Goal: Information Seeking & Learning: Learn about a topic

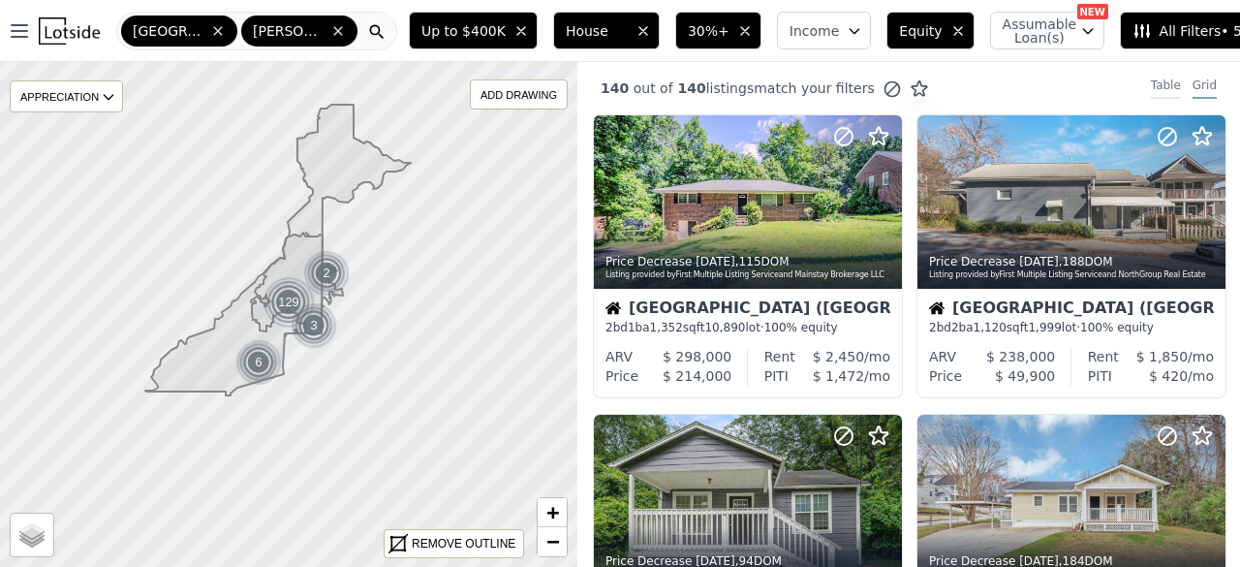
click at [1159, 87] on div "Table" at bounding box center [1166, 88] width 30 height 21
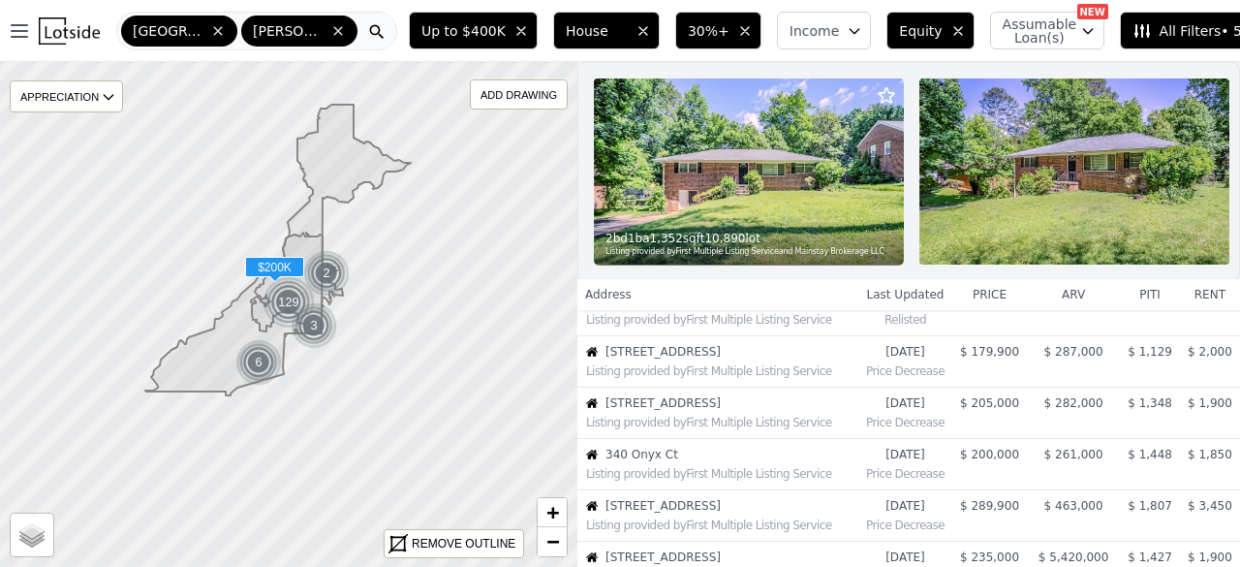
scroll to position [484, 0]
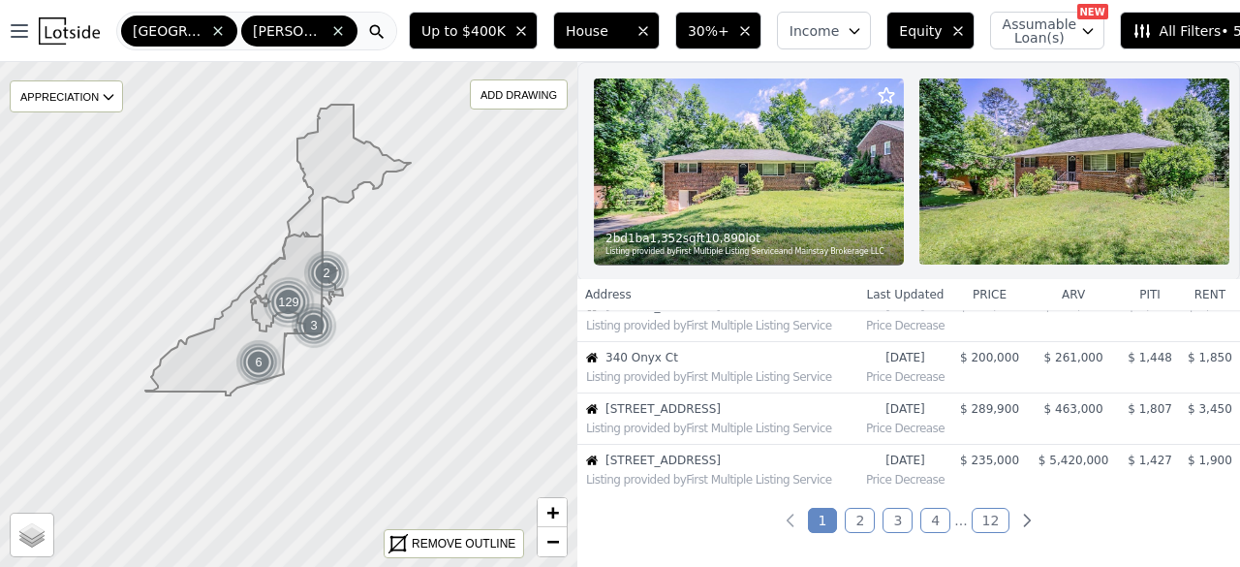
click at [853, 530] on link "2" at bounding box center [860, 520] width 30 height 25
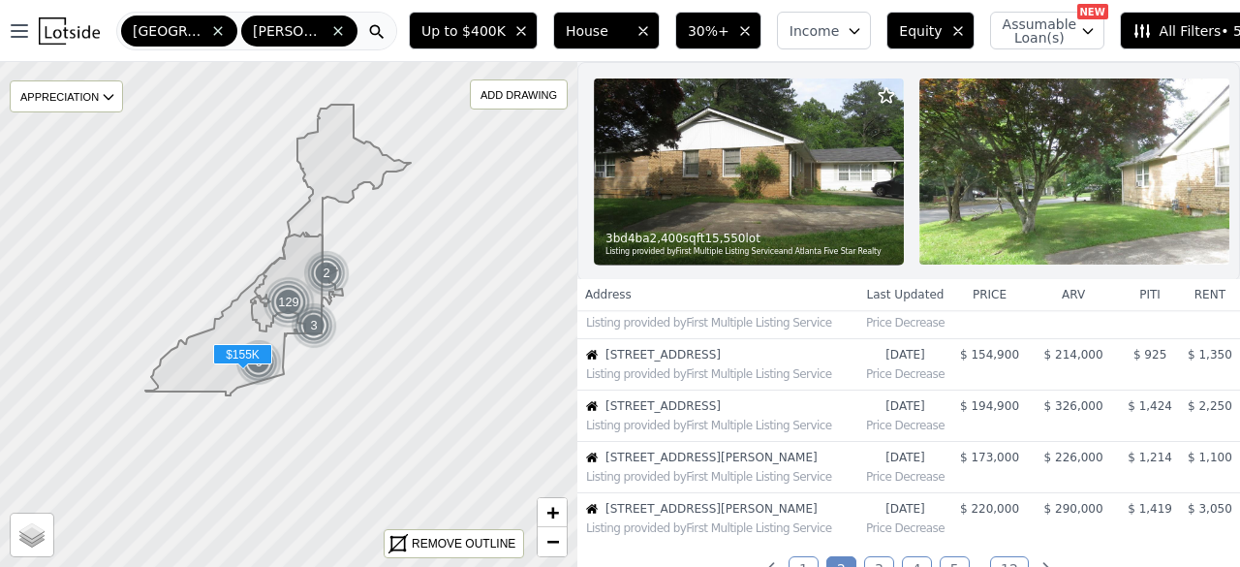
scroll to position [533, 0]
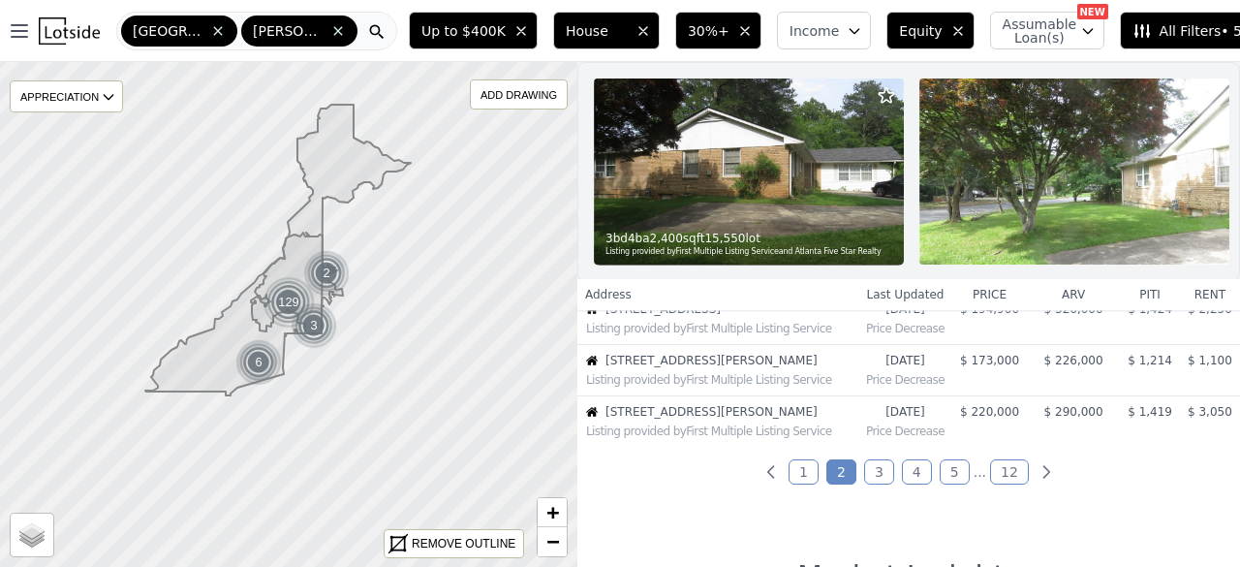
click at [870, 484] on link "3" at bounding box center [879, 471] width 30 height 25
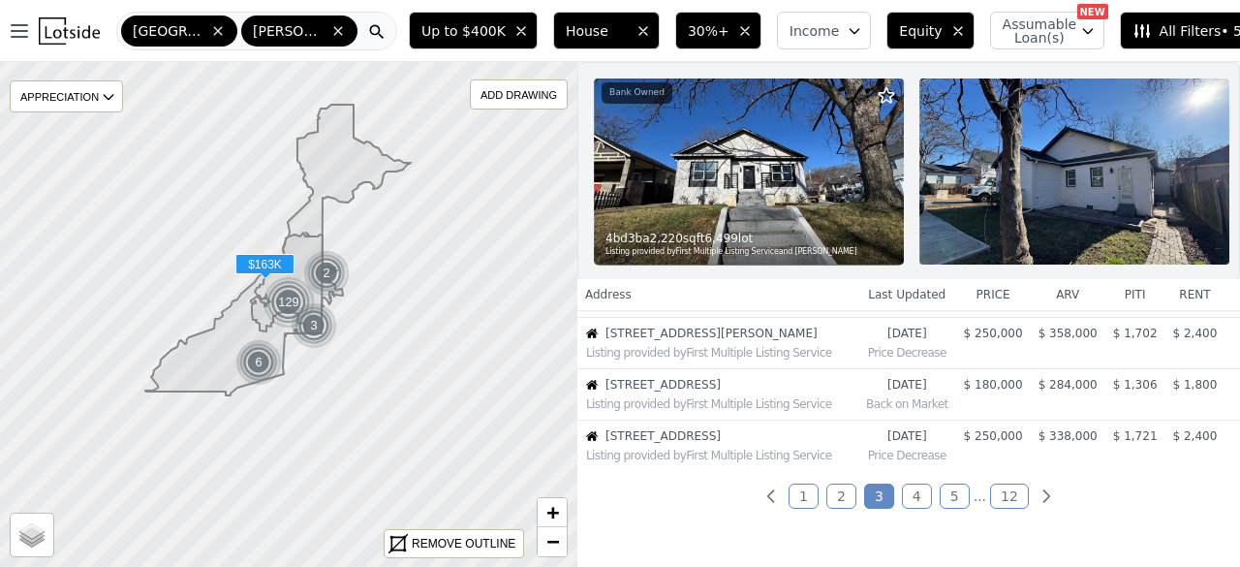
scroll to position [581, 0]
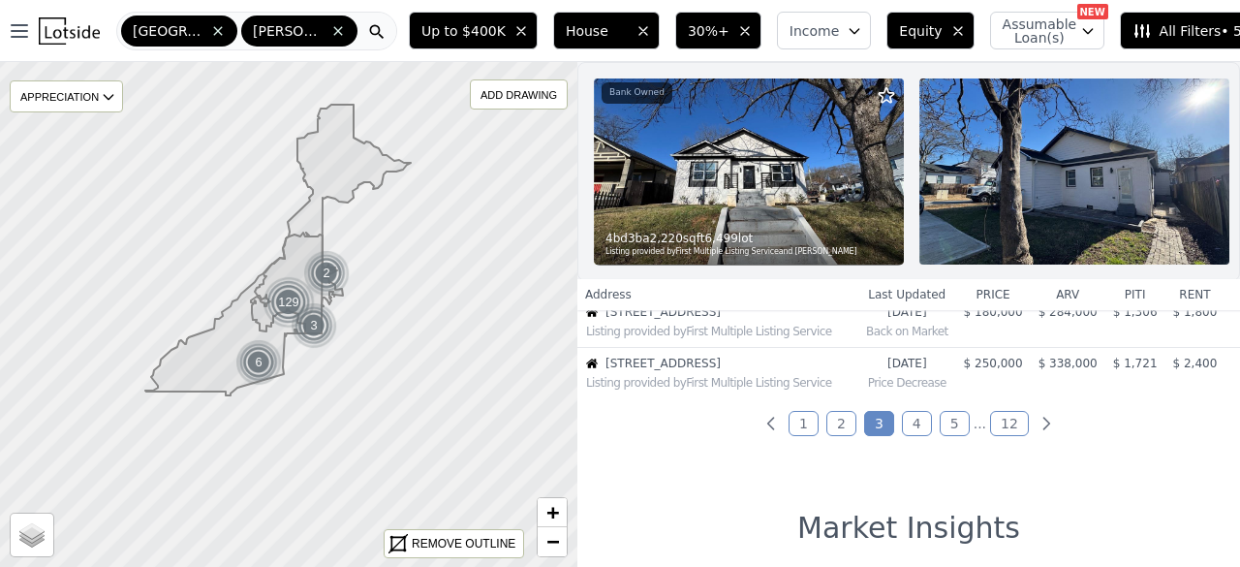
click at [912, 436] on link "4" at bounding box center [917, 423] width 30 height 25
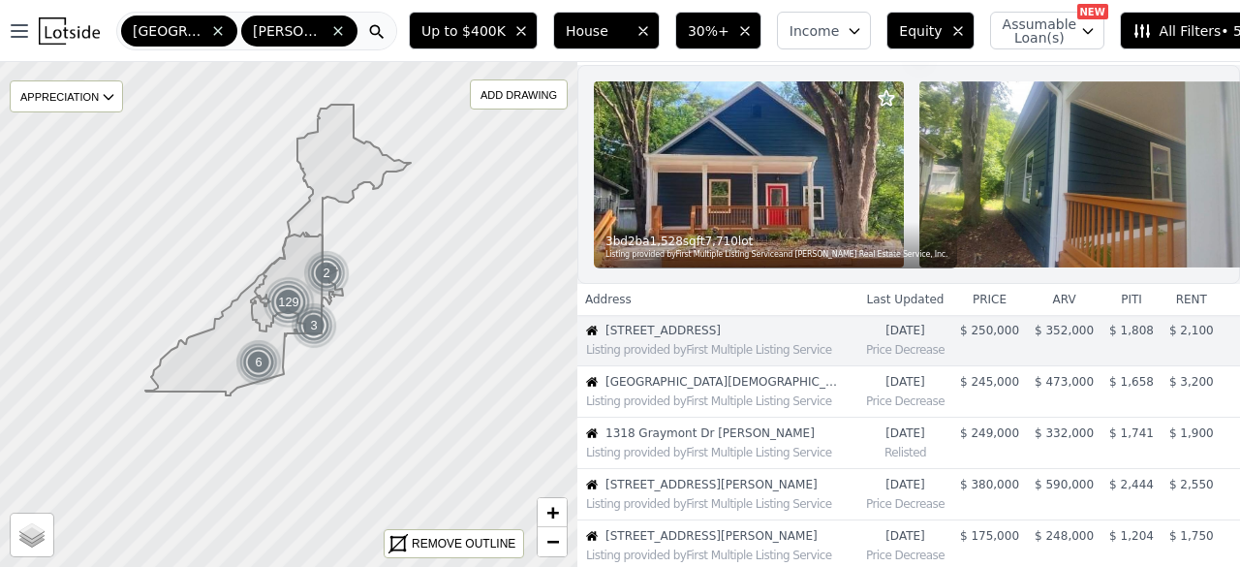
scroll to position [48, 0]
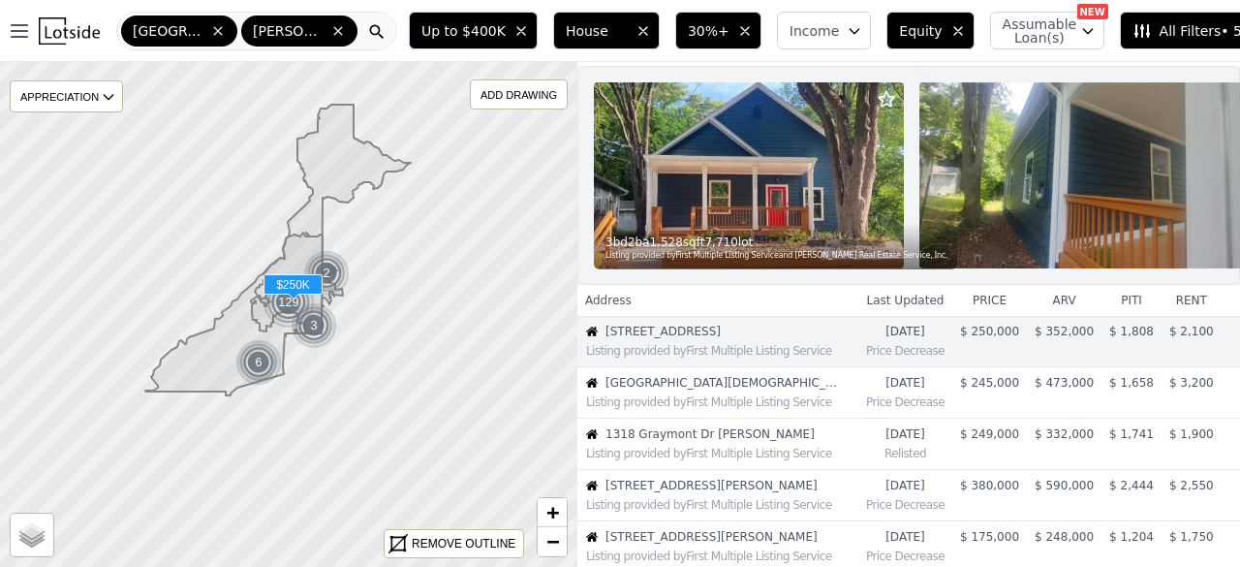
click at [652, 339] on span "1321 Bridges Ave SW" at bounding box center [722, 332] width 233 height 16
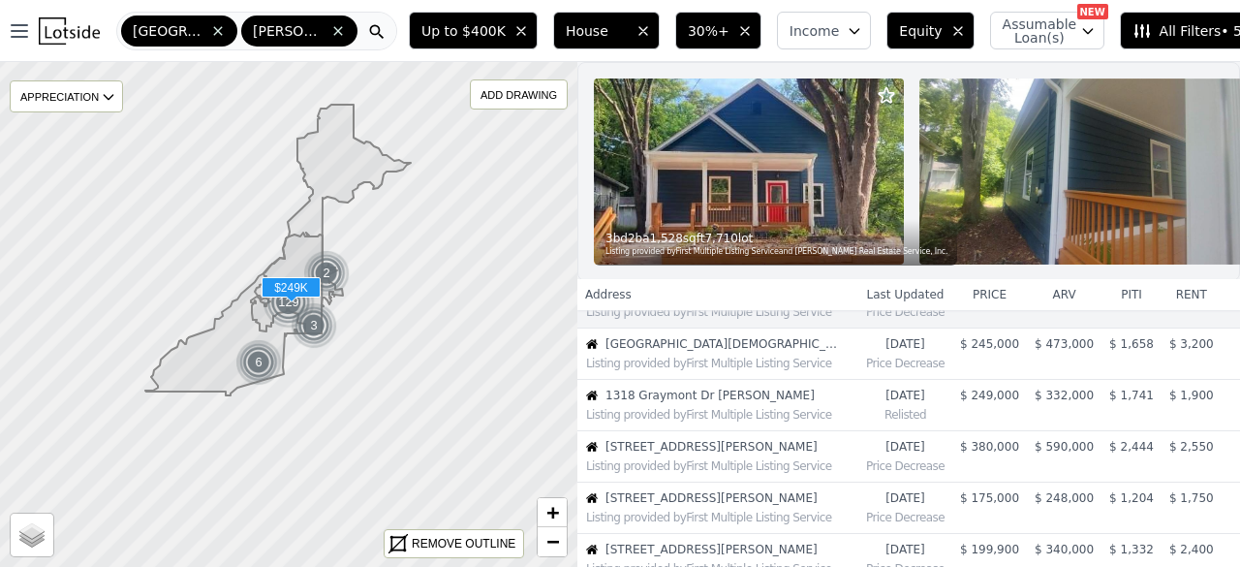
scroll to position [97, 0]
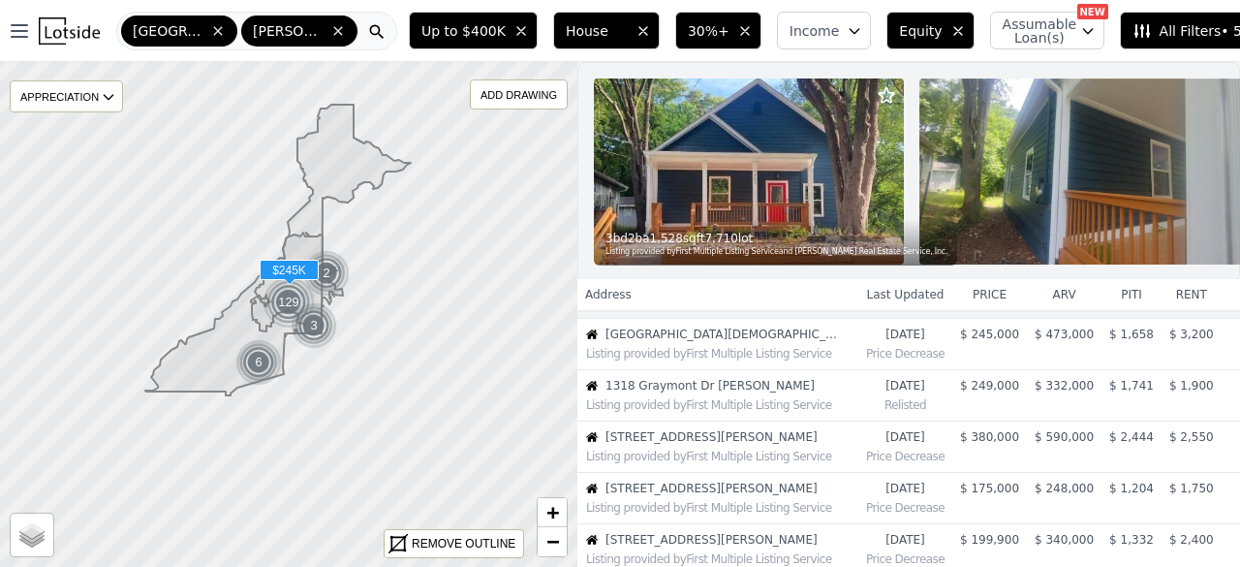
click at [667, 358] on div "Listing provided by First Multiple Listing Service" at bounding box center [717, 351] width 279 height 19
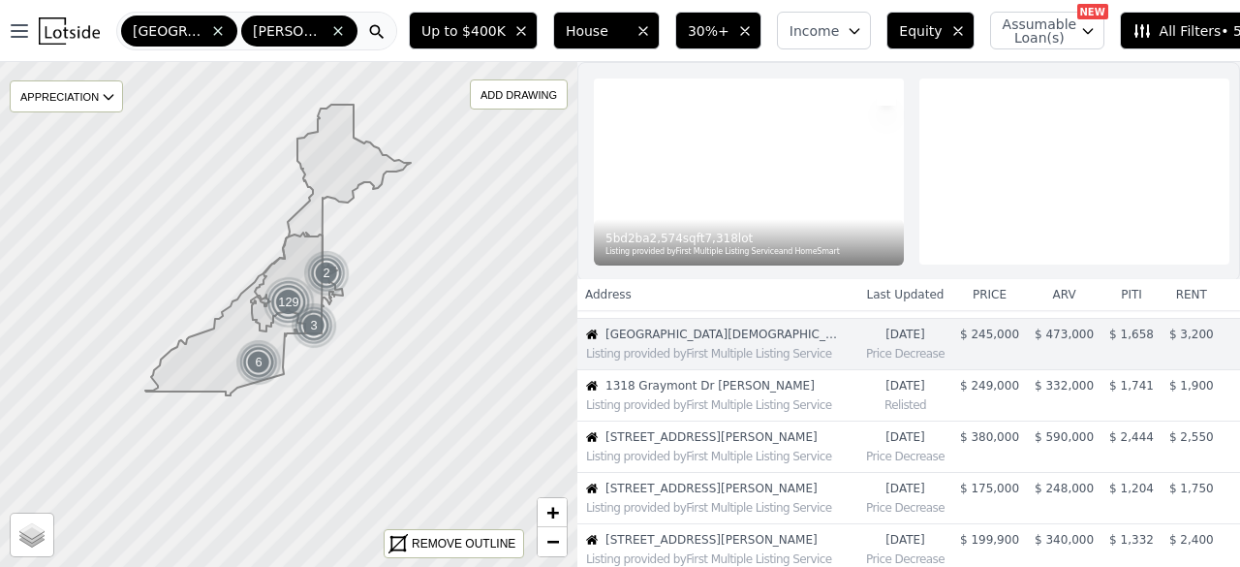
scroll to position [100, 0]
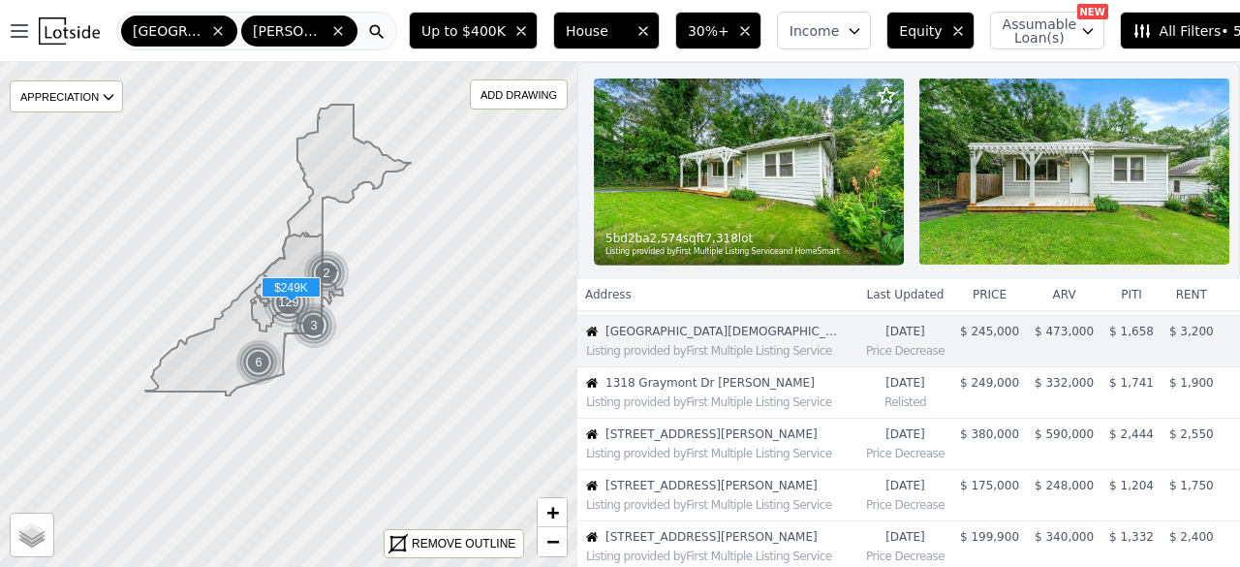
click at [695, 391] on span "1318 Graymont Dr SW" at bounding box center [722, 383] width 233 height 16
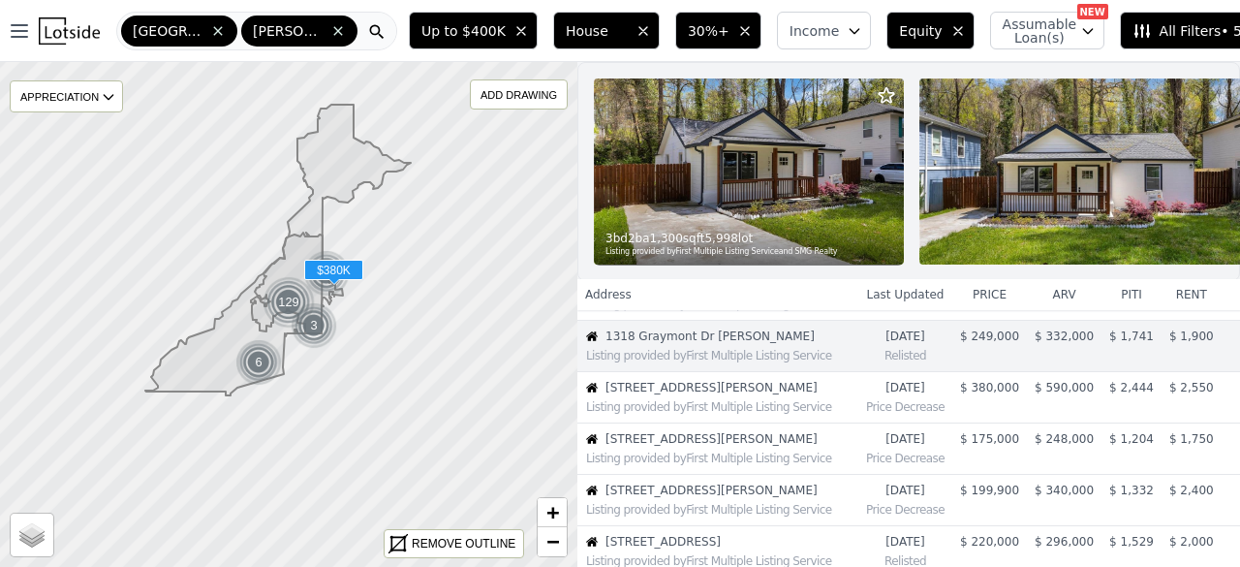
scroll to position [151, 0]
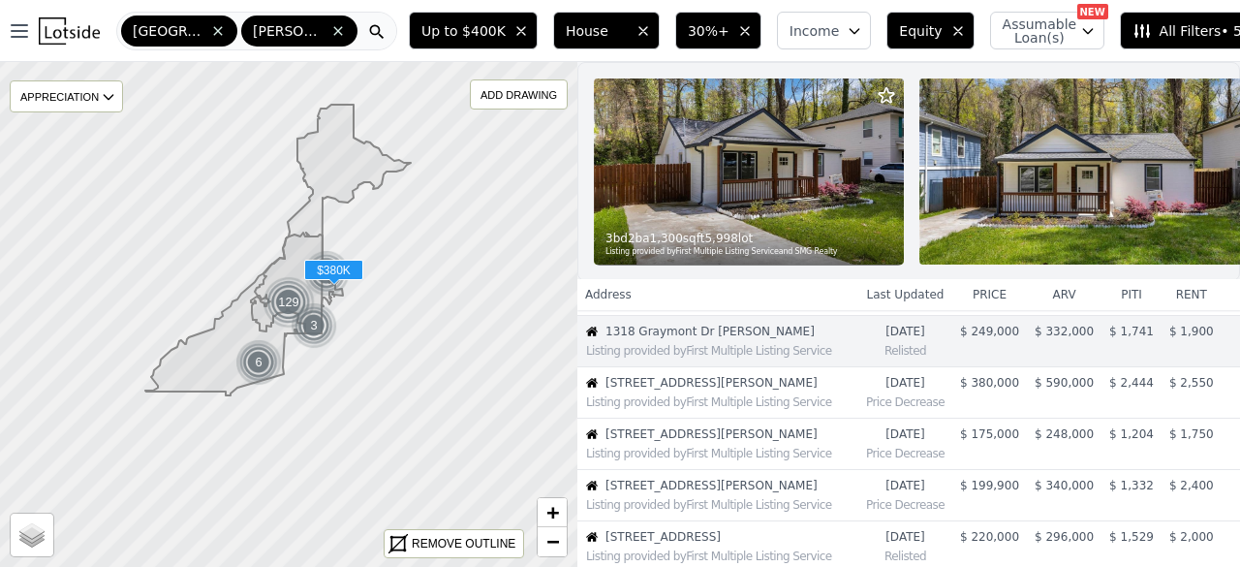
click at [659, 391] on span "301 Sisson Ave NE" at bounding box center [722, 383] width 233 height 16
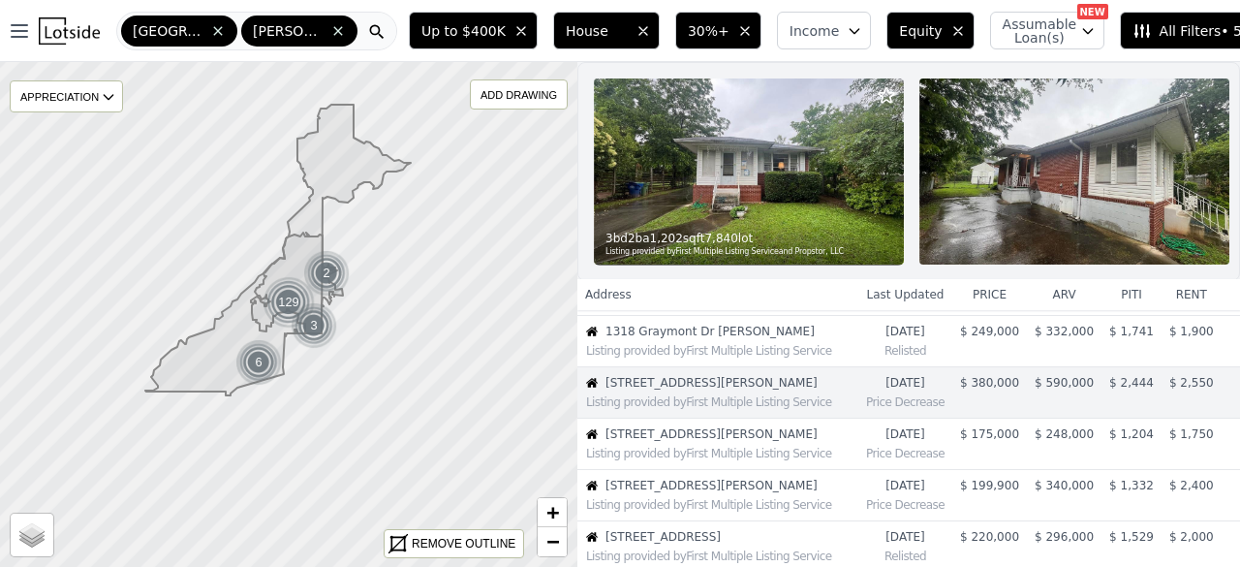
scroll to position [203, 0]
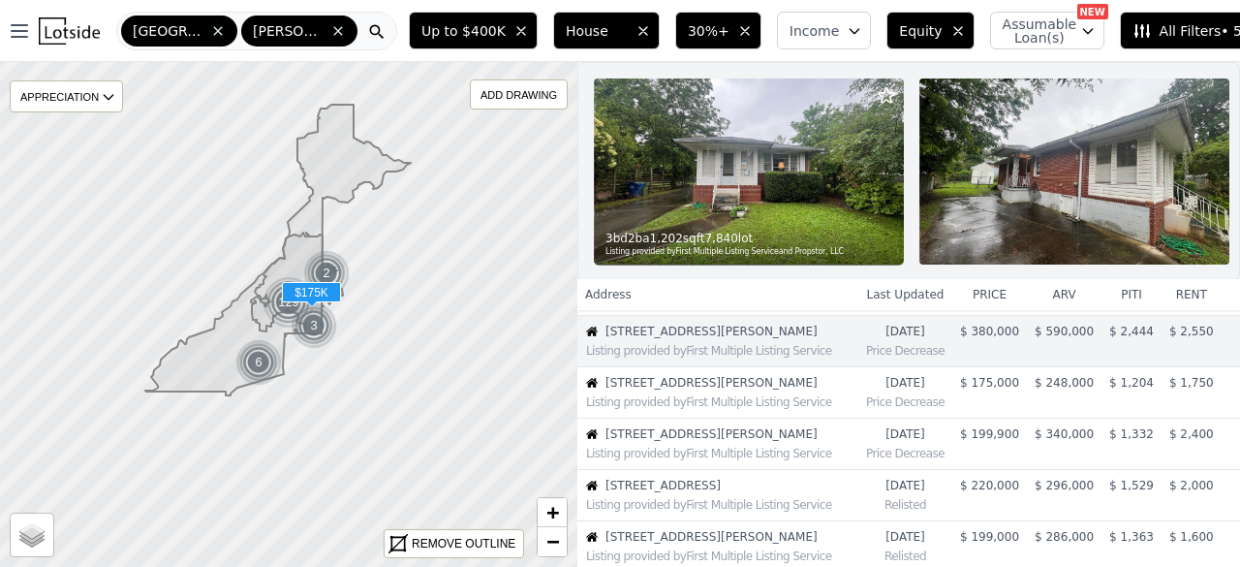
click at [663, 391] on span "1114 Oak Knoll Ter SE" at bounding box center [722, 383] width 233 height 16
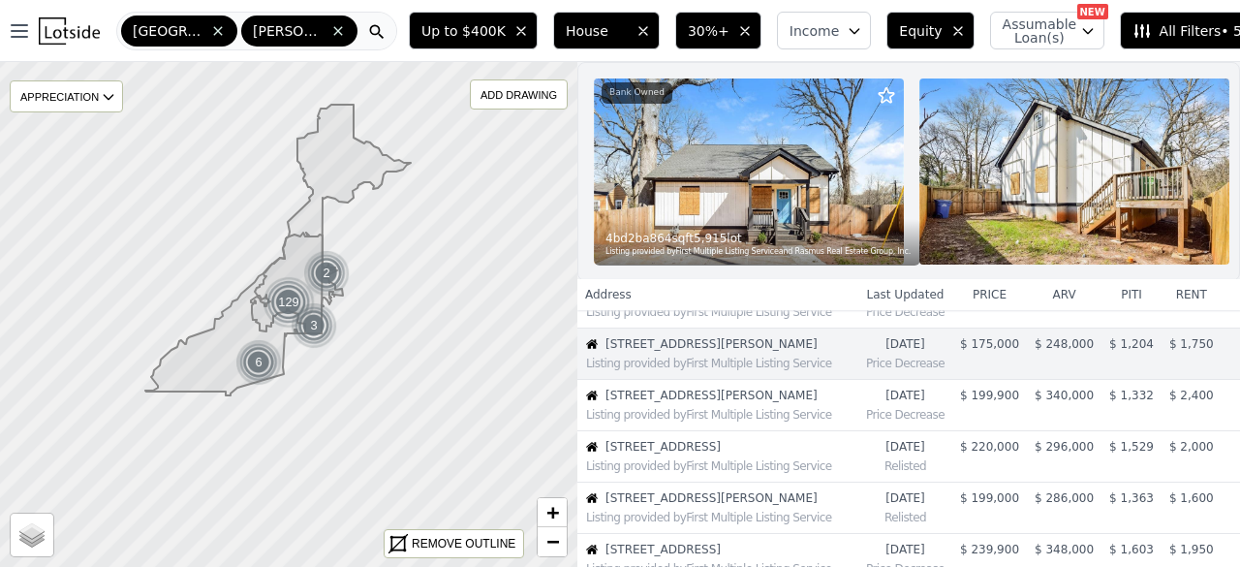
scroll to position [254, 0]
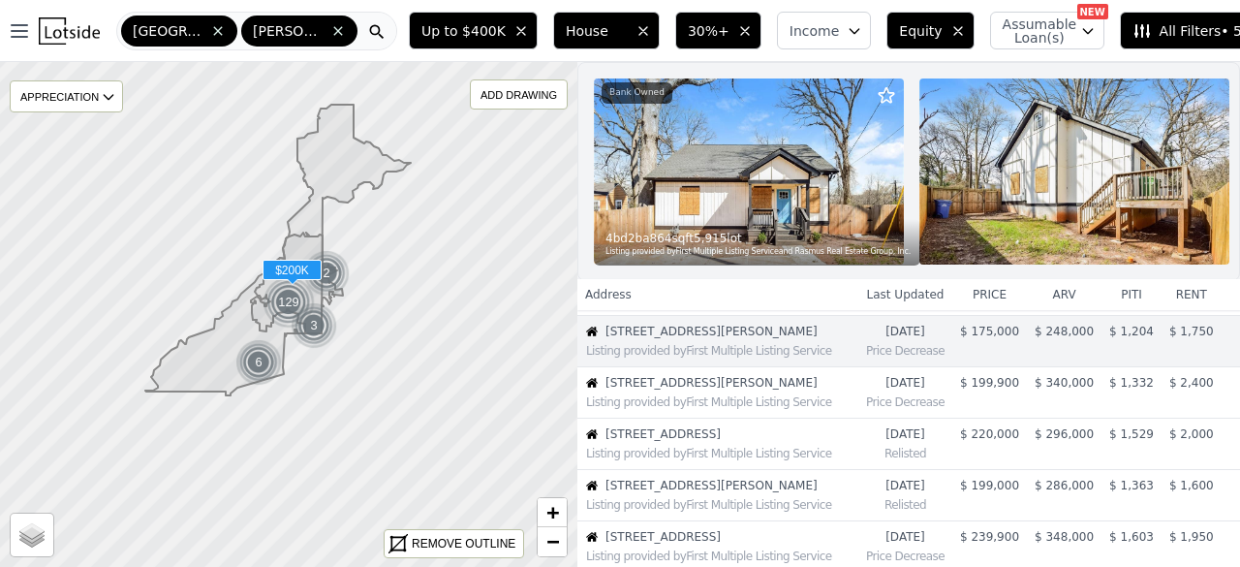
click at [667, 406] on div "Listing provided by First Multiple Listing Service" at bounding box center [717, 400] width 279 height 19
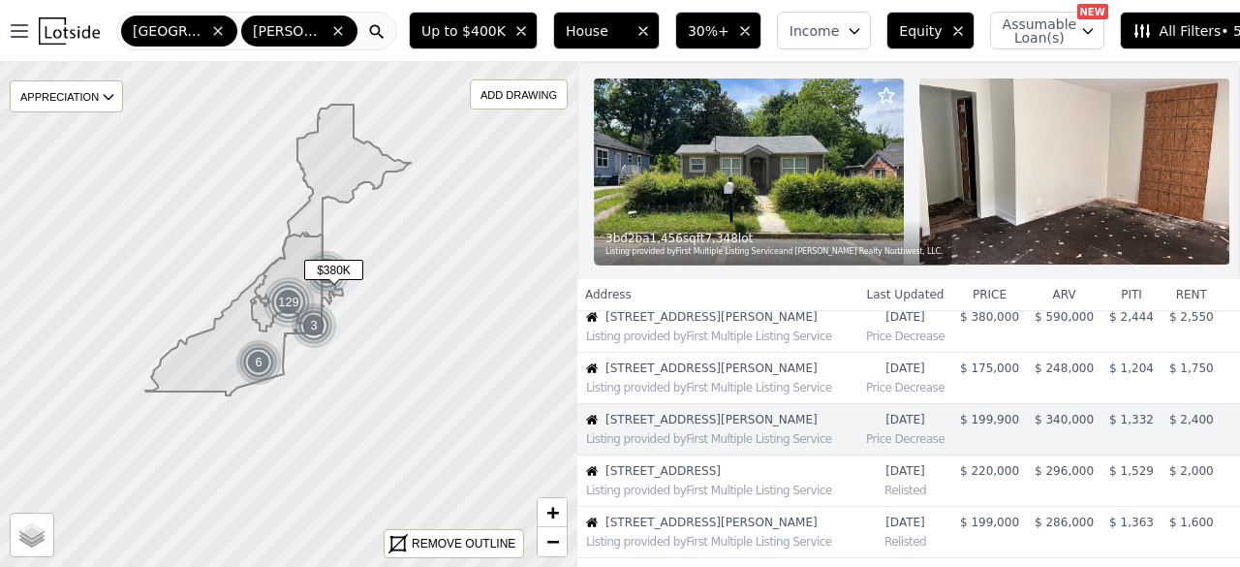
scroll to position [208, 0]
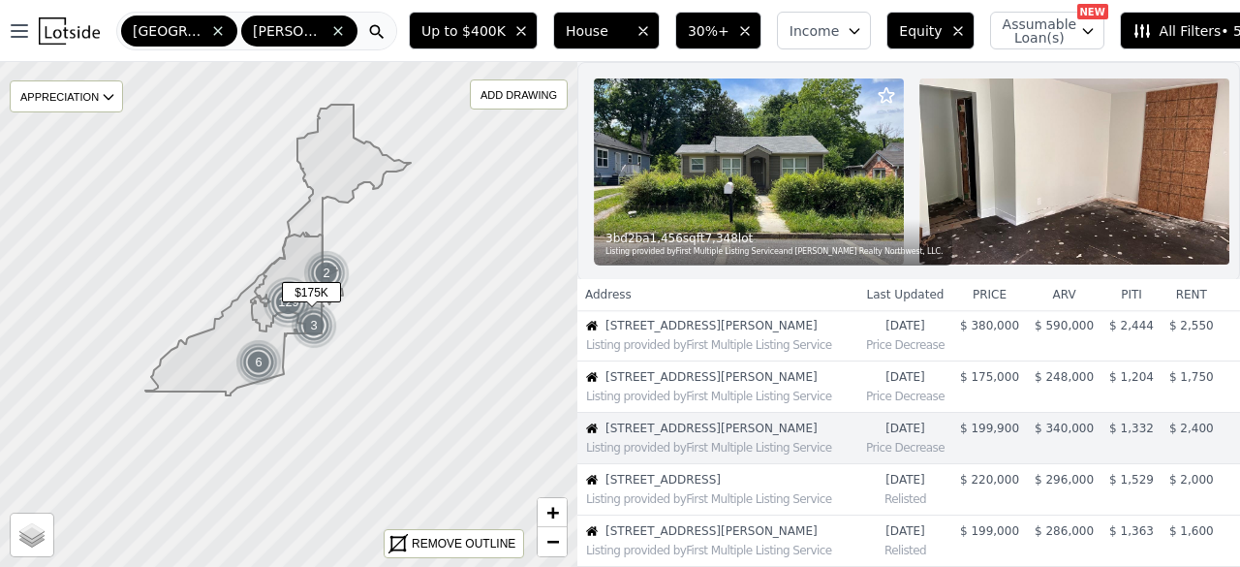
click at [665, 399] on div "Listing provided by First Multiple Listing Service" at bounding box center [717, 394] width 279 height 19
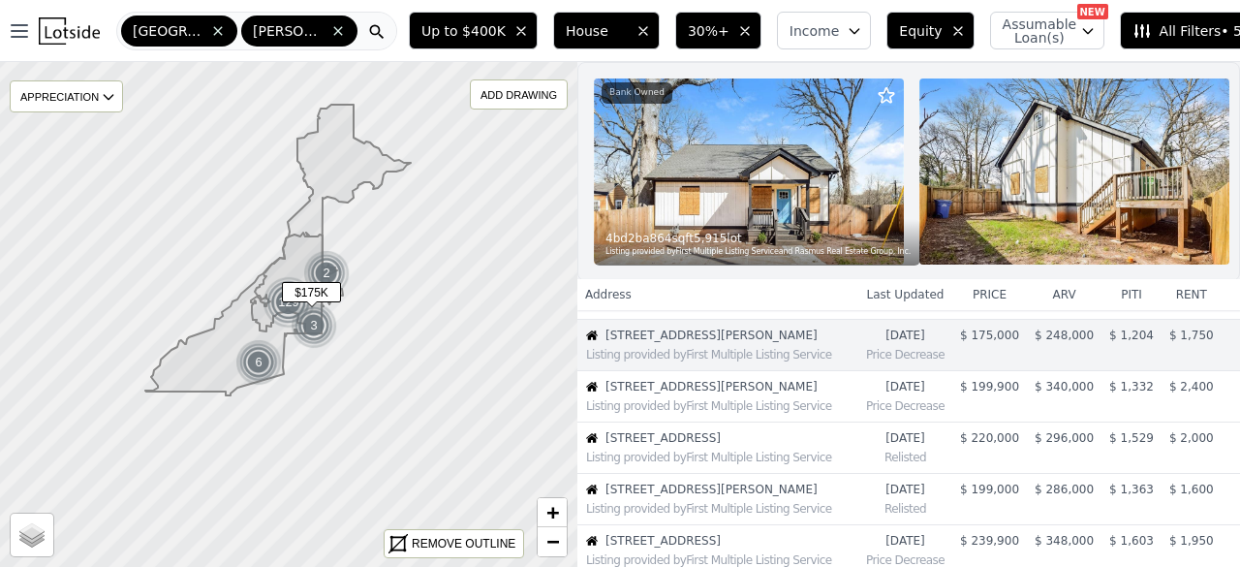
scroll to position [254, 0]
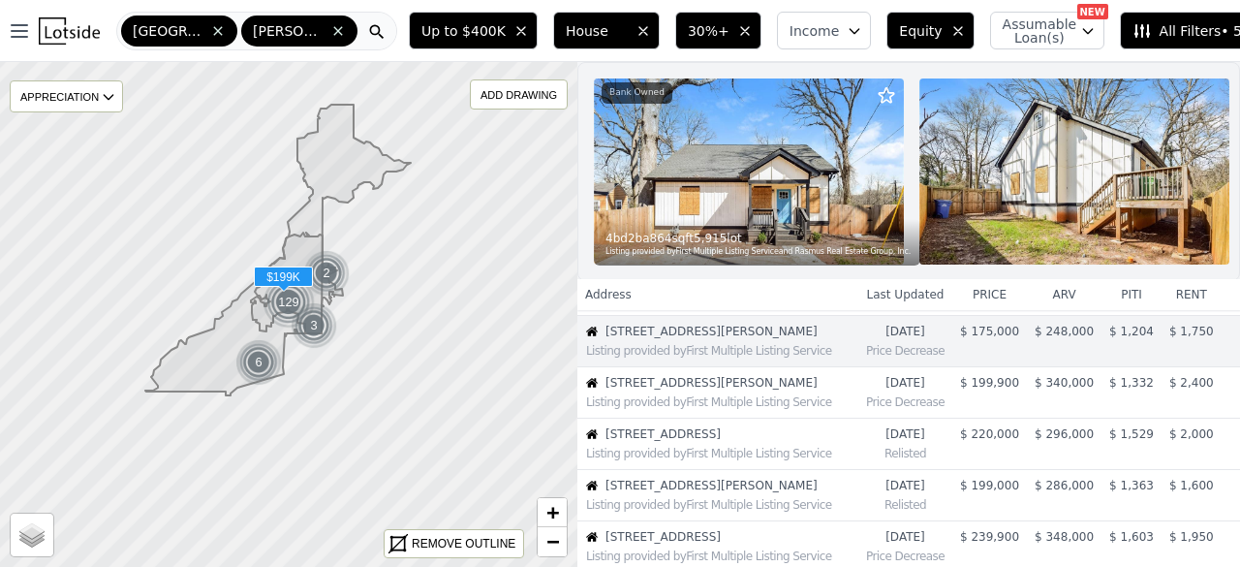
click at [682, 510] on div "Listing provided by First Multiple Listing Service" at bounding box center [717, 502] width 279 height 19
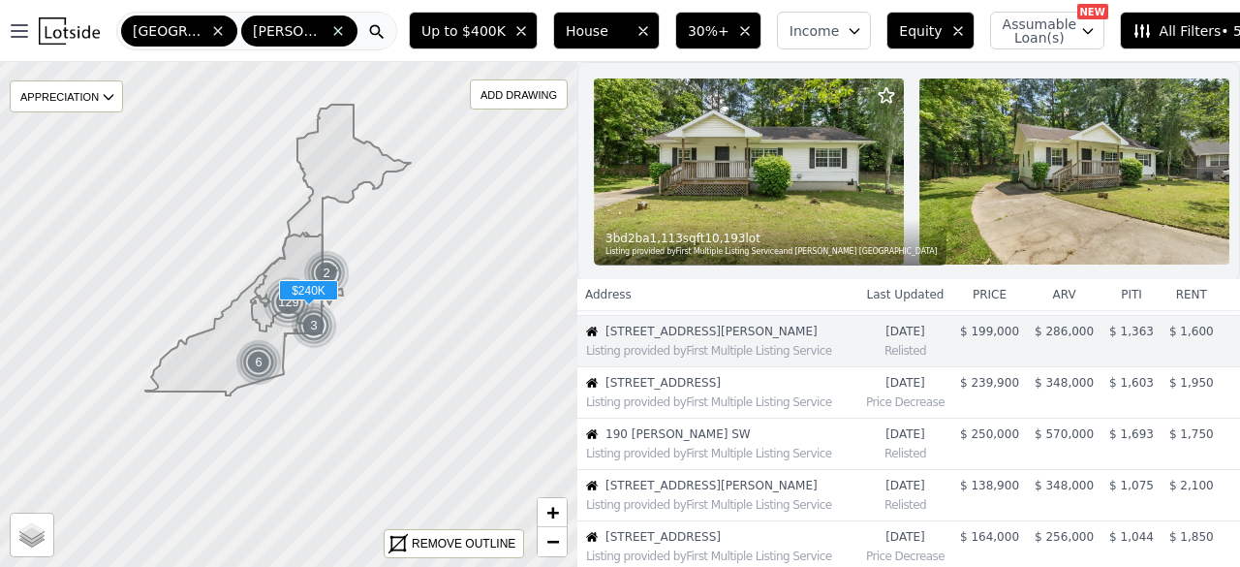
scroll to position [0, 0]
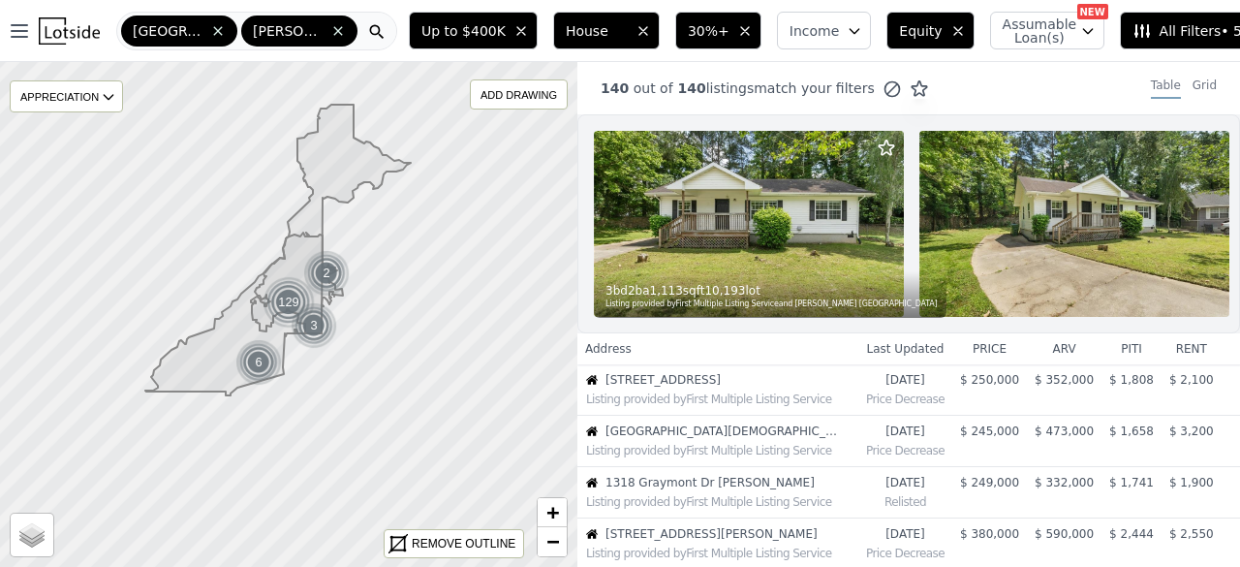
click at [688, 37] on span "30%+" at bounding box center [709, 30] width 42 height 19
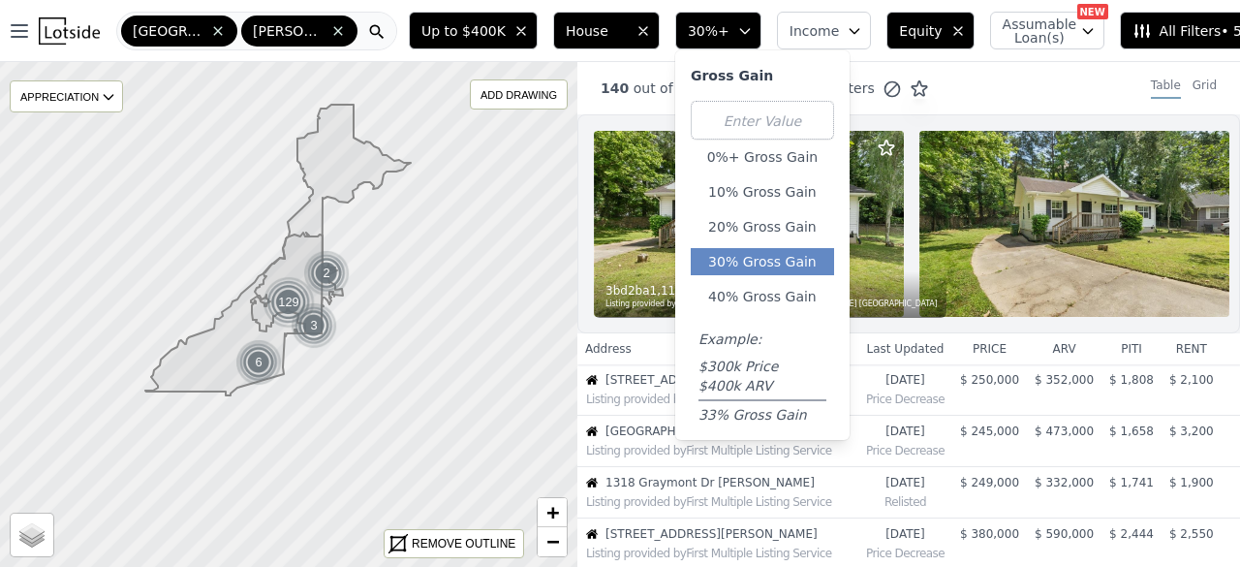
click at [790, 22] on span "Income" at bounding box center [815, 30] width 50 height 19
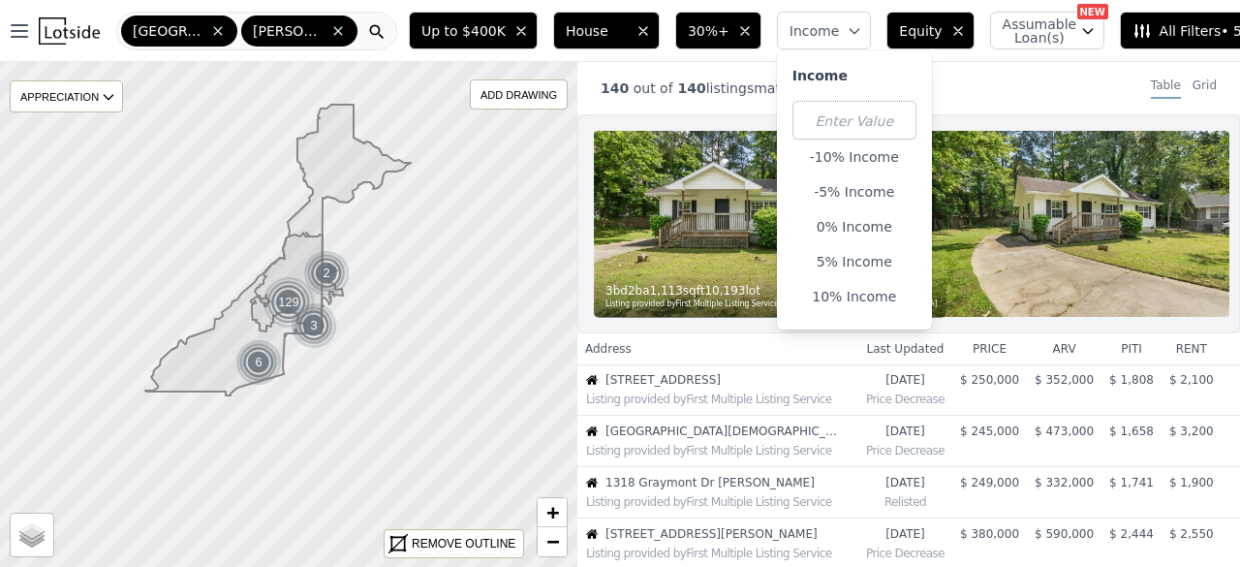
click at [899, 36] on span "Equity" at bounding box center [920, 30] width 43 height 19
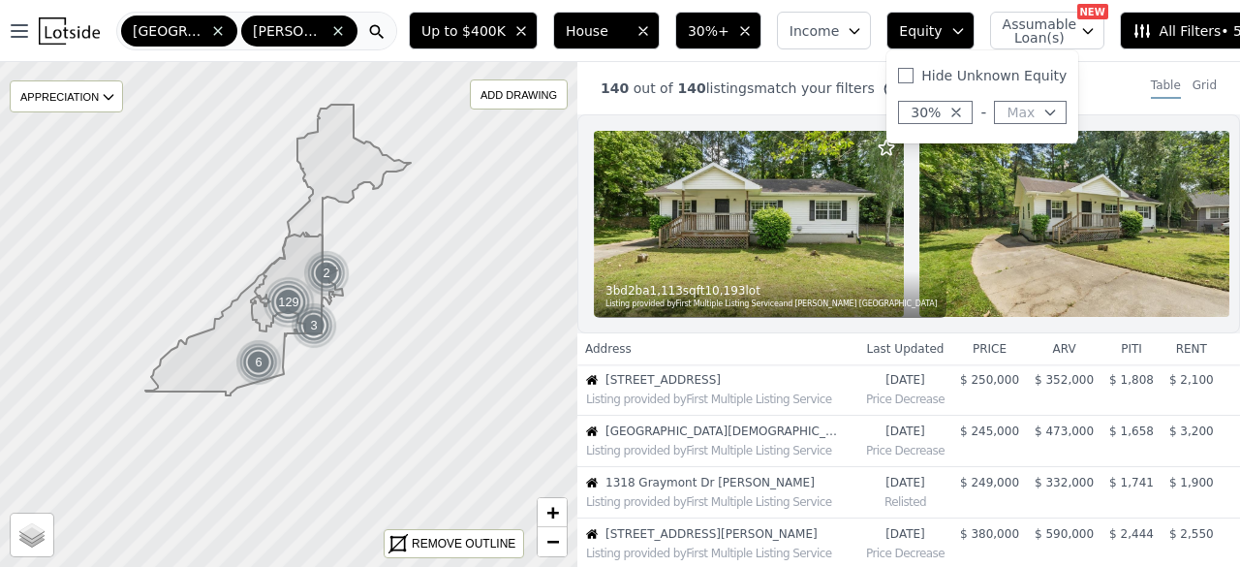
click at [1070, 72] on div "140 out of 140 listings match your filters Table Grid" at bounding box center [909, 88] width 663 height 52
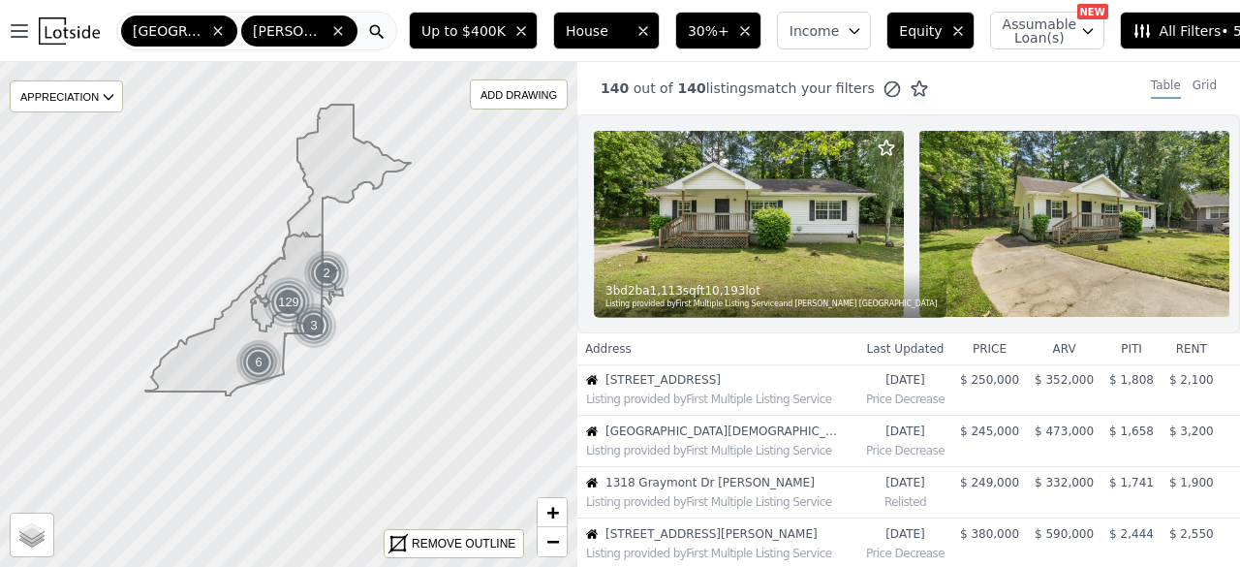
click at [1133, 30] on span "All Filters • 5" at bounding box center [1187, 30] width 109 height 19
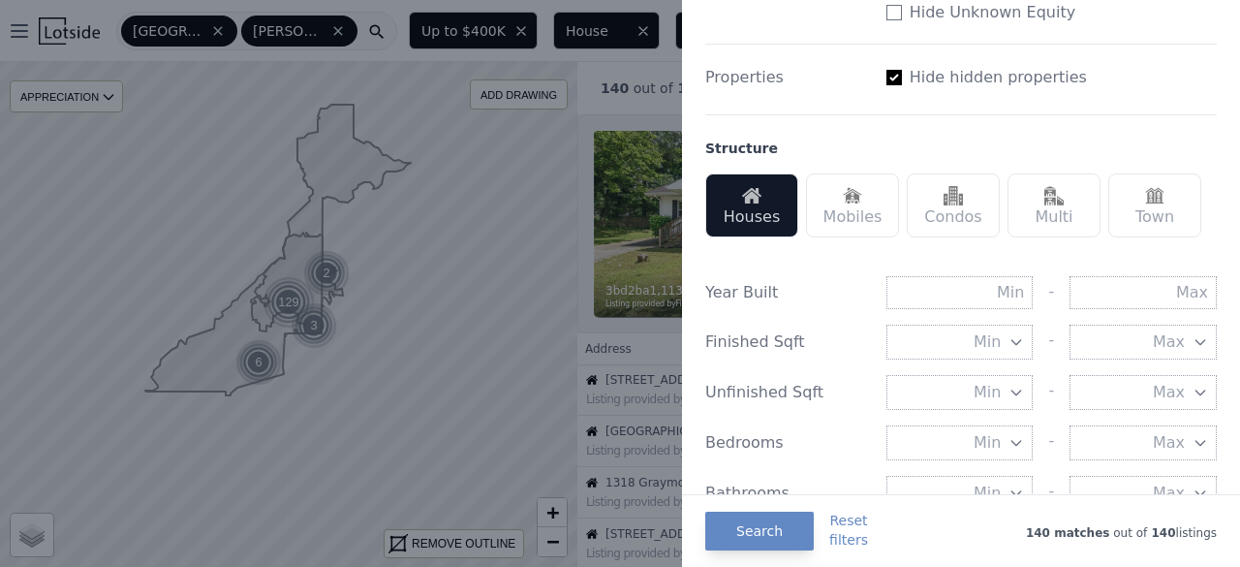
scroll to position [581, 0]
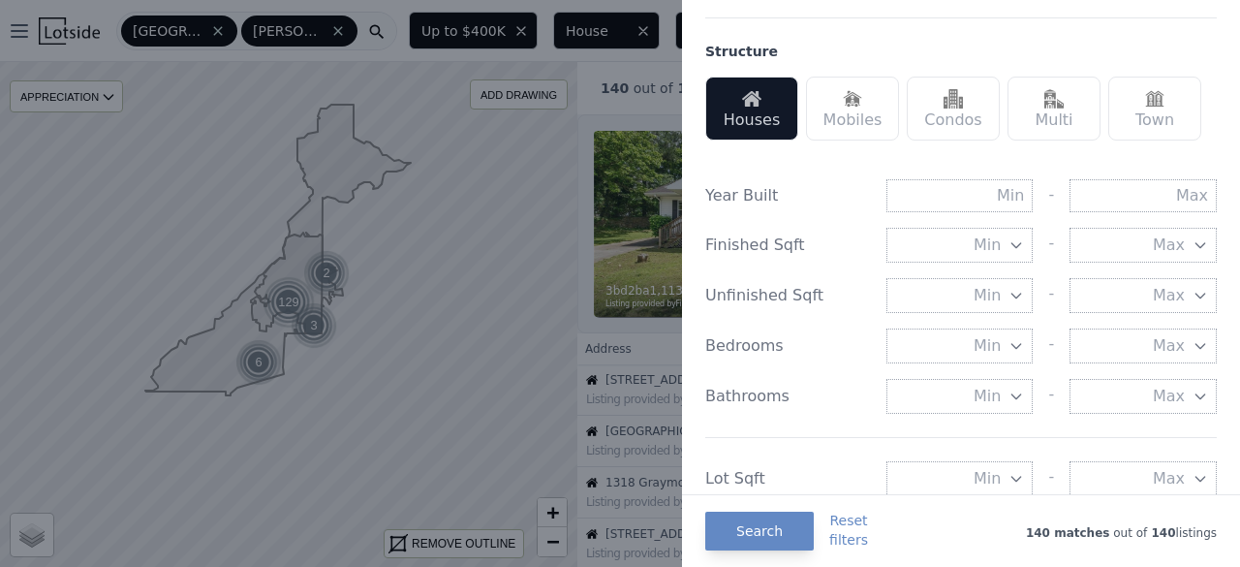
click at [974, 339] on span "Min" at bounding box center [987, 345] width 27 height 23
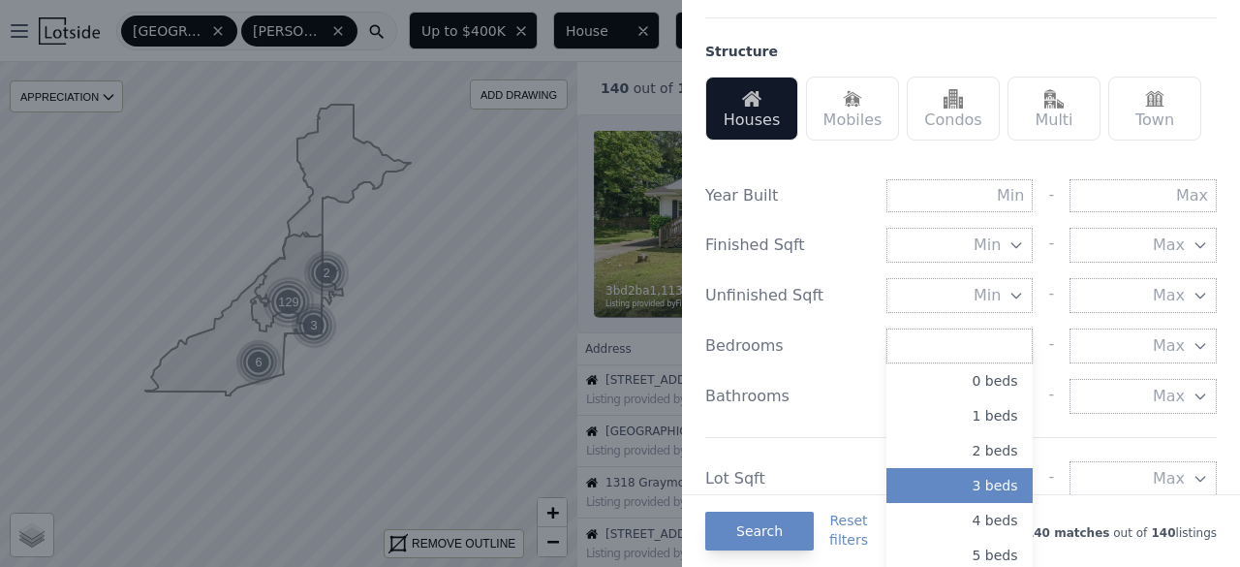
click at [973, 474] on button "3 beds" at bounding box center [960, 485] width 147 height 35
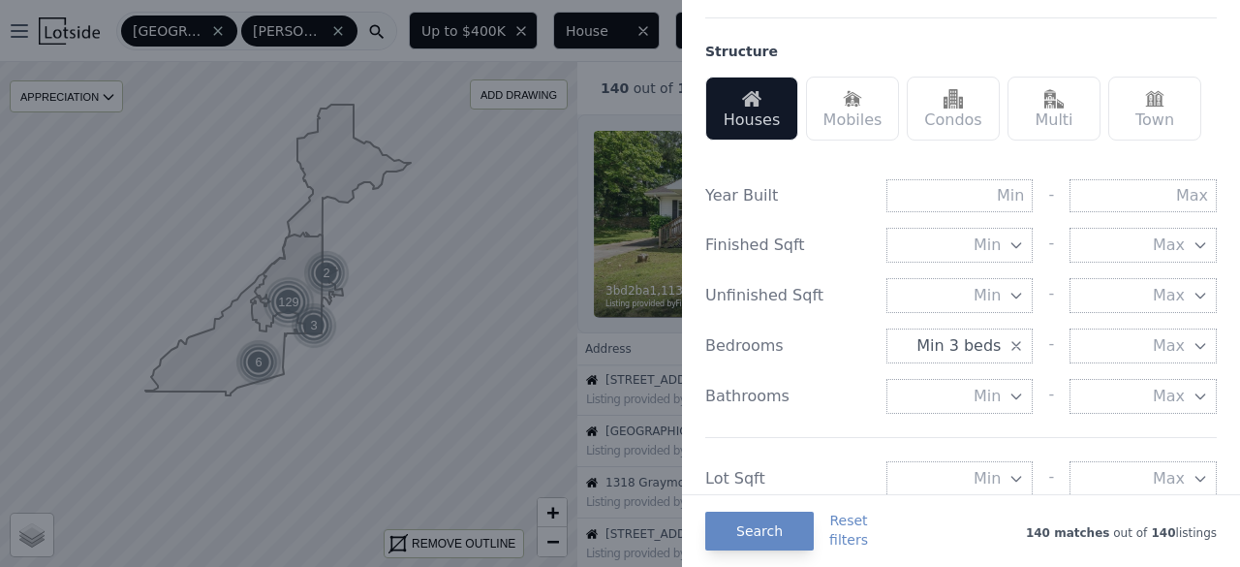
click at [974, 397] on span "Min" at bounding box center [987, 396] width 27 height 23
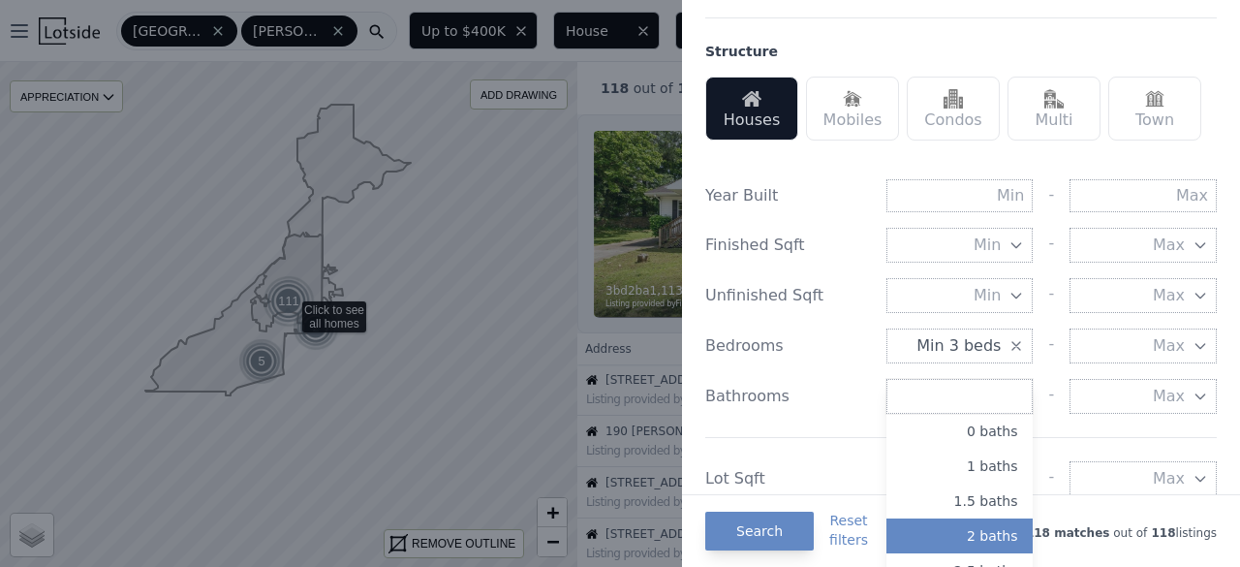
click at [973, 539] on button "2 baths" at bounding box center [960, 535] width 147 height 35
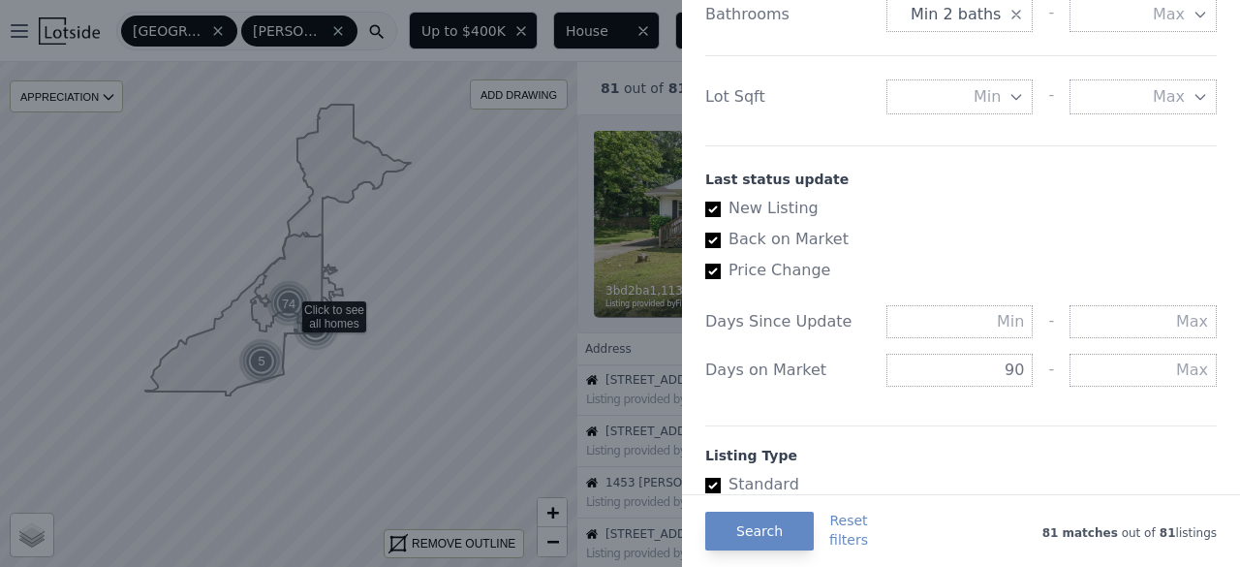
scroll to position [1066, 0]
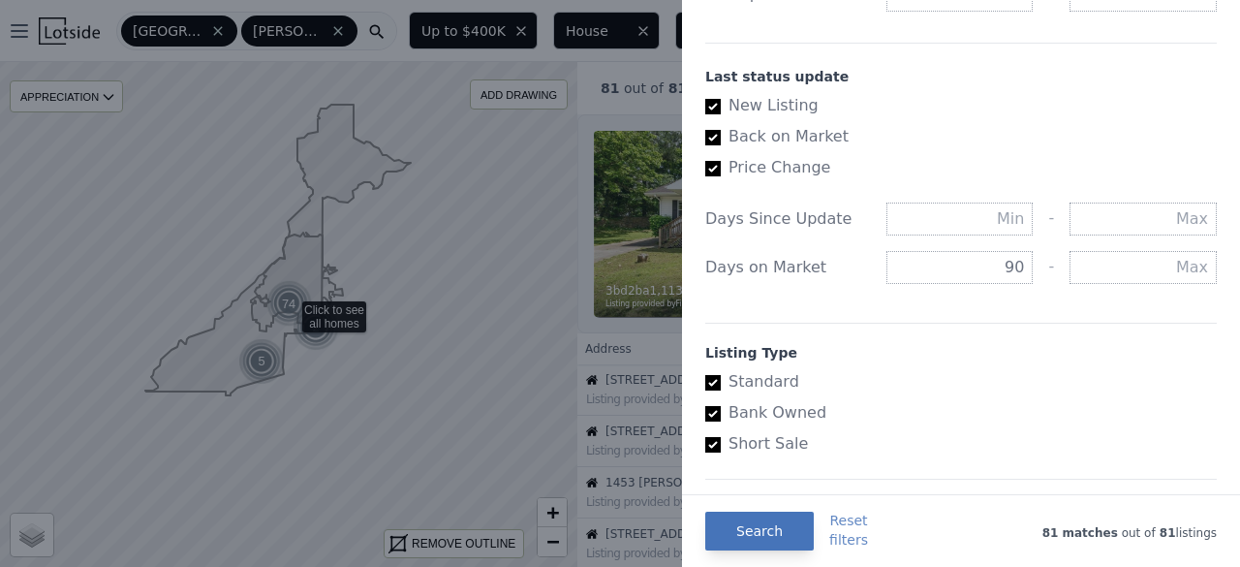
click at [771, 530] on button "Search" at bounding box center [759, 531] width 109 height 39
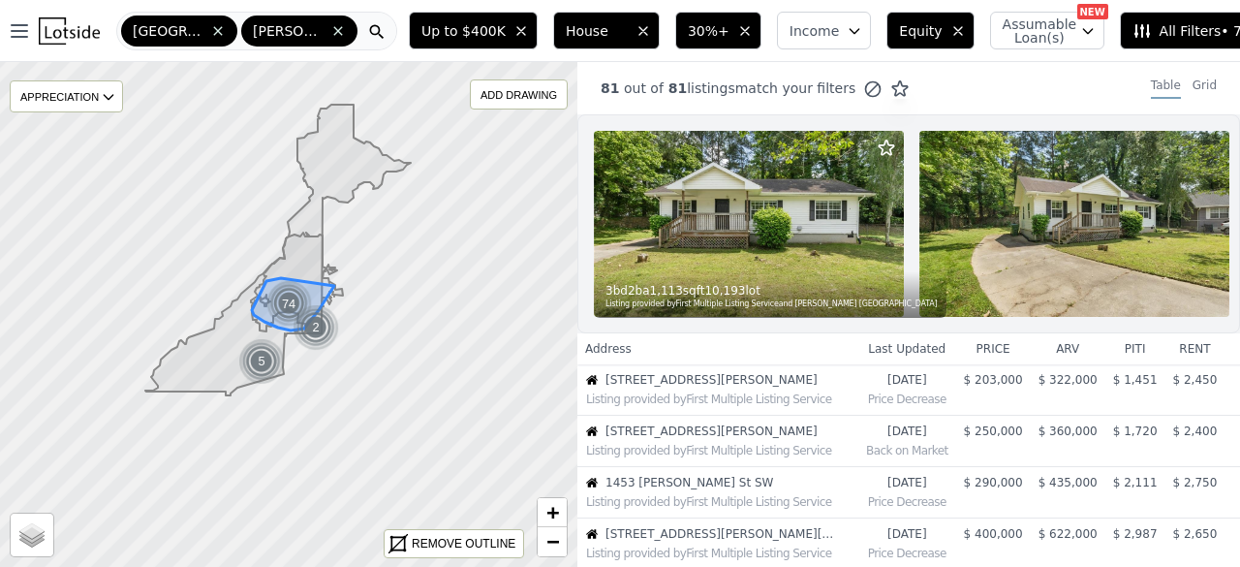
click at [277, 300] on img at bounding box center [290, 303] width 50 height 49
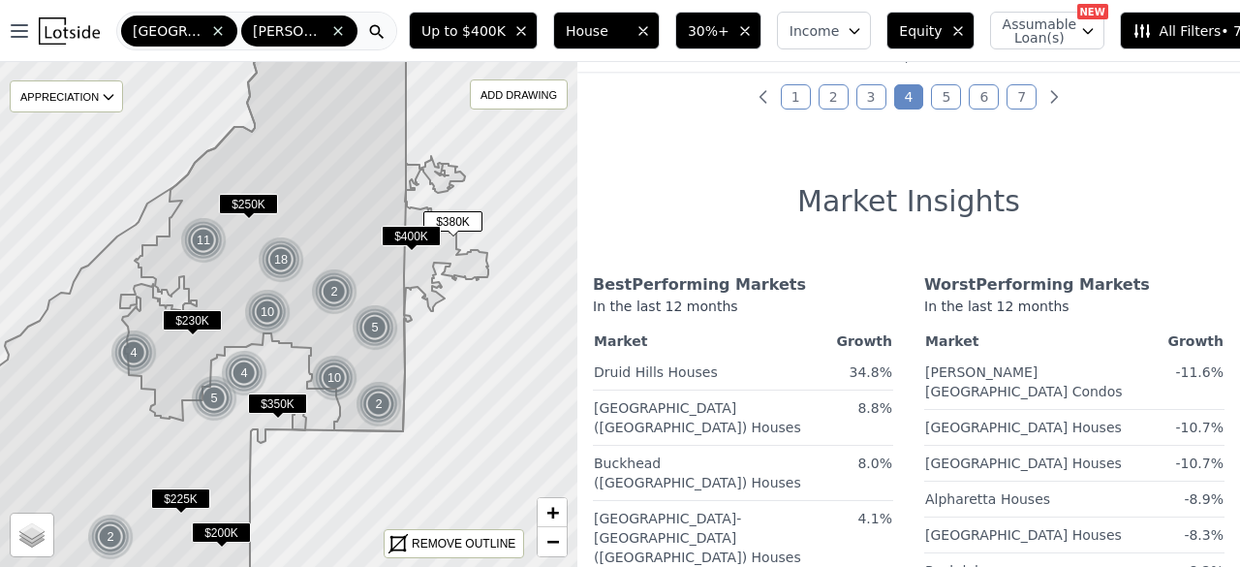
scroll to position [766, 0]
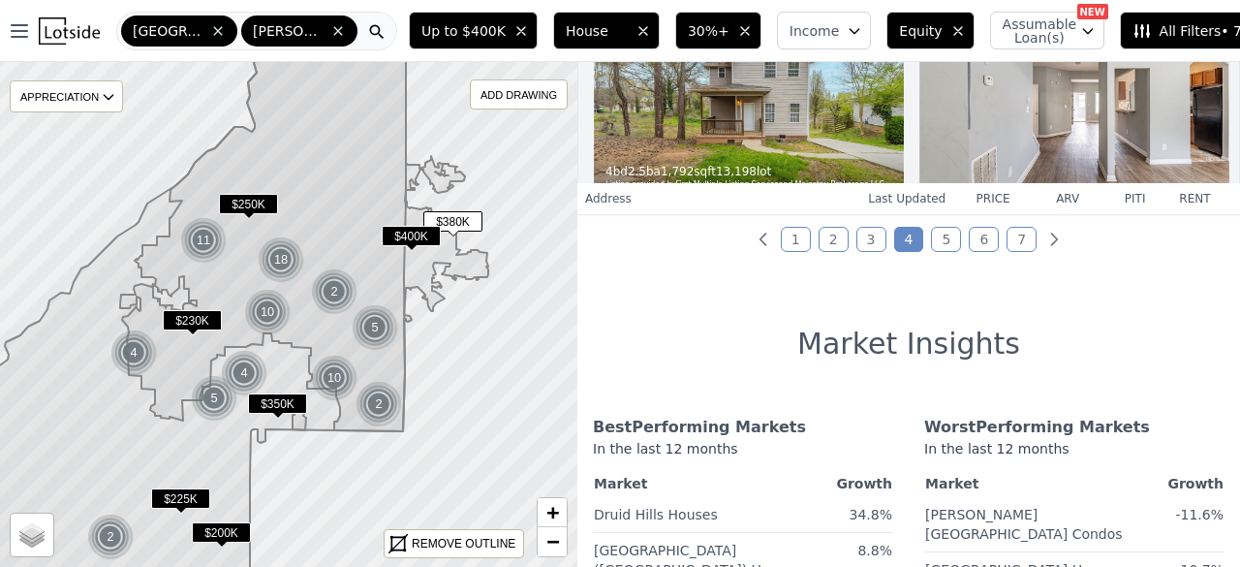
click at [943, 252] on link "5" at bounding box center [946, 239] width 30 height 25
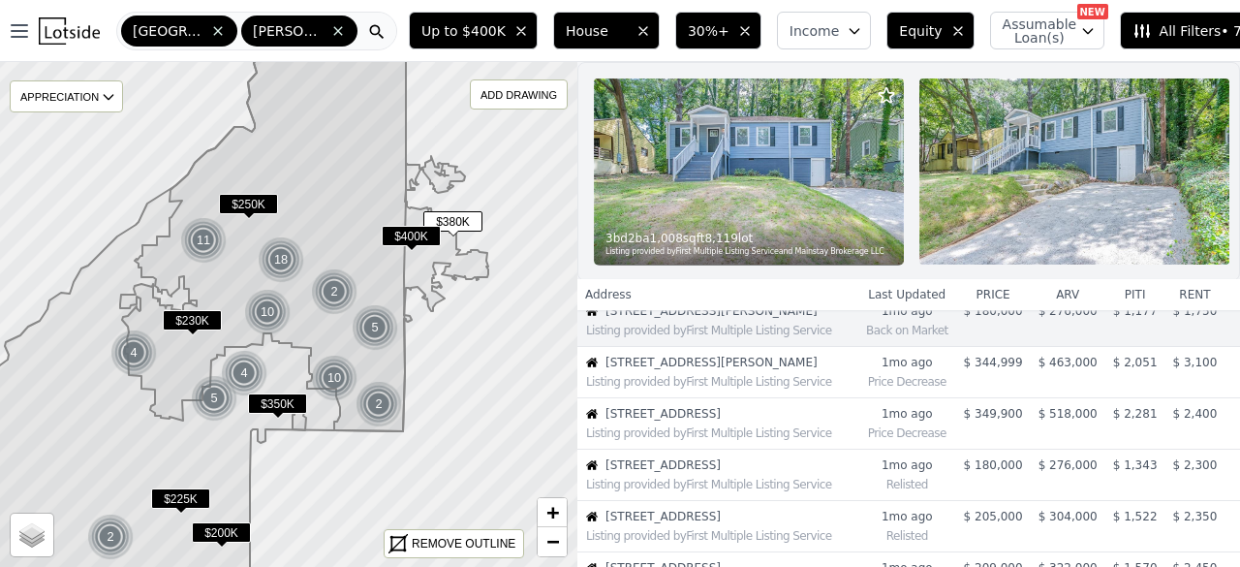
scroll to position [1, 0]
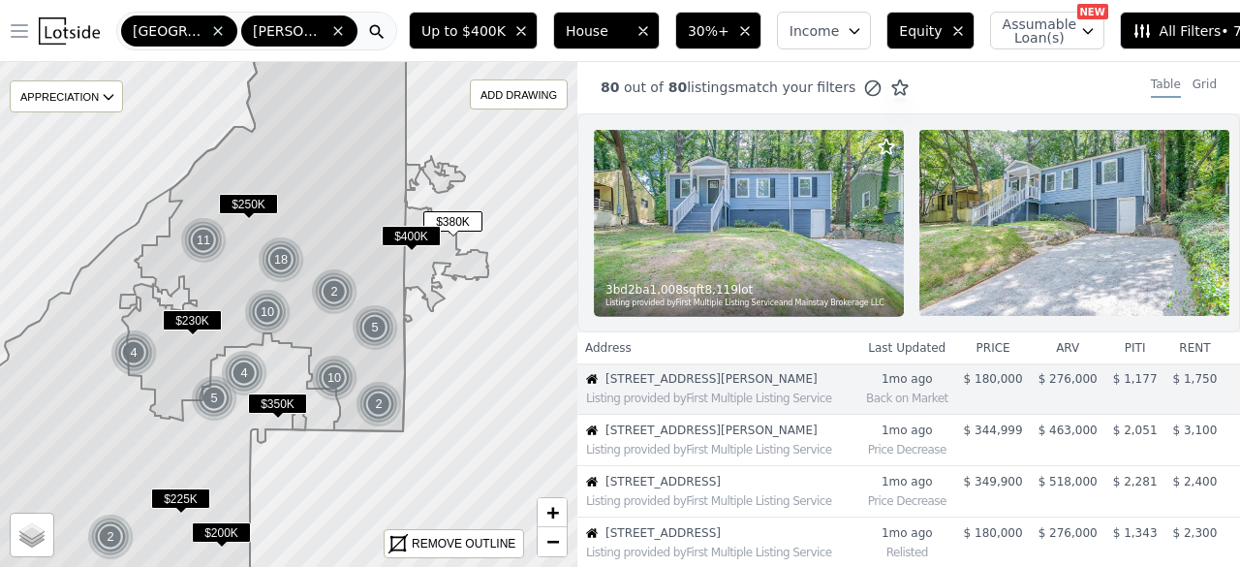
click at [15, 40] on icon "button" at bounding box center [19, 30] width 23 height 23
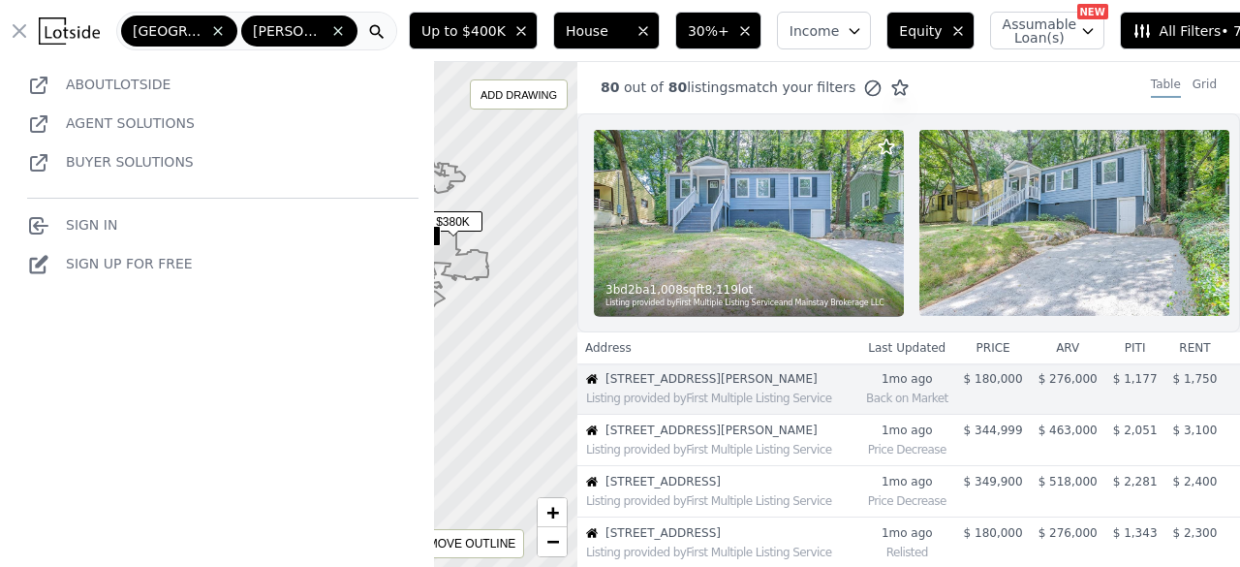
click at [709, 67] on div "80 out of 80 listings match your filters Table Grid" at bounding box center [909, 87] width 663 height 52
click at [708, 67] on div "80 out of 80 listings match your filters Table Grid" at bounding box center [909, 87] width 663 height 52
click at [34, 8] on nav "Open main menu Atlanta Fulton About Lotside Agent Solutions Buyer Solutions Sig…" at bounding box center [200, 31] width 401 height 62
click at [18, 24] on icon "button" at bounding box center [19, 30] width 23 height 23
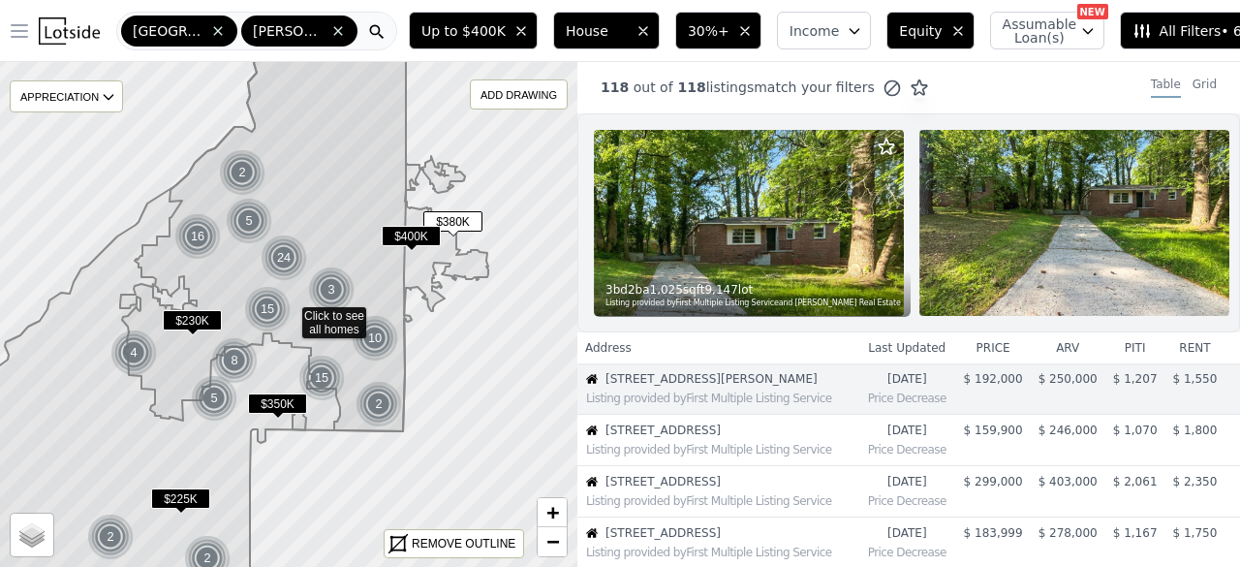
scroll to position [48, 0]
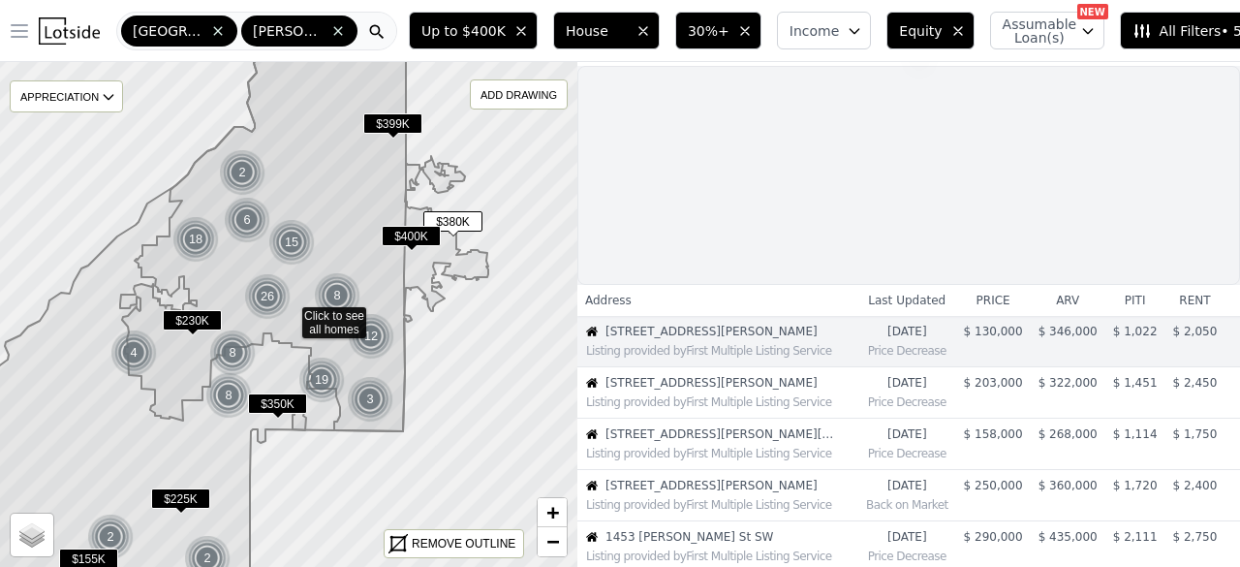
scroll to position [34, 0]
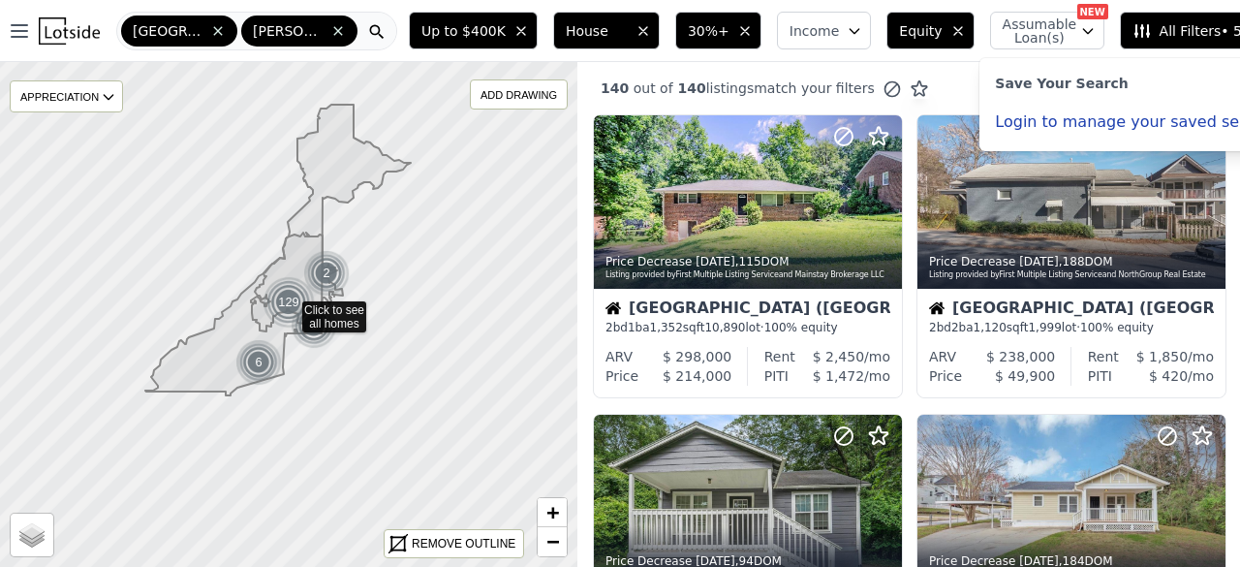
click at [1069, 127] on button "Login to manage your saved searches" at bounding box center [1143, 122] width 296 height 16
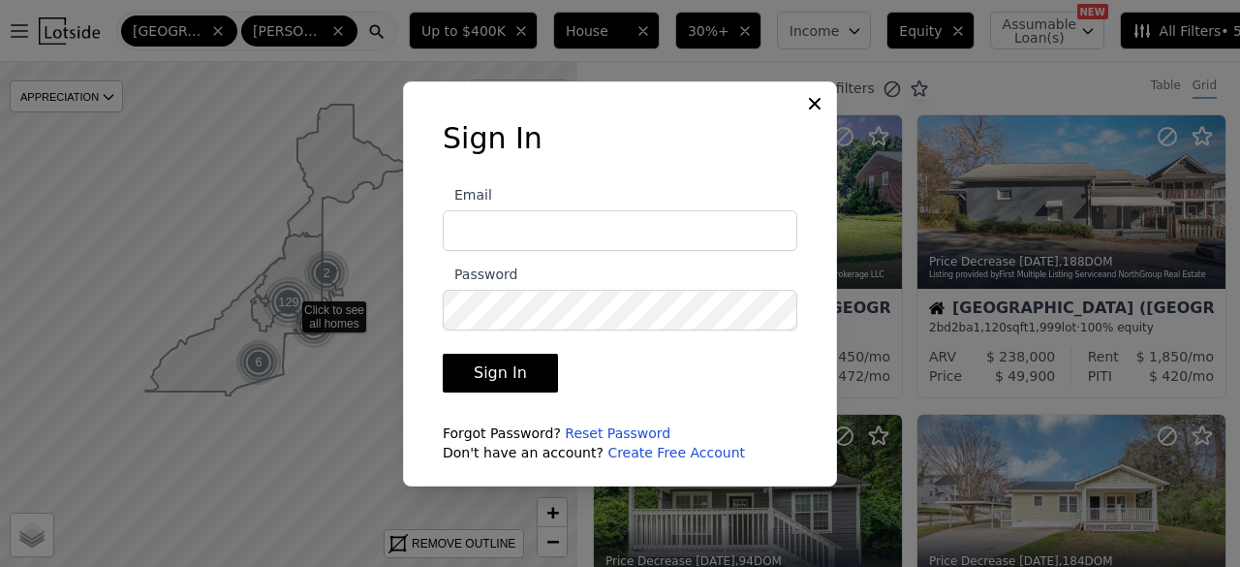
click at [587, 241] on input "Email" at bounding box center [620, 230] width 355 height 41
type input "sckentonpope@gmail.com"
click at [443, 354] on button "Sign In" at bounding box center [500, 373] width 115 height 39
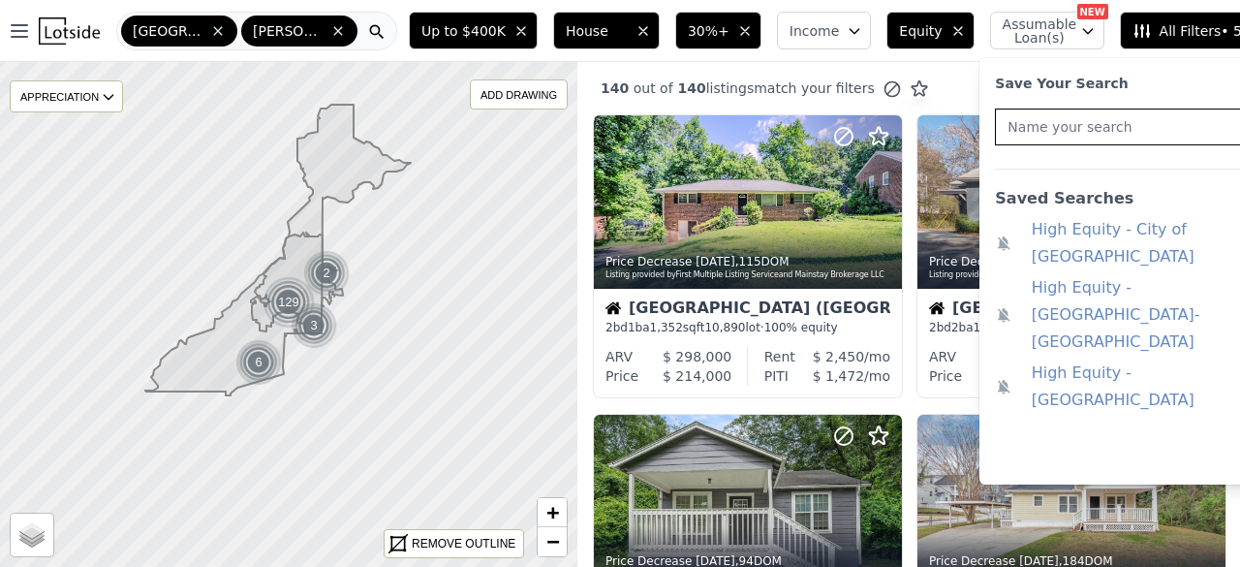
click at [655, 78] on div "140 out of 140 listings match your filters" at bounding box center [754, 88] width 352 height 20
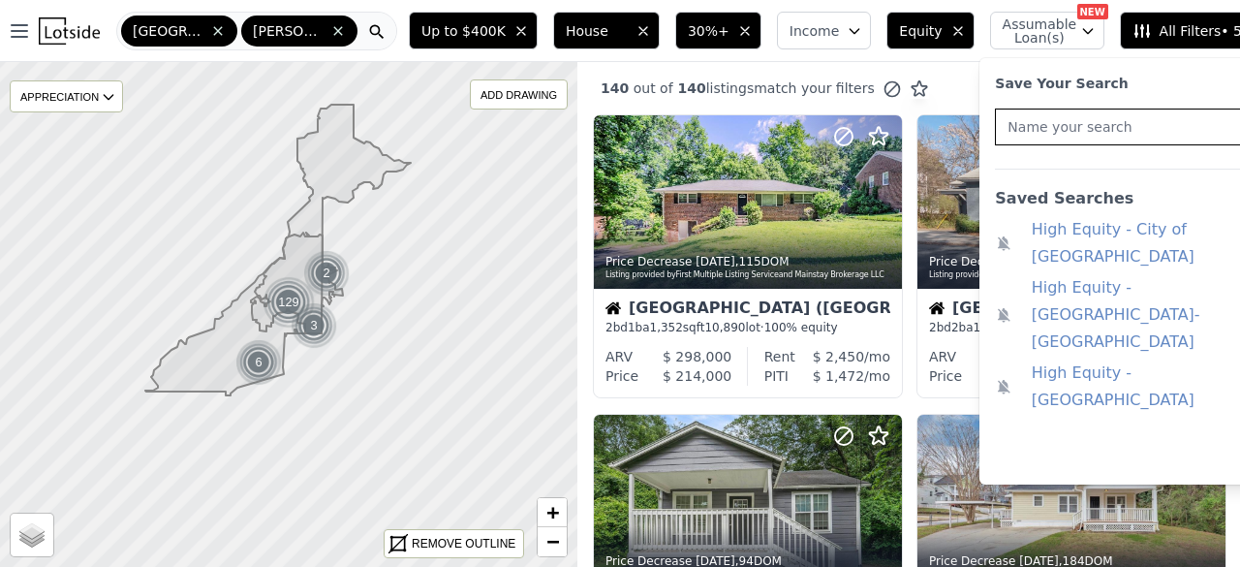
click at [1032, 274] on link "High Equity - [GEOGRAPHIC_DATA]-[GEOGRAPHIC_DATA]" at bounding box center [1138, 314] width 212 height 81
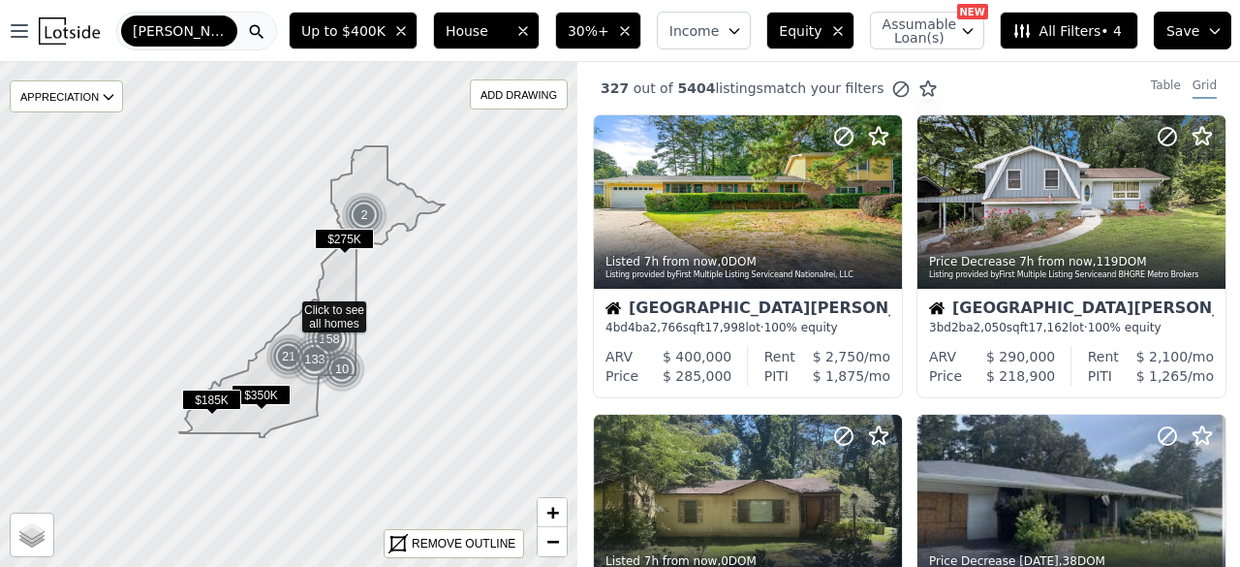
click at [1060, 35] on span "All Filters • 4" at bounding box center [1067, 30] width 109 height 19
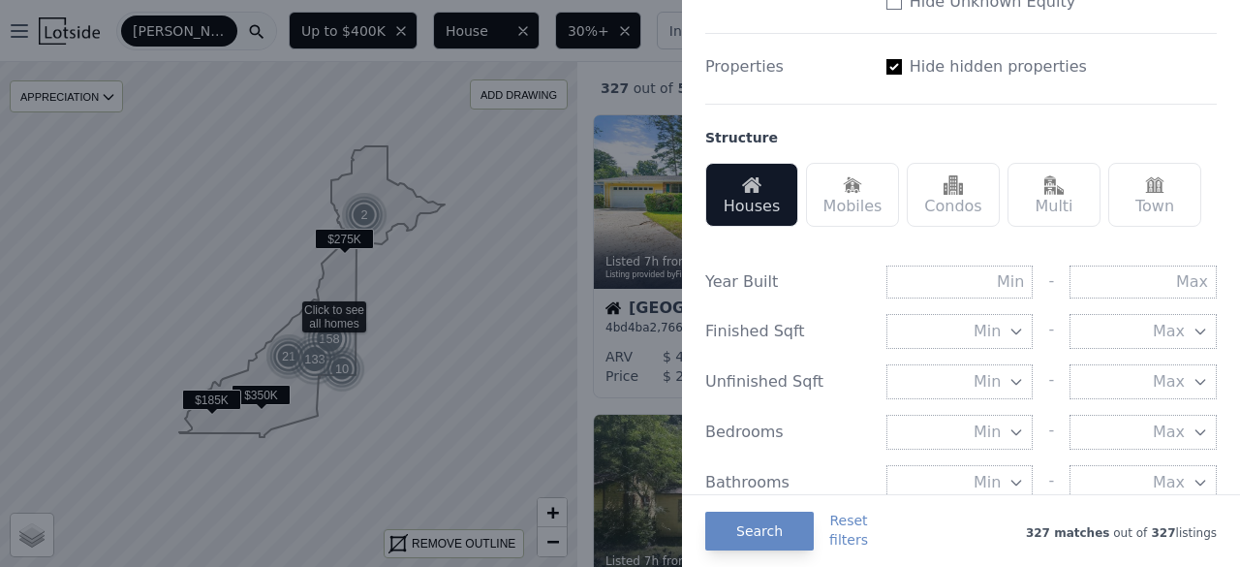
scroll to position [426, 0]
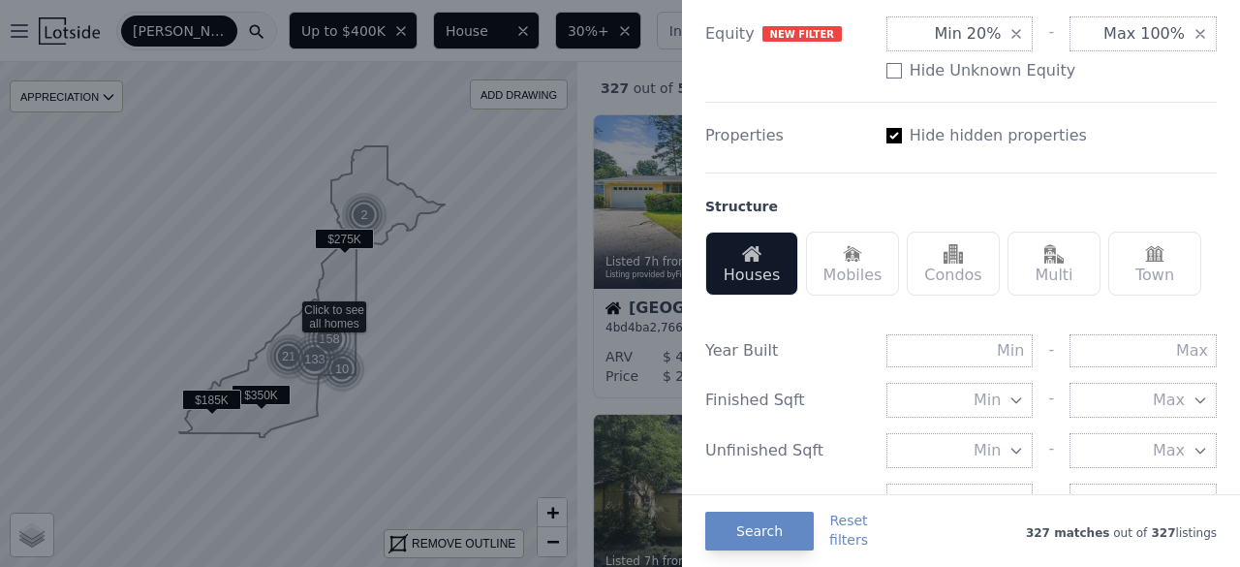
drag, startPoint x: 1010, startPoint y: 346, endPoint x: 953, endPoint y: 186, distance: 169.5
click at [953, 186] on div "Structure Houses Mobiles Condos Multi Town" at bounding box center [961, 237] width 512 height 131
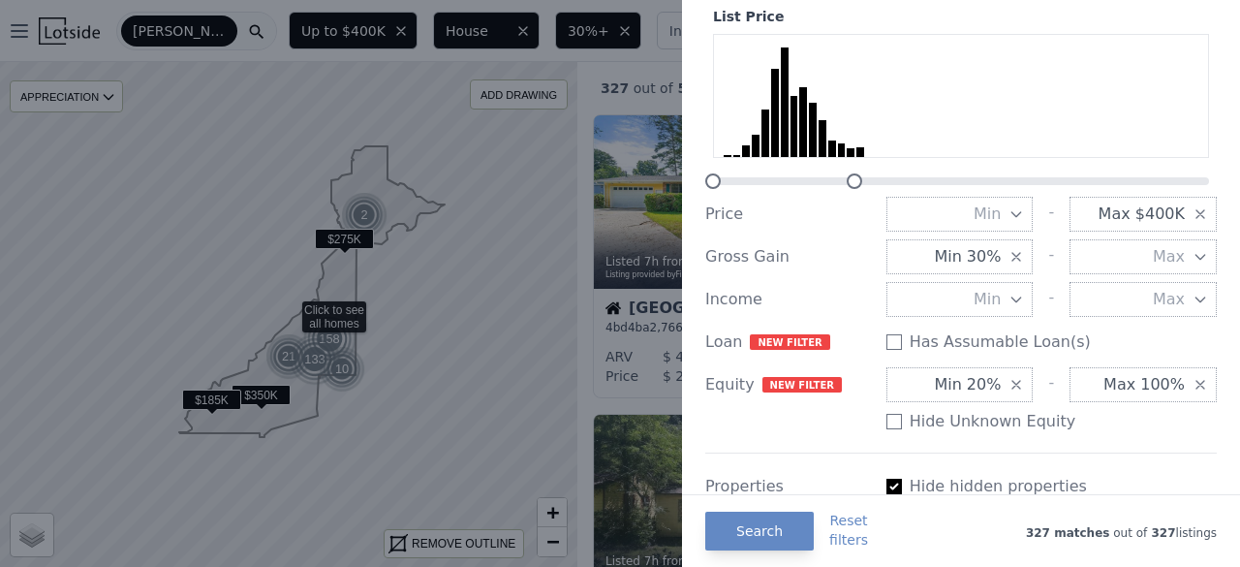
scroll to position [39, 0]
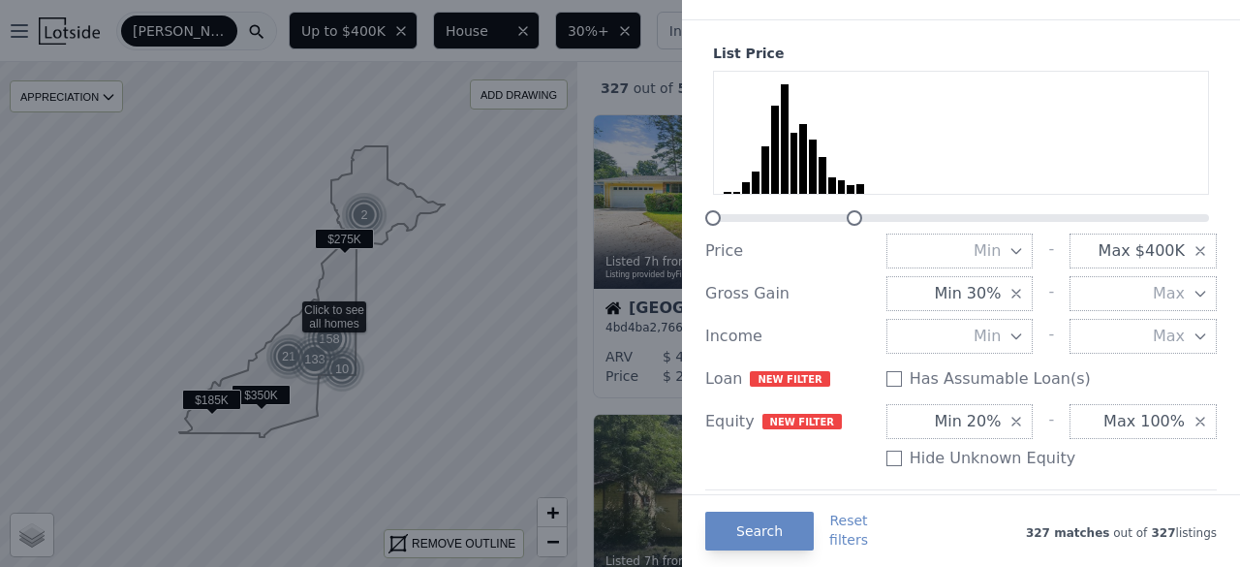
click at [1193, 421] on icon "button" at bounding box center [1201, 422] width 16 height 16
click at [985, 416] on span "Min 20%" at bounding box center [967, 421] width 67 height 23
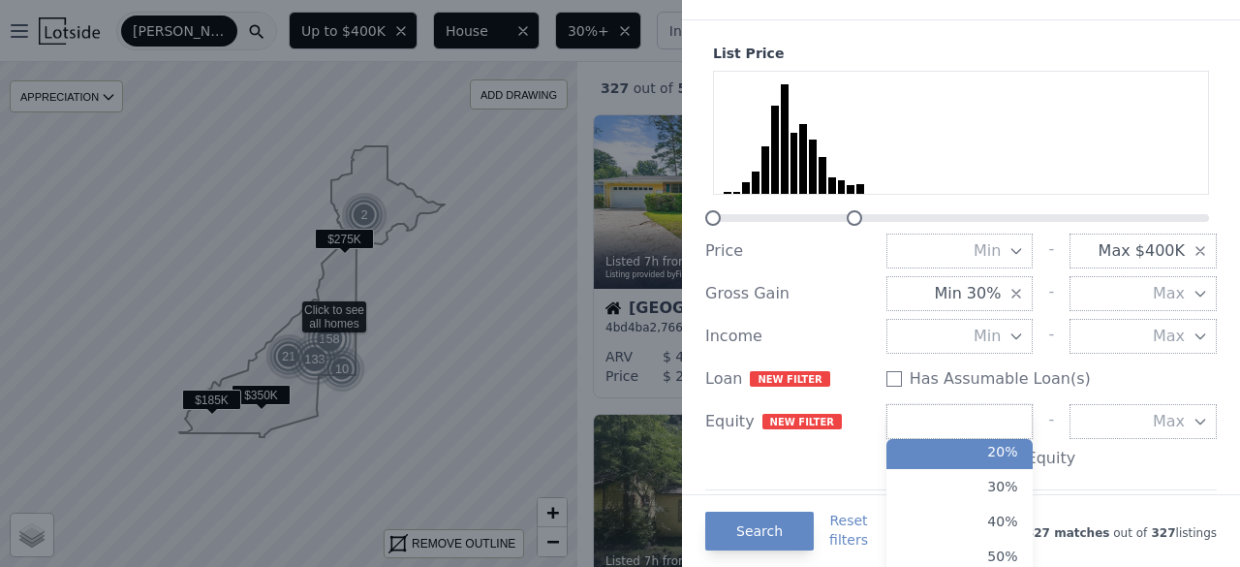
scroll to position [70, 0]
click at [978, 492] on button "30%" at bounding box center [960, 491] width 147 height 35
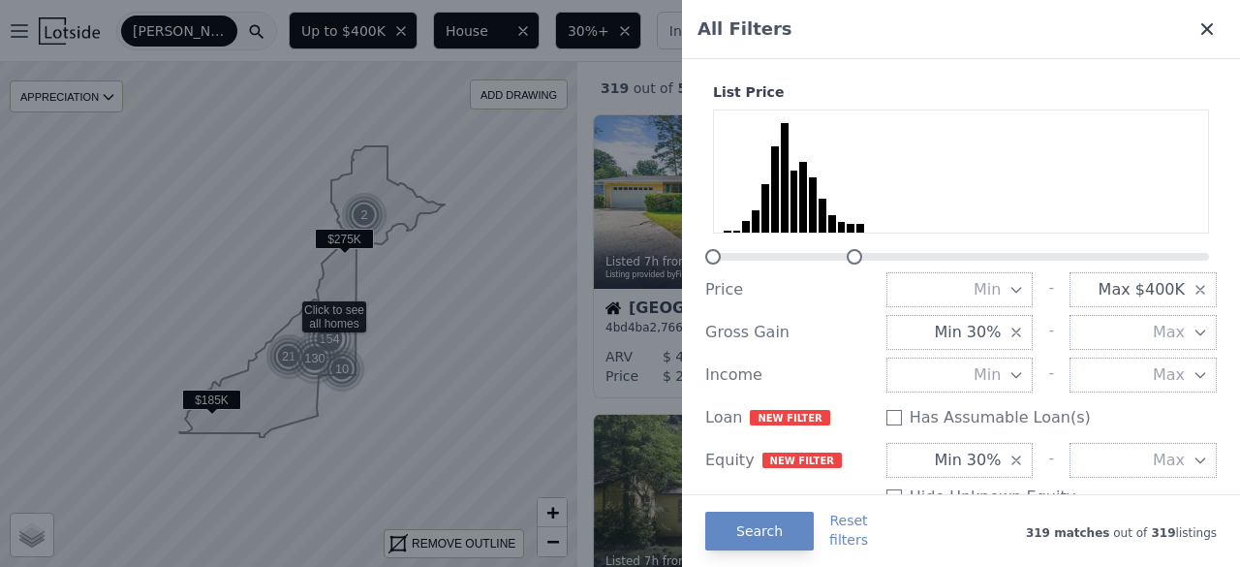
click at [1202, 26] on icon at bounding box center [1208, 29] width 12 height 12
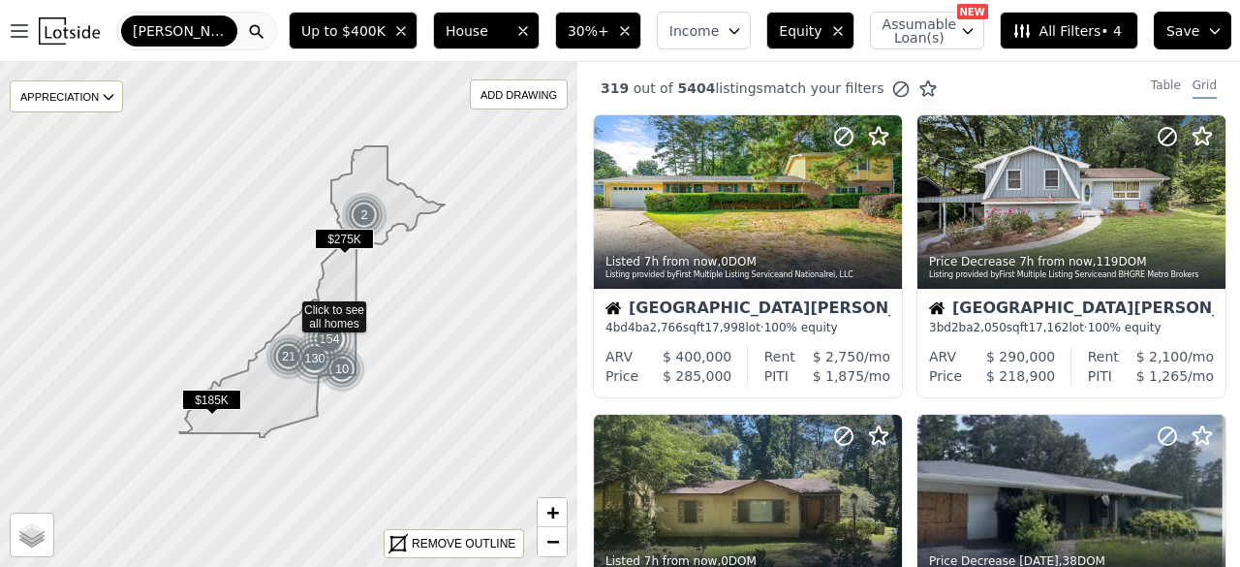
click at [1076, 30] on span "All Filters • 4" at bounding box center [1067, 30] width 109 height 19
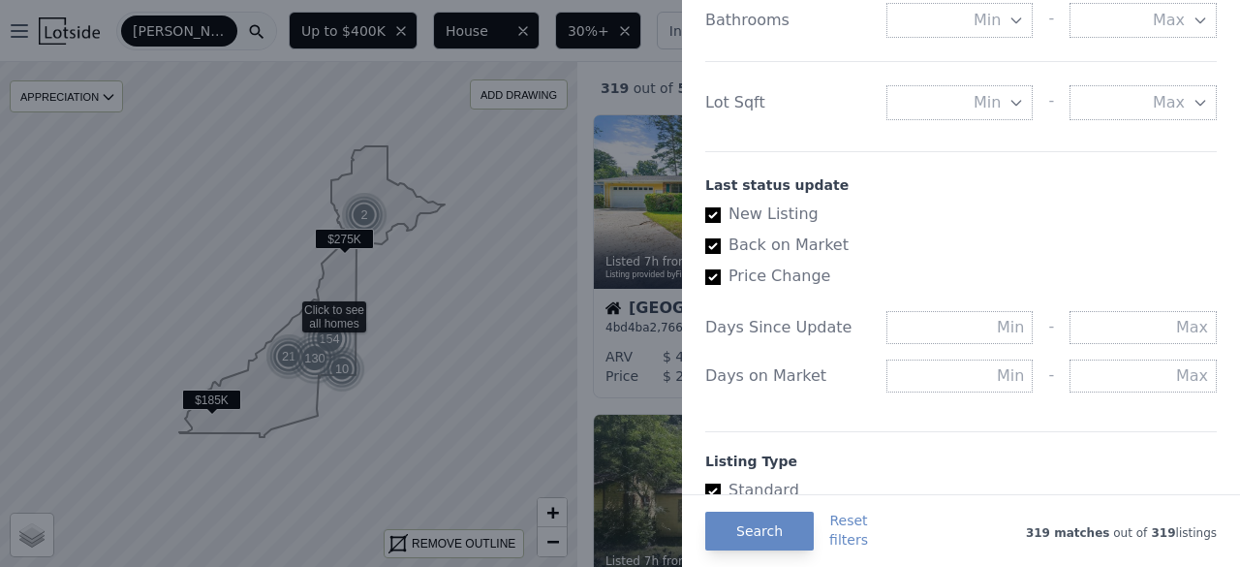
scroll to position [969, 0]
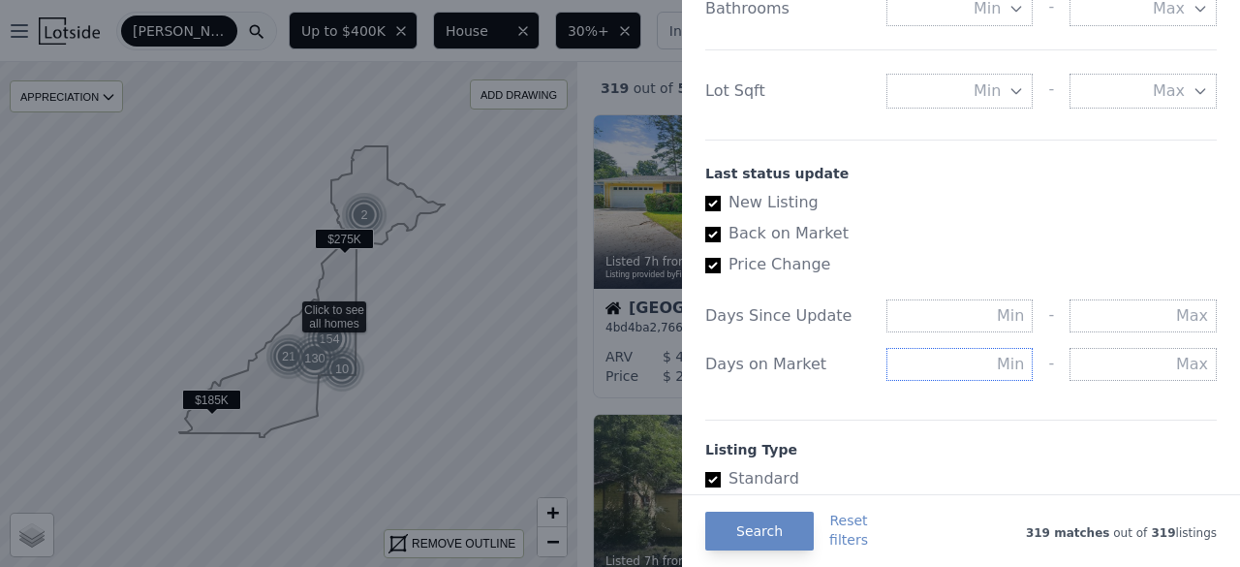
click at [959, 363] on input "text" at bounding box center [960, 364] width 147 height 33
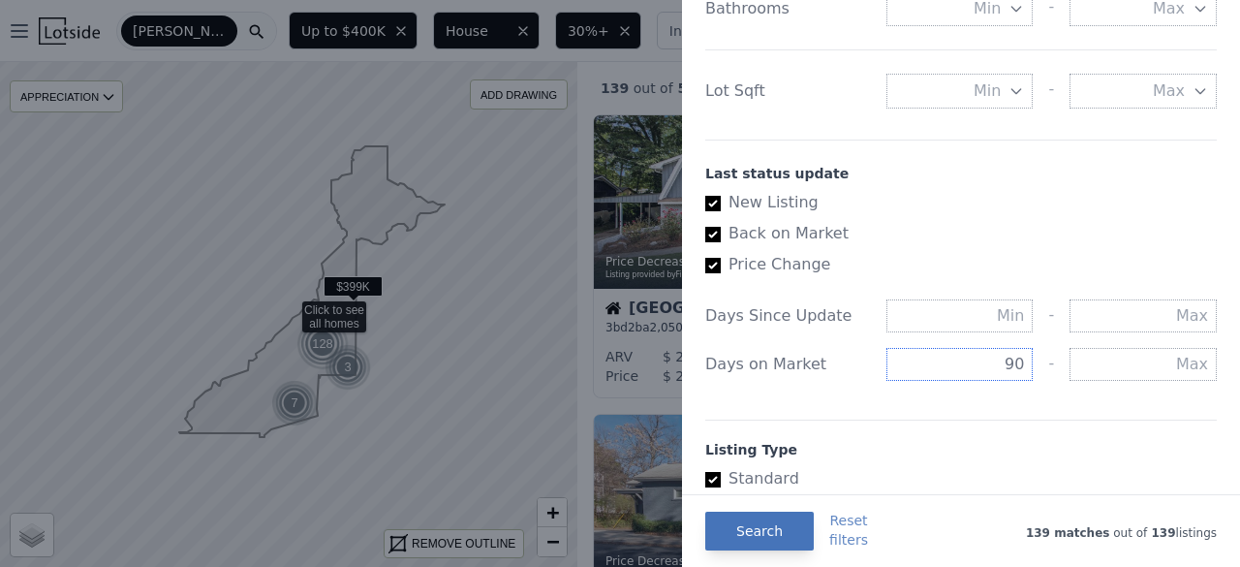
type input "90"
click at [745, 526] on button "Search" at bounding box center [759, 531] width 109 height 39
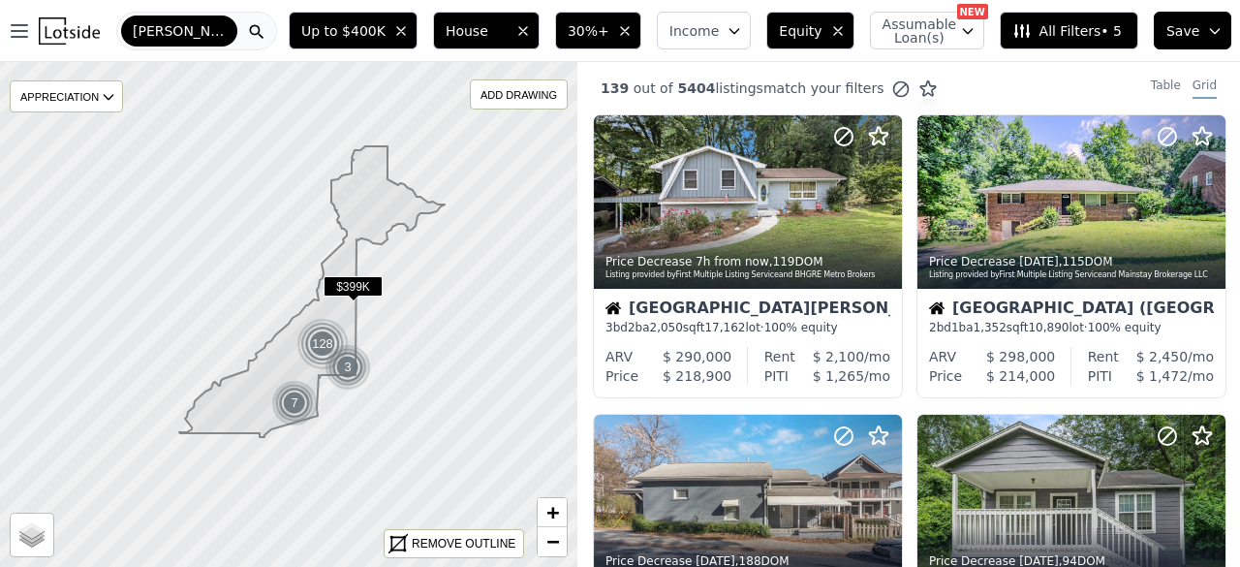
click at [1194, 36] on button "Save" at bounding box center [1193, 31] width 78 height 38
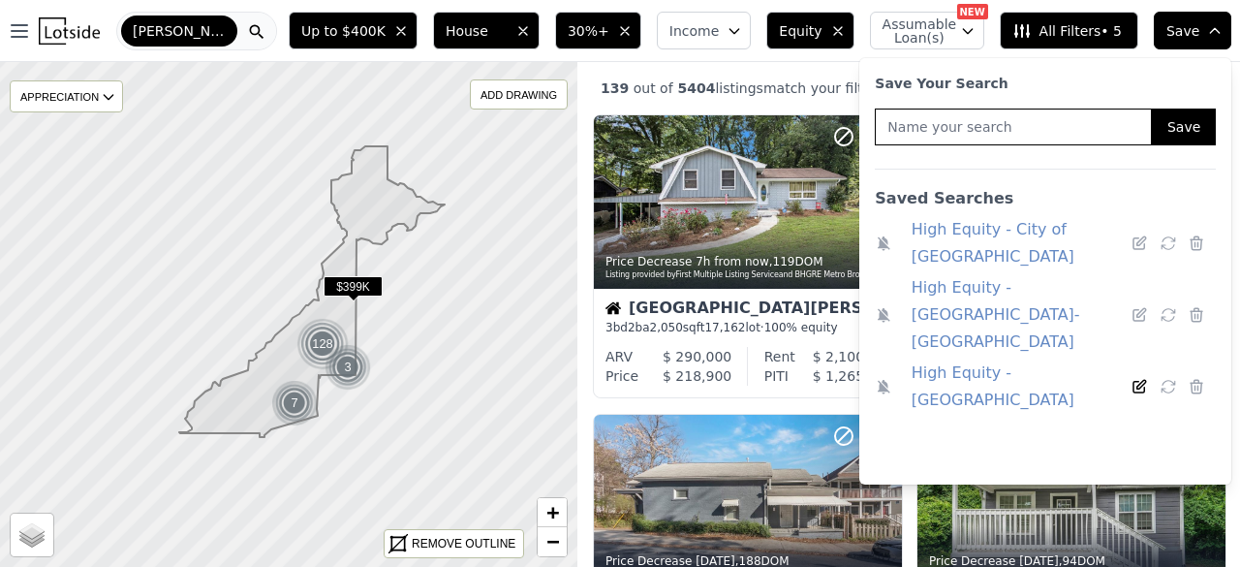
click at [1132, 378] on icon at bounding box center [1139, 386] width 17 height 17
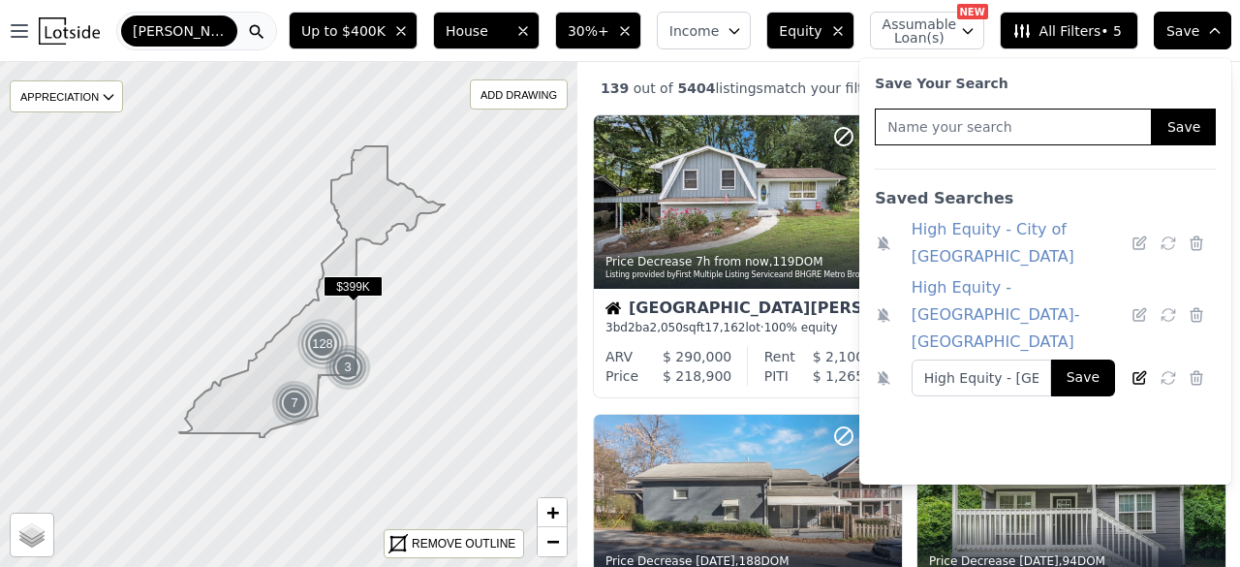
click at [1132, 369] on icon at bounding box center [1139, 377] width 17 height 17
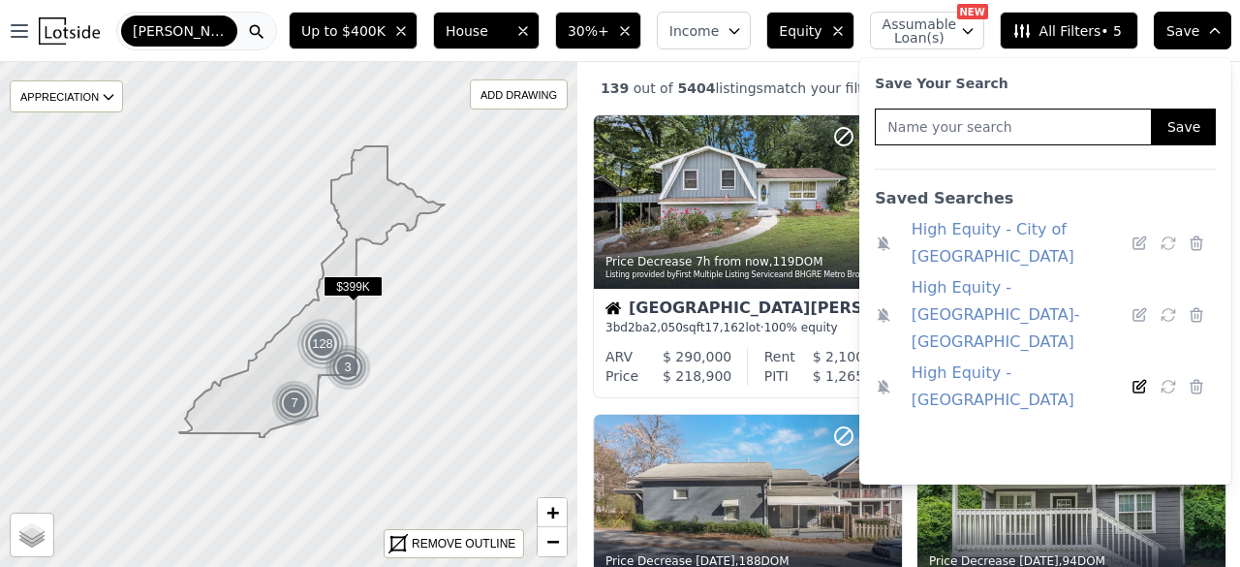
click at [1132, 378] on icon at bounding box center [1139, 386] width 17 height 17
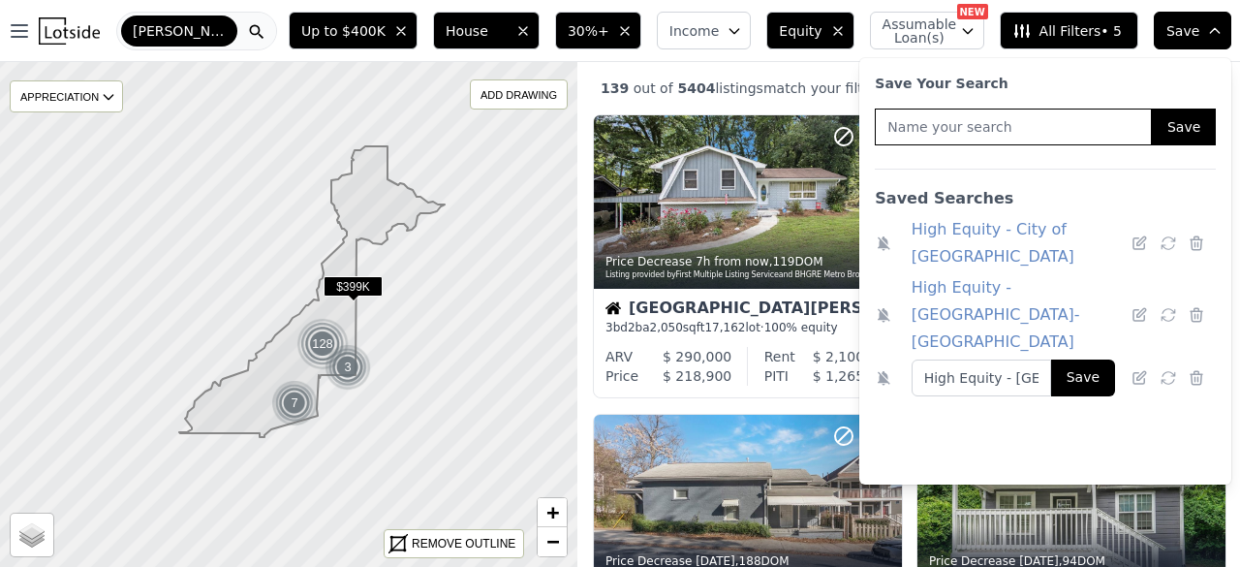
click at [1061, 359] on button "Save" at bounding box center [1083, 377] width 64 height 37
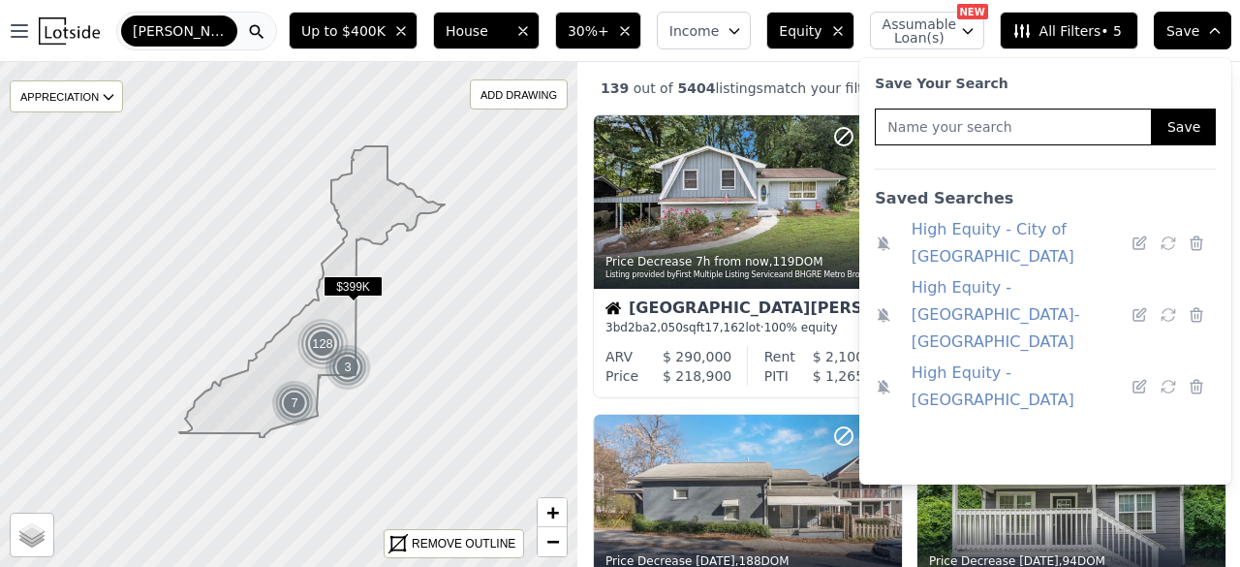
click at [733, 79] on div "139 out of 5404 listings match your filters" at bounding box center [758, 88] width 360 height 20
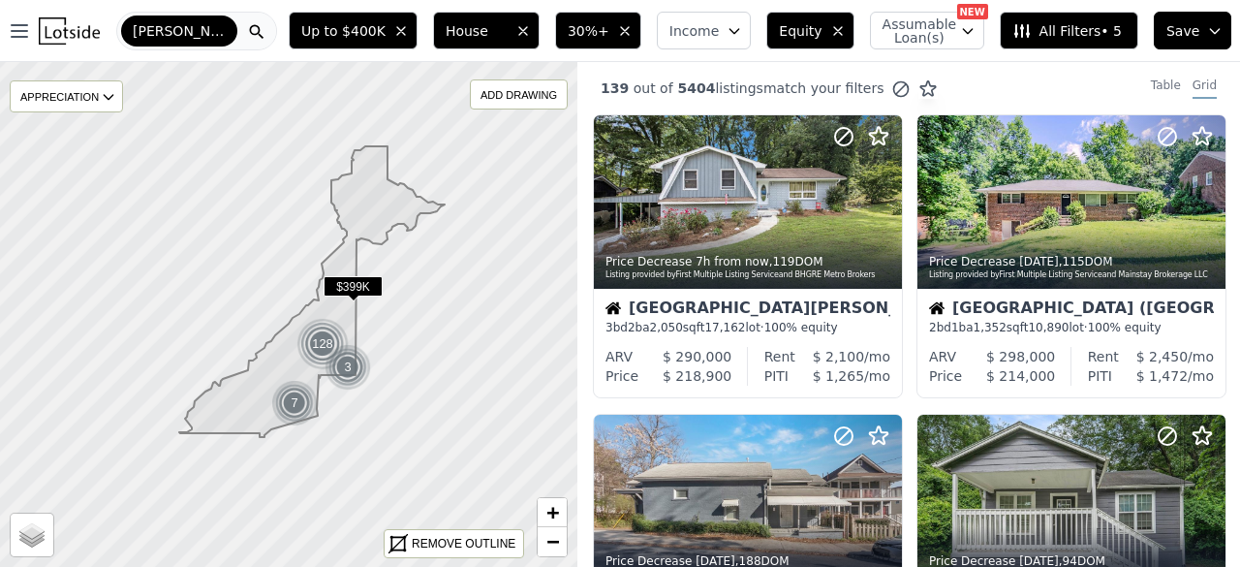
click at [1196, 21] on button "Save" at bounding box center [1193, 31] width 78 height 38
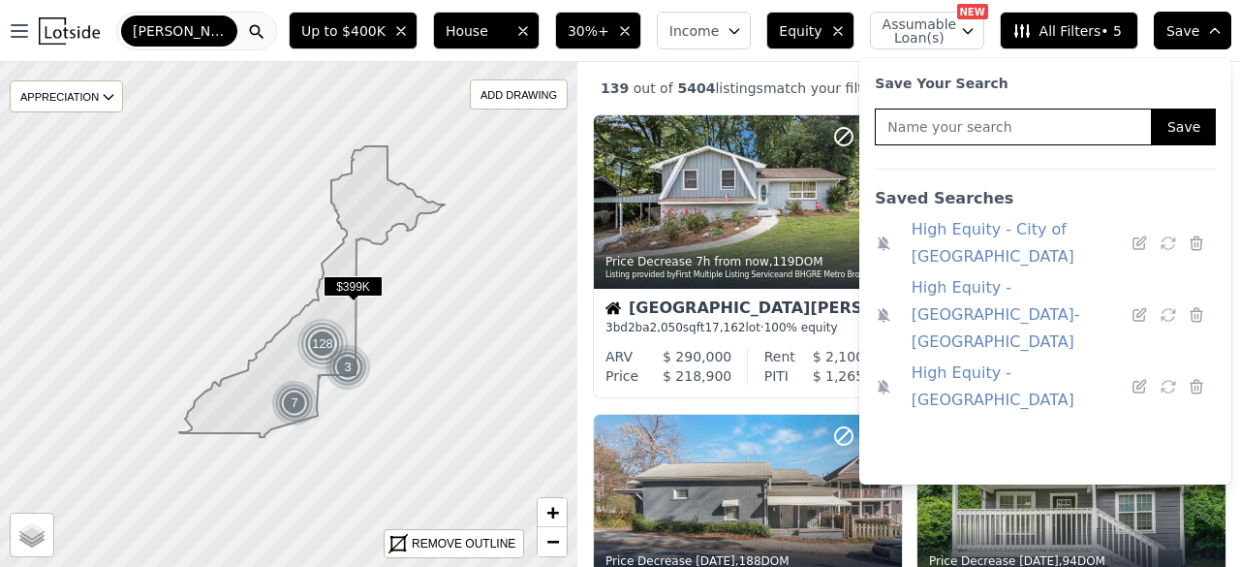
click at [1008, 274] on link "High Equity - [GEOGRAPHIC_DATA]-[GEOGRAPHIC_DATA]" at bounding box center [1018, 314] width 212 height 81
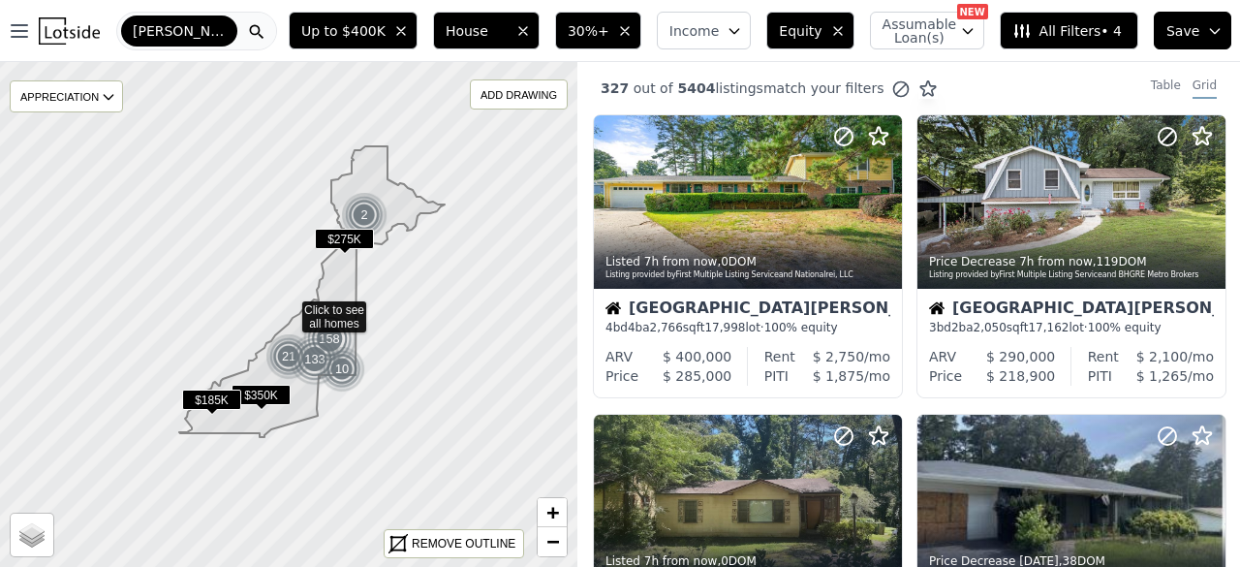
click at [1161, 44] on button "Save" at bounding box center [1193, 31] width 78 height 38
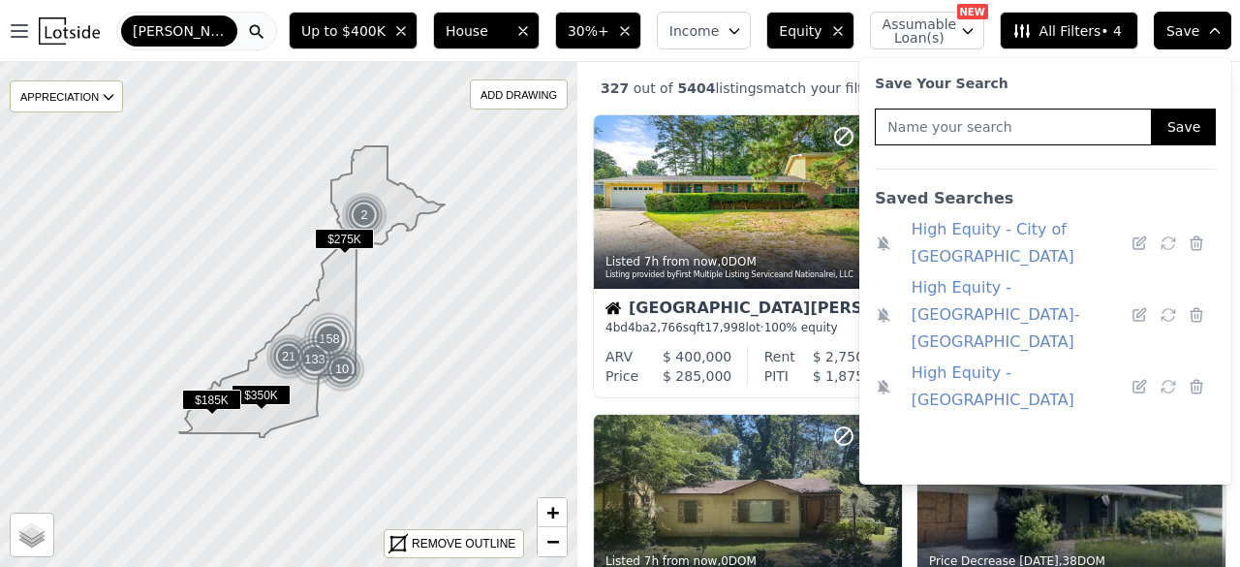
click at [588, 101] on div "327 out of 5404 listings match your filters Table Grid" at bounding box center [909, 88] width 663 height 52
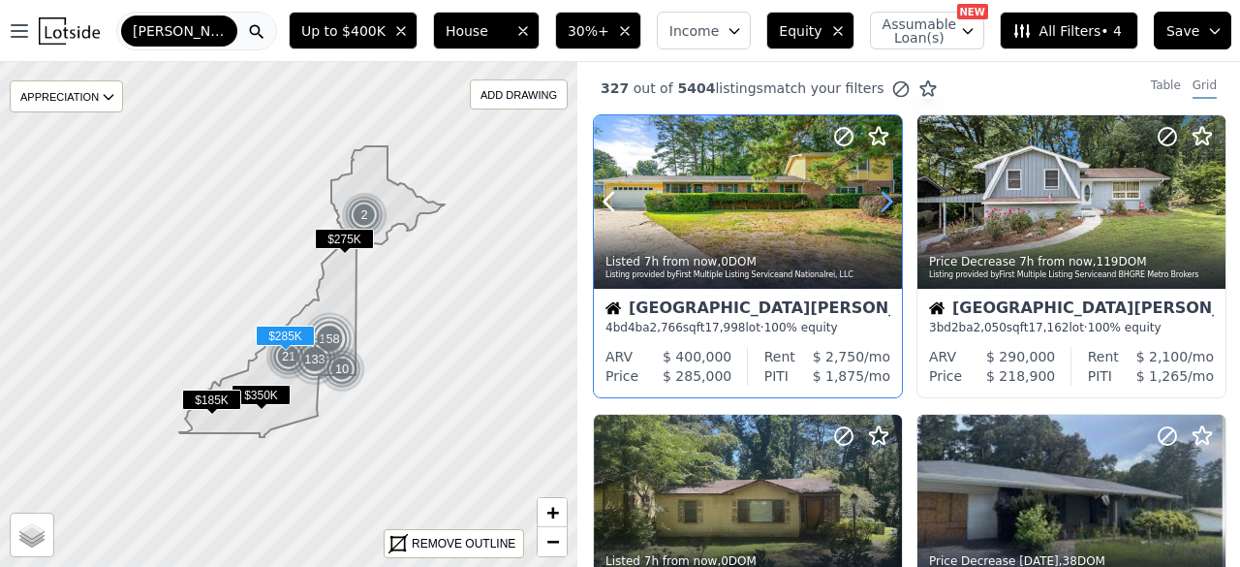
click at [885, 200] on icon at bounding box center [886, 201] width 31 height 31
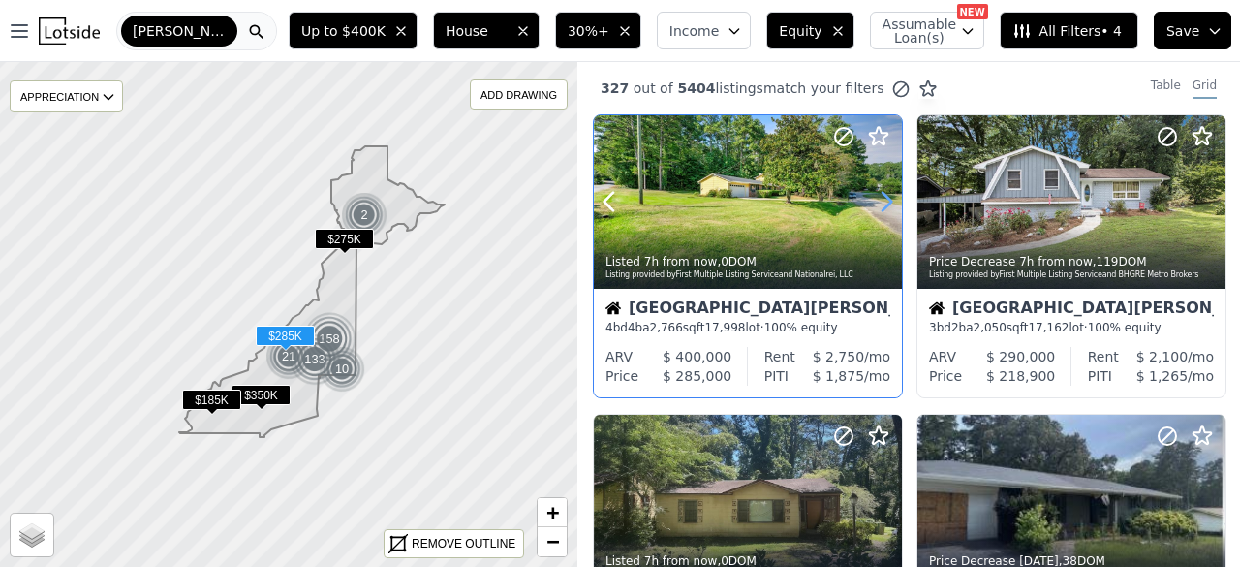
click at [885, 200] on icon at bounding box center [886, 201] width 31 height 31
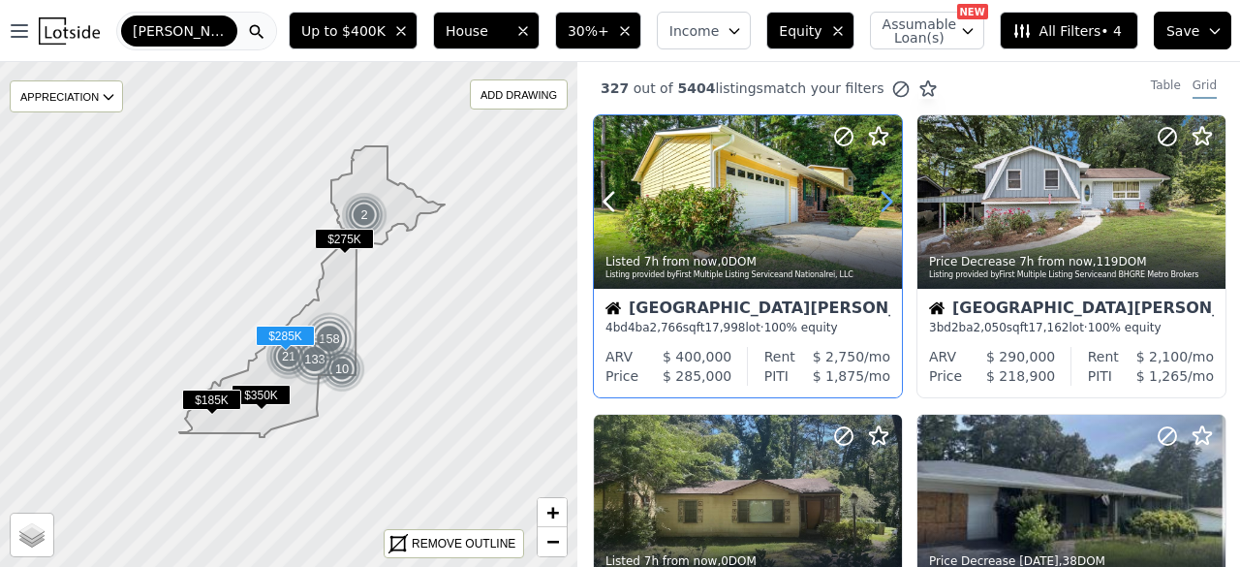
click at [885, 200] on icon at bounding box center [886, 201] width 31 height 31
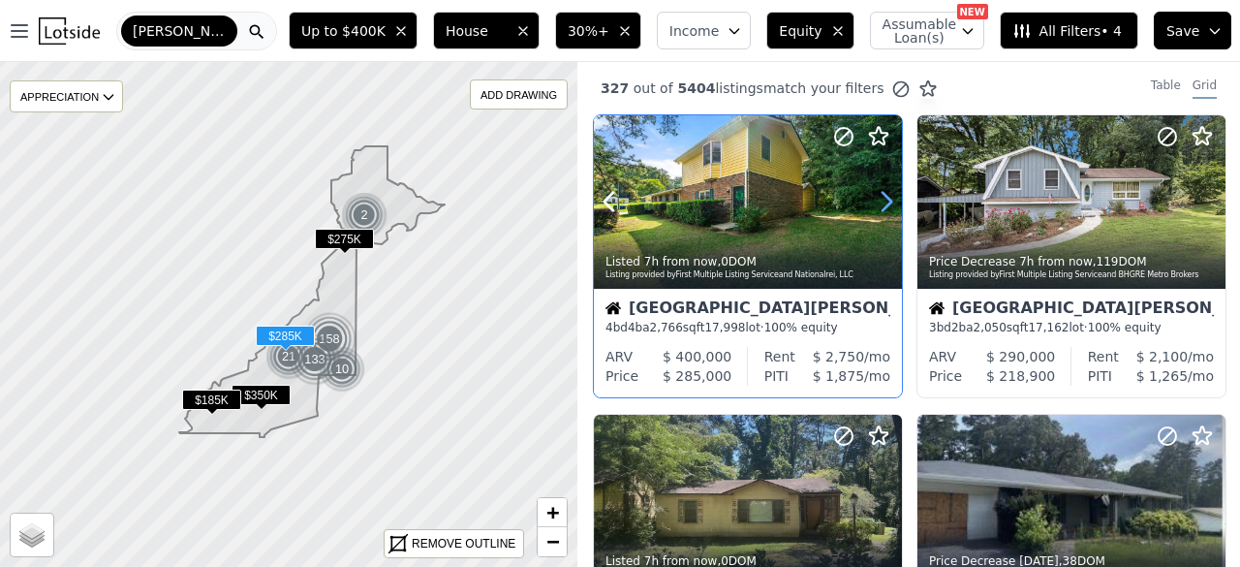
click at [885, 200] on icon at bounding box center [886, 201] width 31 height 31
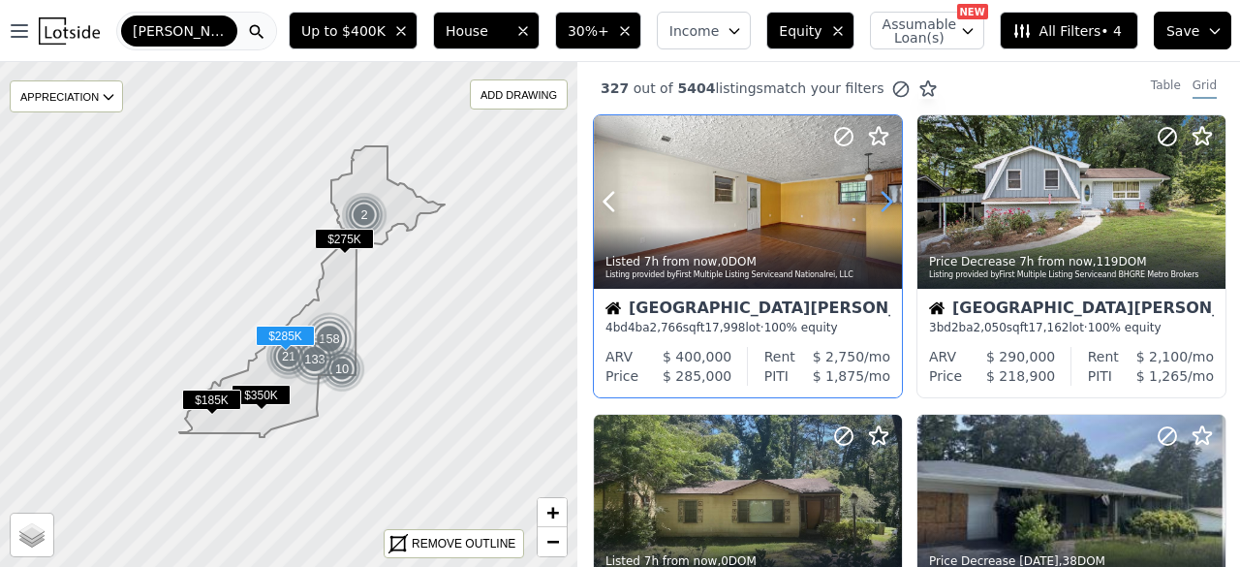
click at [885, 200] on icon at bounding box center [886, 201] width 31 height 31
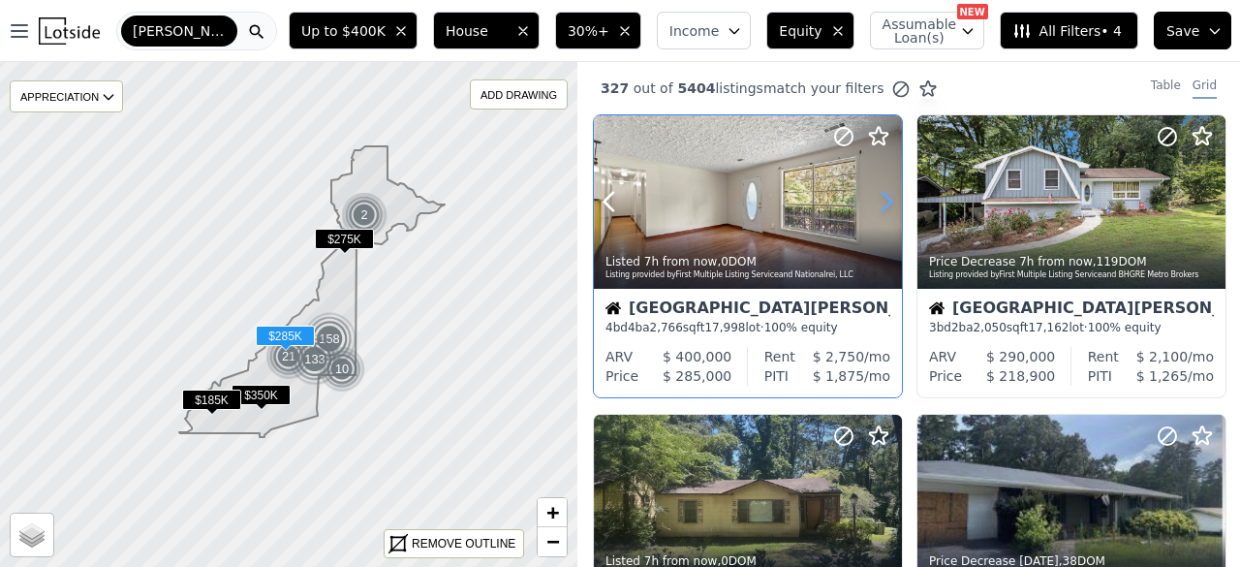
click at [885, 200] on icon at bounding box center [886, 201] width 31 height 31
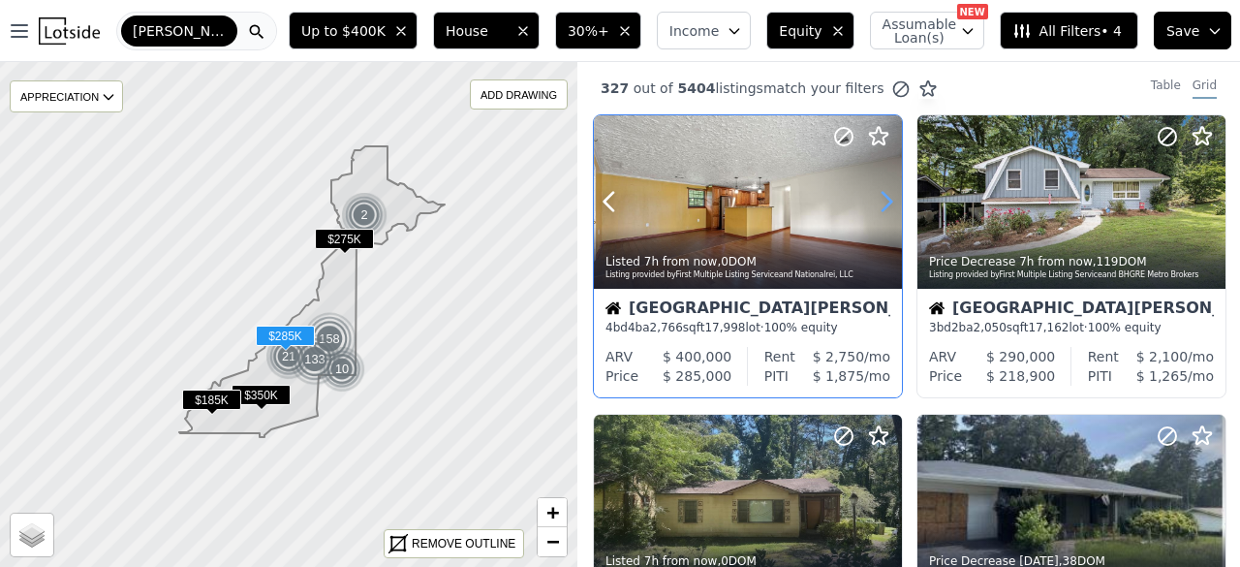
click at [885, 200] on icon at bounding box center [886, 201] width 31 height 31
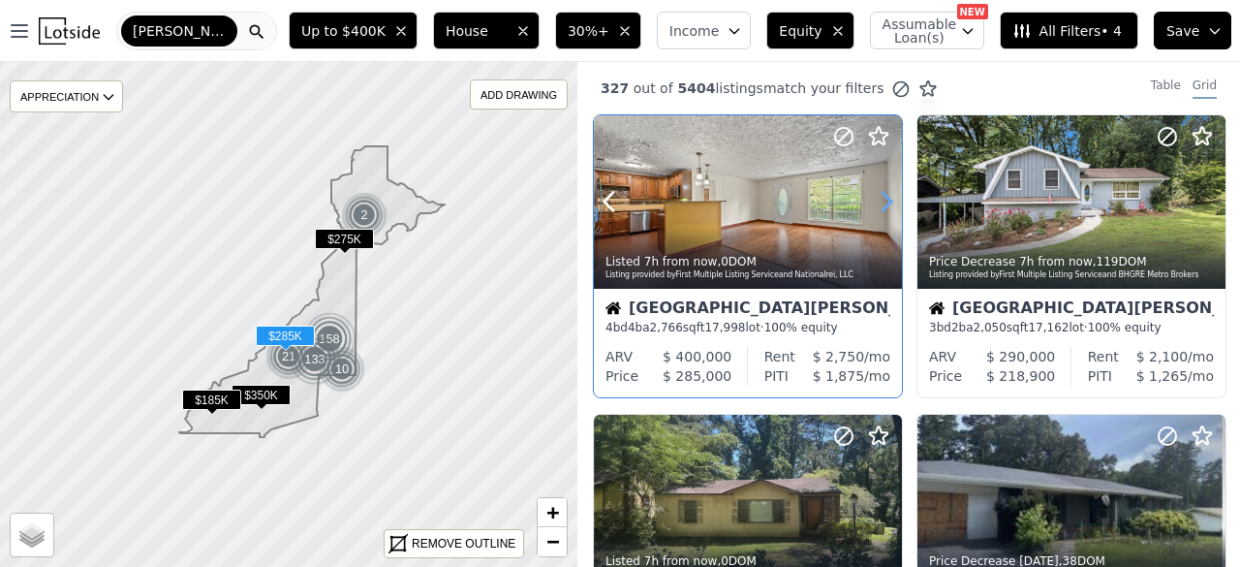
click at [885, 200] on icon at bounding box center [886, 201] width 31 height 31
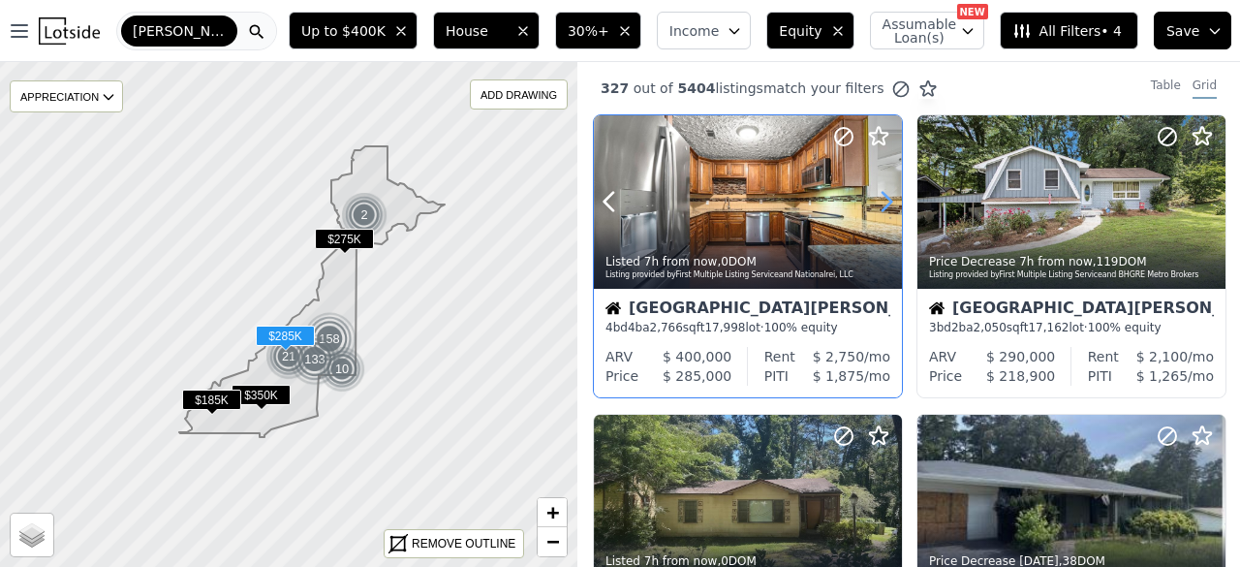
click at [885, 200] on icon at bounding box center [886, 201] width 31 height 31
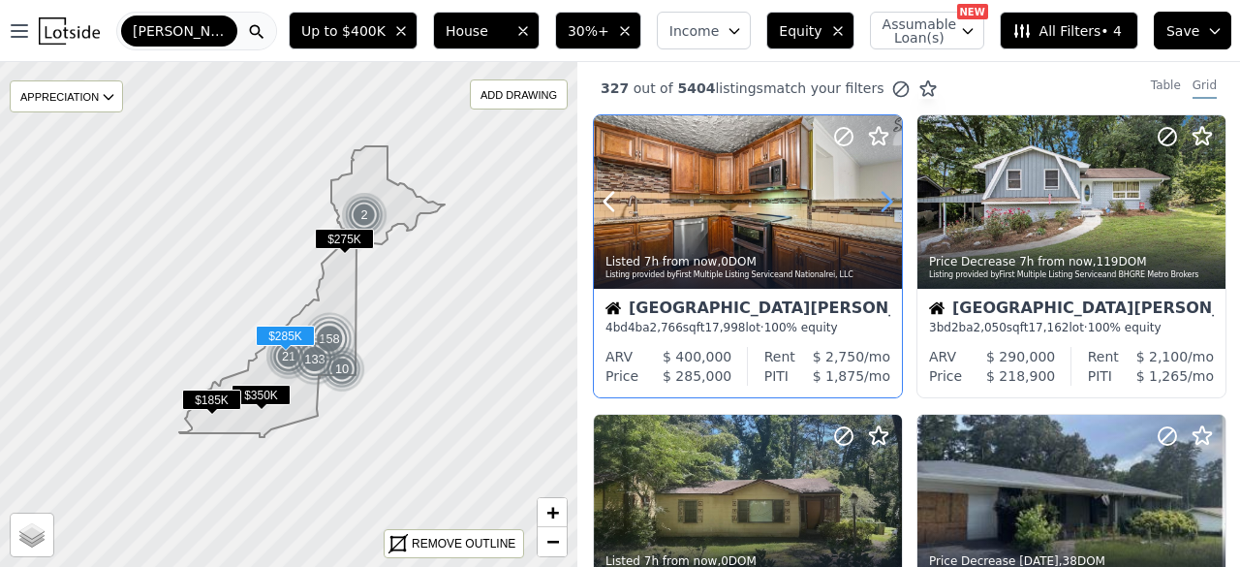
click at [885, 200] on icon at bounding box center [886, 201] width 31 height 31
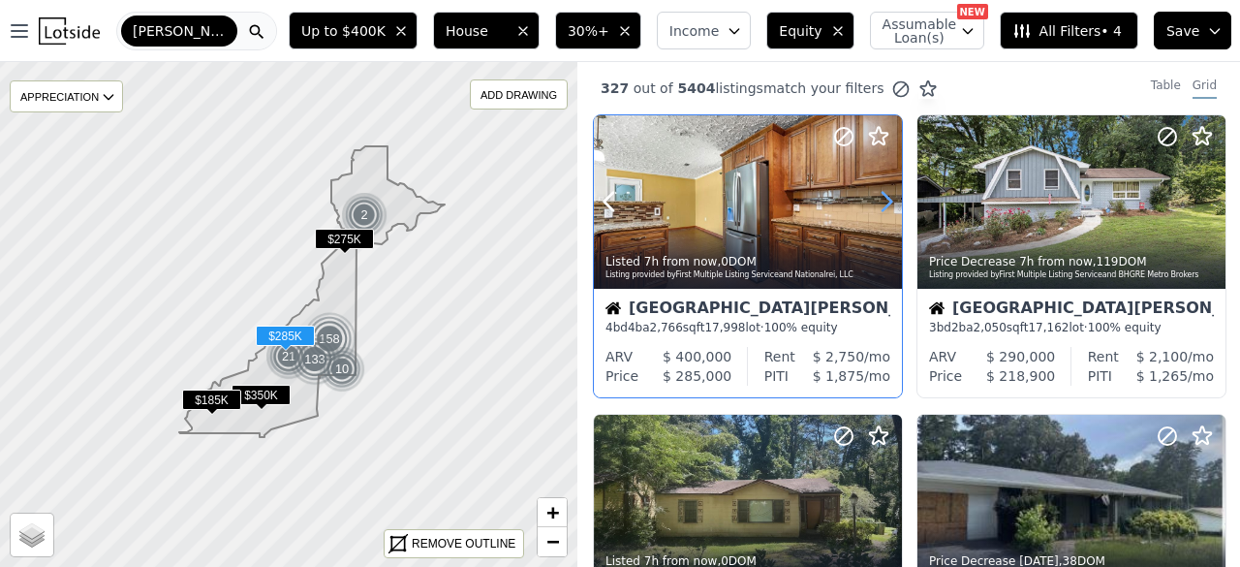
click at [885, 200] on icon at bounding box center [886, 201] width 31 height 31
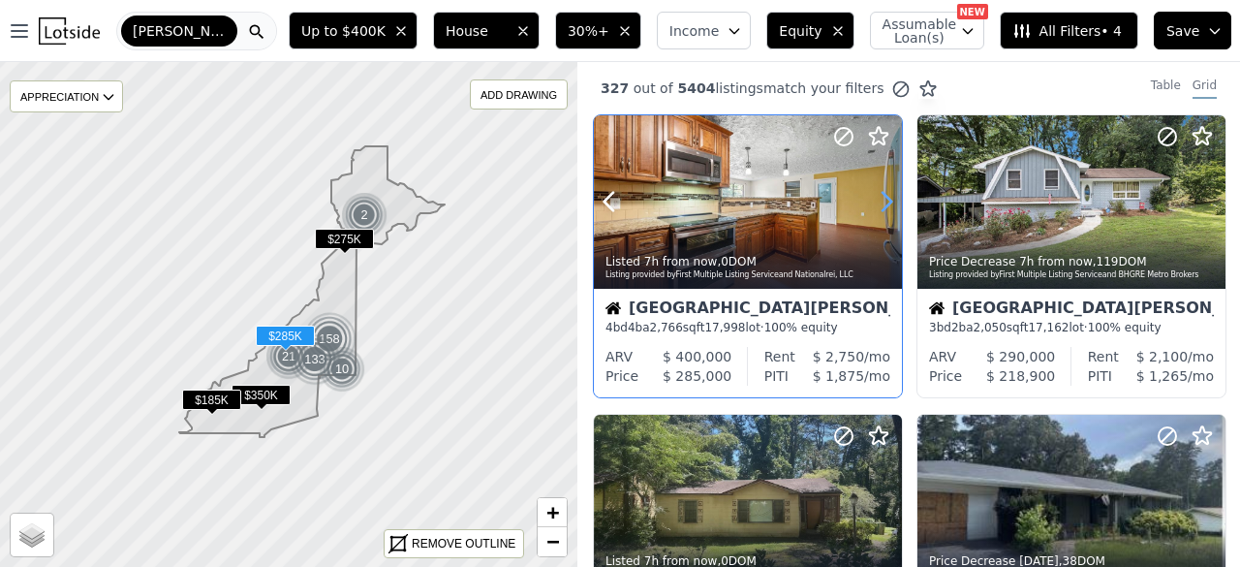
click at [885, 200] on icon at bounding box center [886, 201] width 31 height 31
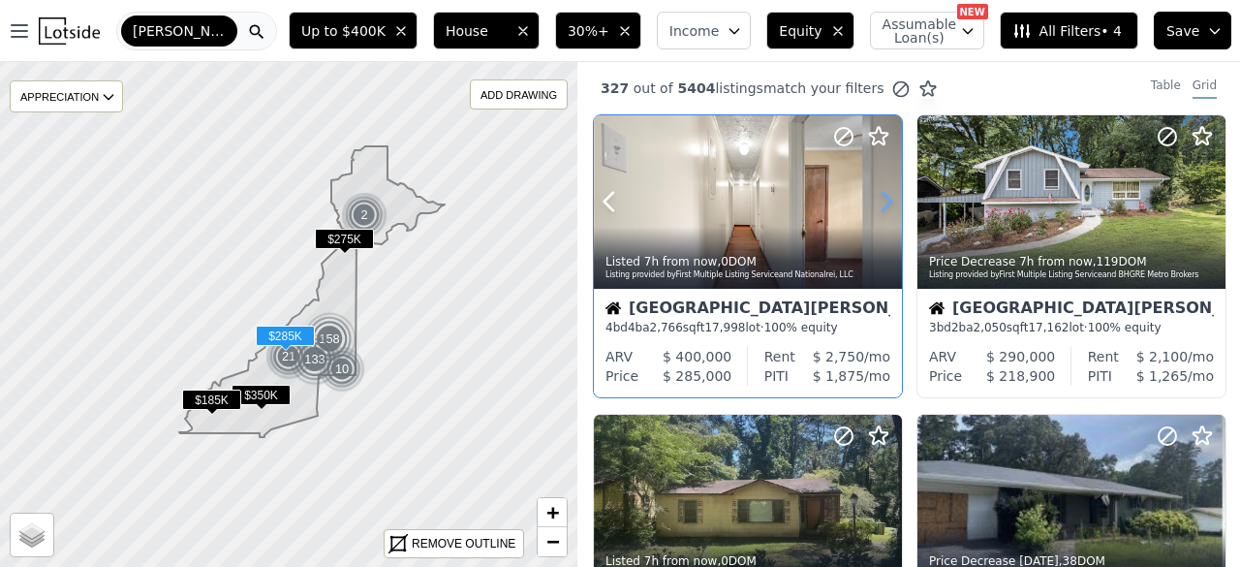
click at [885, 200] on icon at bounding box center [886, 201] width 31 height 31
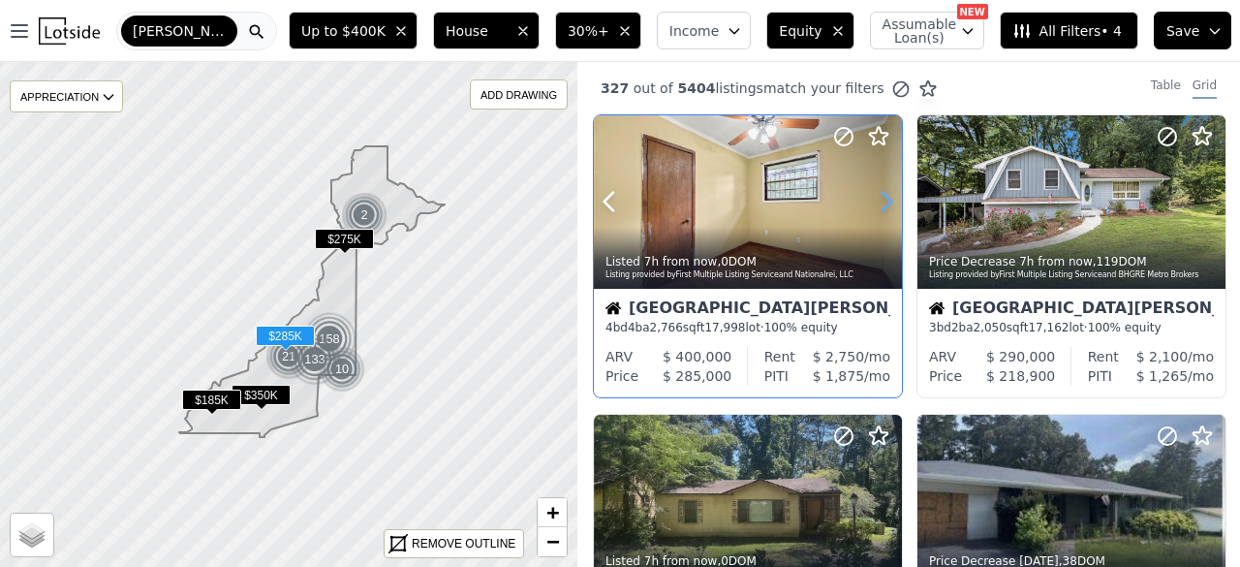
click at [885, 200] on icon at bounding box center [886, 201] width 31 height 31
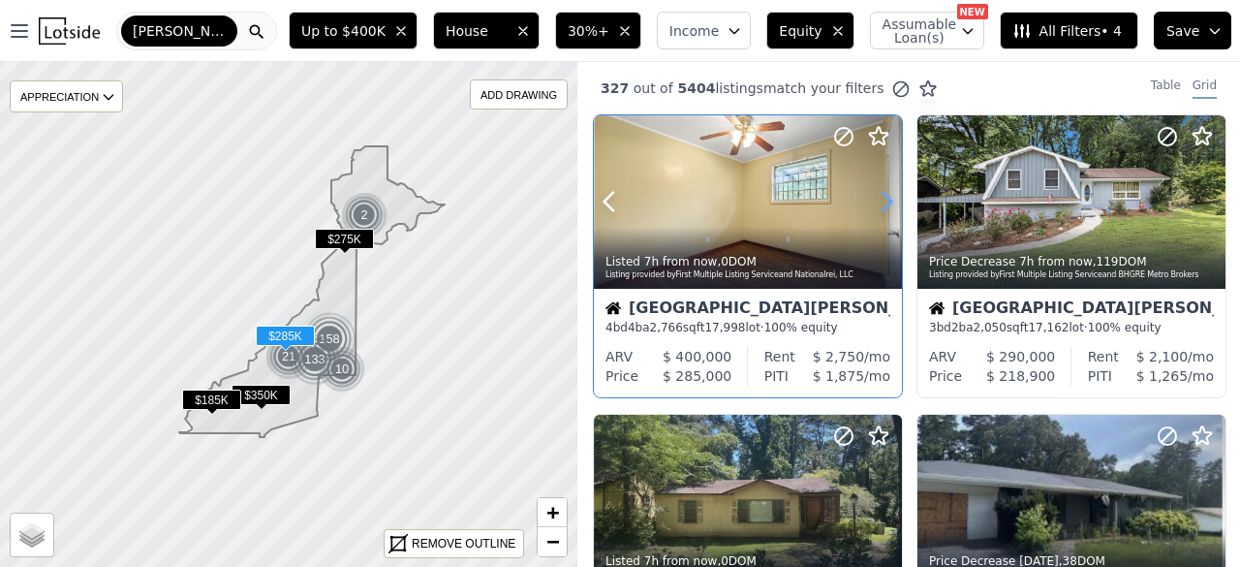
click at [885, 200] on icon at bounding box center [886, 201] width 31 height 31
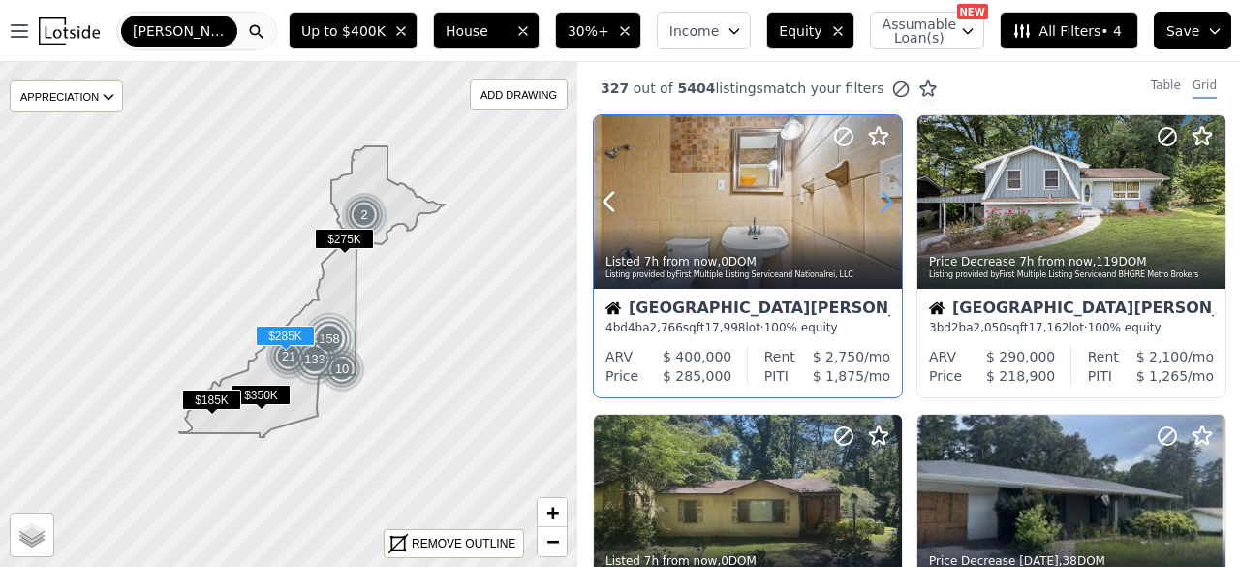
click at [885, 200] on icon at bounding box center [886, 201] width 31 height 31
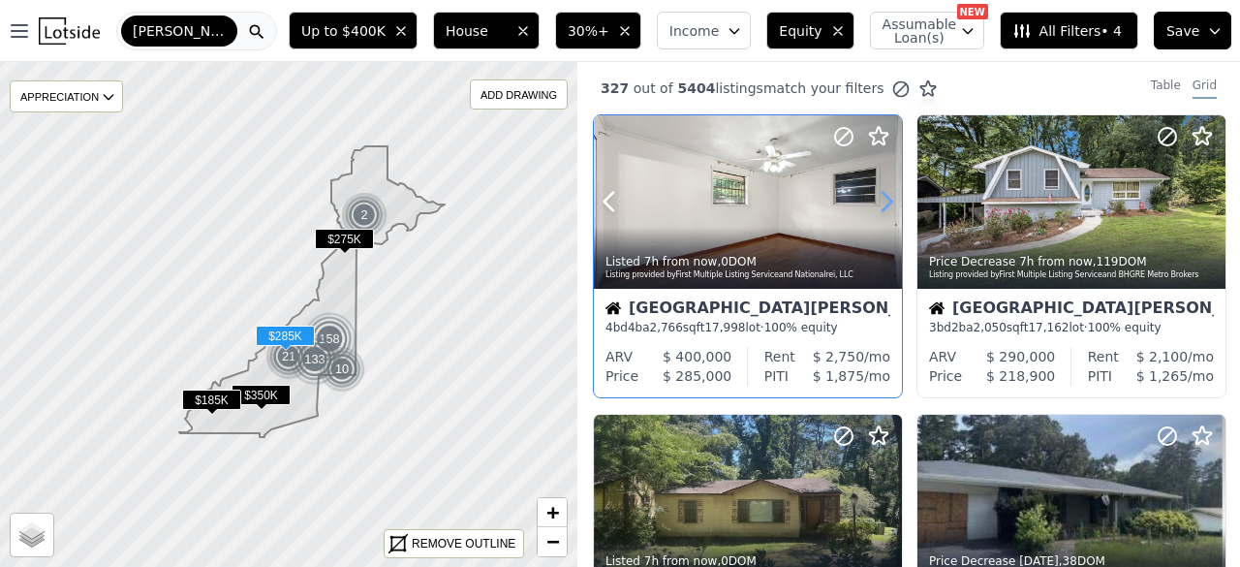
click at [885, 200] on icon at bounding box center [886, 201] width 31 height 31
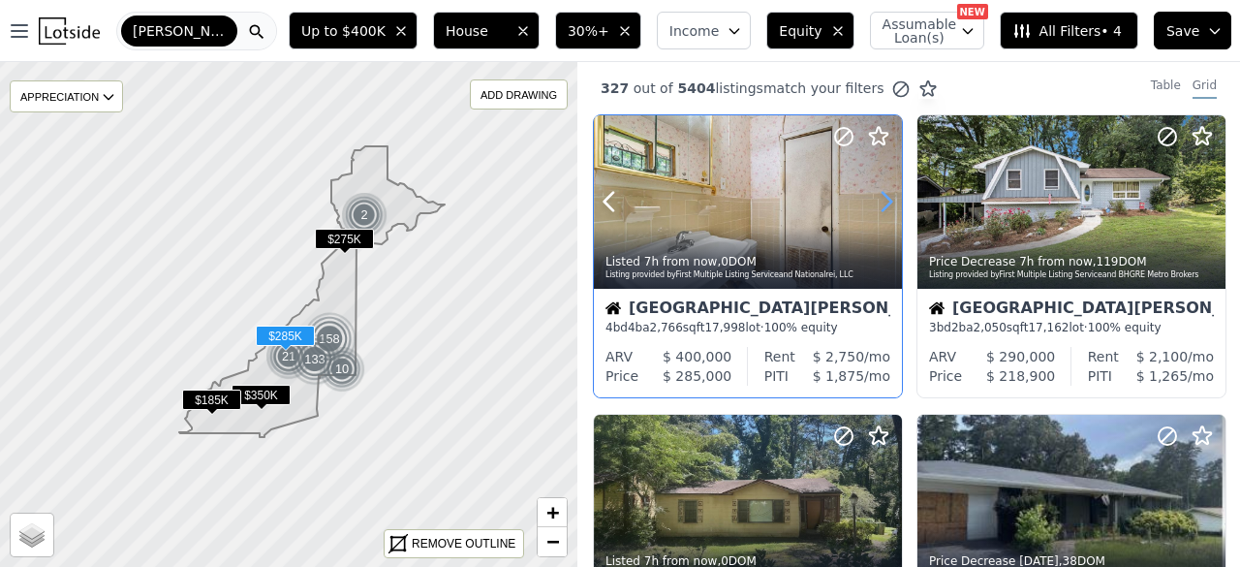
click at [885, 200] on icon at bounding box center [886, 201] width 31 height 31
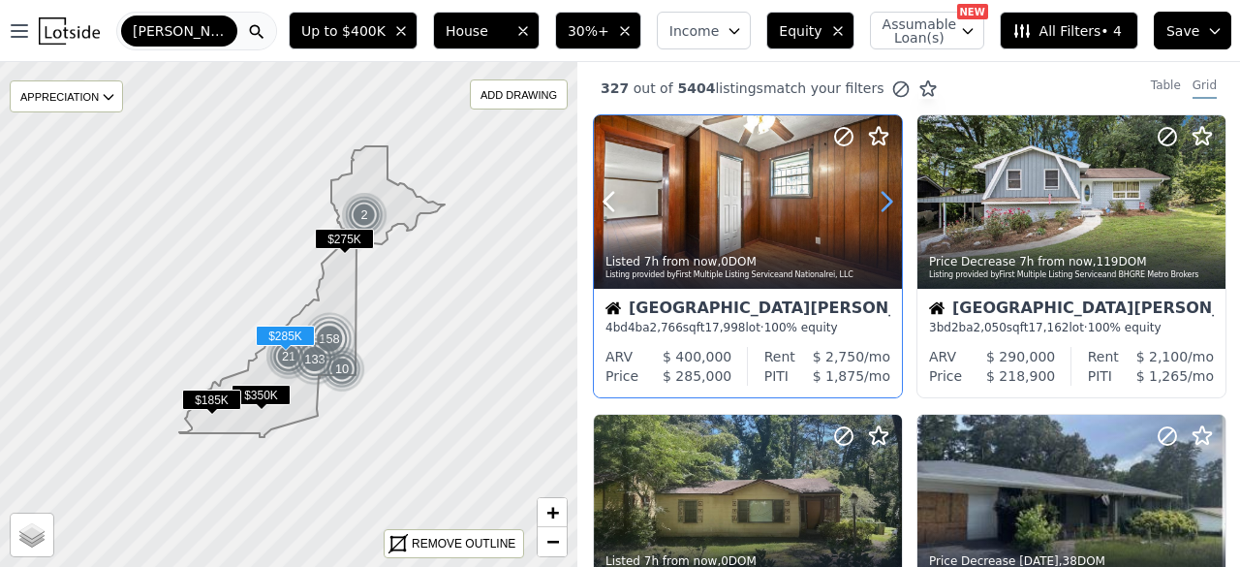
click at [885, 200] on icon at bounding box center [886, 201] width 31 height 31
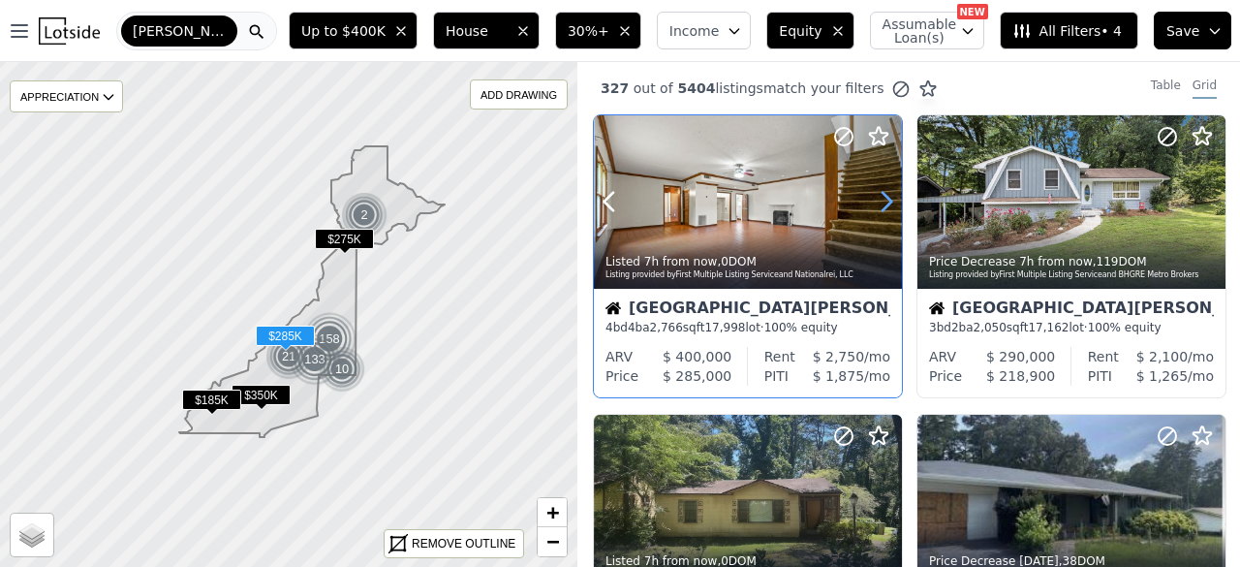
click at [885, 200] on icon at bounding box center [886, 201] width 31 height 31
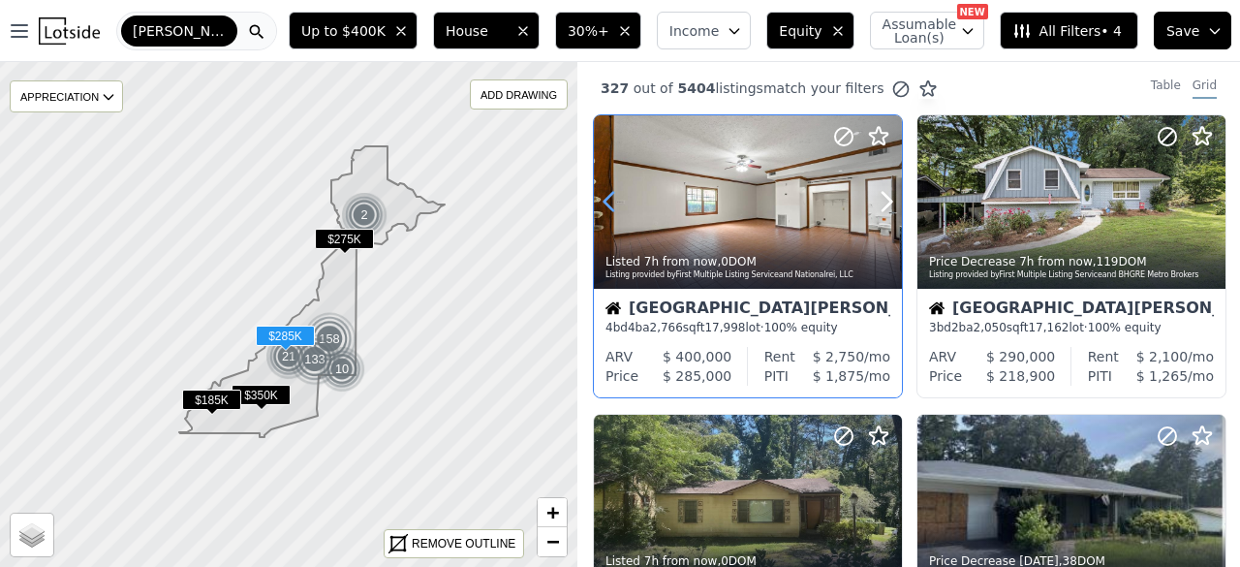
click at [599, 205] on icon at bounding box center [609, 201] width 31 height 31
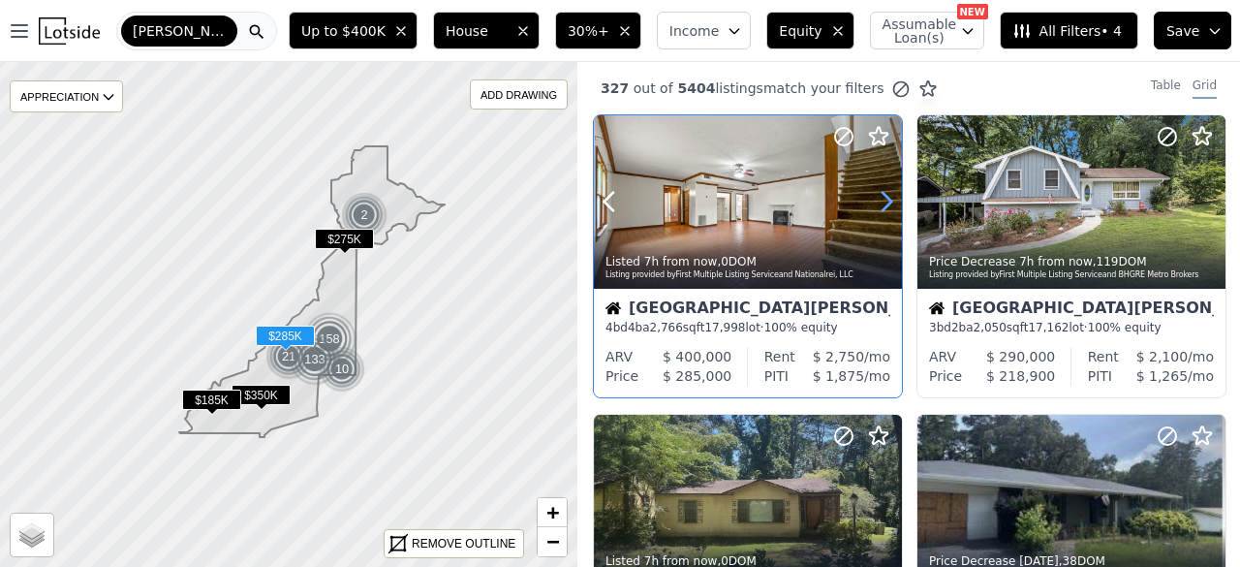
click at [891, 201] on icon at bounding box center [887, 202] width 9 height 18
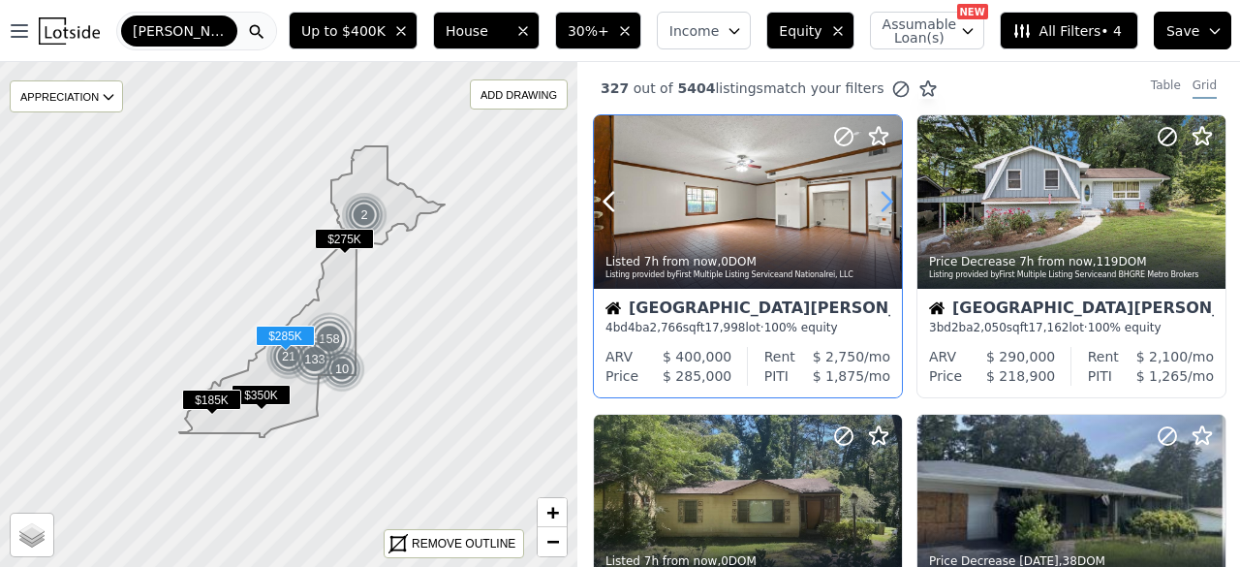
click at [891, 201] on icon at bounding box center [887, 202] width 9 height 18
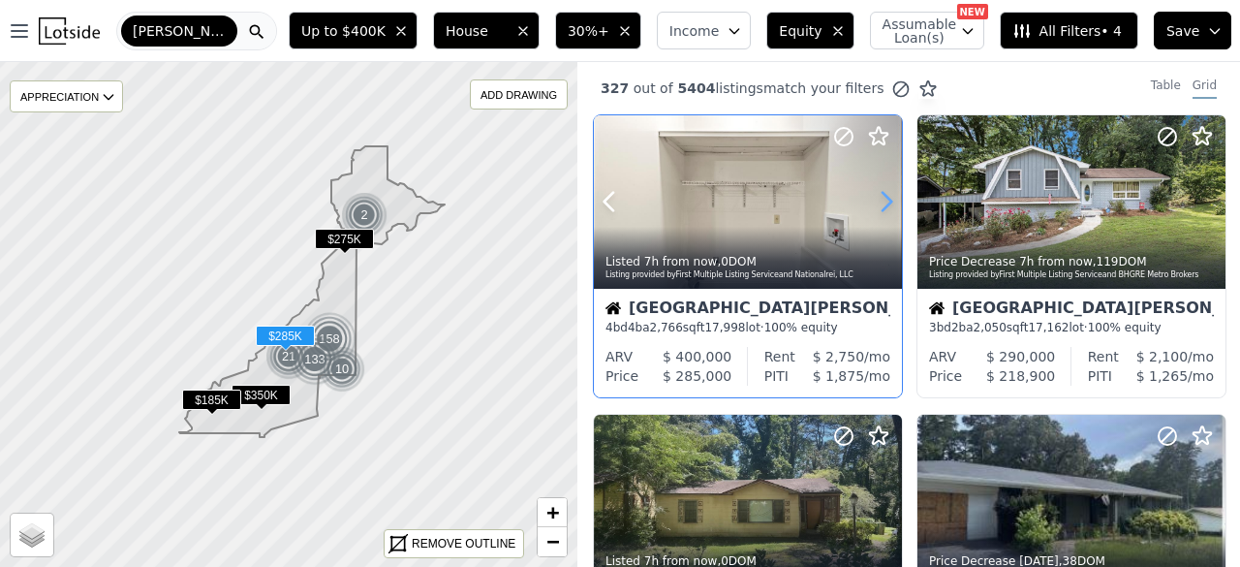
click at [891, 201] on icon at bounding box center [887, 202] width 9 height 18
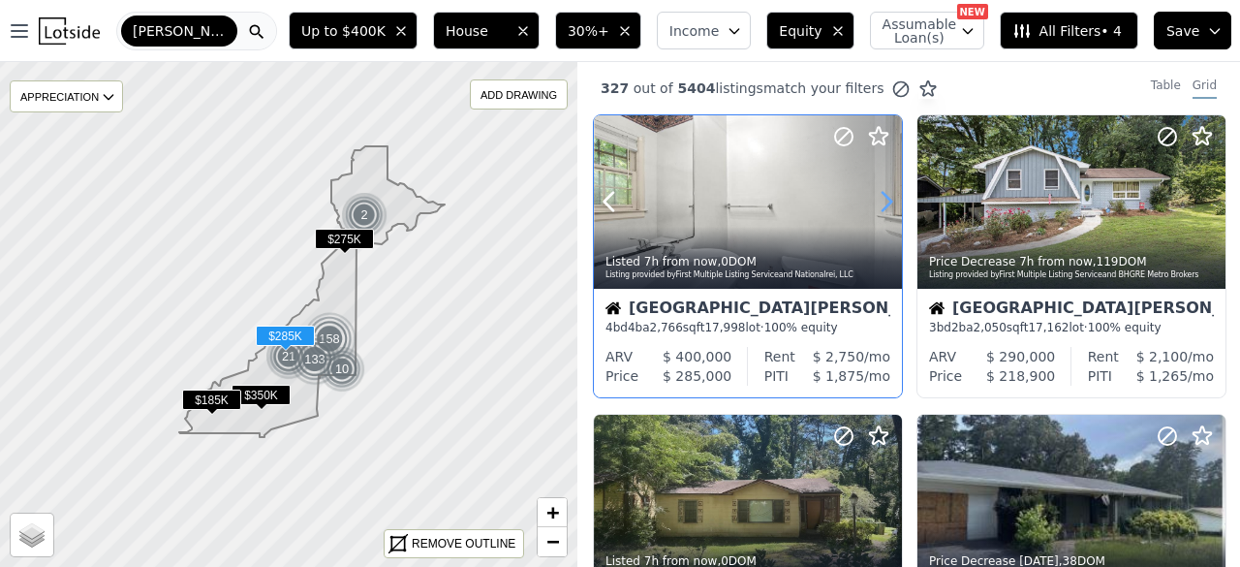
click at [891, 201] on icon at bounding box center [887, 202] width 9 height 18
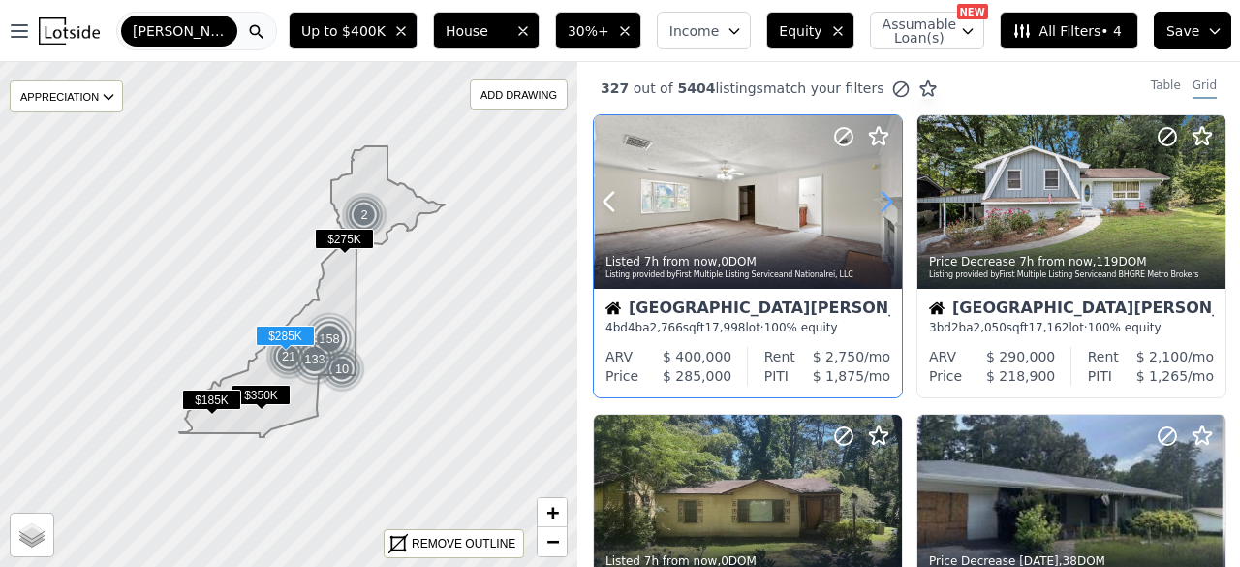
click at [891, 201] on icon at bounding box center [887, 202] width 9 height 18
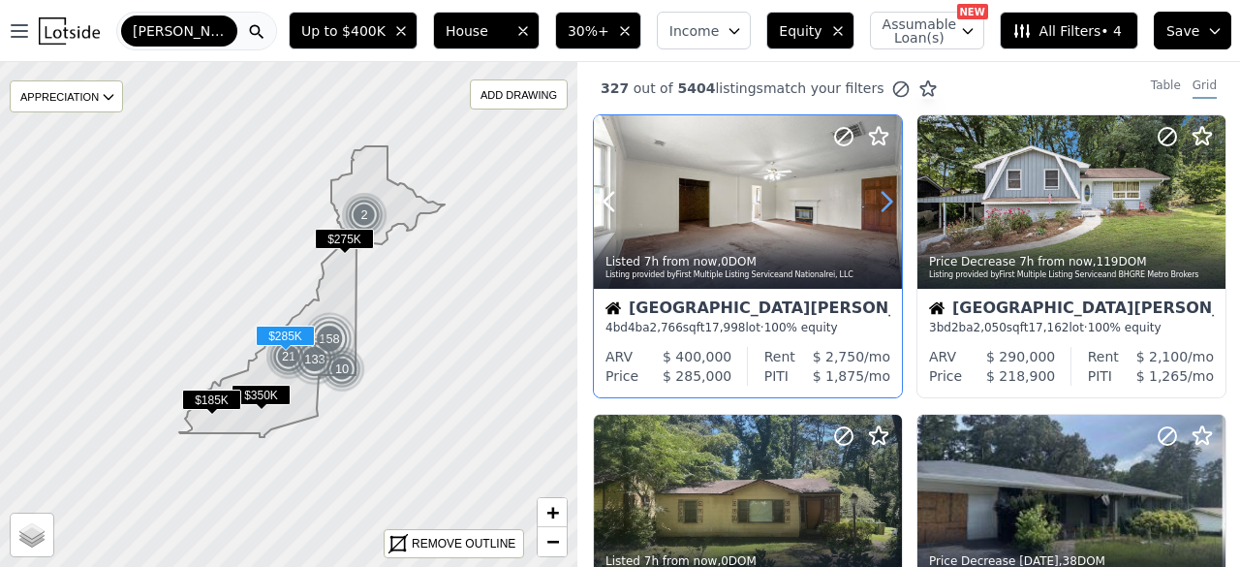
click at [891, 201] on icon at bounding box center [887, 202] width 9 height 18
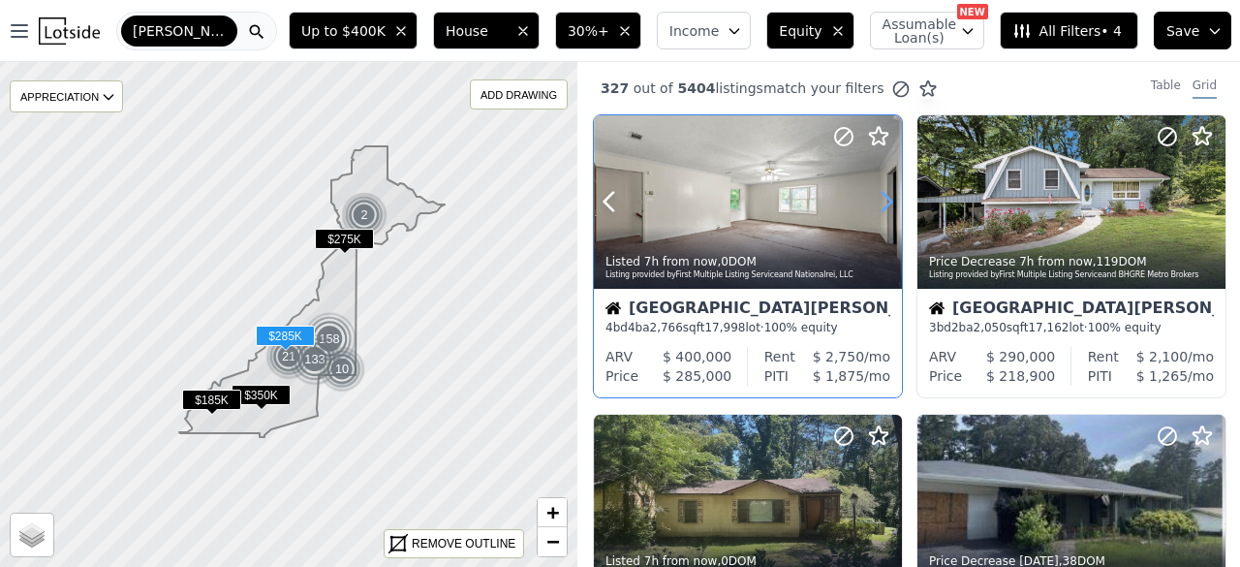
click at [891, 201] on icon at bounding box center [887, 202] width 9 height 18
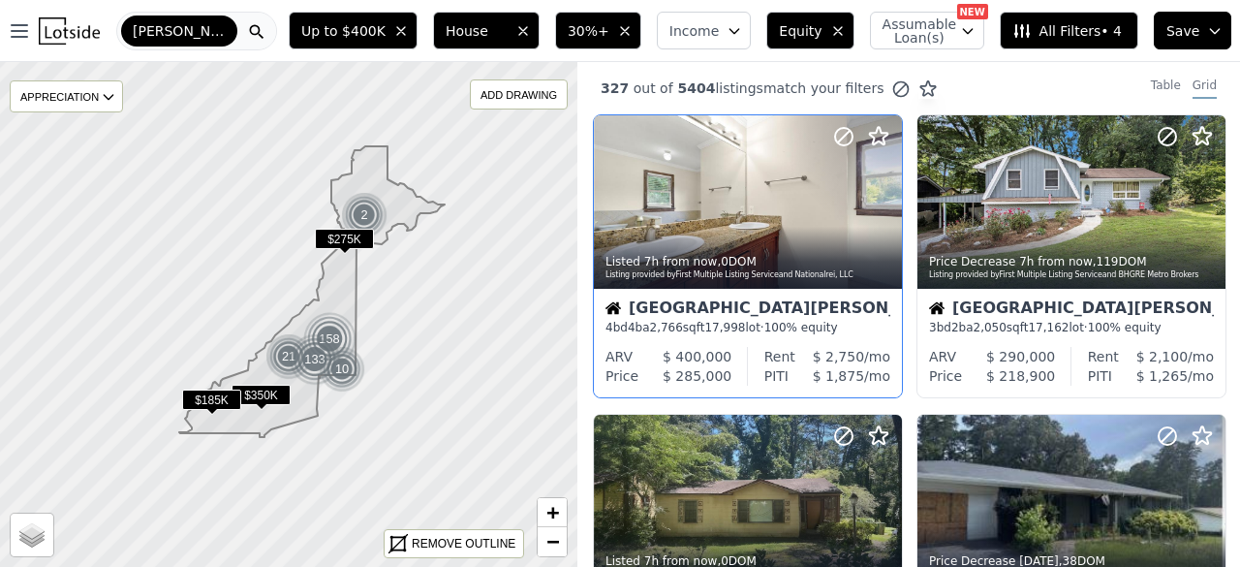
click at [1051, 25] on span "All Filters • 4" at bounding box center [1067, 30] width 109 height 19
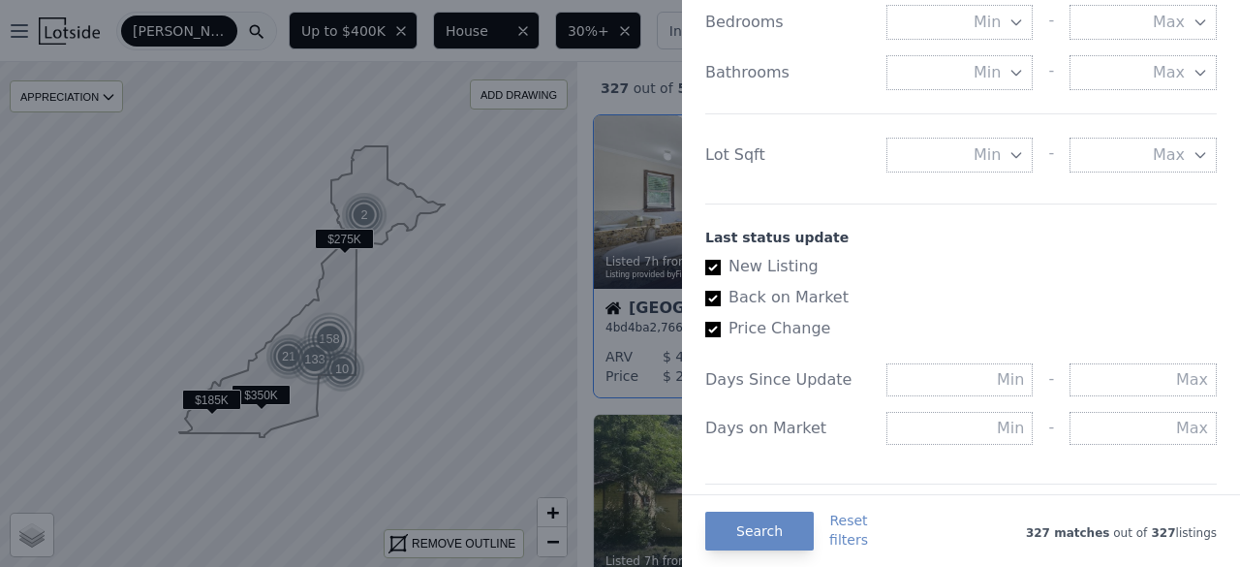
scroll to position [969, 0]
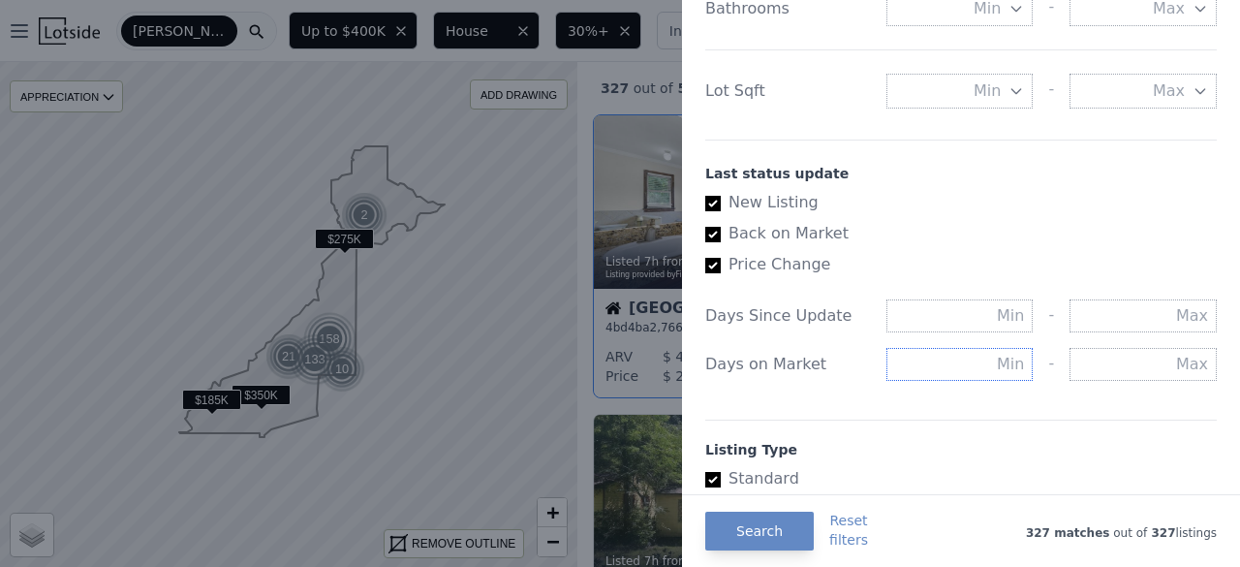
click at [959, 369] on input "text" at bounding box center [960, 364] width 147 height 33
type input "90"
click at [766, 535] on button "Search" at bounding box center [759, 531] width 109 height 39
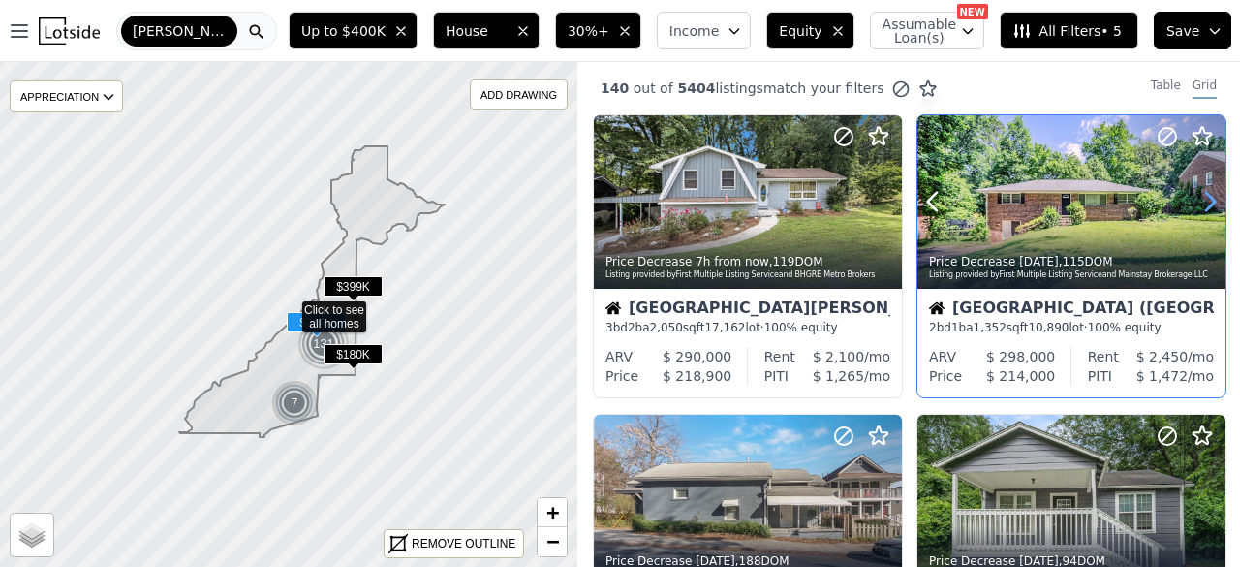
click at [1206, 200] on icon at bounding box center [1210, 202] width 9 height 18
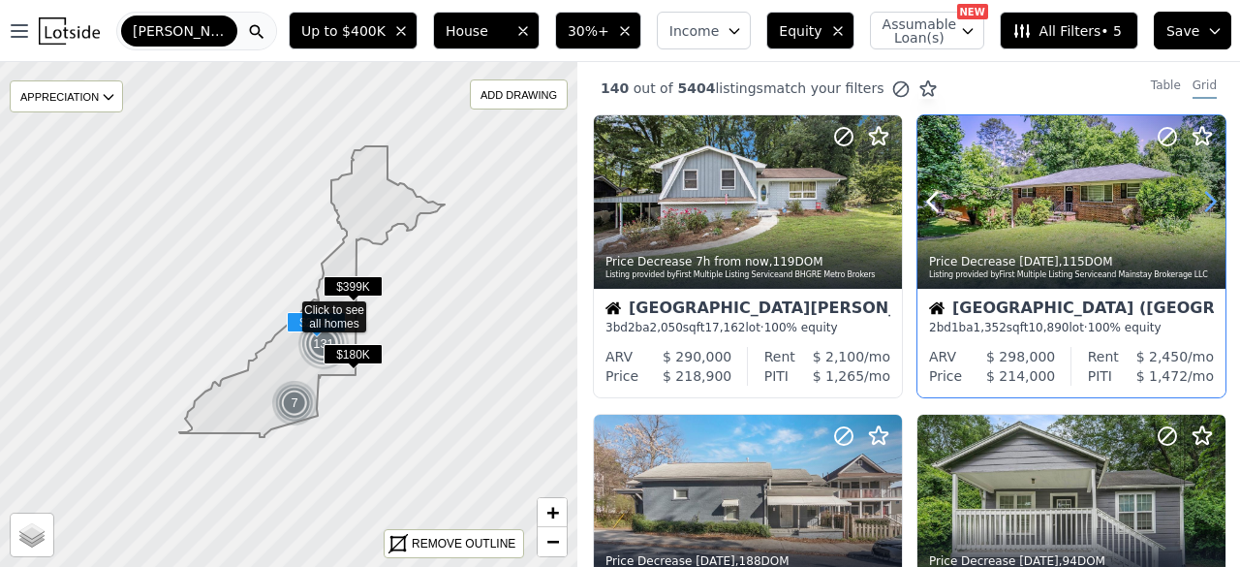
click at [1206, 200] on icon at bounding box center [1210, 202] width 9 height 18
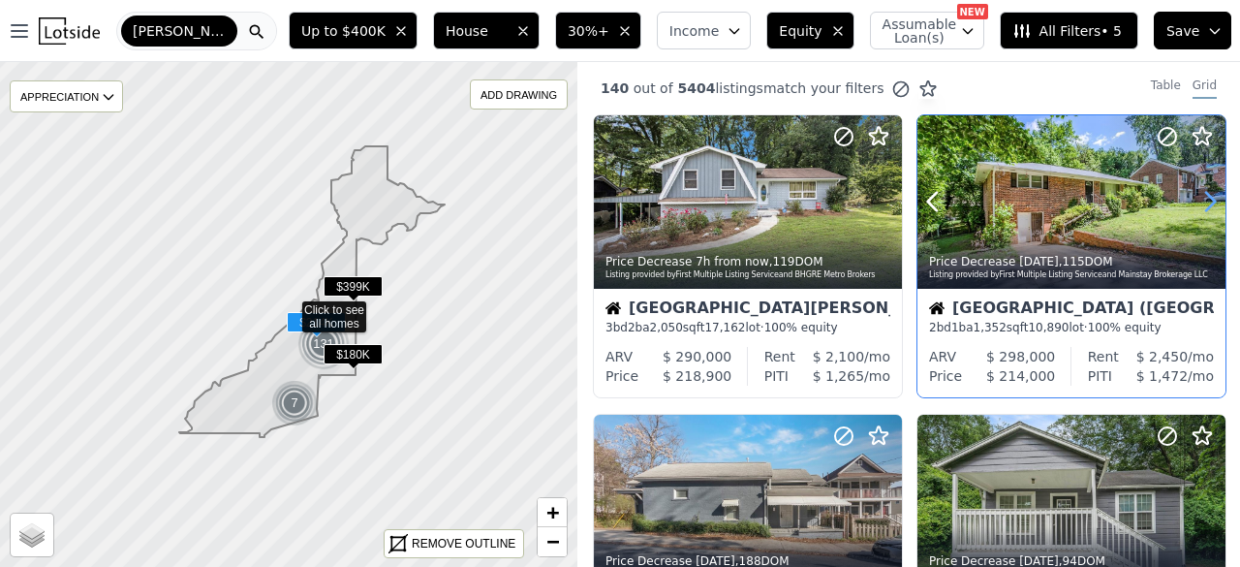
click at [1206, 200] on icon at bounding box center [1210, 202] width 9 height 18
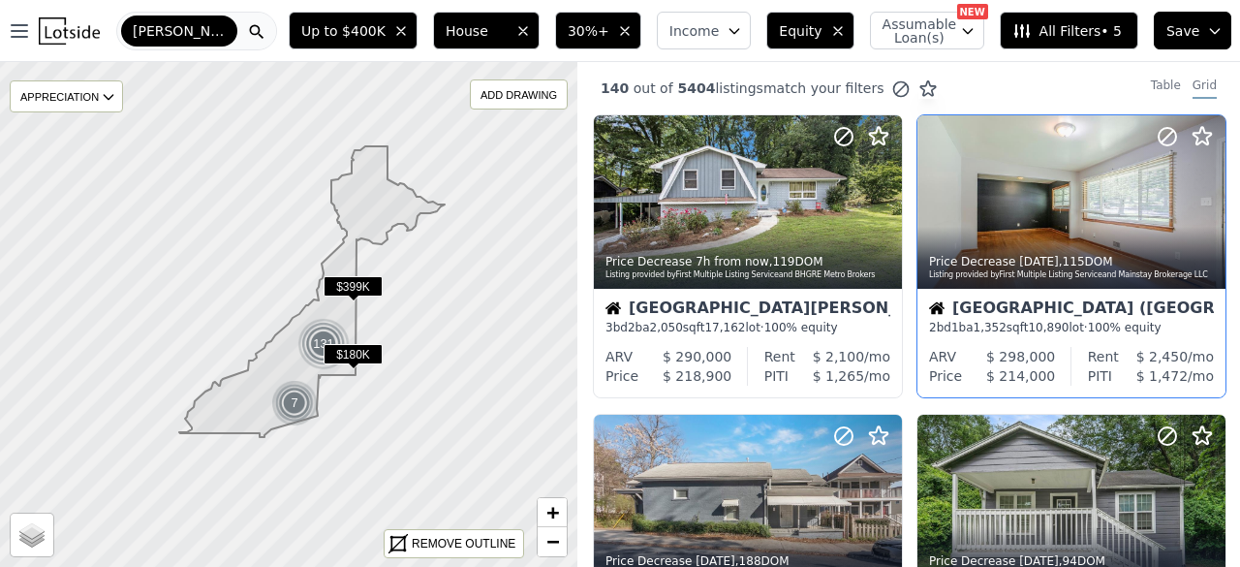
click at [154, 26] on span "[PERSON_NAME]" at bounding box center [179, 30] width 93 height 19
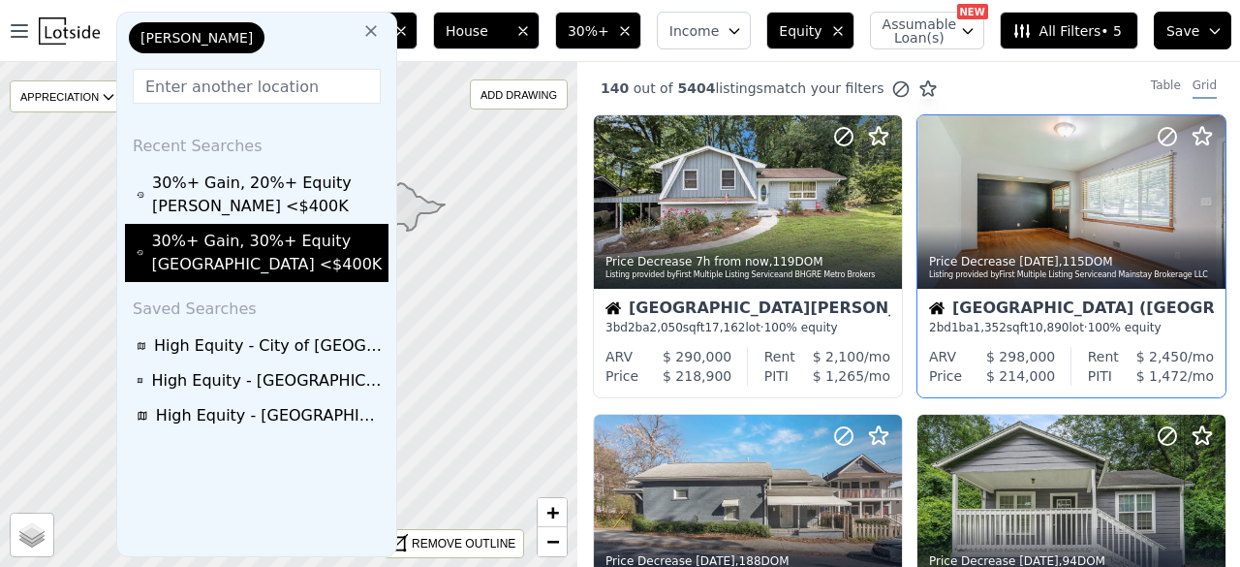
click at [222, 247] on div "30%+ Gain, 30%+ Equity [GEOGRAPHIC_DATA] <$400K" at bounding box center [260, 253] width 246 height 47
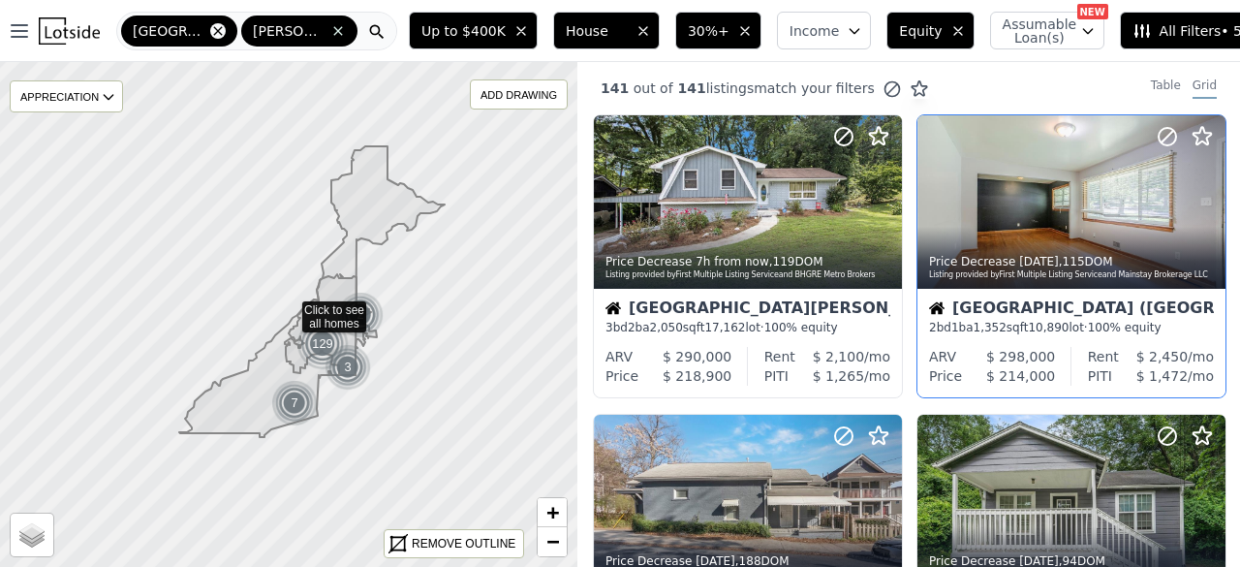
click at [213, 33] on icon at bounding box center [217, 30] width 9 height 9
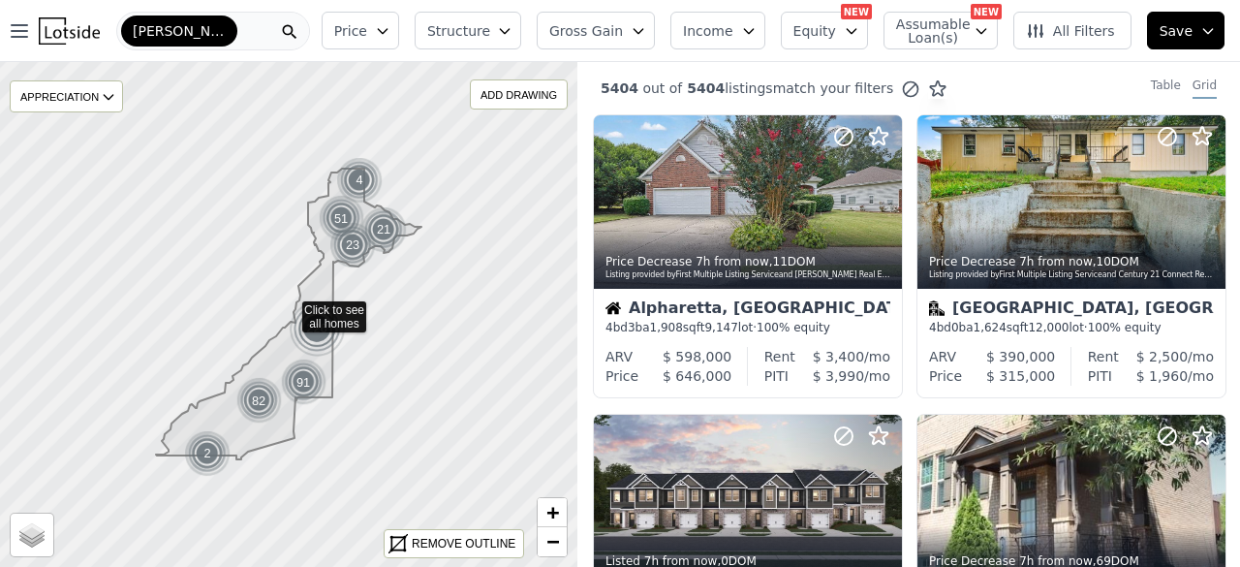
click at [199, 28] on div "[PERSON_NAME]" at bounding box center [213, 31] width 194 height 39
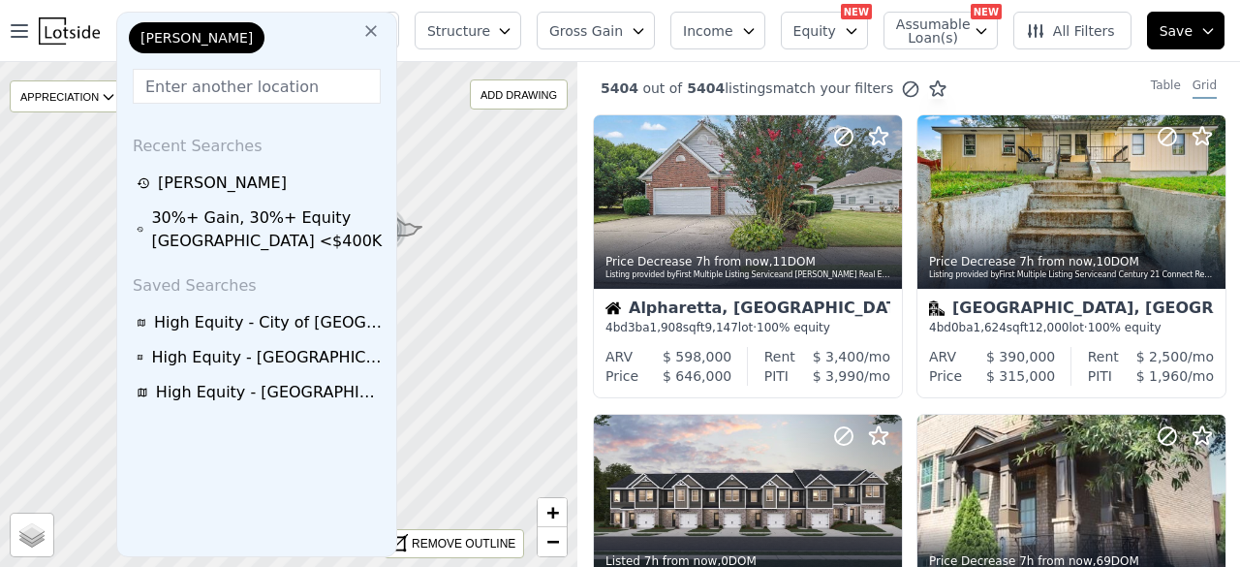
click at [253, 97] on input "text" at bounding box center [257, 86] width 248 height 35
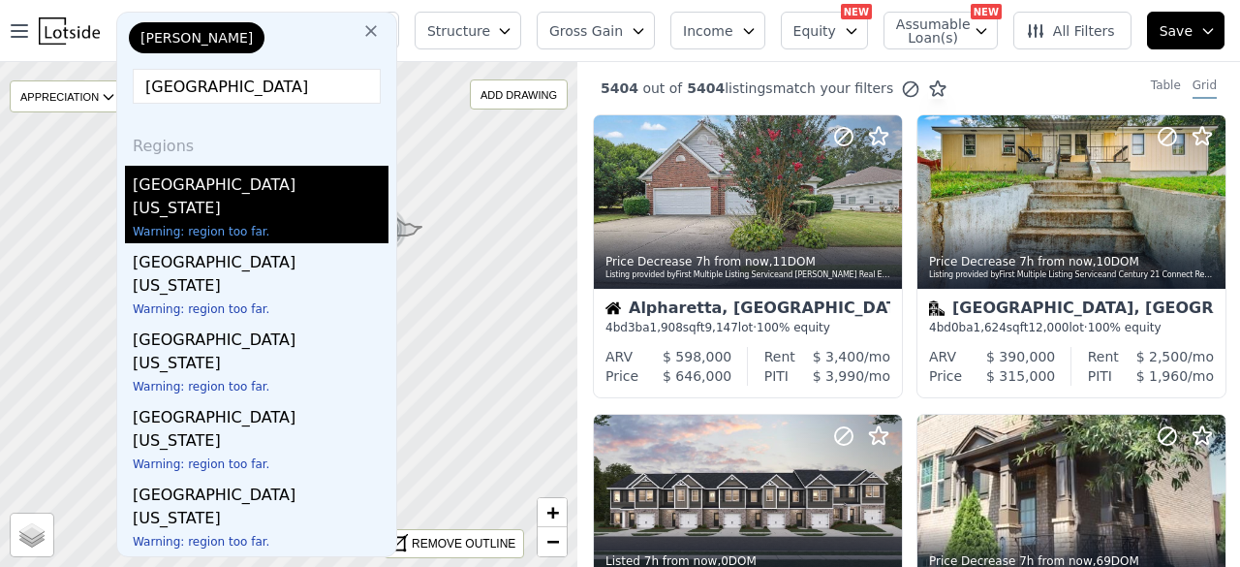
type input "[GEOGRAPHIC_DATA]"
click at [184, 187] on div "[GEOGRAPHIC_DATA]" at bounding box center [261, 181] width 256 height 31
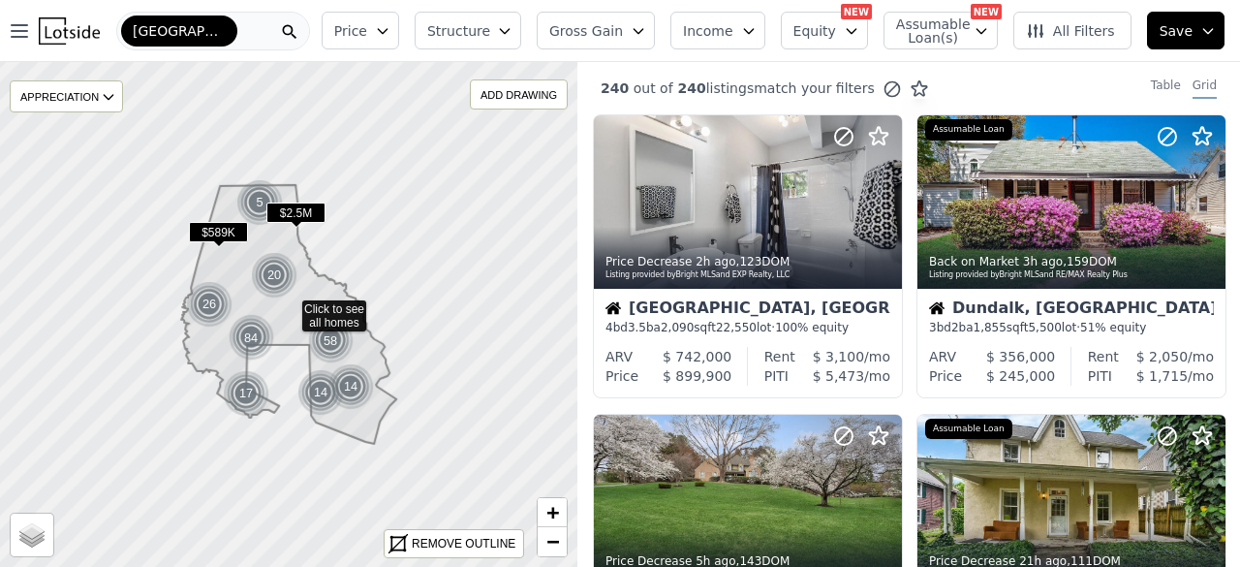
click at [479, 31] on span "Structure" at bounding box center [458, 30] width 62 height 19
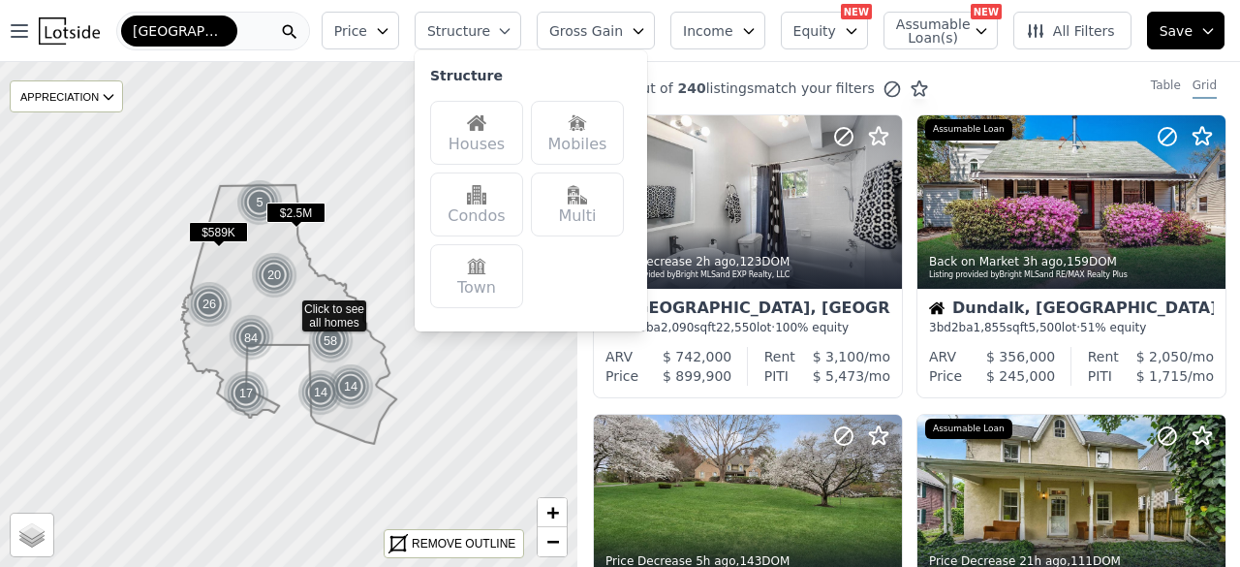
click at [391, 30] on icon "button" at bounding box center [383, 31] width 16 height 16
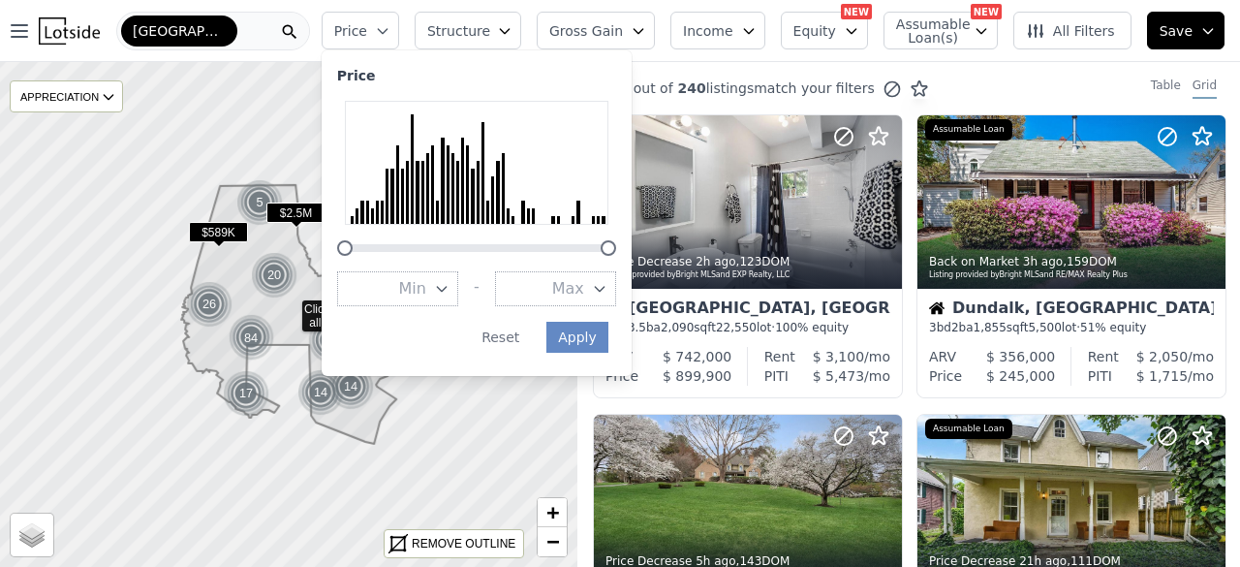
click at [584, 288] on span "Max" at bounding box center [568, 288] width 32 height 23
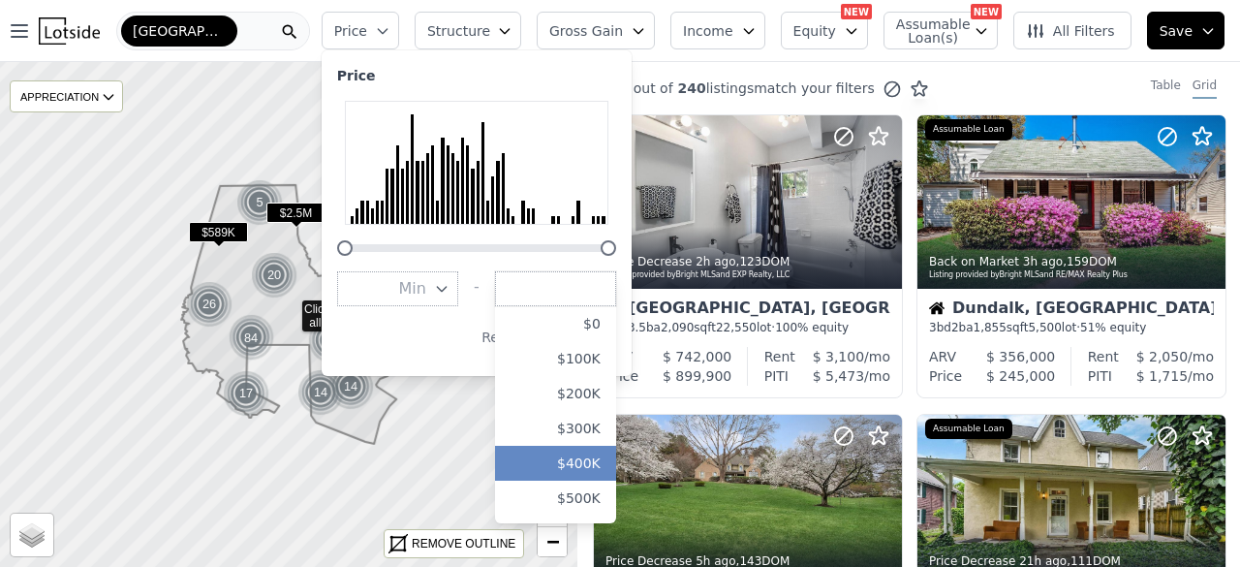
scroll to position [97, 0]
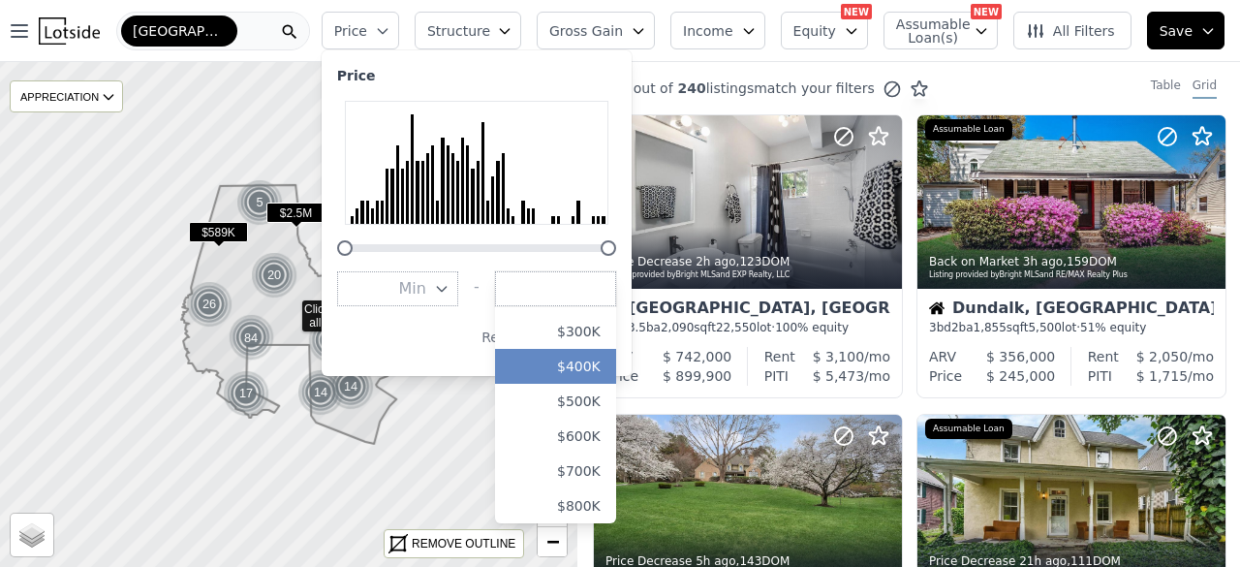
click at [588, 375] on button "$400K" at bounding box center [555, 366] width 121 height 35
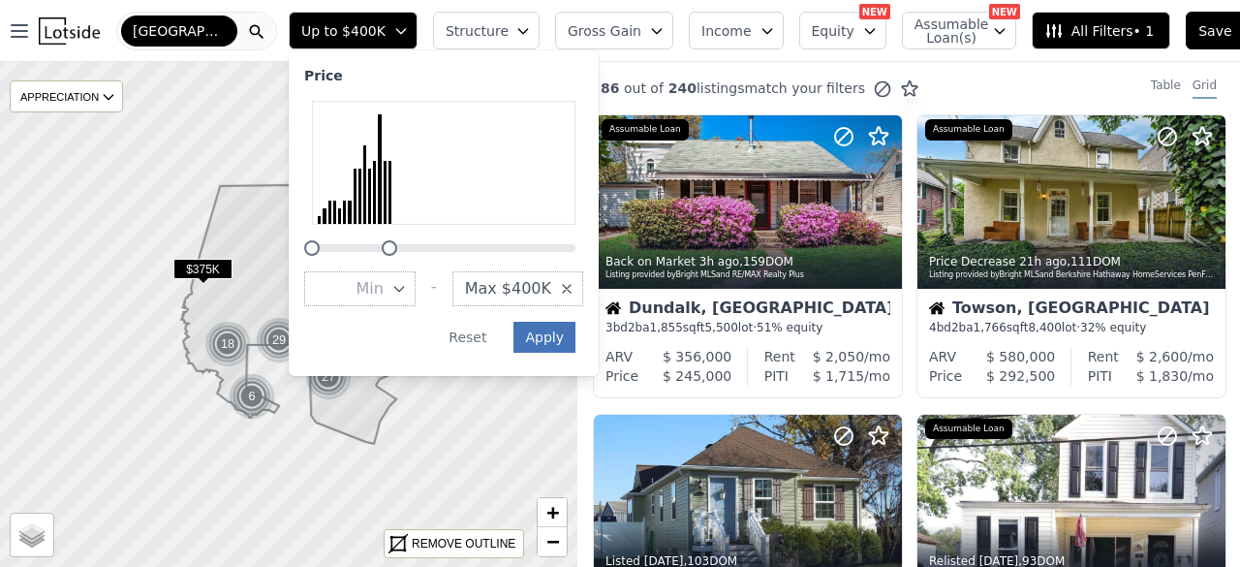
click at [542, 345] on button "Apply" at bounding box center [545, 337] width 62 height 31
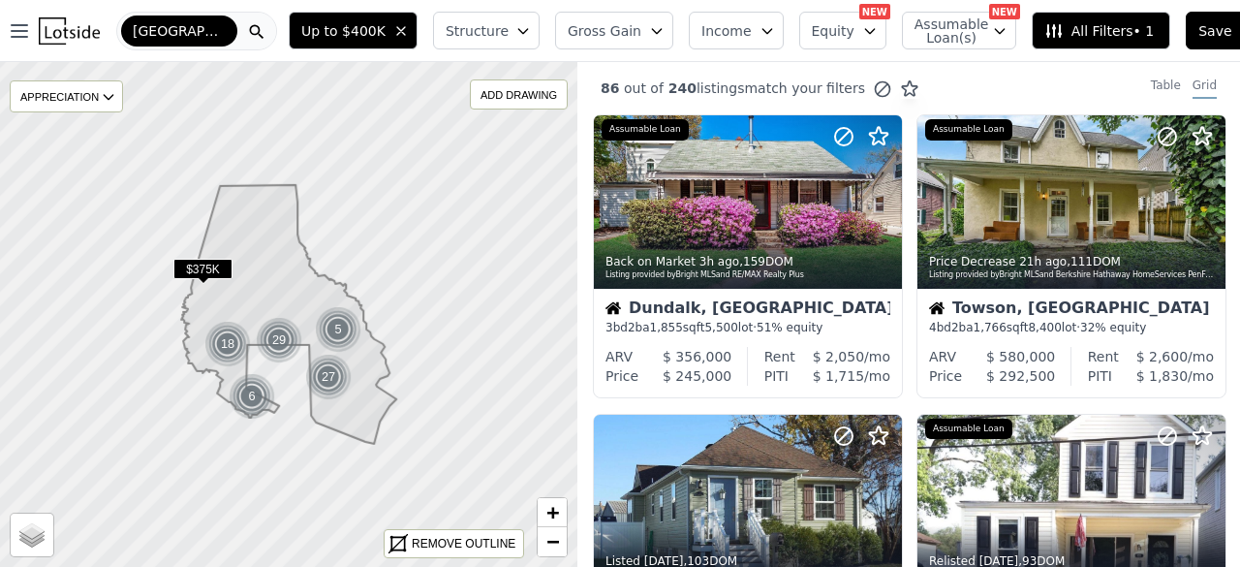
click at [449, 36] on span "Structure" at bounding box center [477, 30] width 62 height 19
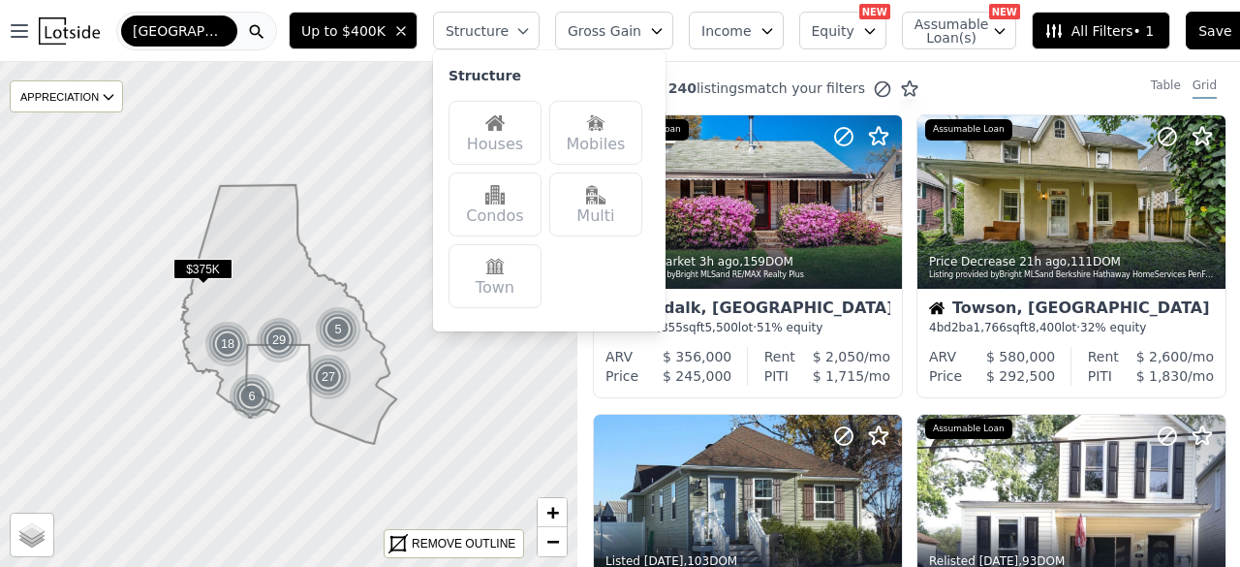
click at [738, 62] on div "86 out of 240 listings match your filters Table Grid" at bounding box center [909, 88] width 663 height 52
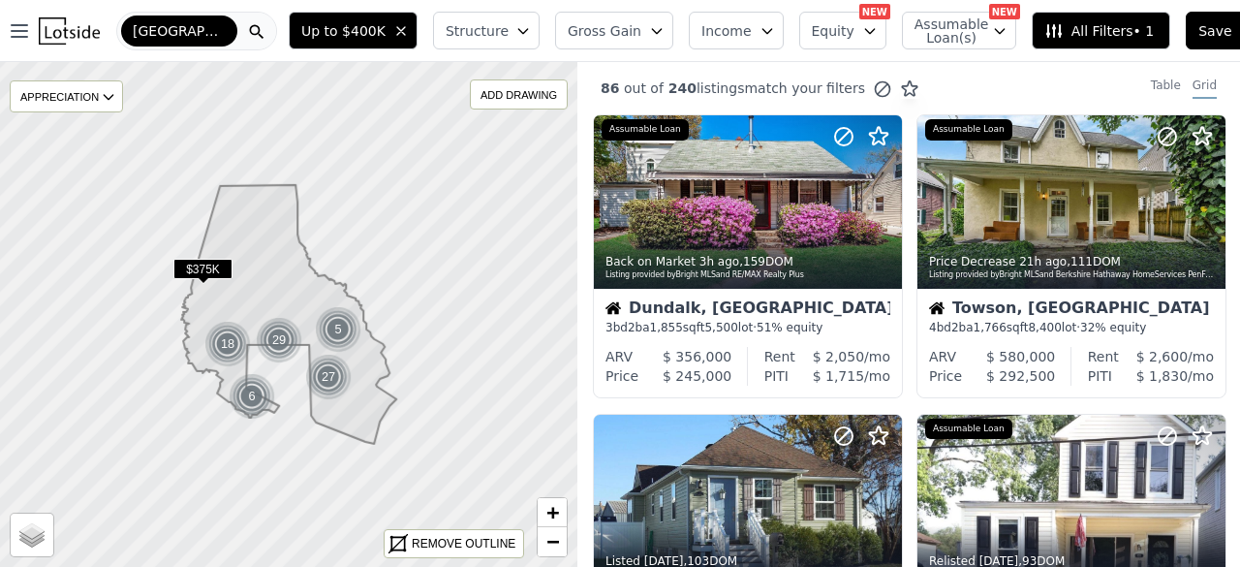
click at [496, 30] on span "Structure" at bounding box center [477, 30] width 62 height 19
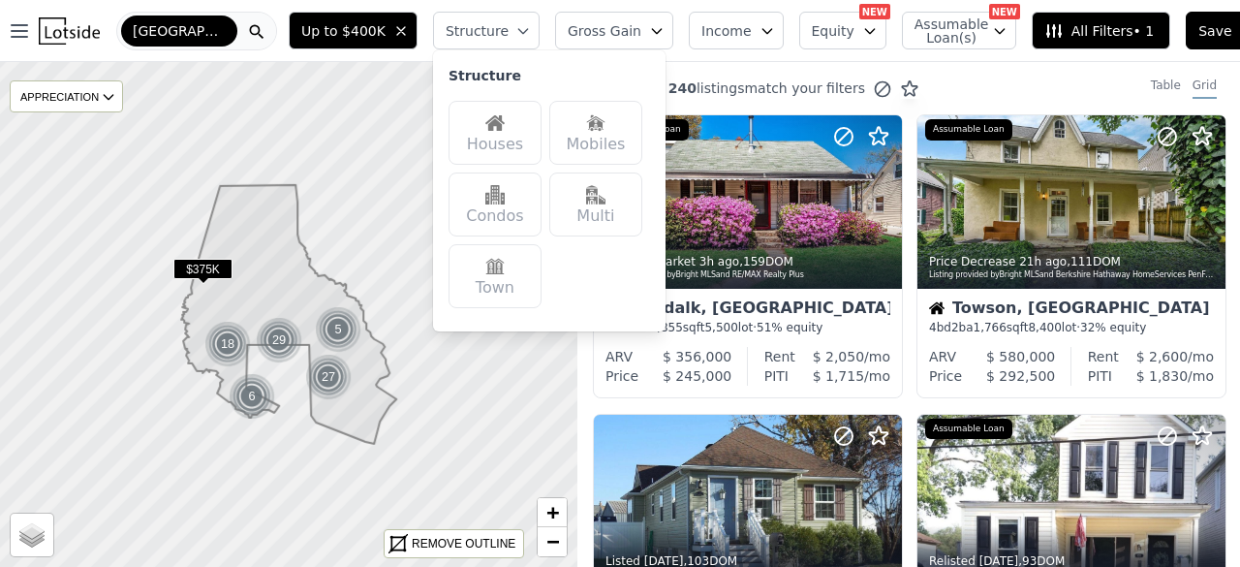
click at [504, 141] on div "Houses" at bounding box center [495, 133] width 93 height 64
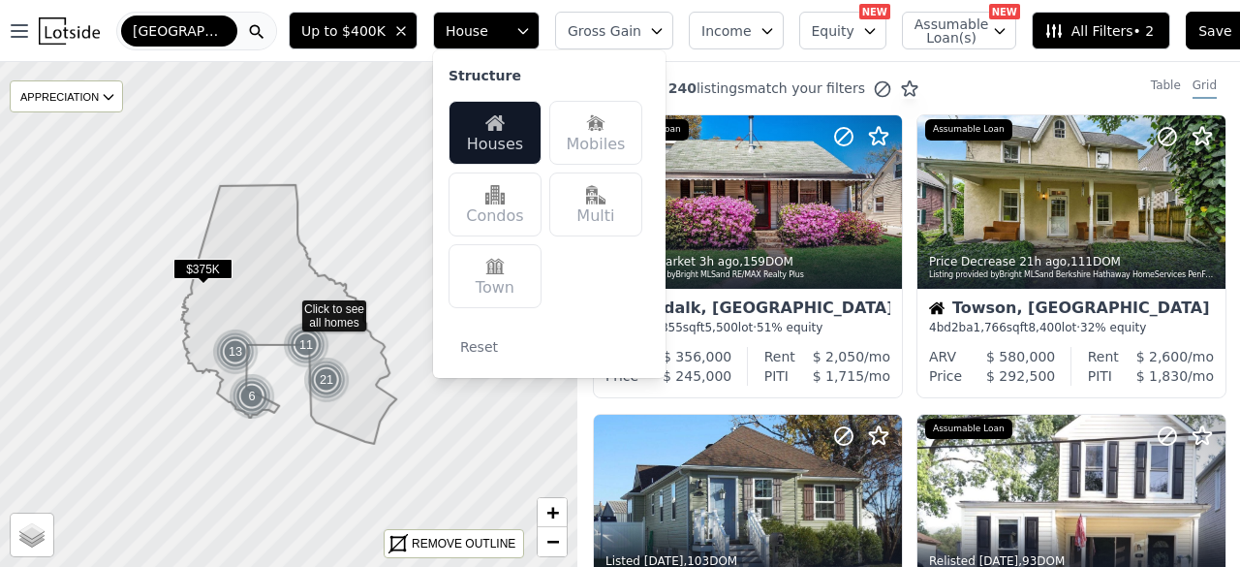
click at [713, 78] on div "52 out of 240 listings match your filters" at bounding box center [749, 88] width 342 height 20
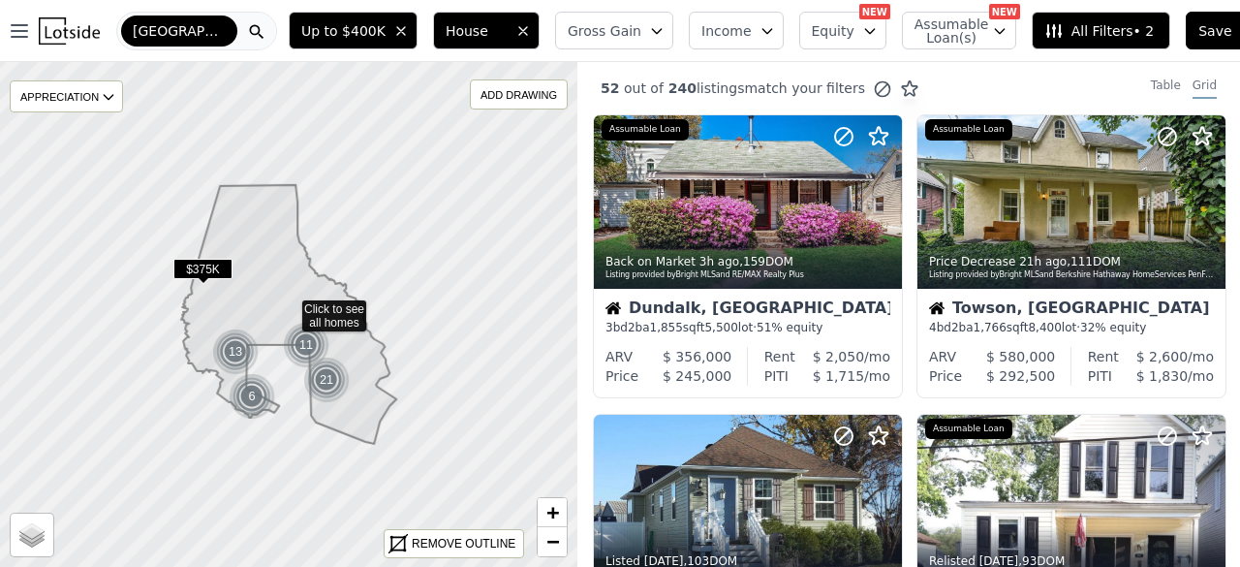
click at [596, 34] on span "Gross Gain" at bounding box center [605, 30] width 74 height 19
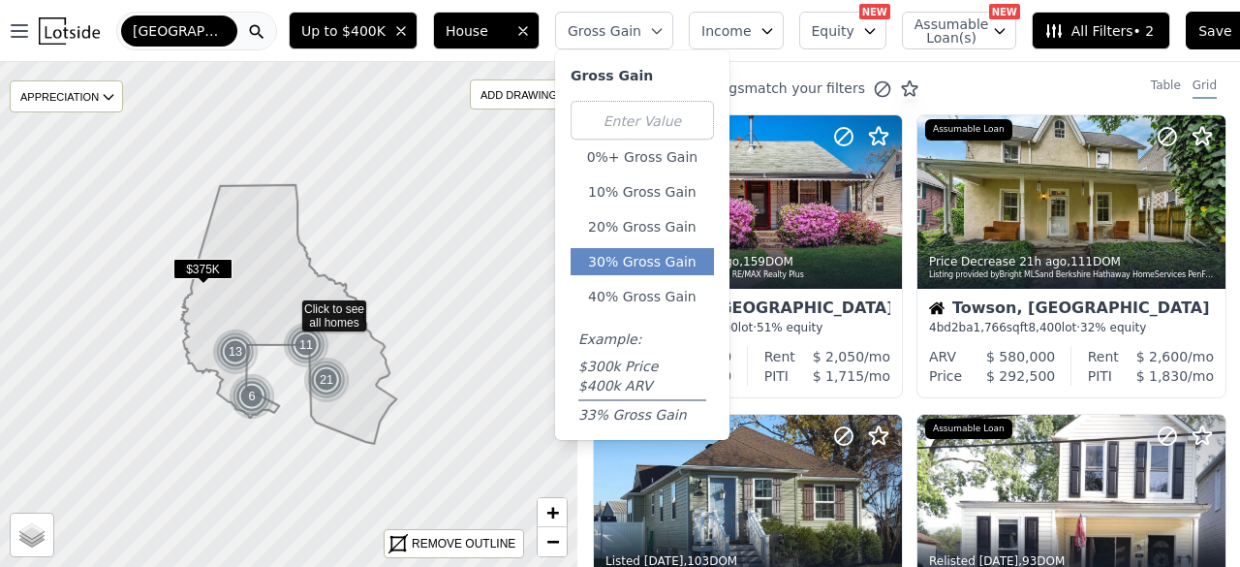
click at [622, 259] on button "30% Gross Gain" at bounding box center [642, 261] width 143 height 27
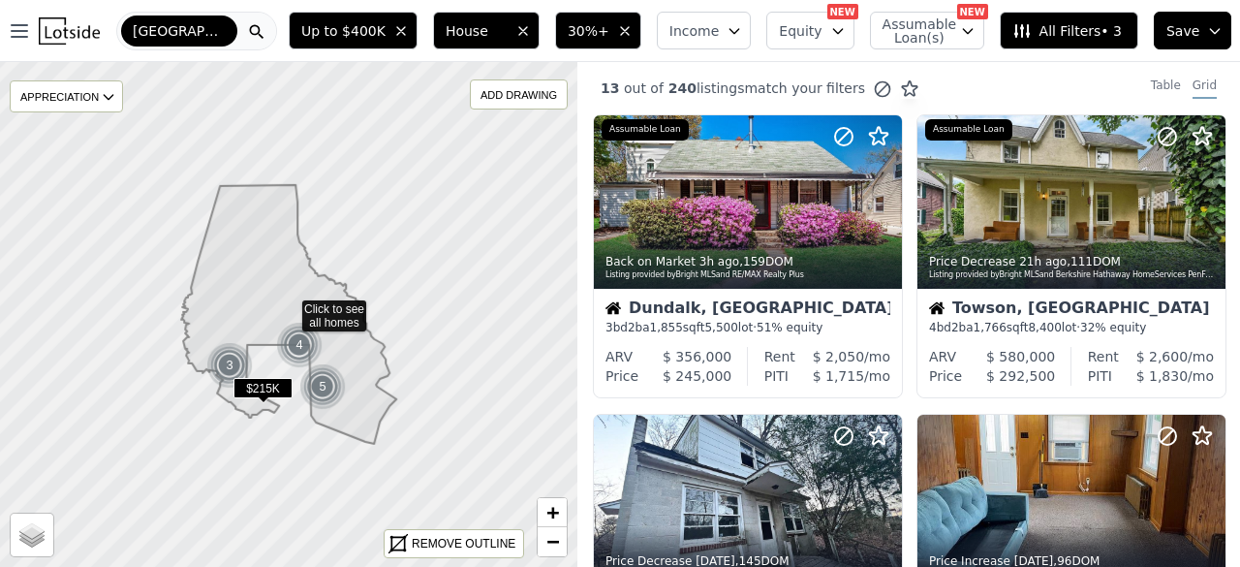
click at [708, 21] on span "Income" at bounding box center [695, 30] width 50 height 19
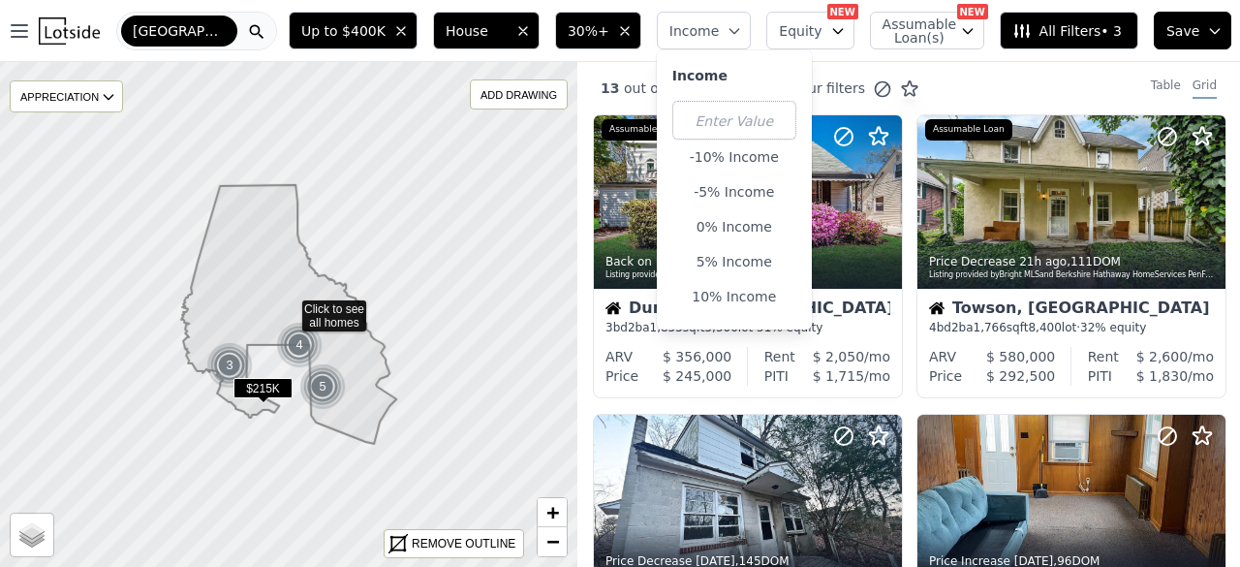
click at [848, 38] on button "Equity" at bounding box center [809, 31] width 87 height 38
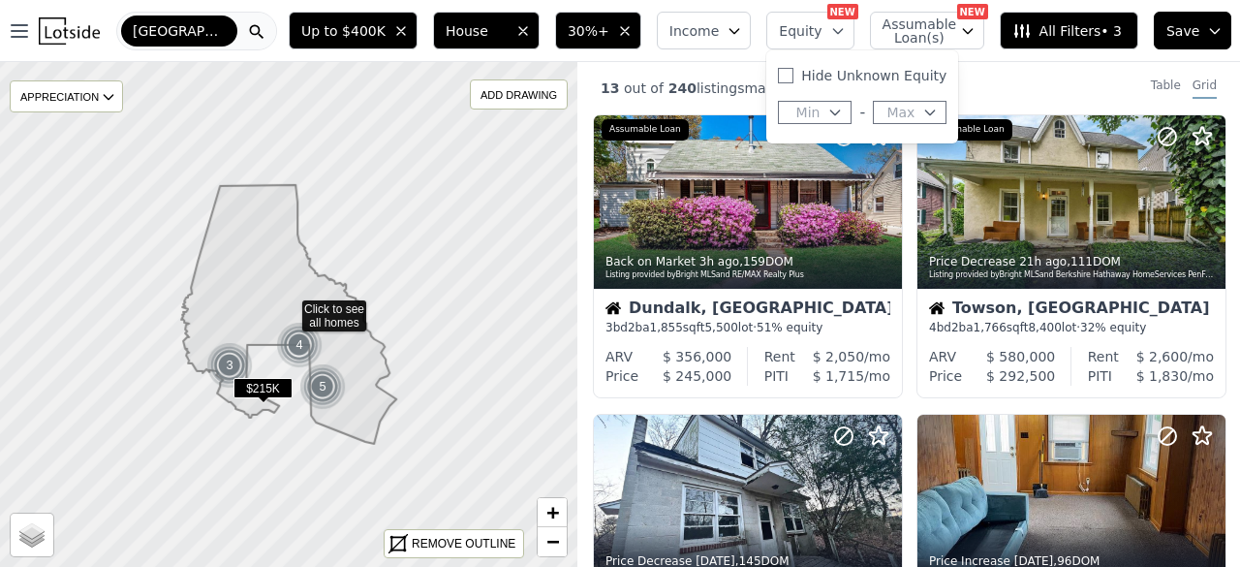
click at [890, 110] on span "Max" at bounding box center [901, 112] width 28 height 19
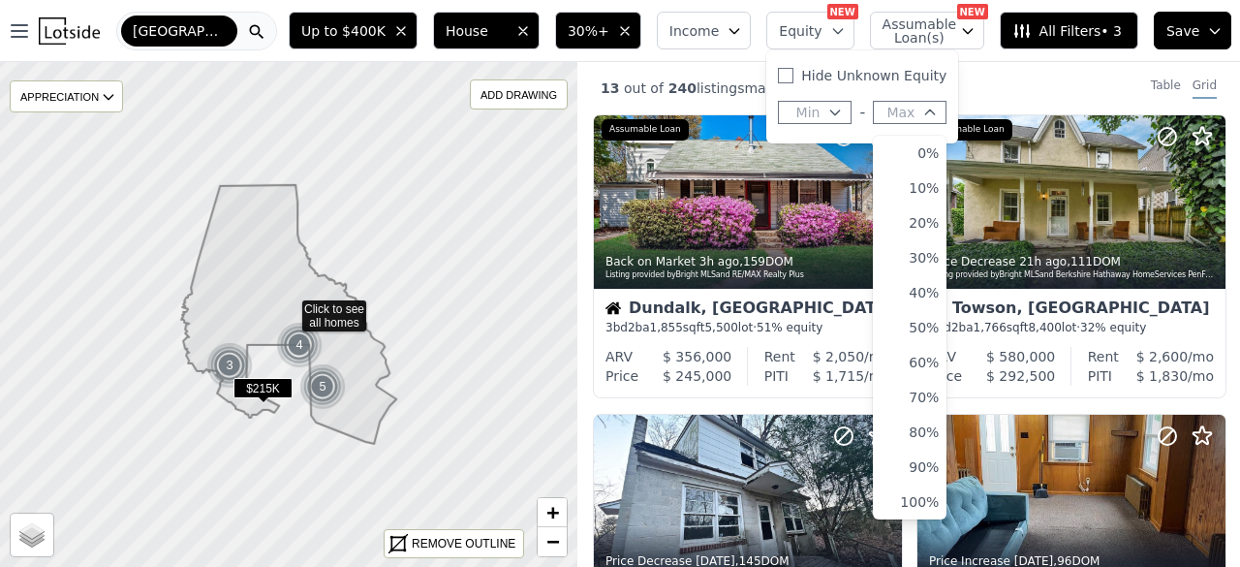
click at [828, 113] on icon "button" at bounding box center [836, 113] width 16 height 16
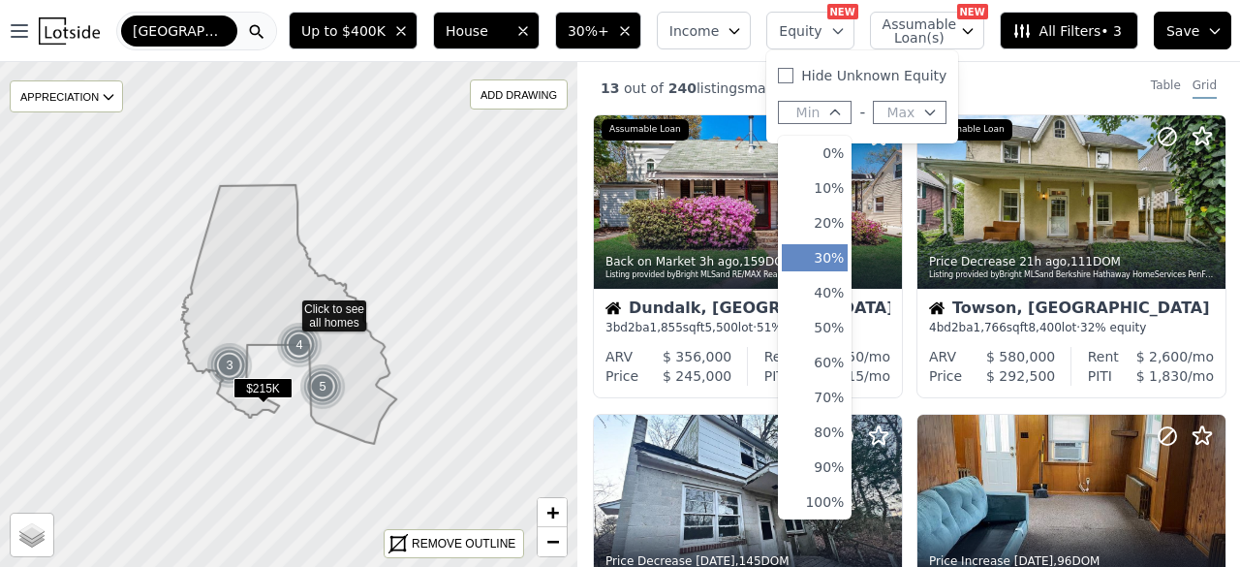
click at [837, 269] on button "30%" at bounding box center [815, 257] width 66 height 27
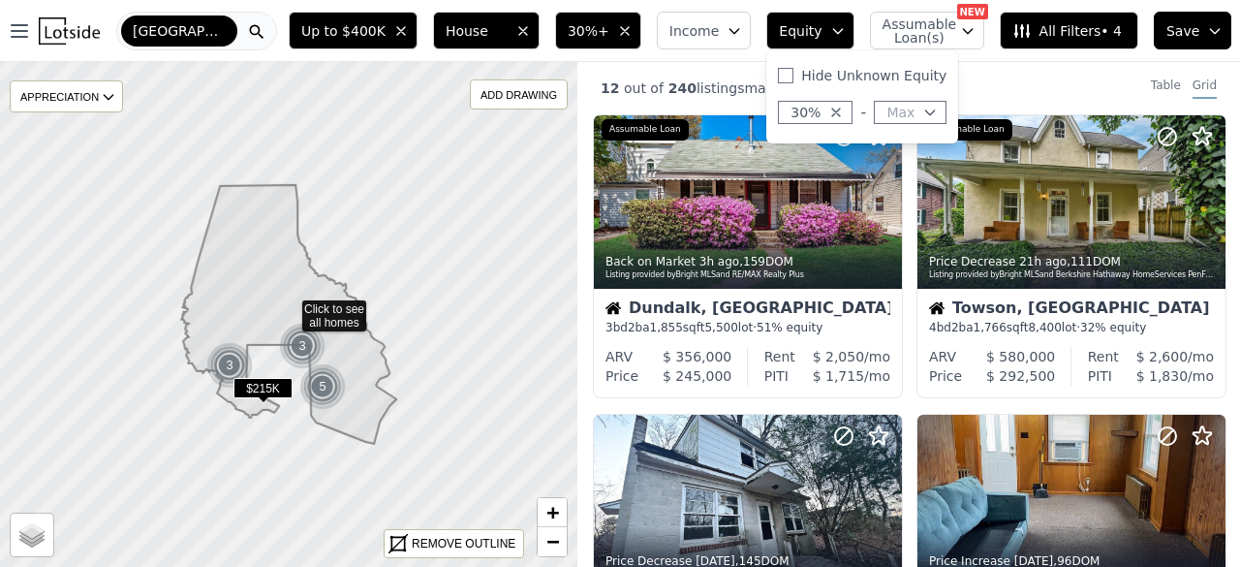
click at [1013, 78] on div "12 out of 240 listings match your filters Table Grid" at bounding box center [909, 88] width 663 height 52
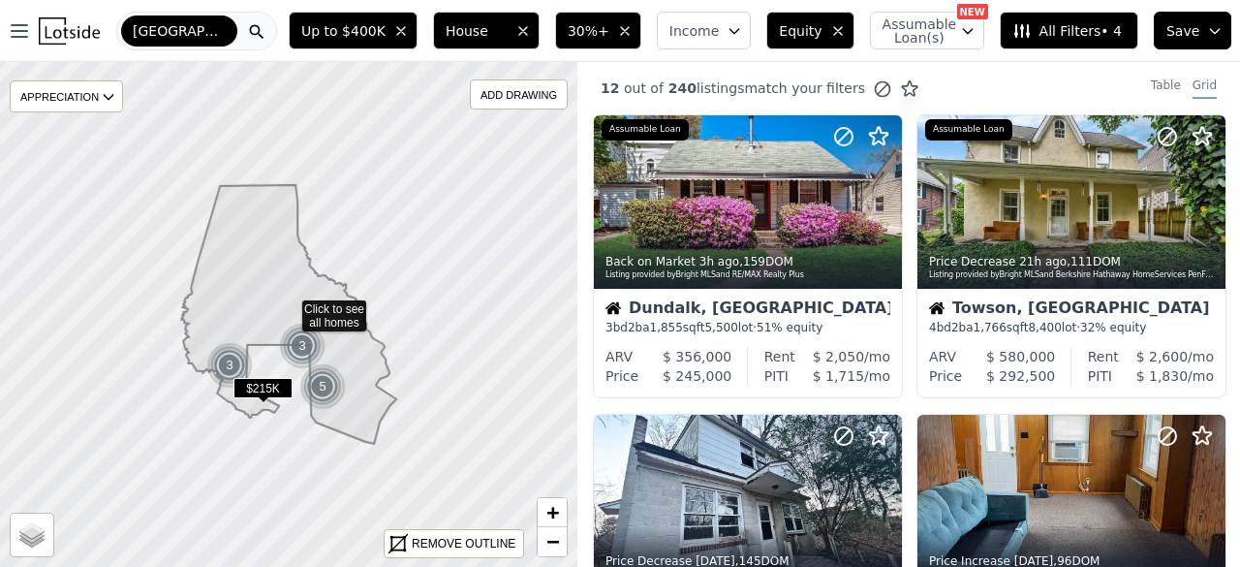
click at [1055, 25] on span "All Filters • 4" at bounding box center [1067, 30] width 109 height 19
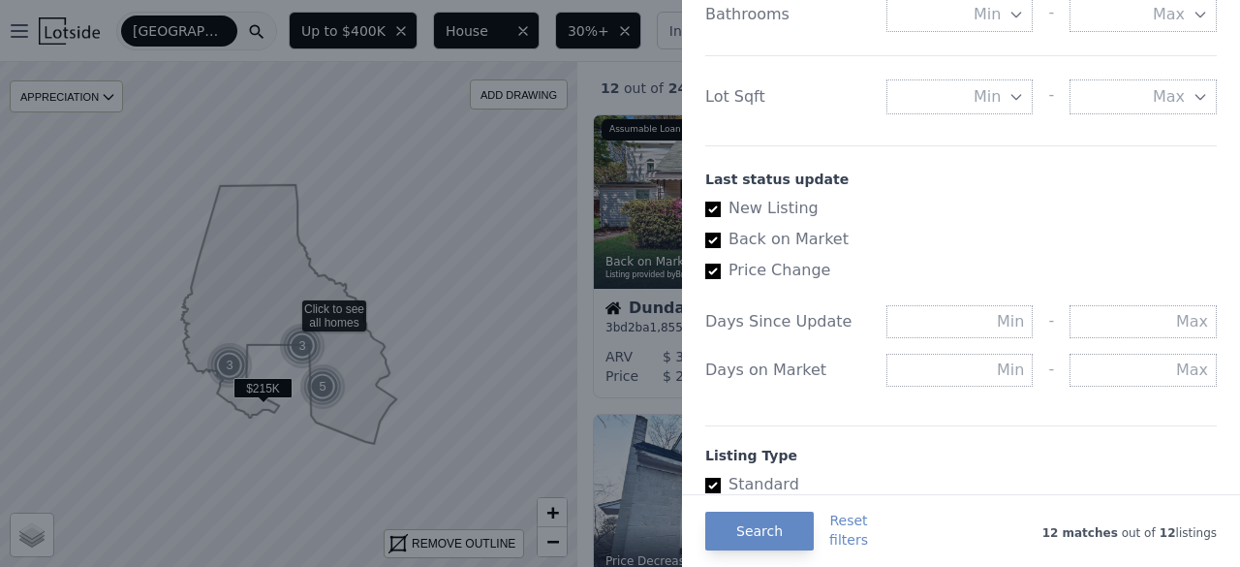
scroll to position [969, 0]
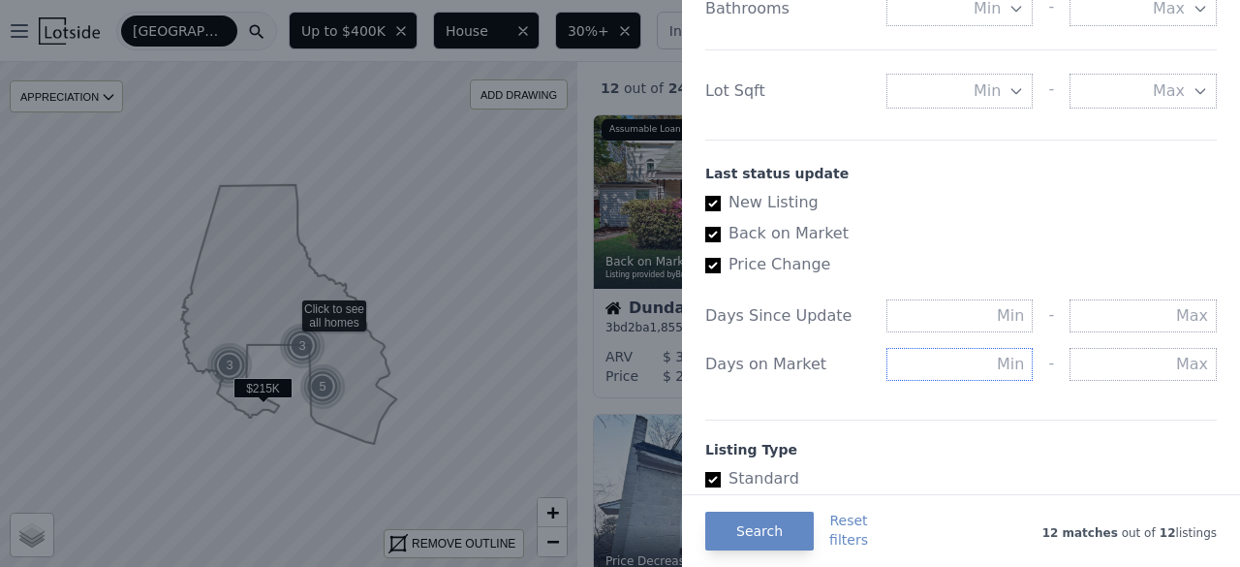
click at [951, 359] on input "text" at bounding box center [960, 364] width 147 height 33
type input "90"
click at [741, 536] on button "Search" at bounding box center [759, 531] width 109 height 39
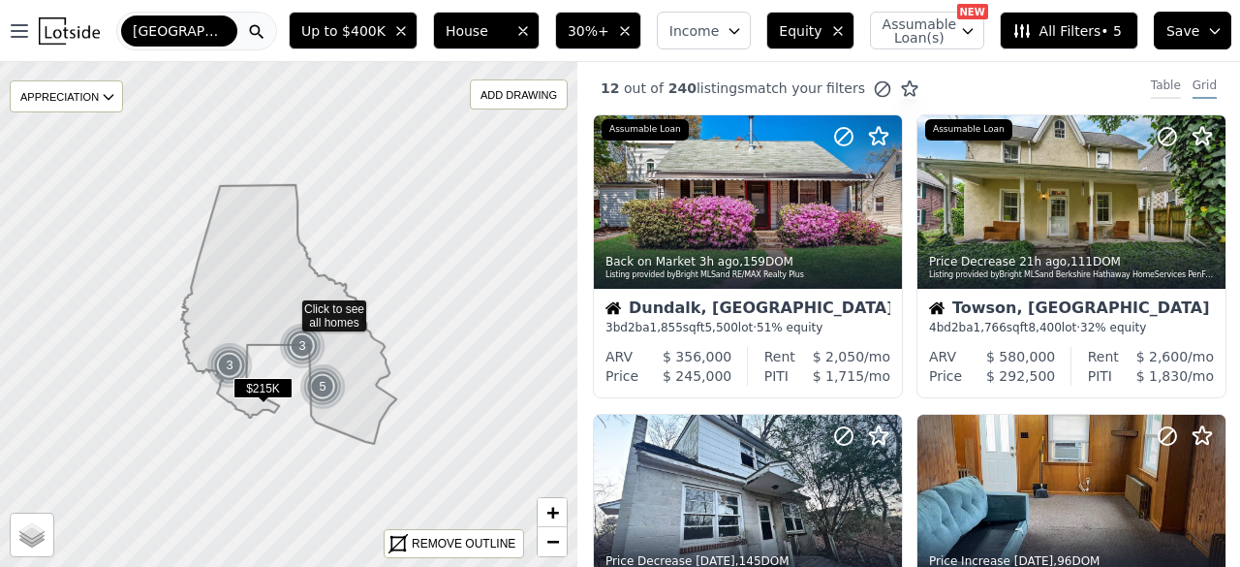
click at [1158, 84] on div "Table" at bounding box center [1166, 88] width 30 height 21
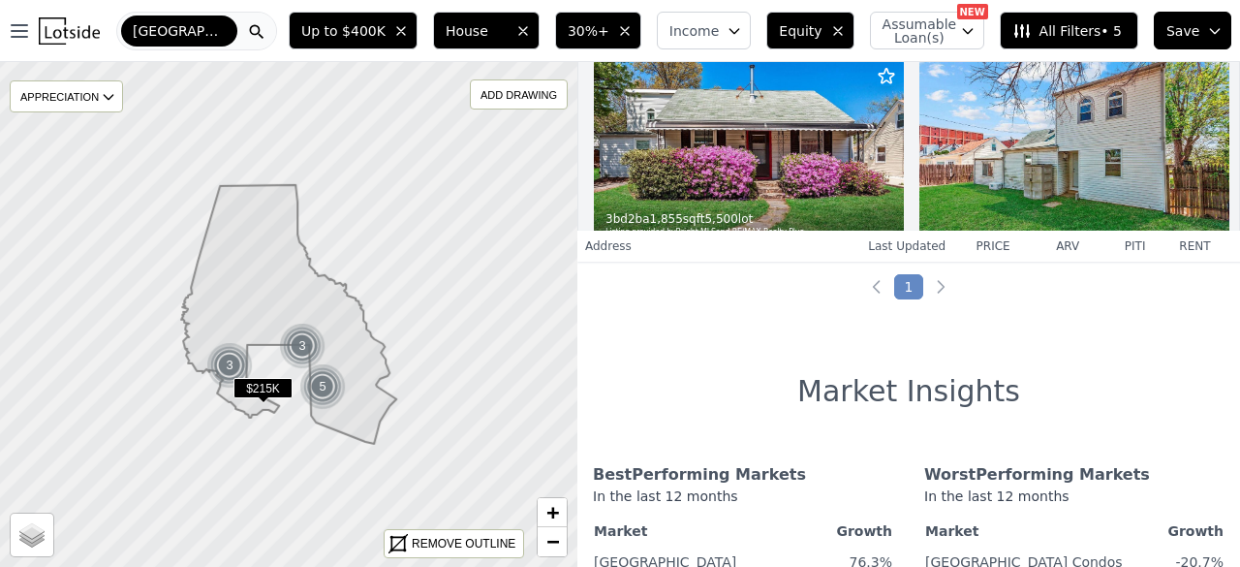
scroll to position [727, 0]
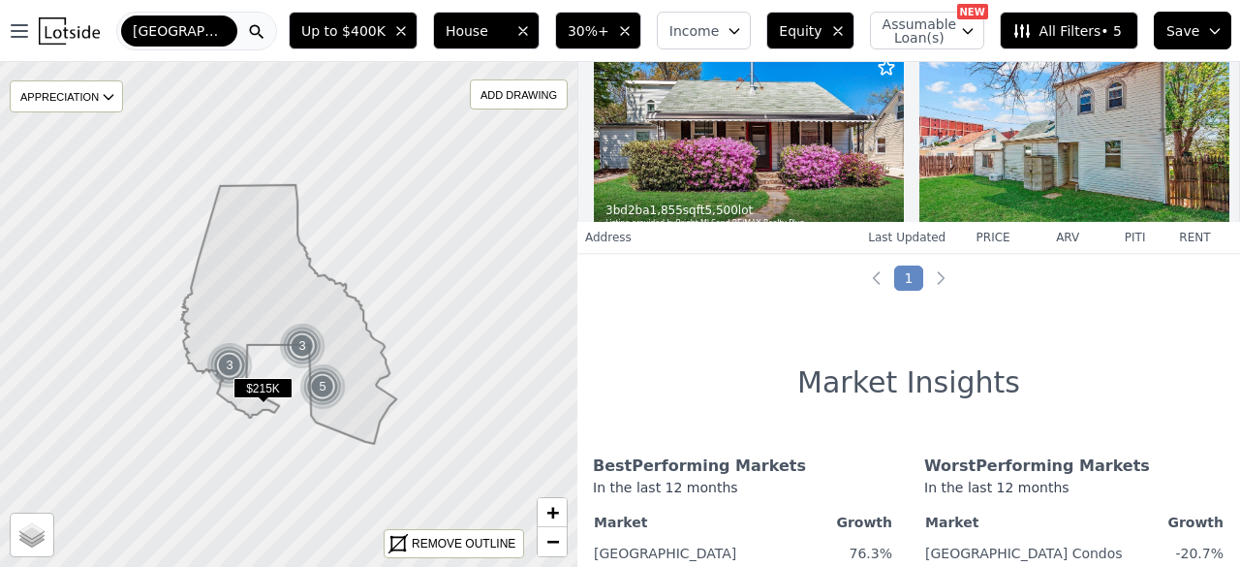
click at [1207, 33] on icon "button" at bounding box center [1215, 31] width 16 height 16
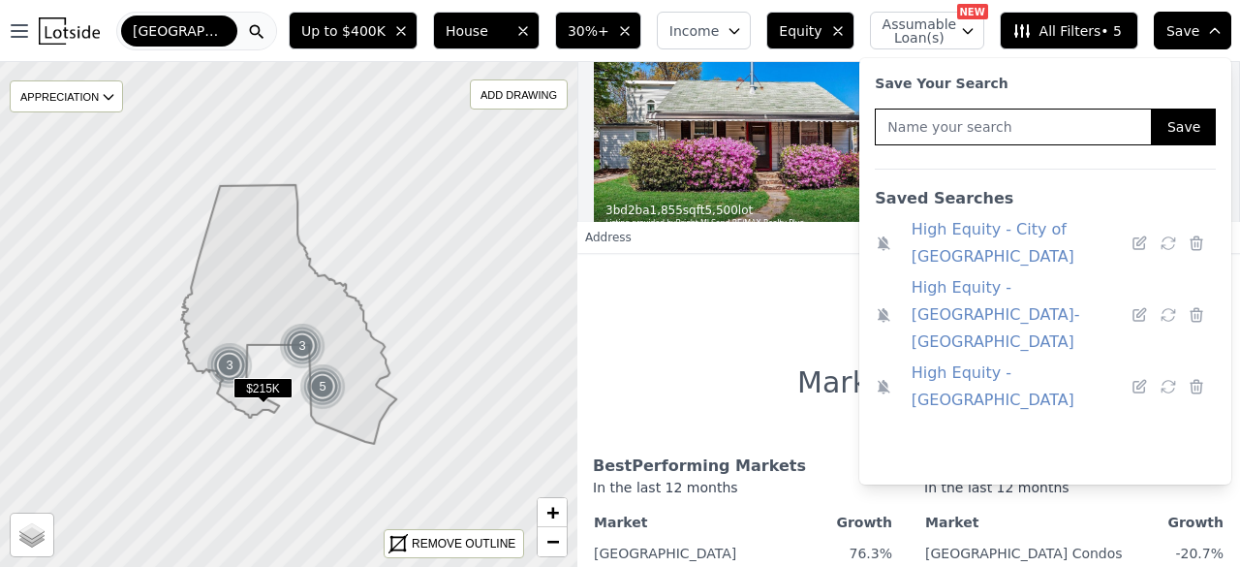
click at [173, 34] on span "[GEOGRAPHIC_DATA]" at bounding box center [179, 30] width 93 height 19
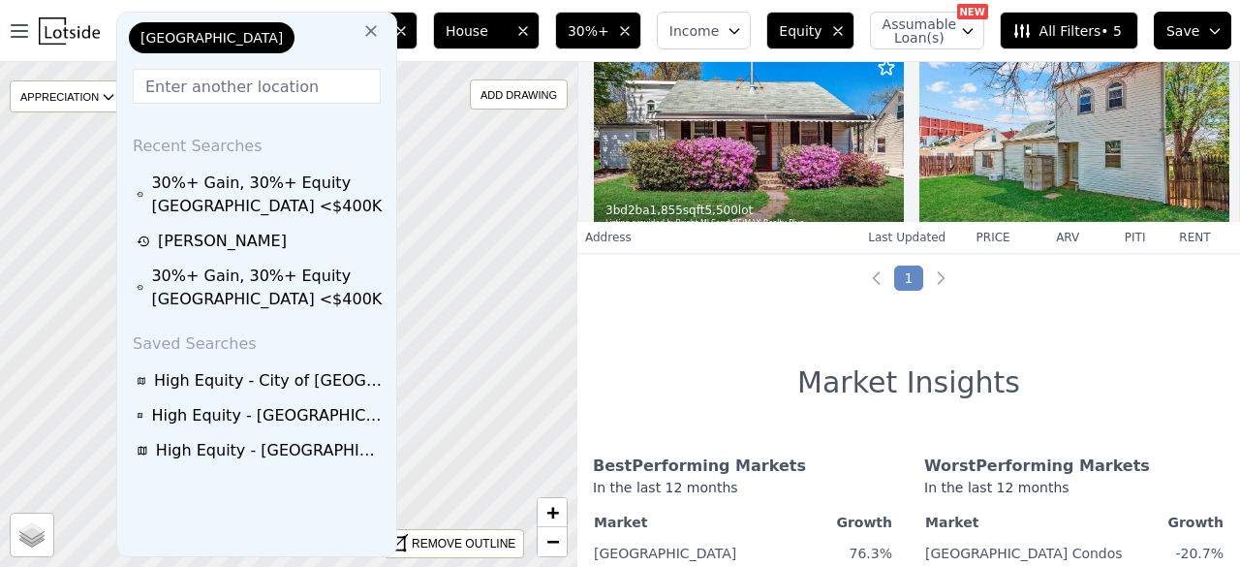
click at [1181, 23] on span "Save" at bounding box center [1183, 30] width 33 height 19
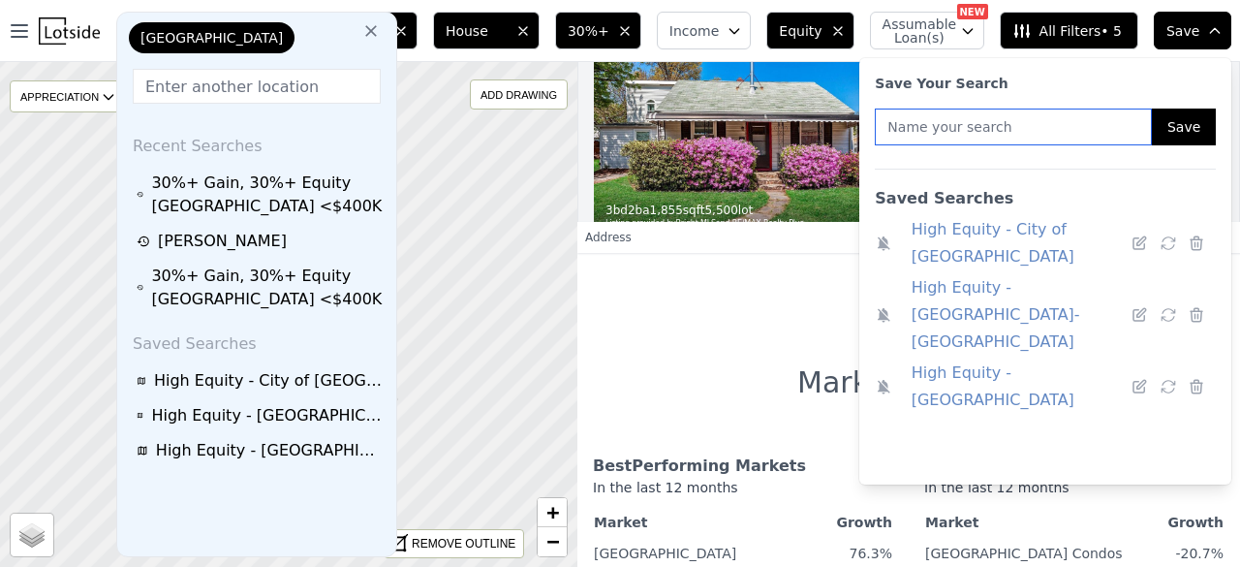
click at [1018, 127] on input "text" at bounding box center [1013, 127] width 277 height 37
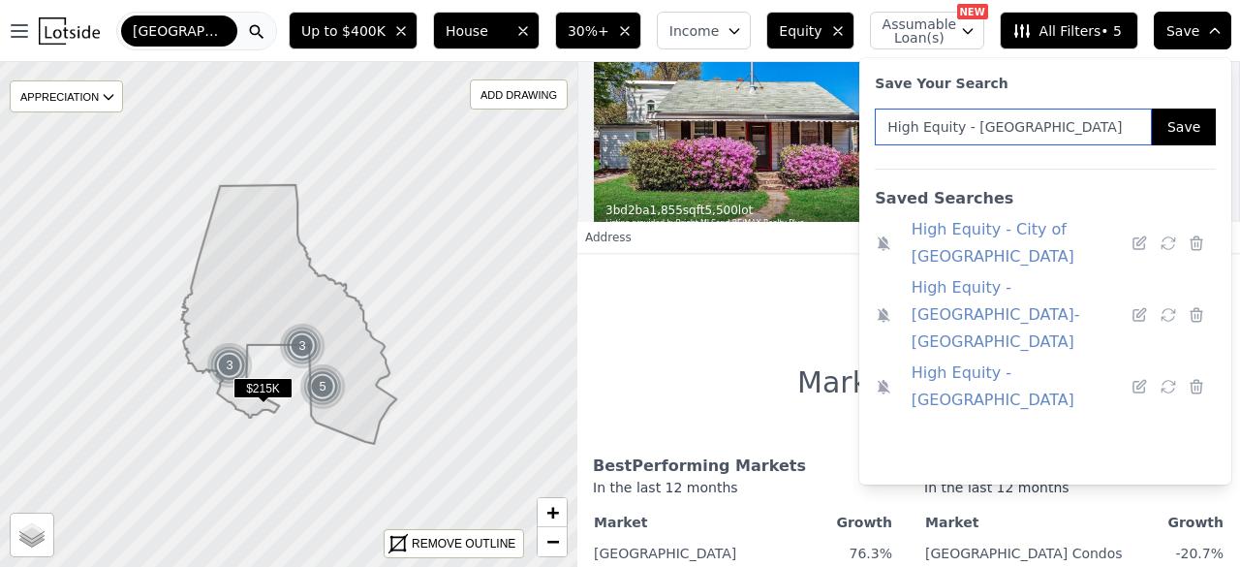
type input "High Equity - [GEOGRAPHIC_DATA]"
click at [1172, 135] on button "Save" at bounding box center [1184, 127] width 64 height 37
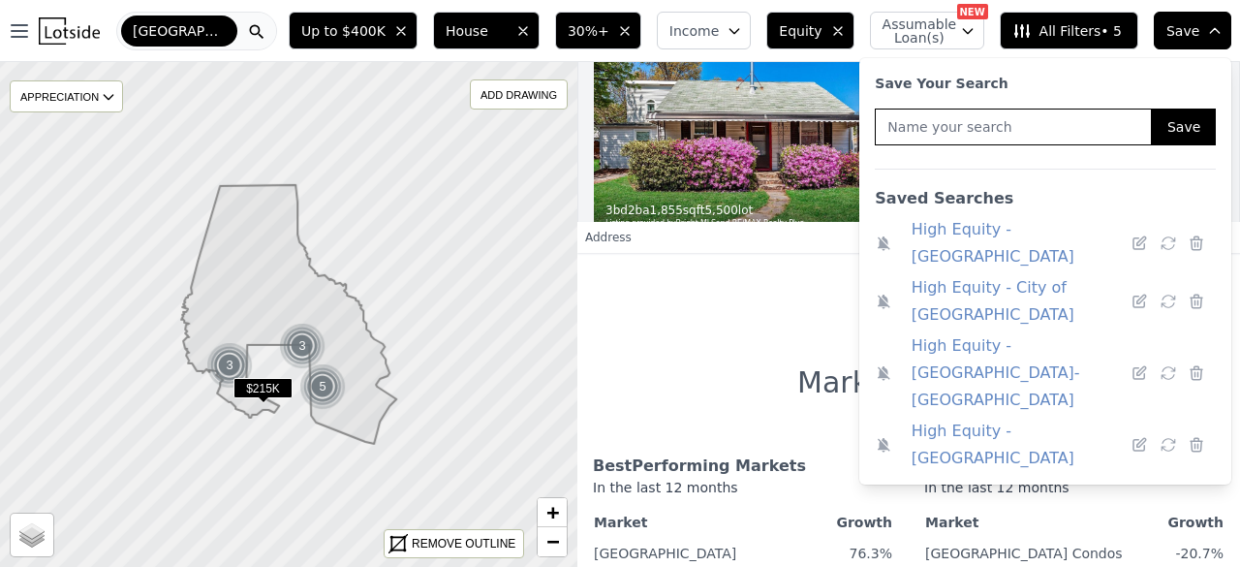
click at [178, 24] on span "[GEOGRAPHIC_DATA]" at bounding box center [179, 30] width 93 height 19
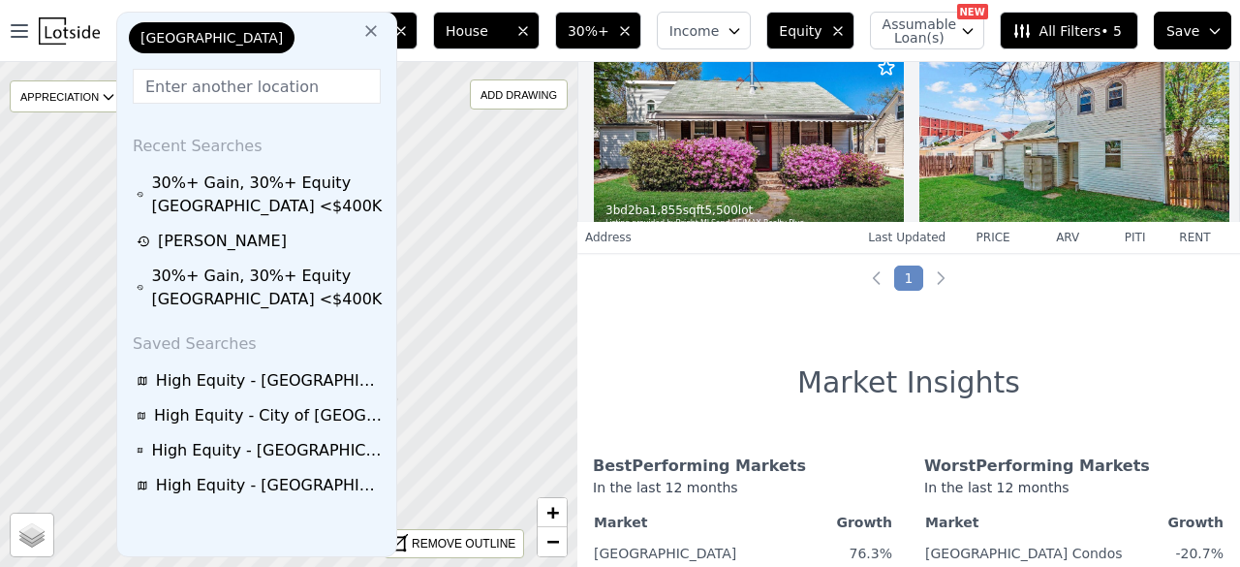
click at [238, 91] on input "text" at bounding box center [257, 86] width 248 height 35
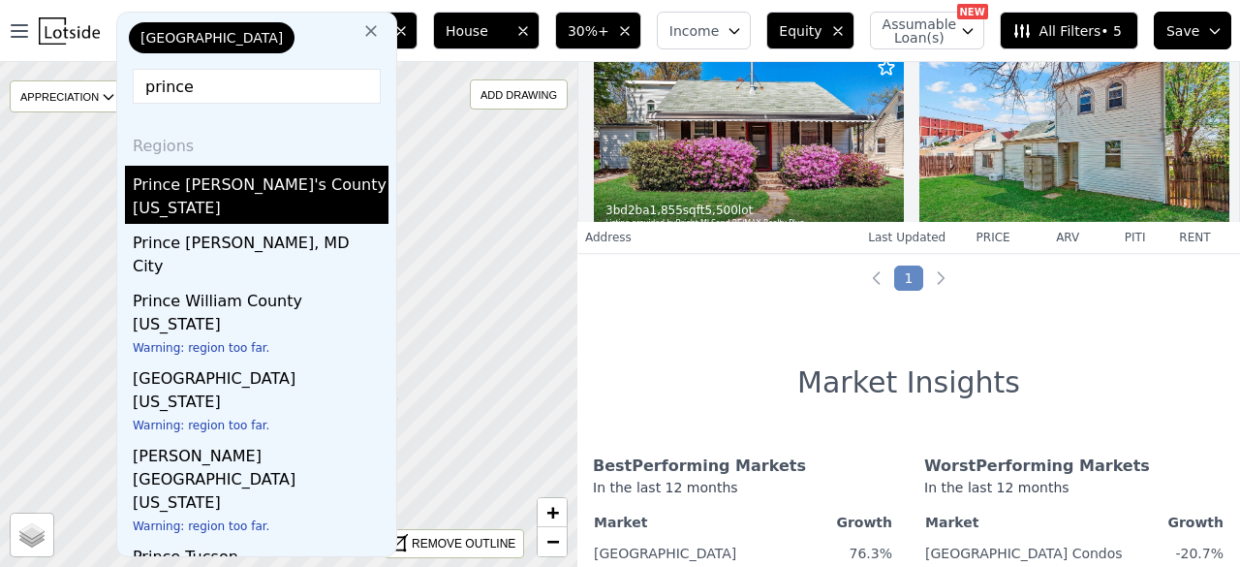
type input "prince"
click at [220, 181] on div "Prince [PERSON_NAME]'s County" at bounding box center [261, 181] width 256 height 31
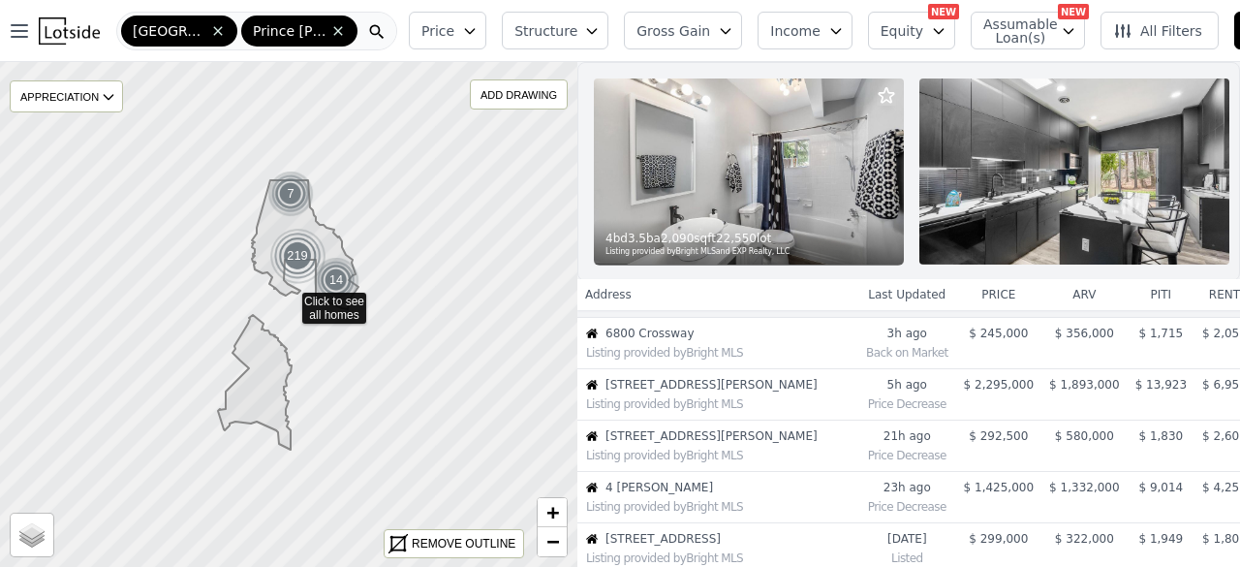
scroll to position [48, 0]
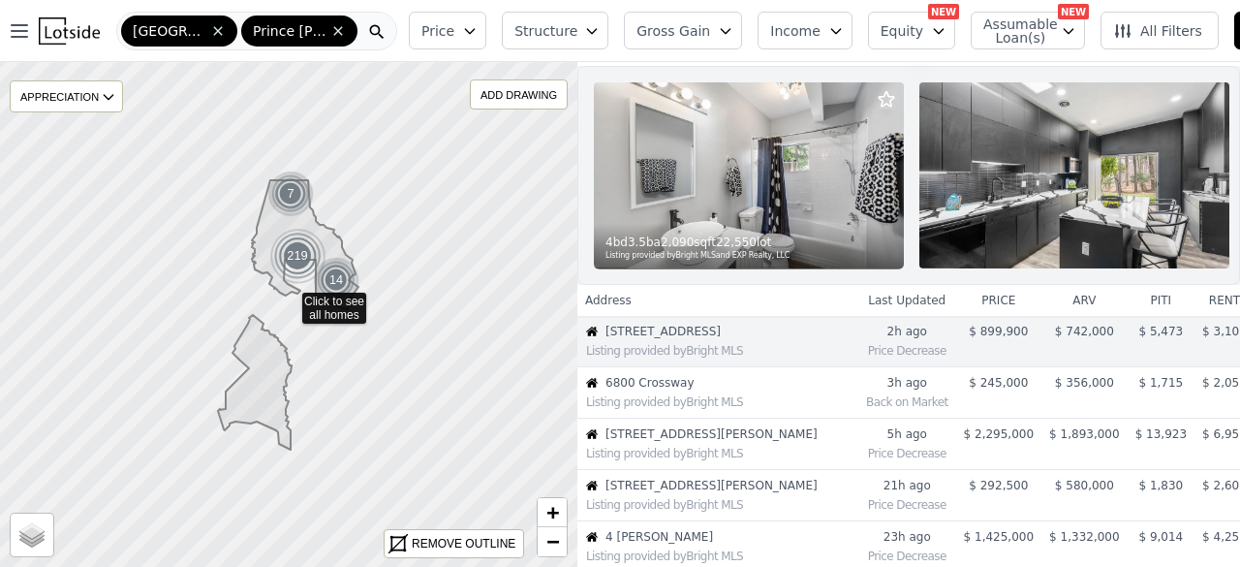
click at [426, 21] on span "Price" at bounding box center [438, 30] width 33 height 19
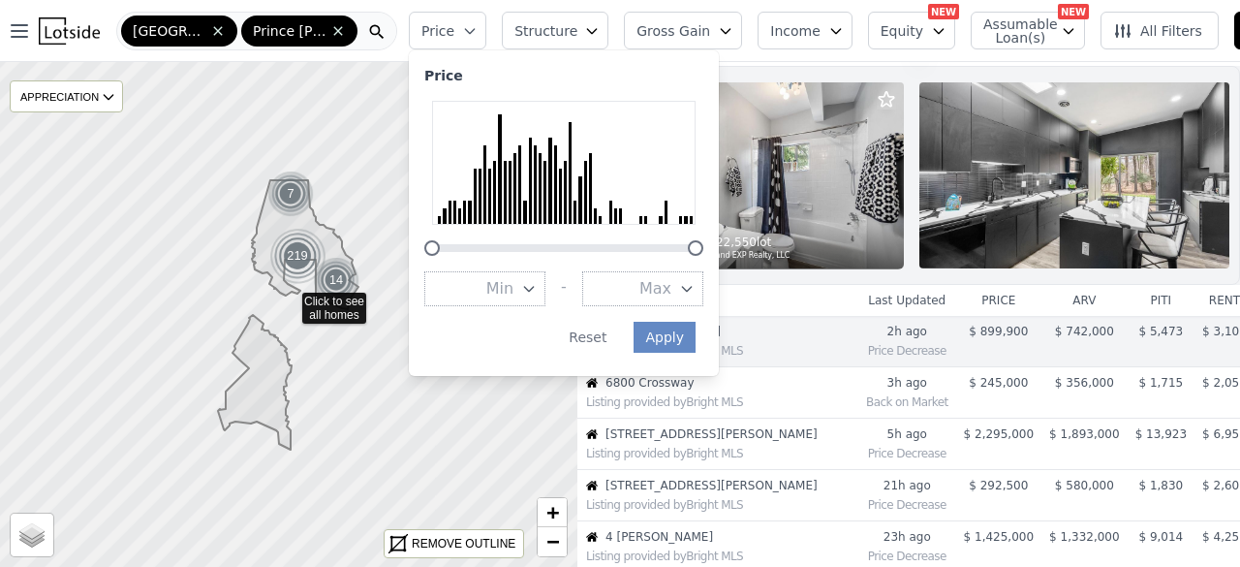
click at [640, 299] on span "Max" at bounding box center [656, 288] width 32 height 23
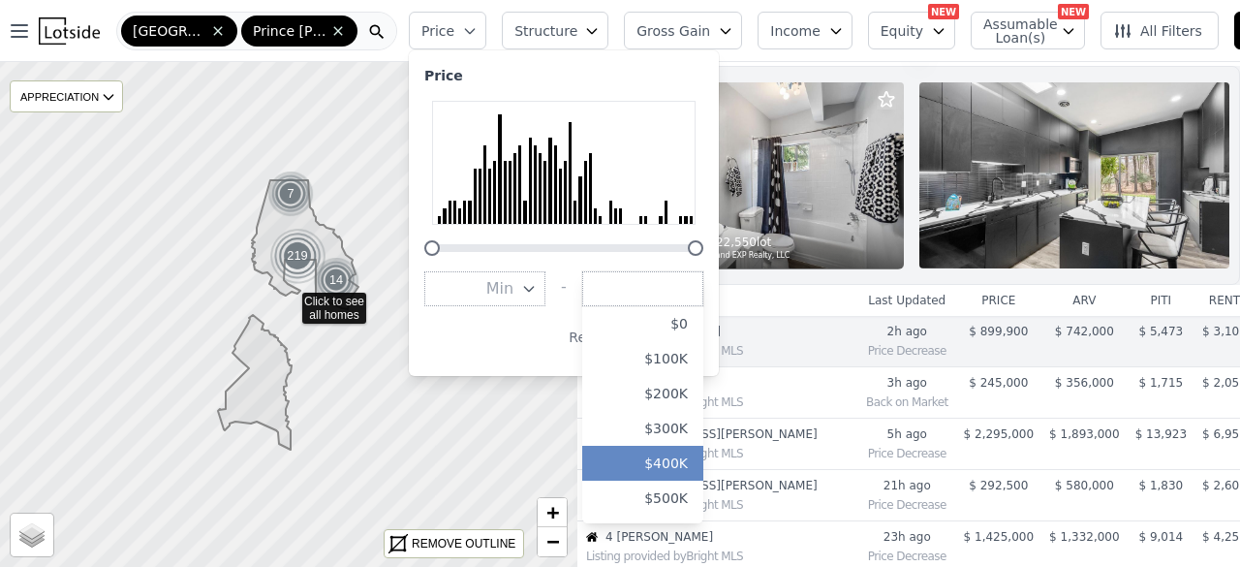
click at [661, 479] on button "$400K" at bounding box center [642, 463] width 121 height 35
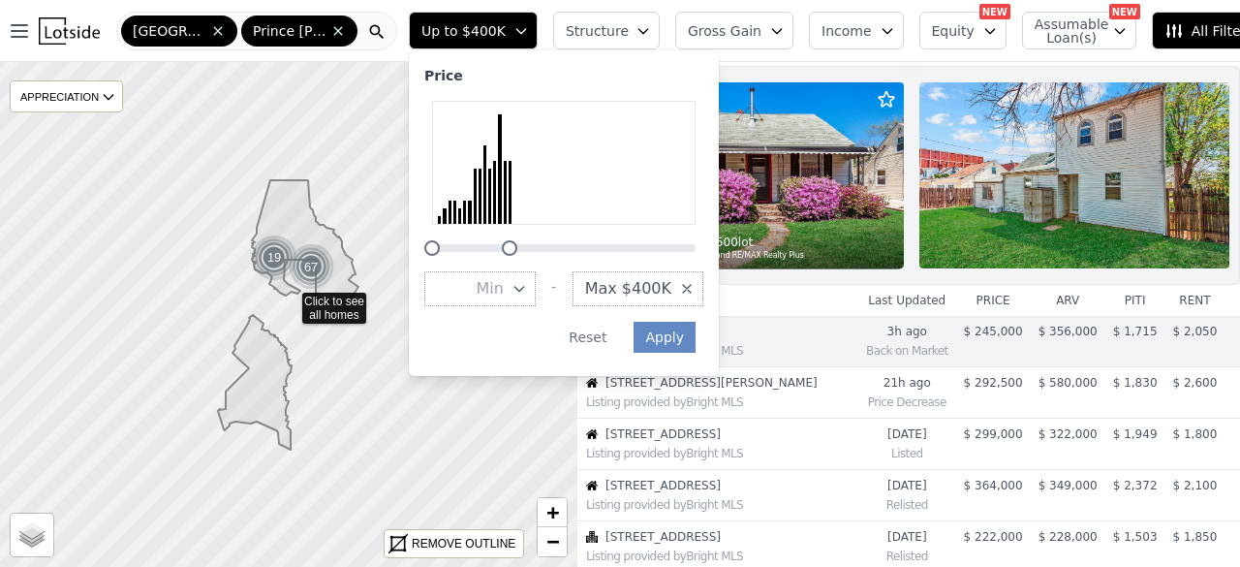
click at [601, 23] on span "Structure" at bounding box center [597, 30] width 62 height 19
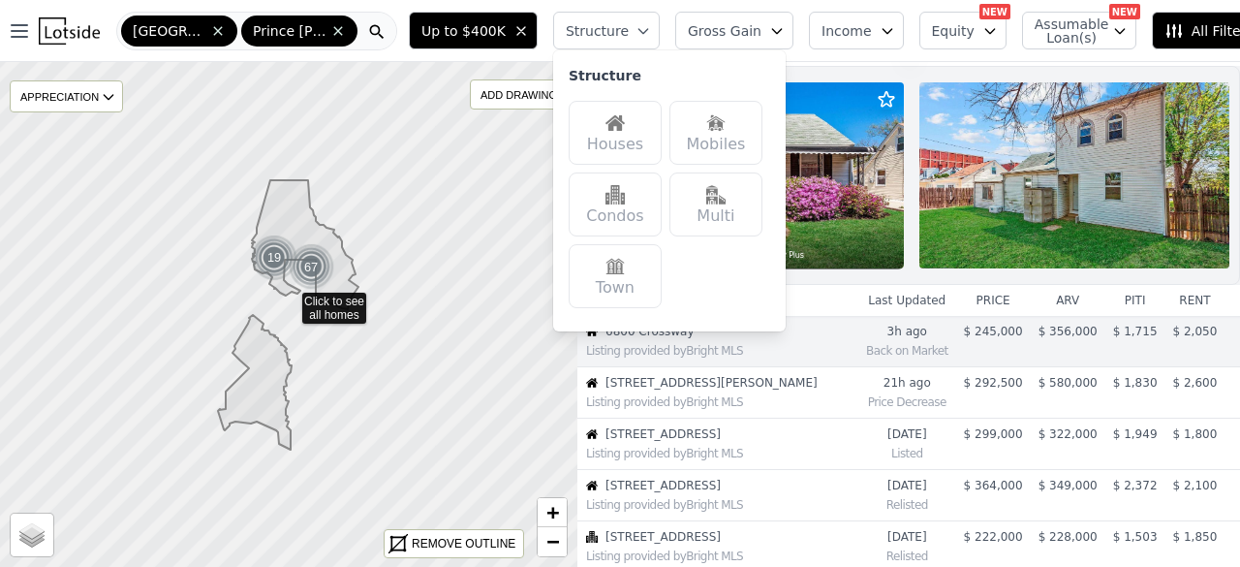
click at [593, 135] on div "Houses" at bounding box center [615, 133] width 93 height 64
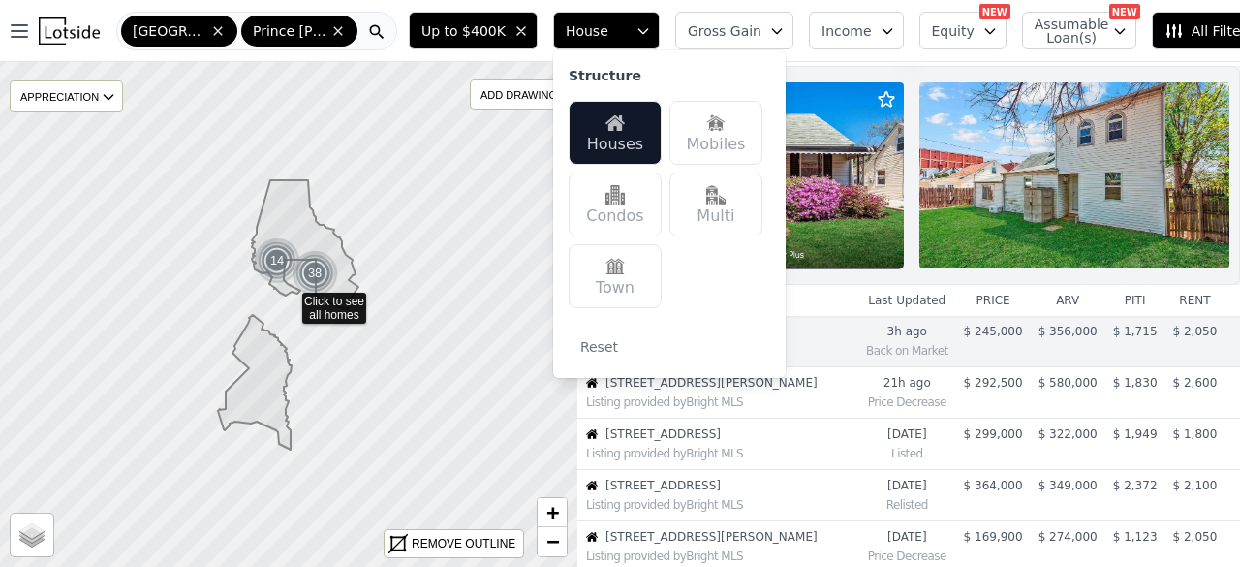
click at [694, 22] on span "Gross Gain" at bounding box center [725, 30] width 74 height 19
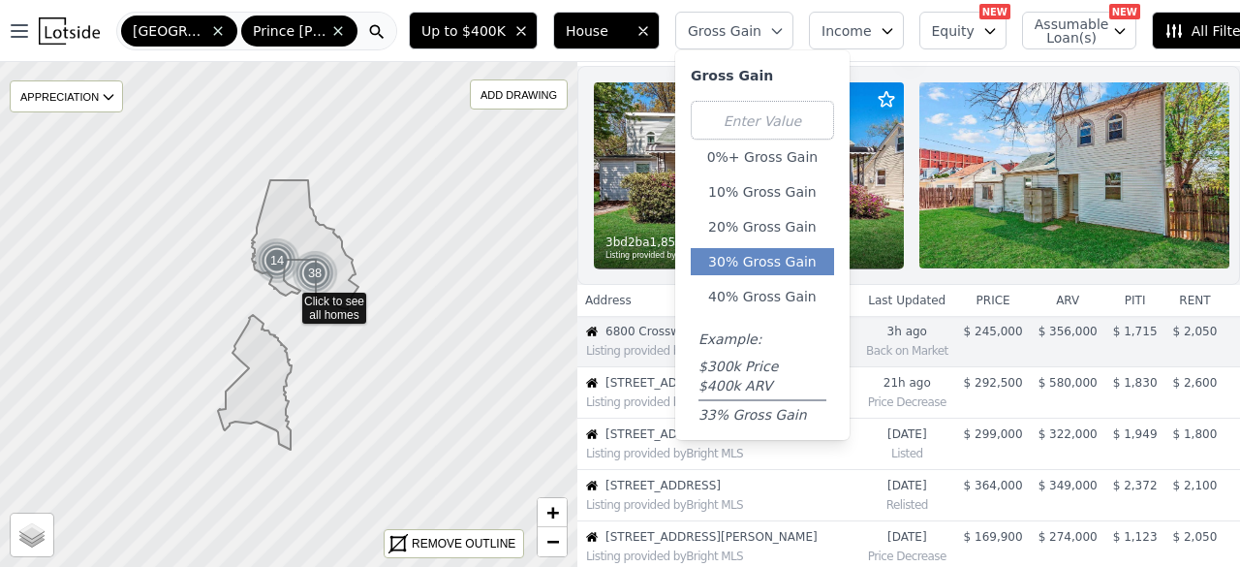
click at [738, 264] on button "30% Gross Gain" at bounding box center [762, 261] width 143 height 27
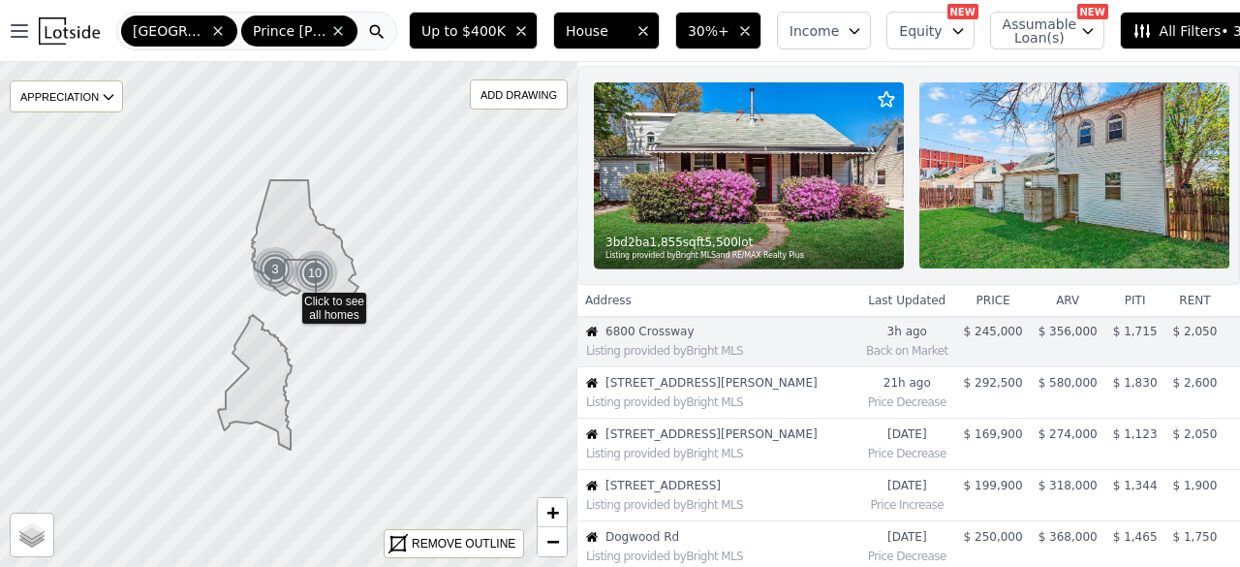
click at [899, 21] on span "Equity" at bounding box center [920, 30] width 43 height 19
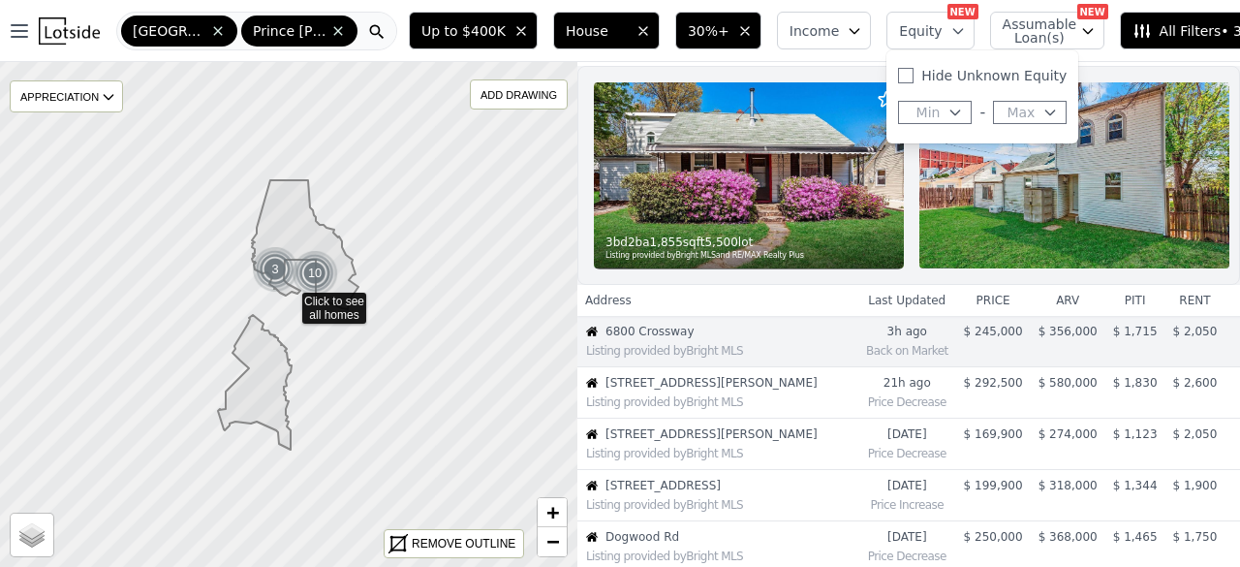
click at [917, 110] on span "Min" at bounding box center [929, 112] width 24 height 19
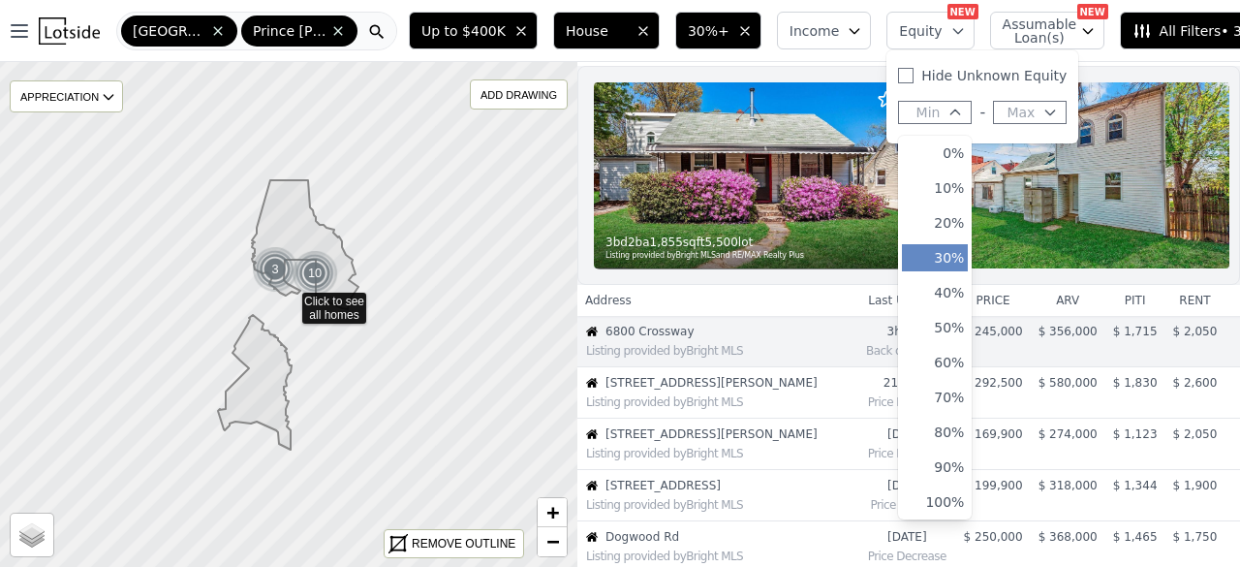
click at [905, 261] on button "30%" at bounding box center [935, 257] width 66 height 27
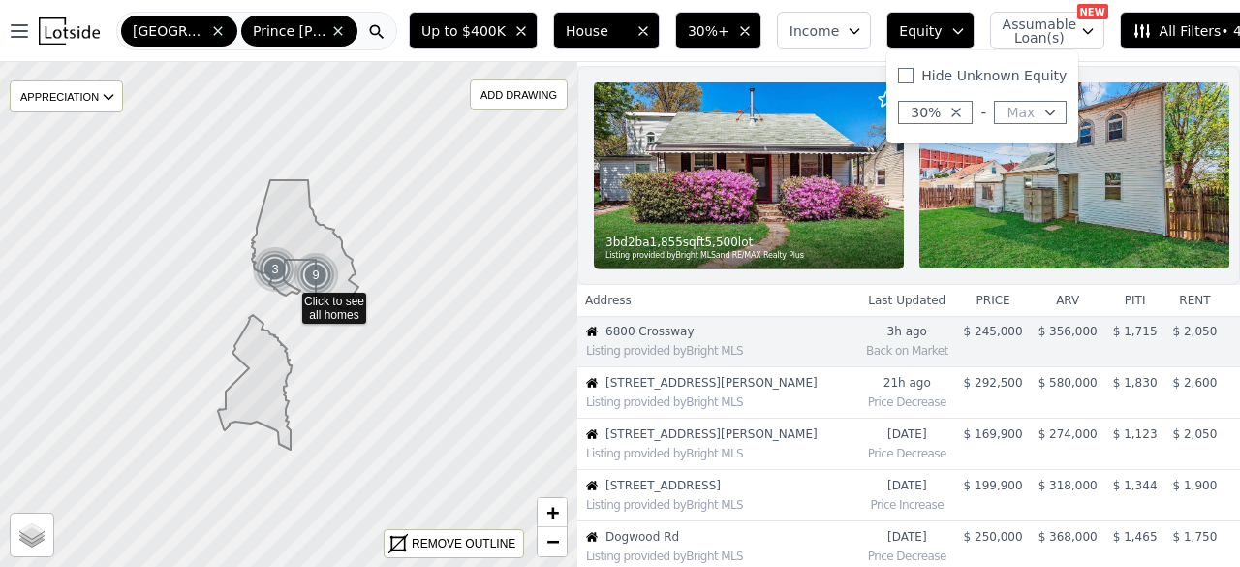
click at [1149, 27] on span "All Filters • 4" at bounding box center [1187, 30] width 109 height 19
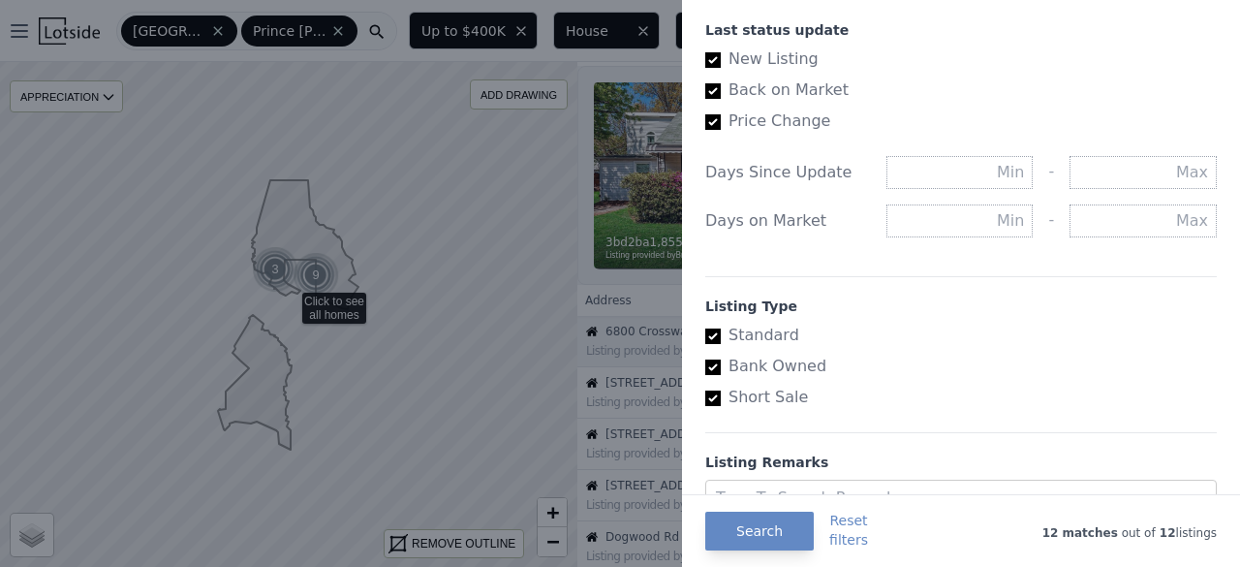
scroll to position [1163, 0]
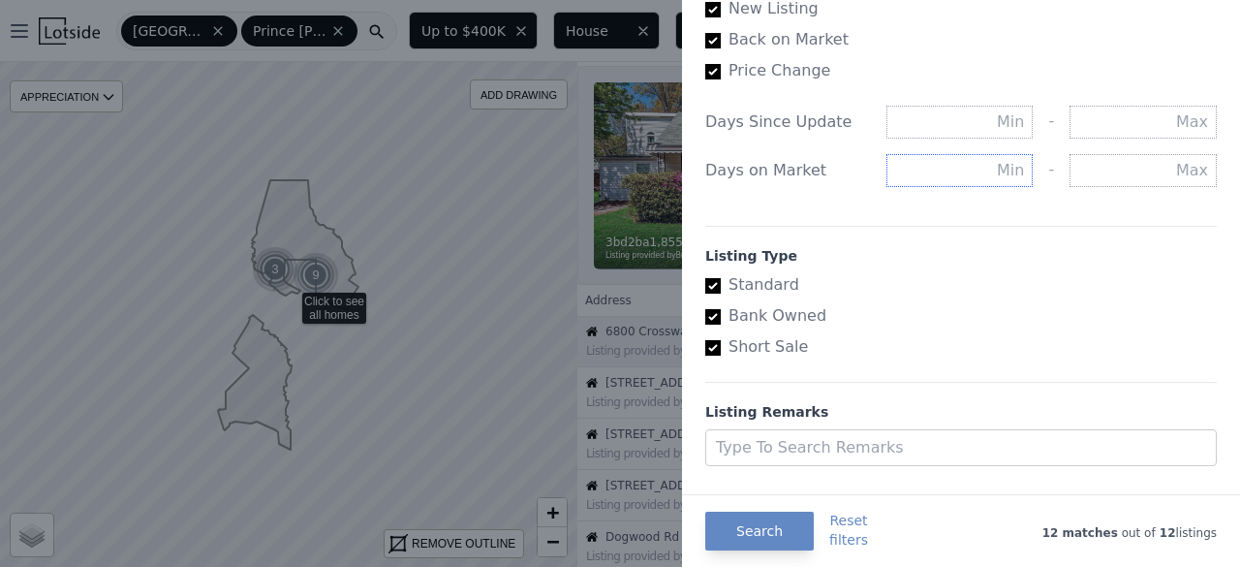
click at [953, 169] on input "text" at bounding box center [960, 170] width 147 height 33
type input "90"
click at [760, 527] on button "Search" at bounding box center [759, 531] width 109 height 39
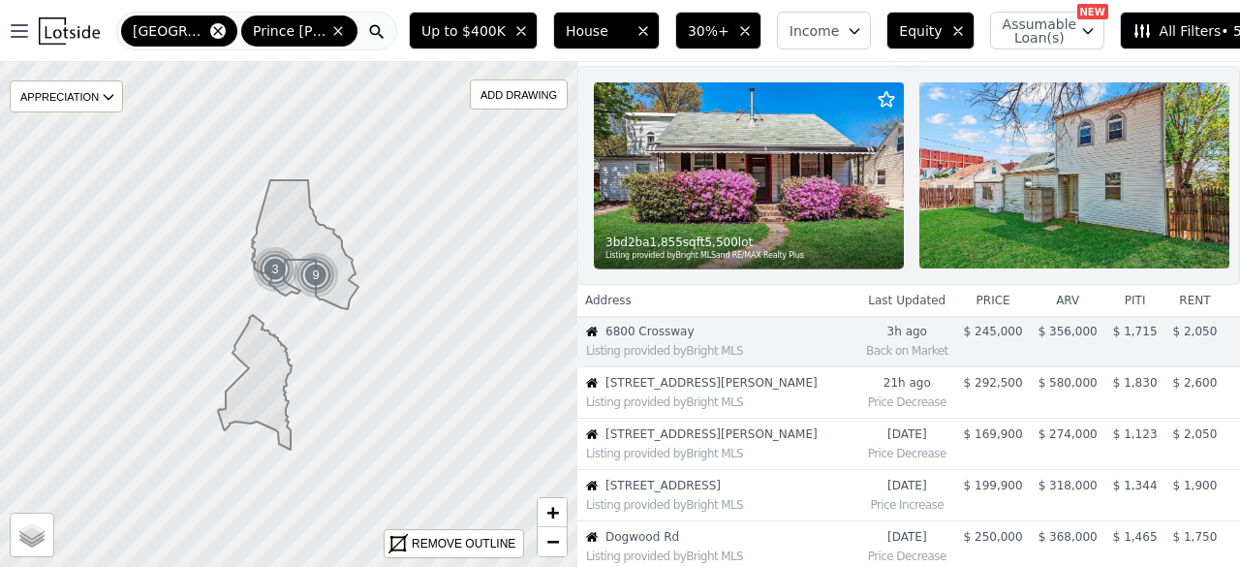
click at [210, 33] on icon at bounding box center [218, 31] width 16 height 16
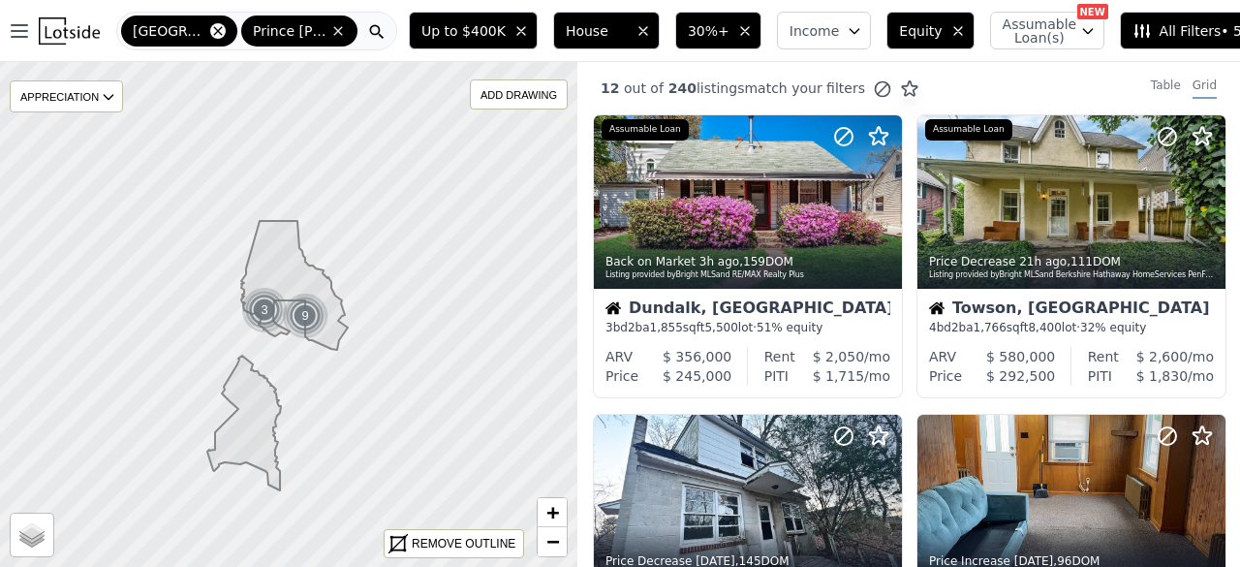
click at [210, 31] on icon at bounding box center [218, 31] width 16 height 16
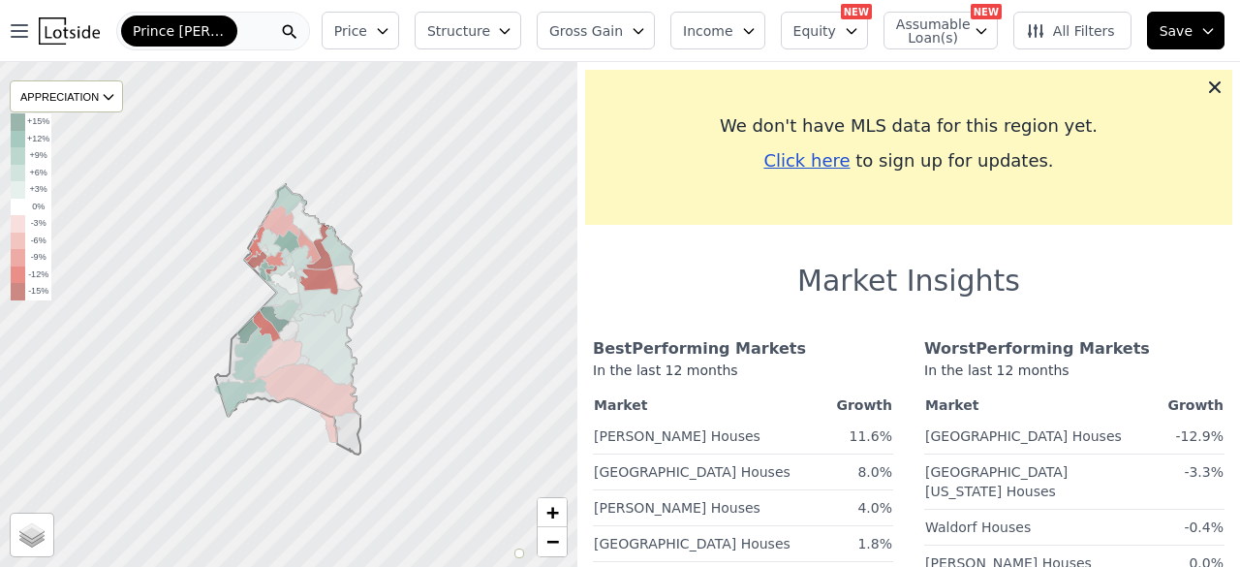
click at [218, 34] on span "Prince [PERSON_NAME]'s" at bounding box center [179, 30] width 93 height 19
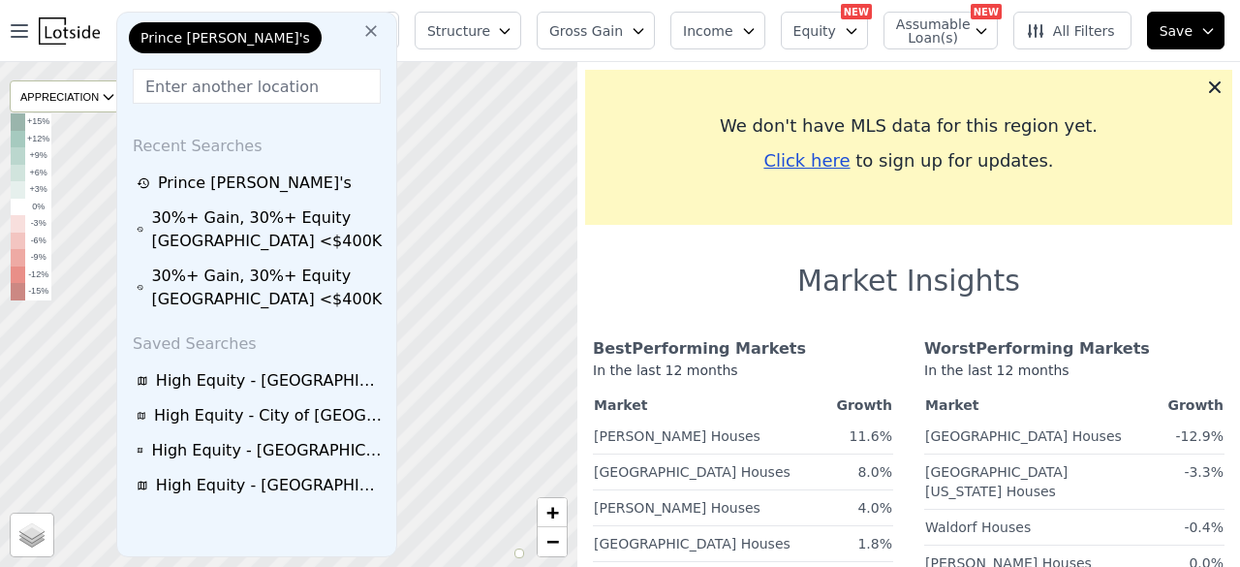
click at [224, 89] on input "text" at bounding box center [257, 86] width 248 height 35
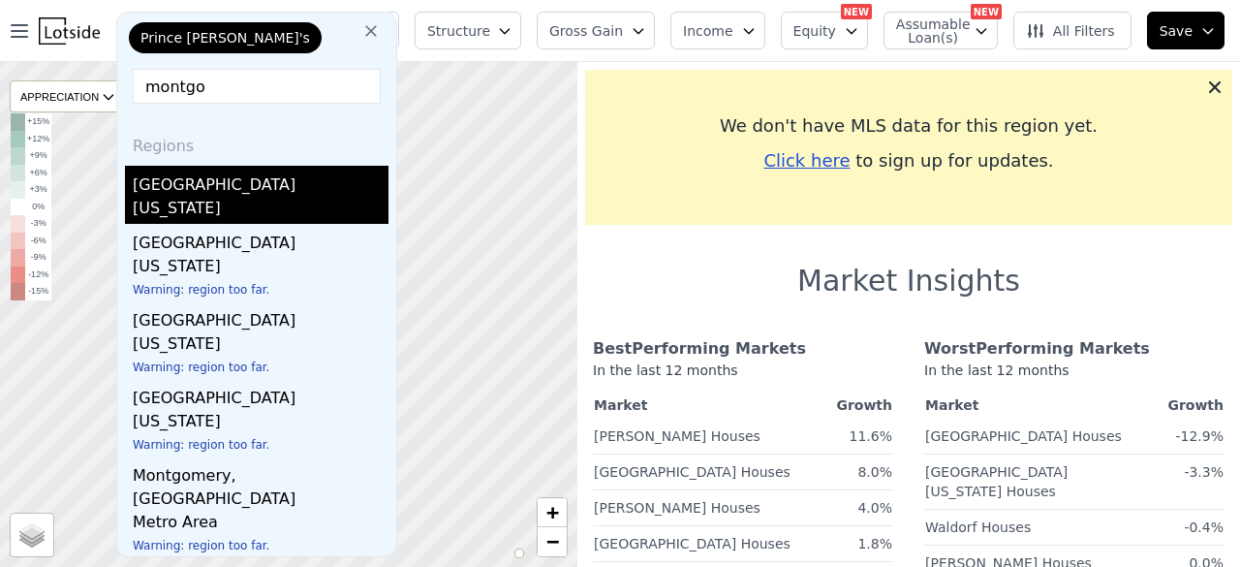
type input "montgo"
click at [204, 189] on div "[GEOGRAPHIC_DATA]" at bounding box center [261, 181] width 256 height 31
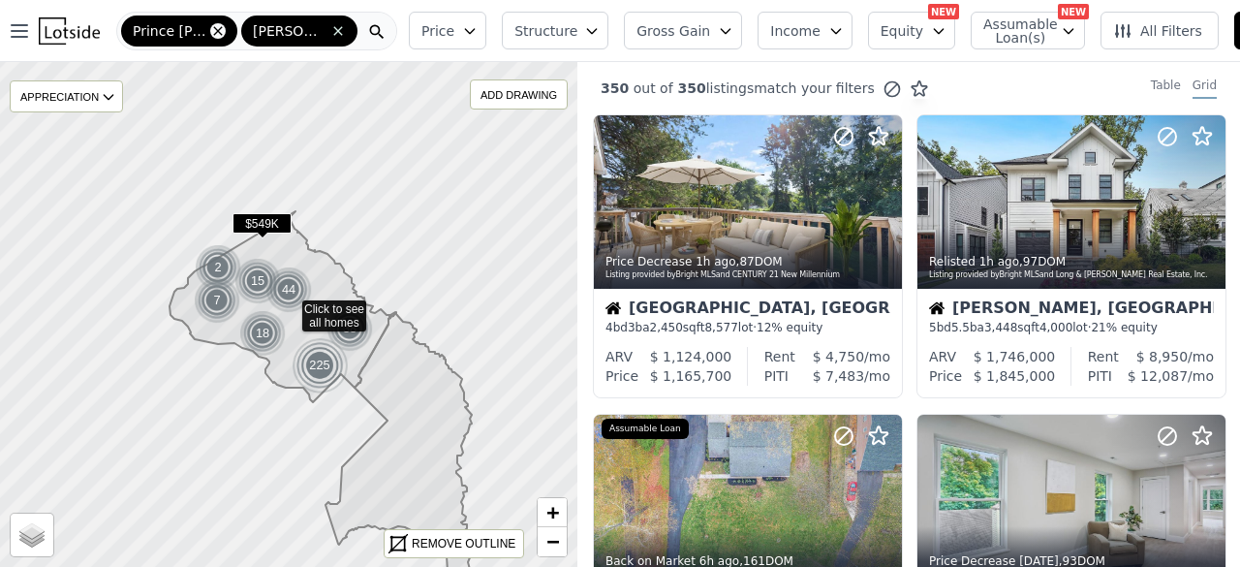
click at [213, 31] on icon at bounding box center [218, 31] width 16 height 16
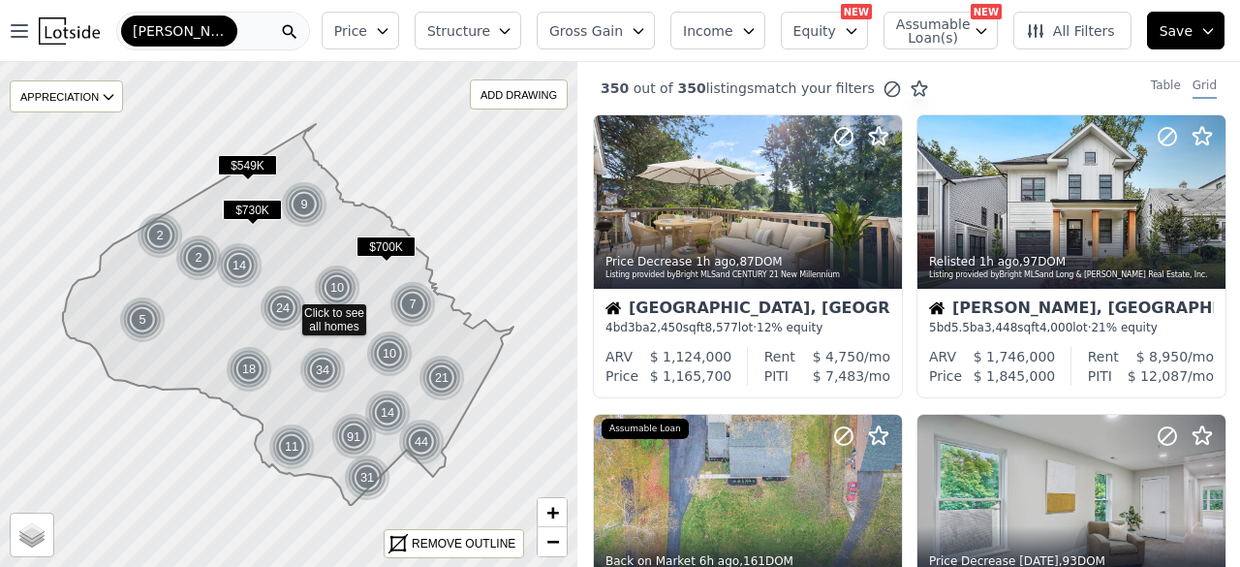
click at [367, 30] on span "Price" at bounding box center [350, 30] width 33 height 19
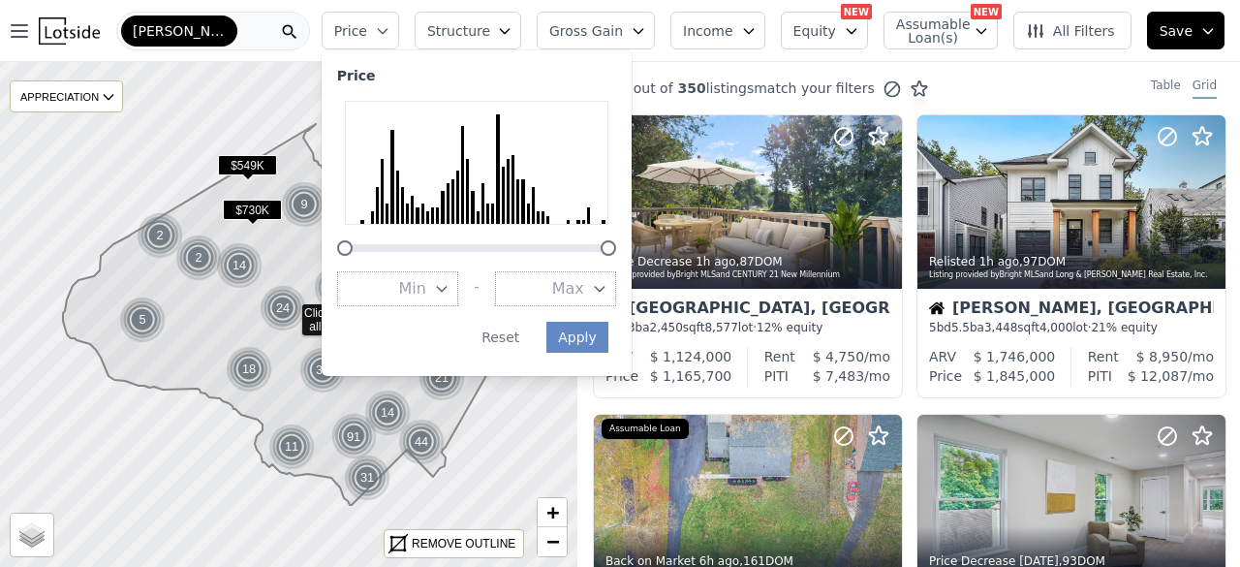
click at [573, 282] on button "Max" at bounding box center [555, 288] width 121 height 35
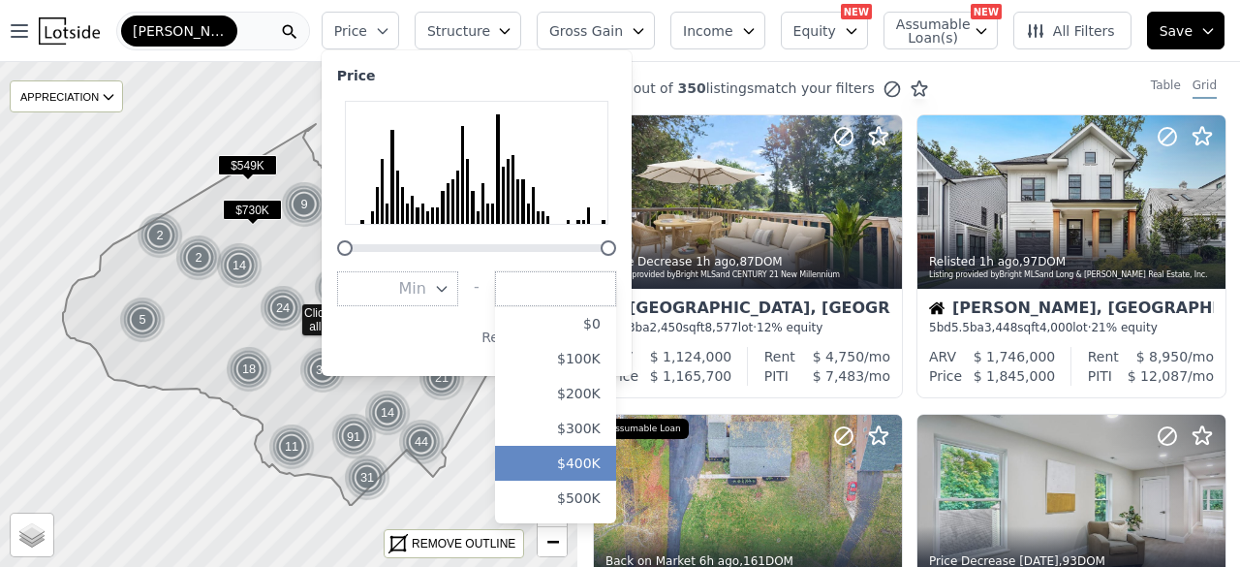
click at [595, 475] on button "$400K" at bounding box center [555, 463] width 121 height 35
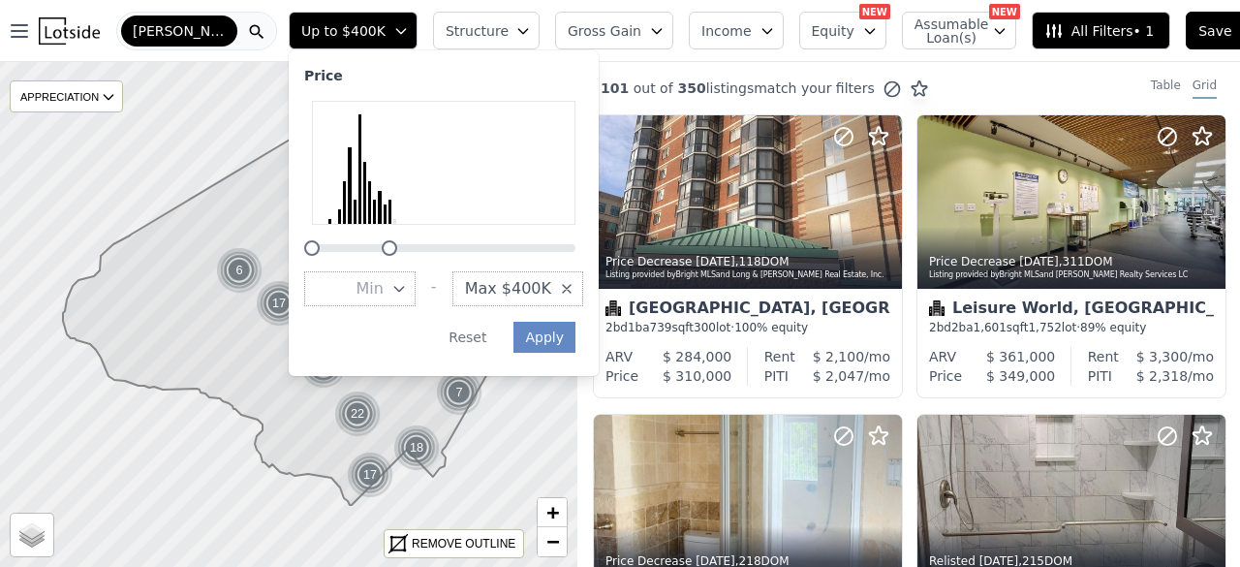
click at [478, 26] on span "Structure" at bounding box center [477, 30] width 62 height 19
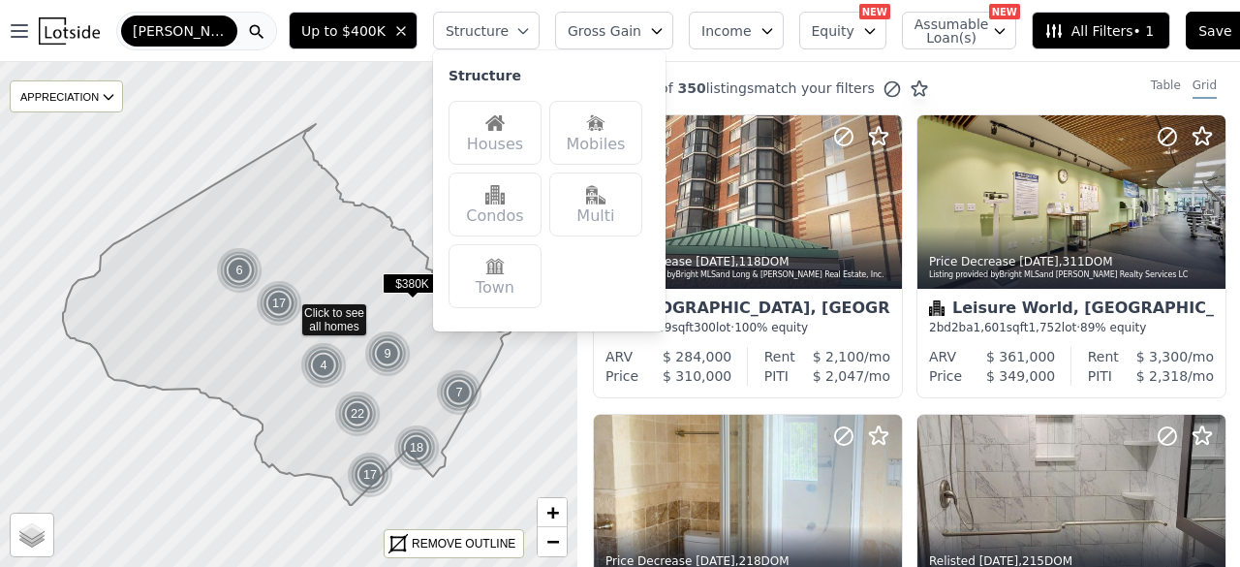
click at [489, 120] on img at bounding box center [494, 122] width 19 height 19
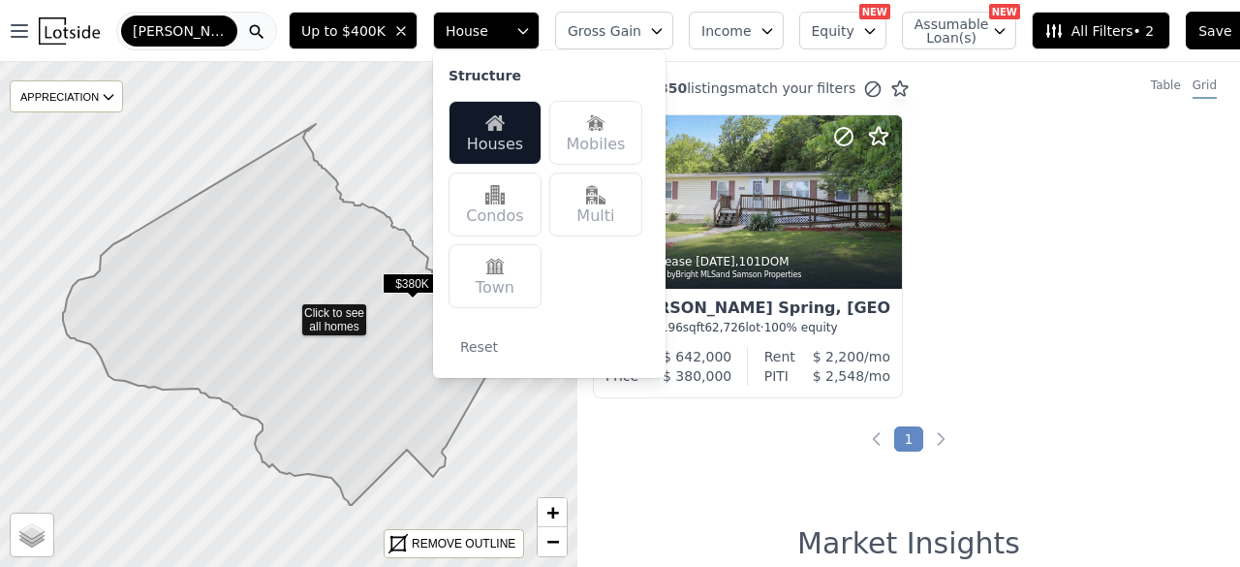
click at [568, 26] on span "Gross Gain" at bounding box center [605, 30] width 74 height 19
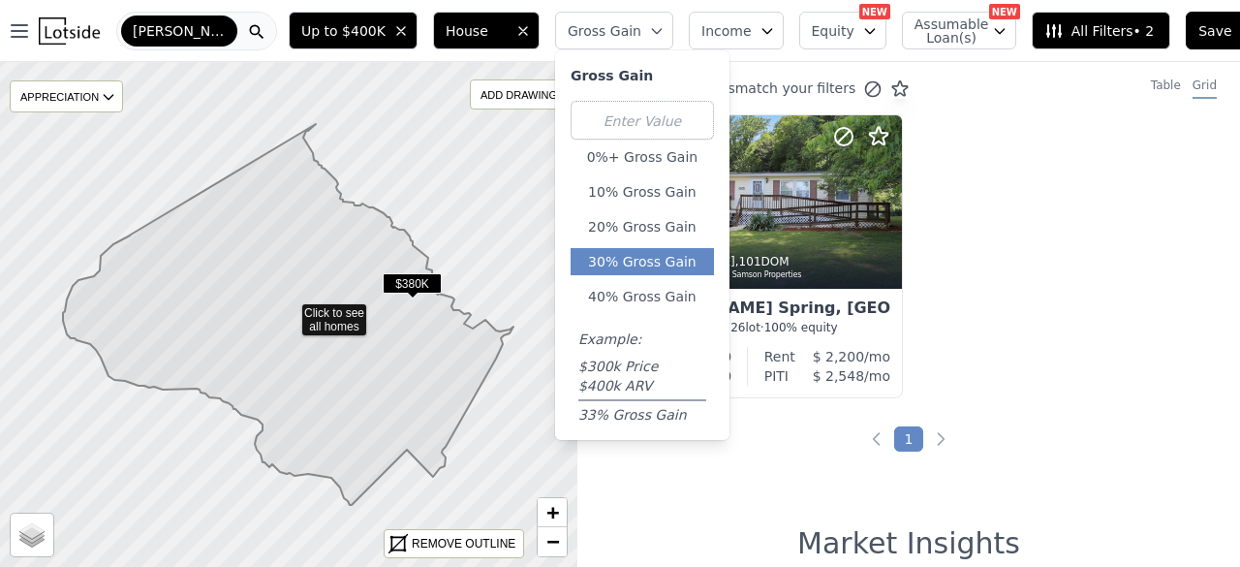
click at [629, 263] on button "30% Gross Gain" at bounding box center [642, 261] width 143 height 27
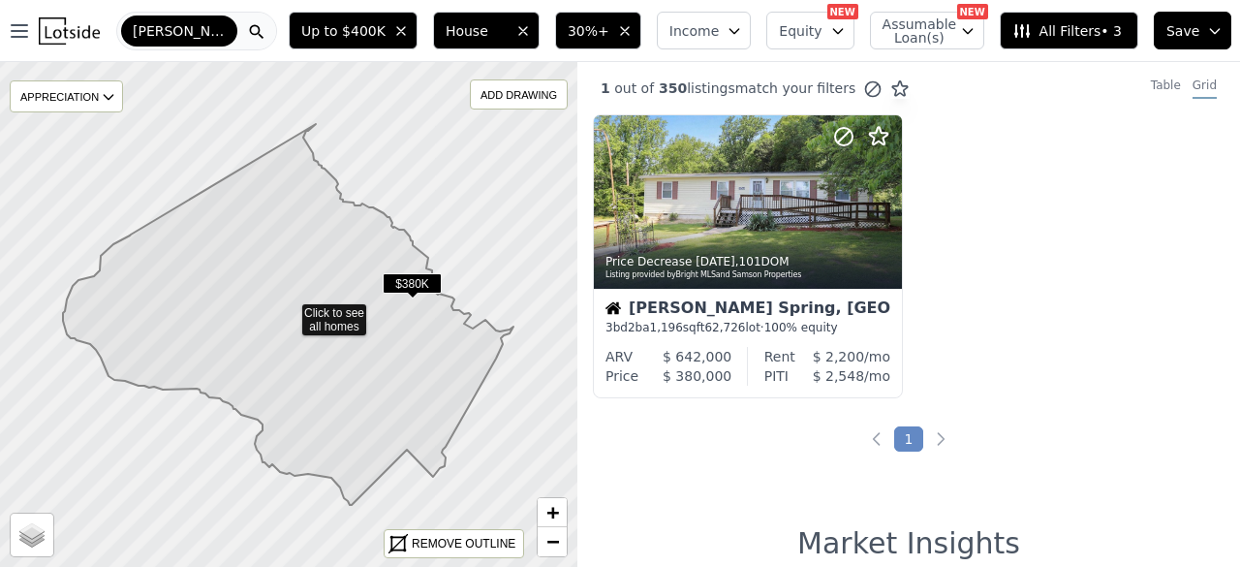
click at [831, 33] on button "Equity" at bounding box center [809, 31] width 87 height 38
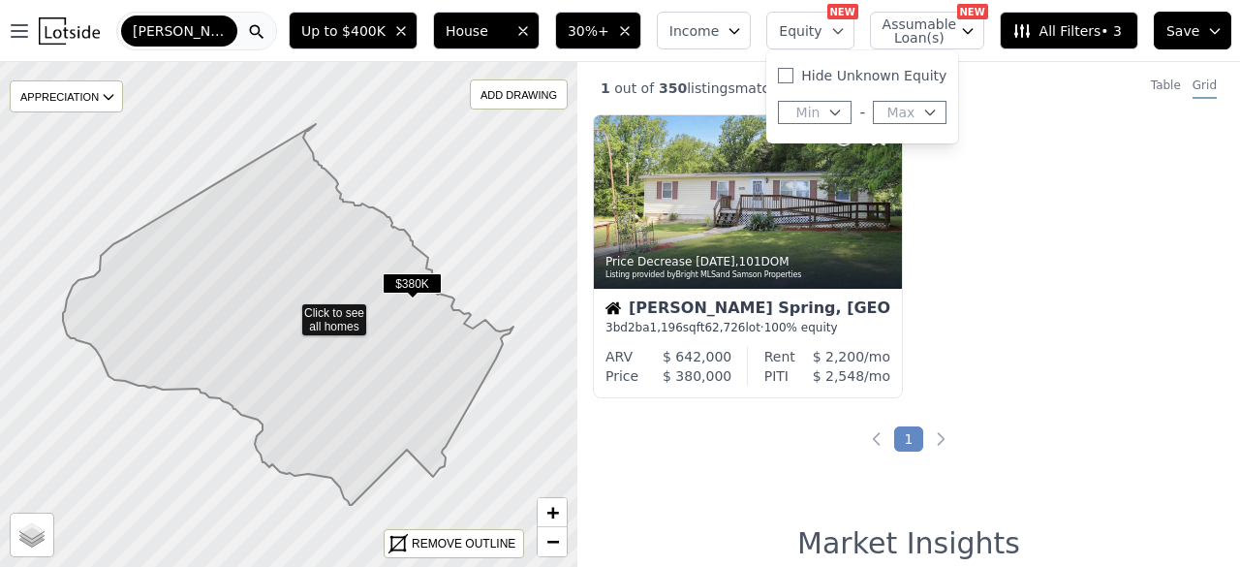
click at [822, 109] on button "Min" at bounding box center [815, 112] width 74 height 23
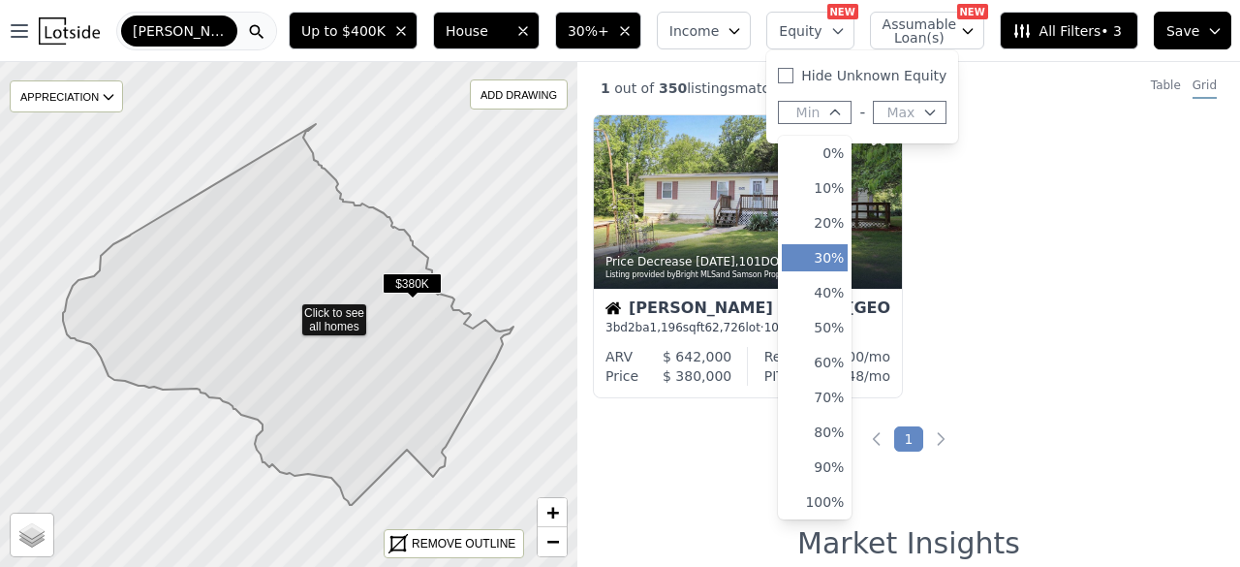
click at [829, 268] on button "30%" at bounding box center [815, 257] width 66 height 27
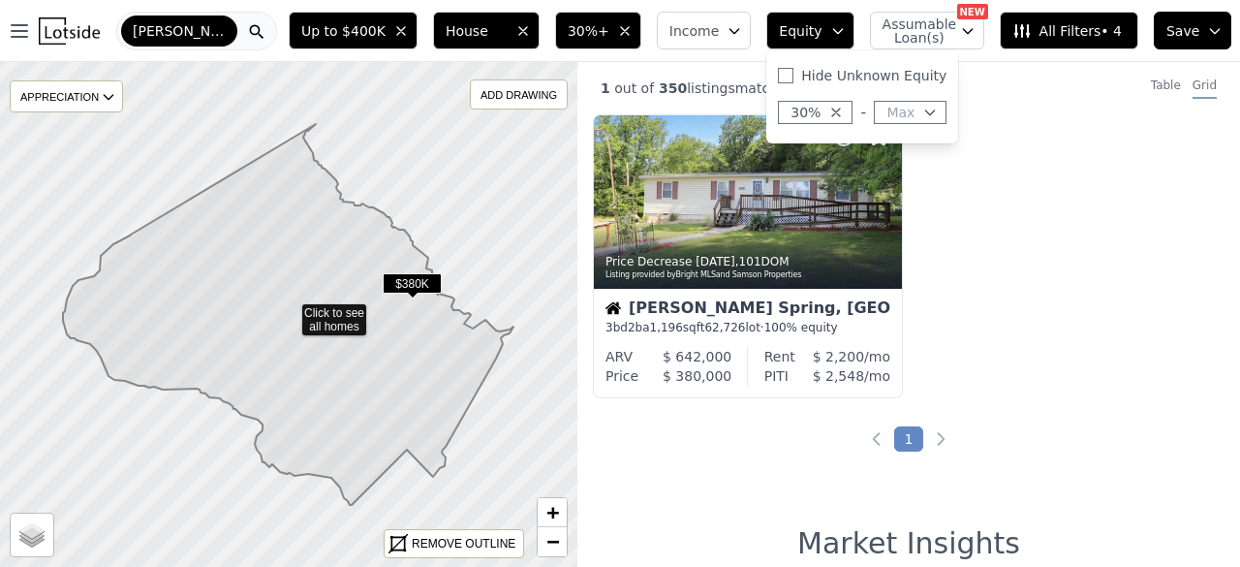
click at [1078, 34] on span "All Filters • 4" at bounding box center [1067, 30] width 109 height 19
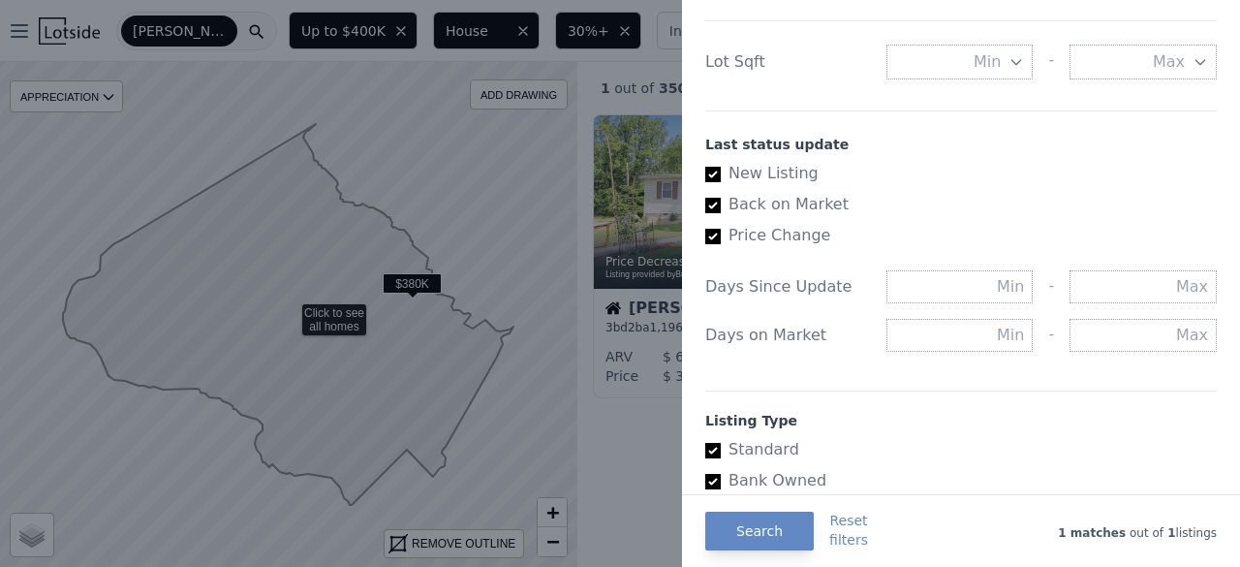
scroll to position [1066, 0]
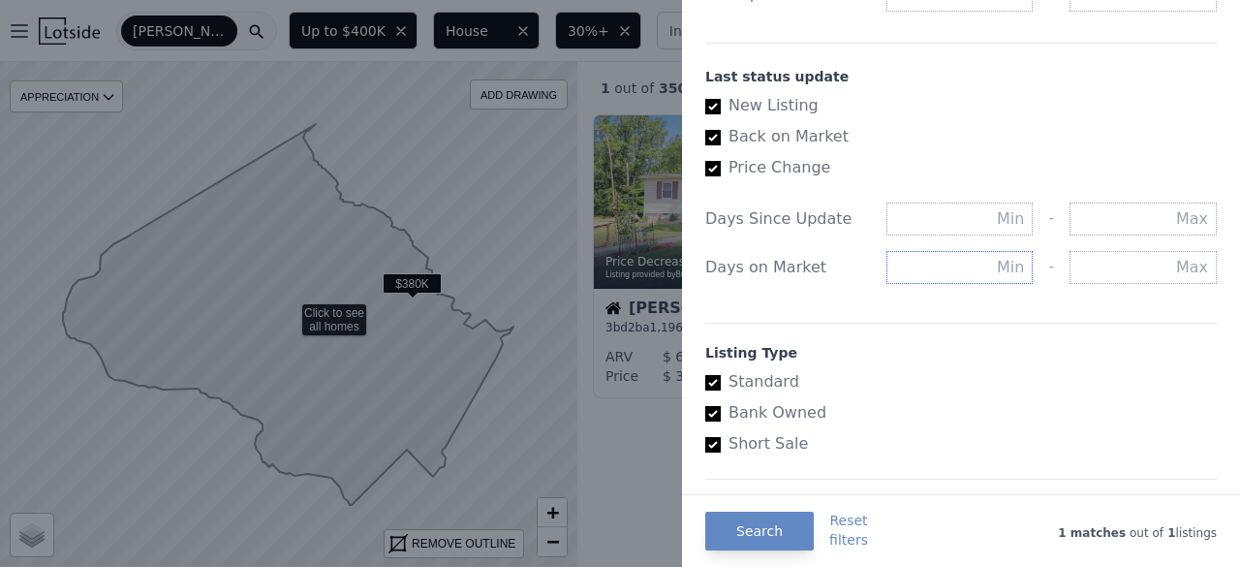
click at [965, 262] on input "text" at bounding box center [960, 267] width 147 height 33
type input "90"
click at [736, 527] on button "Search" at bounding box center [759, 531] width 109 height 39
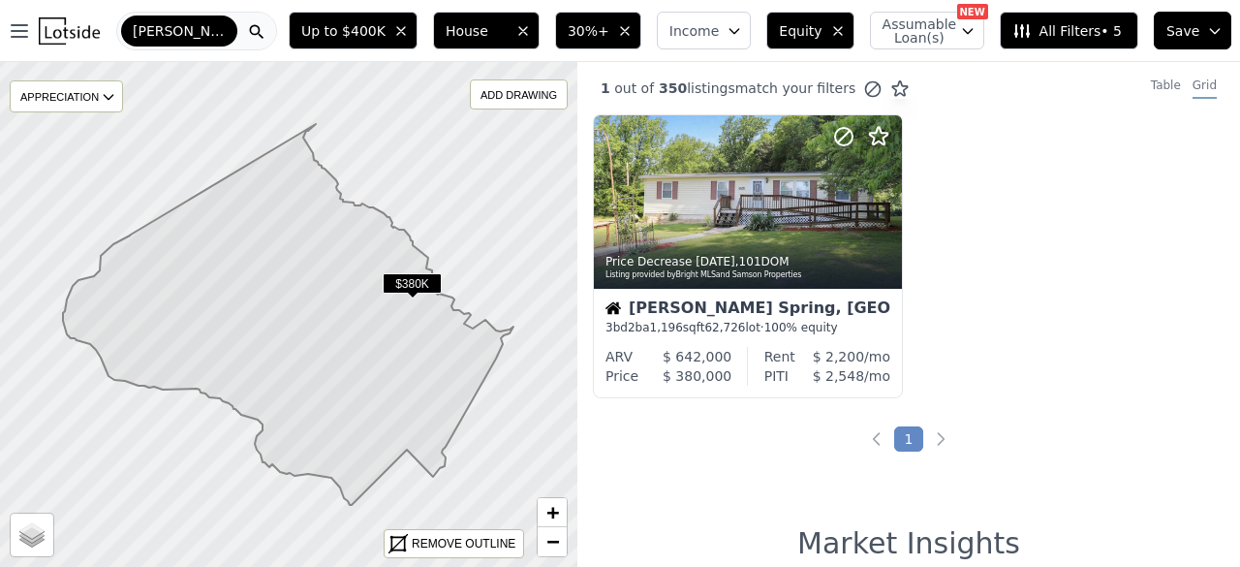
click at [1071, 30] on span "All Filters • 5" at bounding box center [1067, 30] width 109 height 19
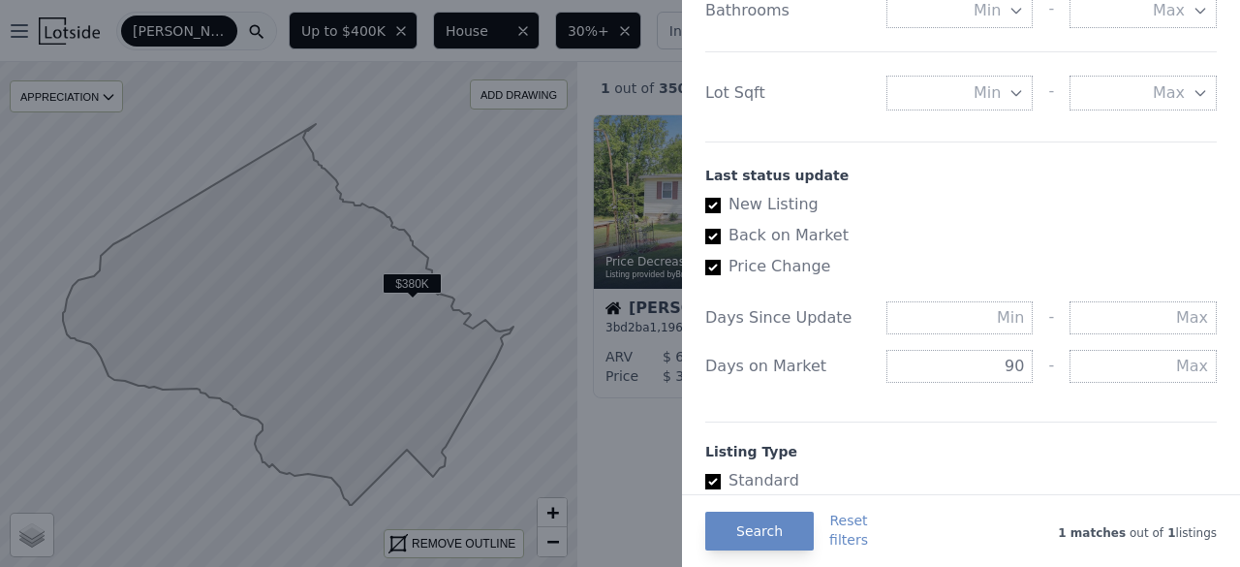
scroll to position [969, 0]
click at [1004, 362] on input "90" at bounding box center [960, 364] width 147 height 33
drag, startPoint x: 1015, startPoint y: 364, endPoint x: 944, endPoint y: 353, distance: 71.7
click at [944, 353] on input "90" at bounding box center [960, 364] width 147 height 33
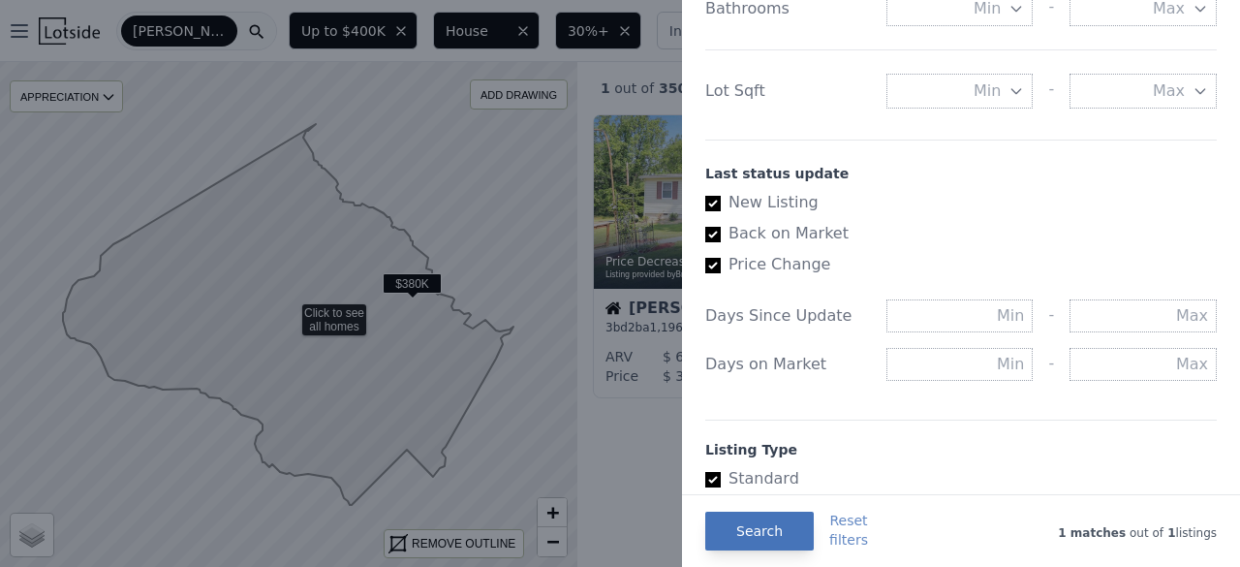
click at [760, 531] on button "Search" at bounding box center [759, 531] width 109 height 39
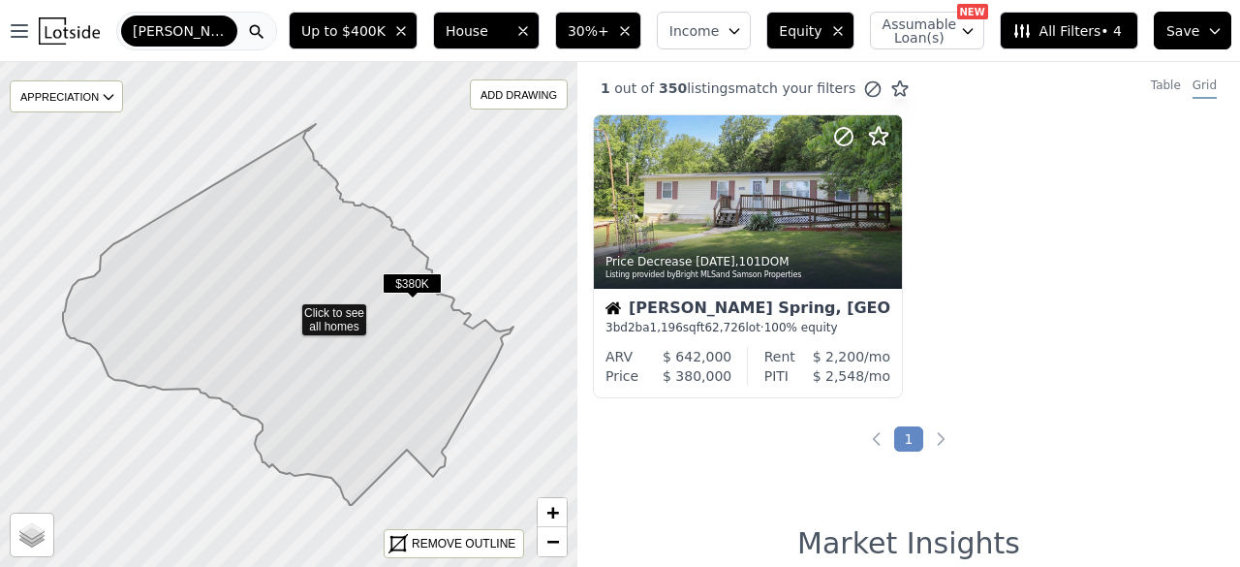
click at [792, 42] on button "Equity" at bounding box center [809, 31] width 87 height 38
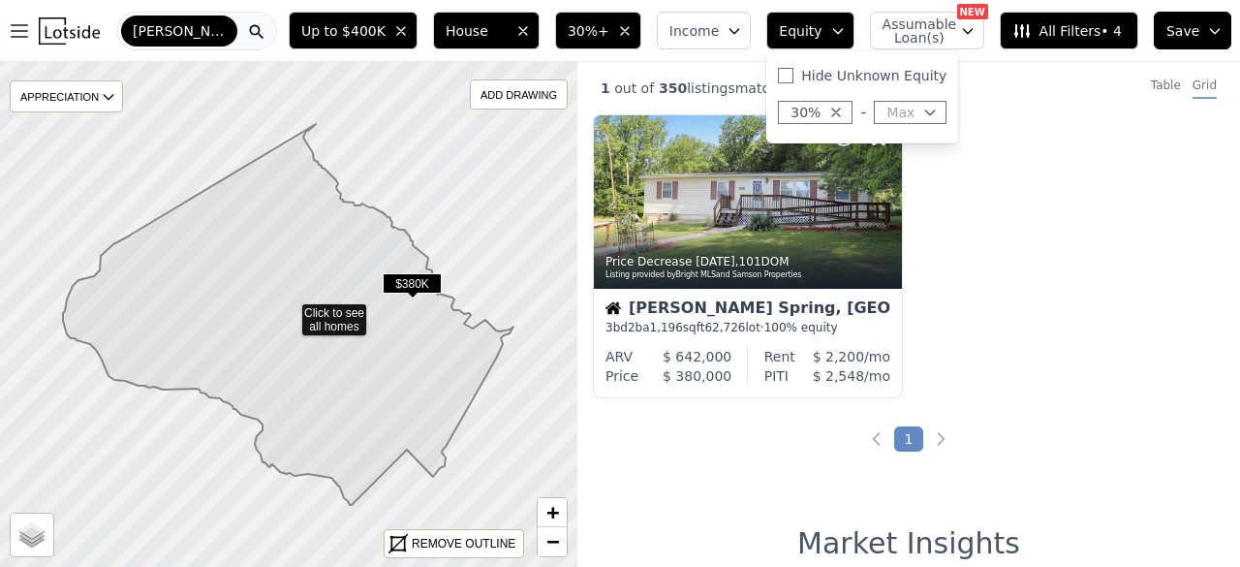
click at [841, 108] on icon "button" at bounding box center [836, 113] width 16 height 16
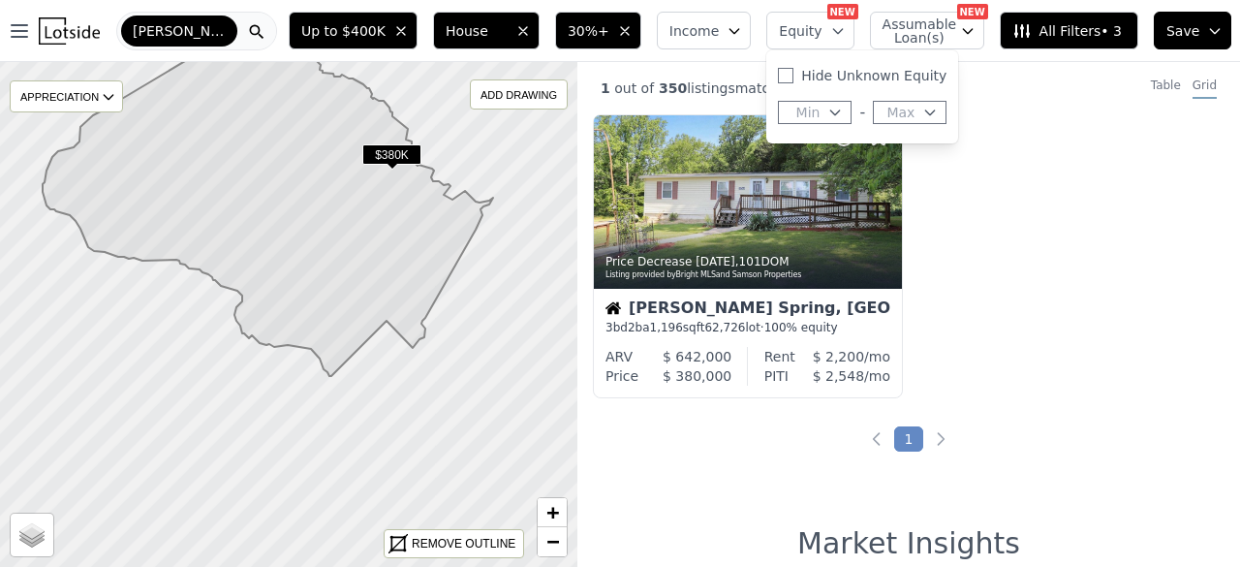
drag, startPoint x: 437, startPoint y: 394, endPoint x: 417, endPoint y: 266, distance: 130.5
click at [417, 266] on icon at bounding box center [268, 185] width 451 height 381
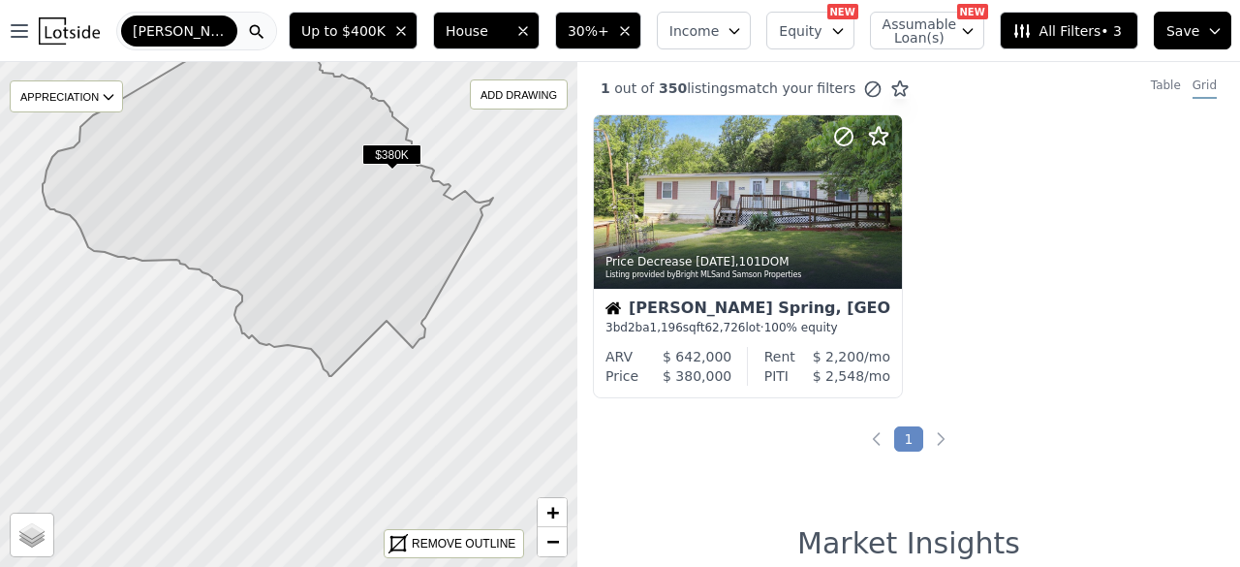
click at [629, 33] on icon "button" at bounding box center [625, 31] width 8 height 8
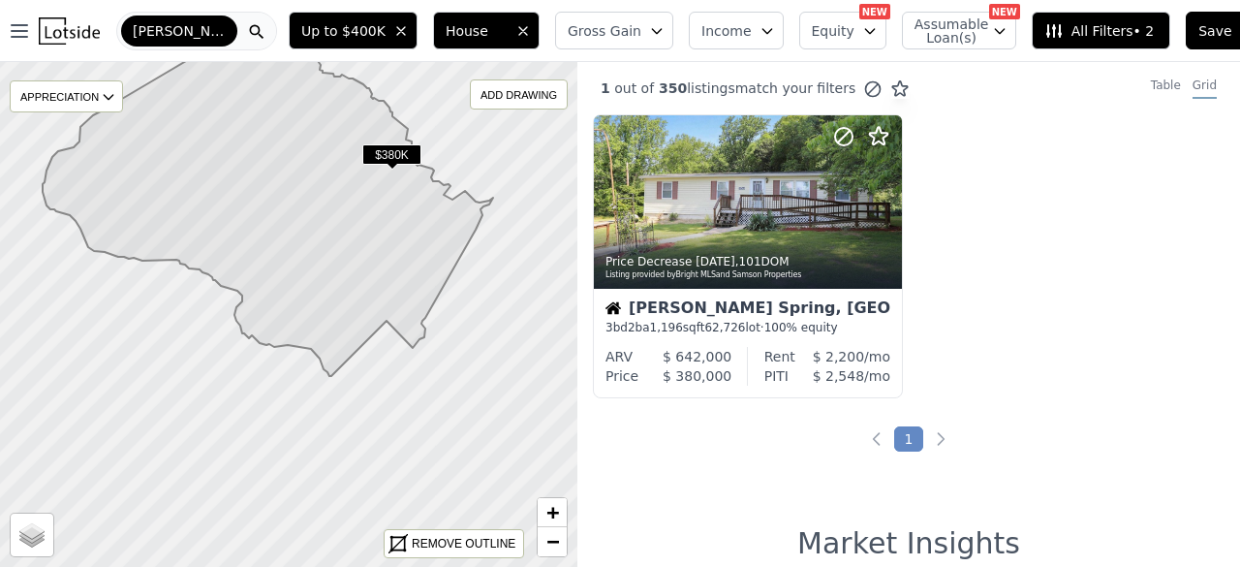
click at [206, 35] on span "[PERSON_NAME]" at bounding box center [179, 30] width 93 height 19
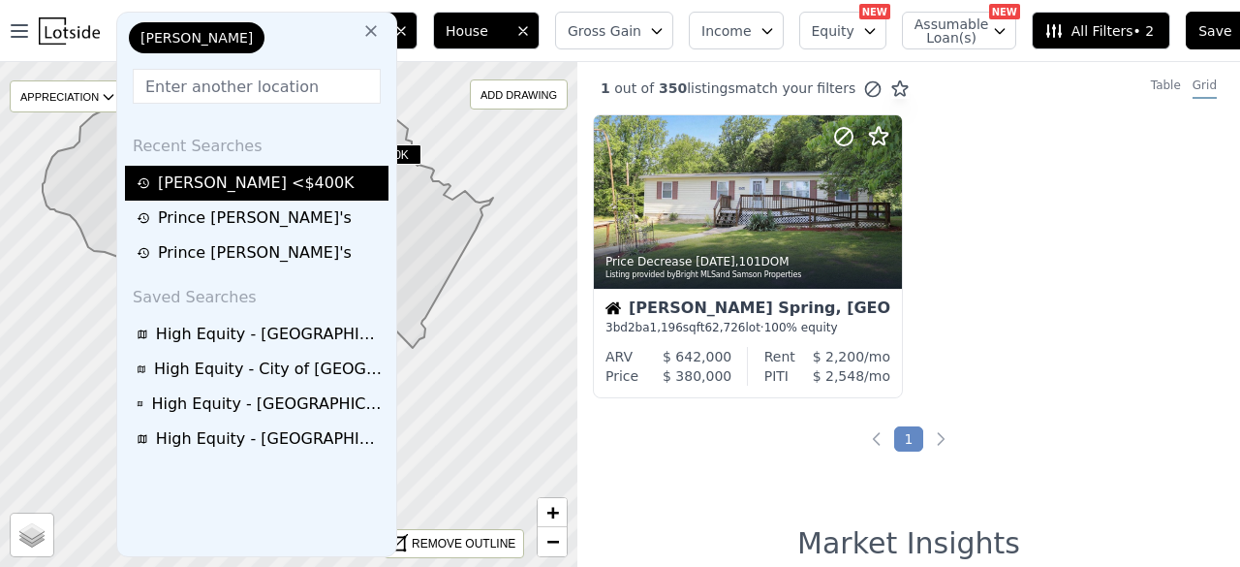
click at [206, 188] on div "[PERSON_NAME] <$400K" at bounding box center [260, 183] width 246 height 23
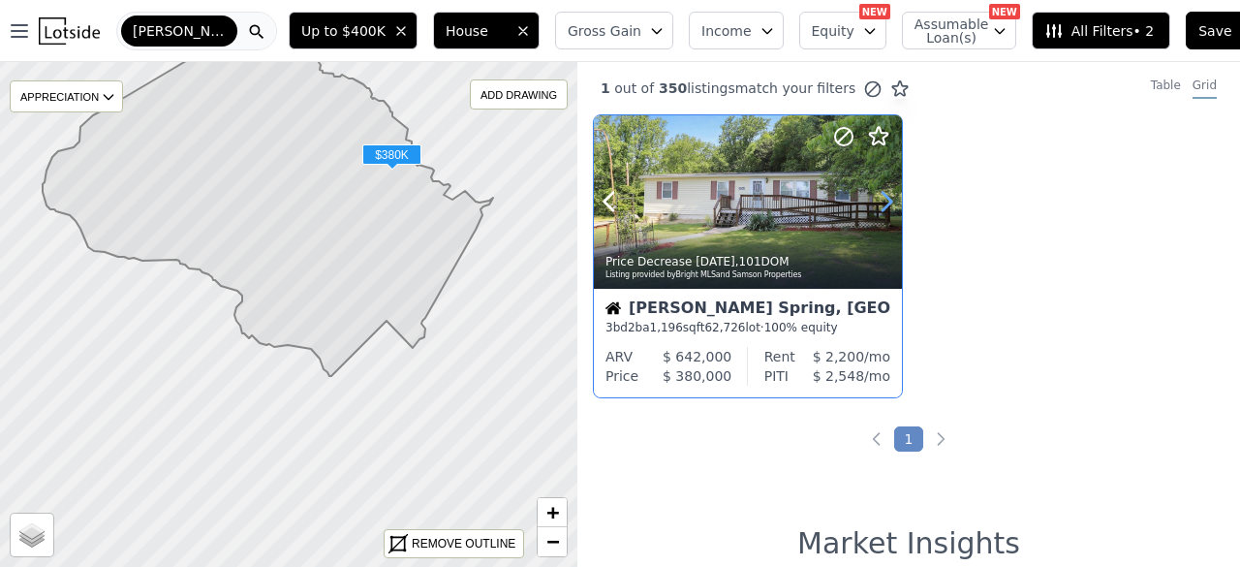
click at [885, 198] on icon at bounding box center [886, 201] width 31 height 31
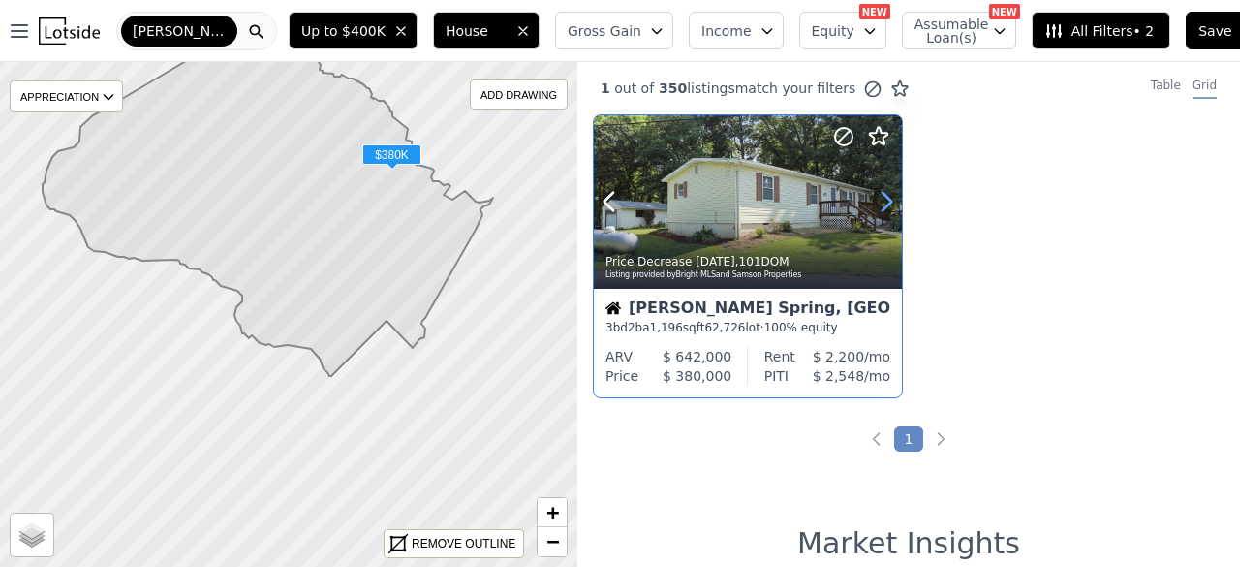
click at [878, 198] on icon at bounding box center [886, 201] width 31 height 31
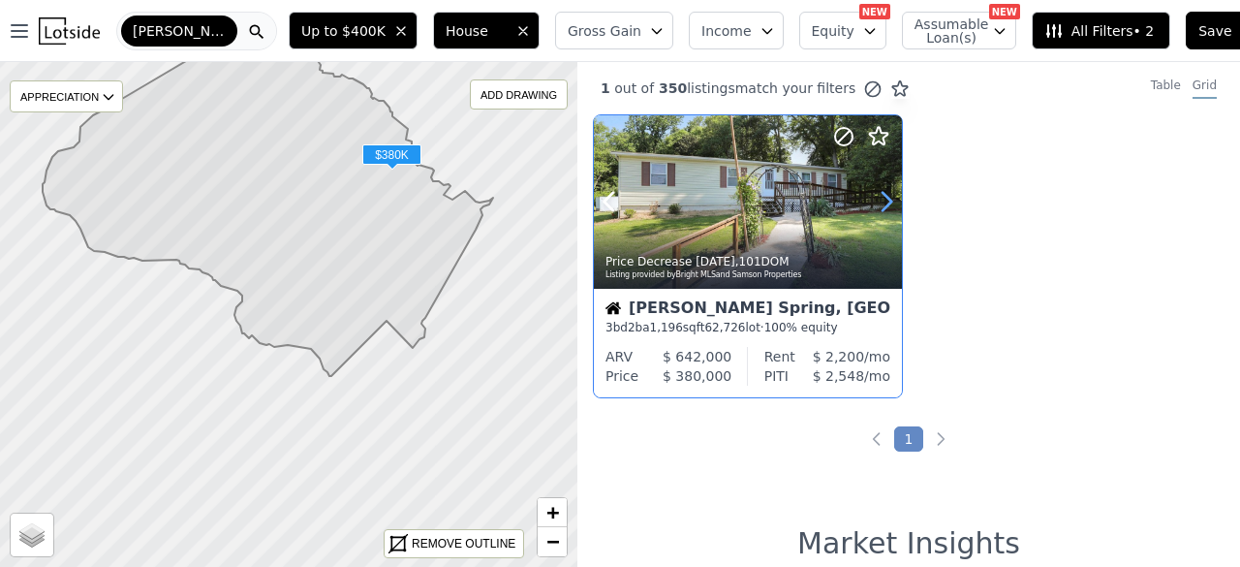
click at [878, 198] on icon at bounding box center [886, 201] width 31 height 31
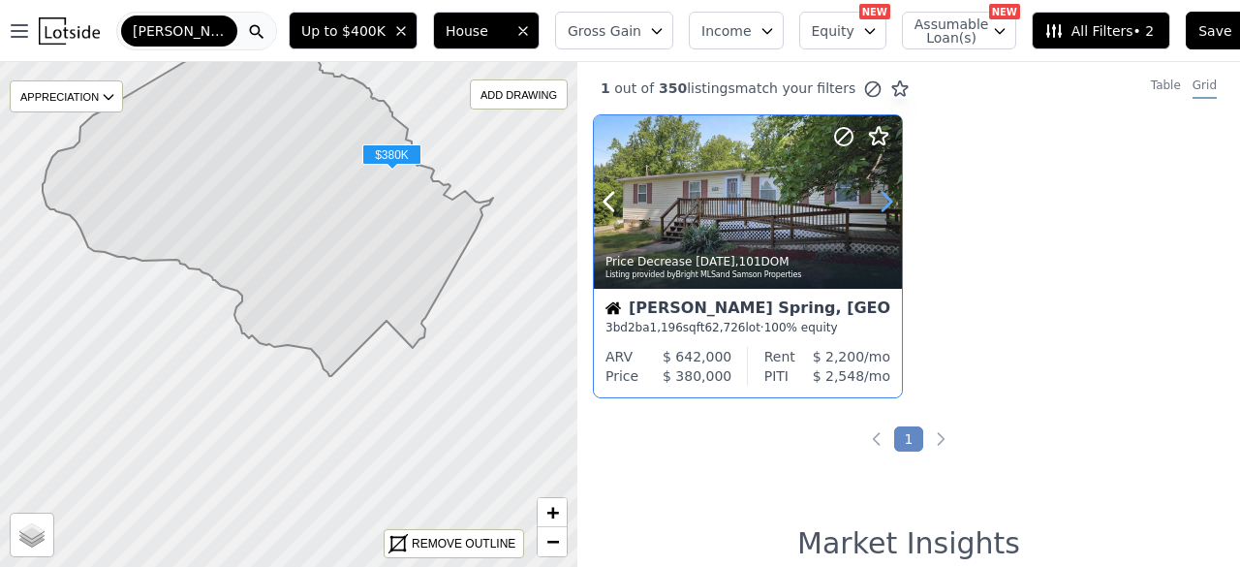
click at [878, 198] on icon at bounding box center [886, 201] width 31 height 31
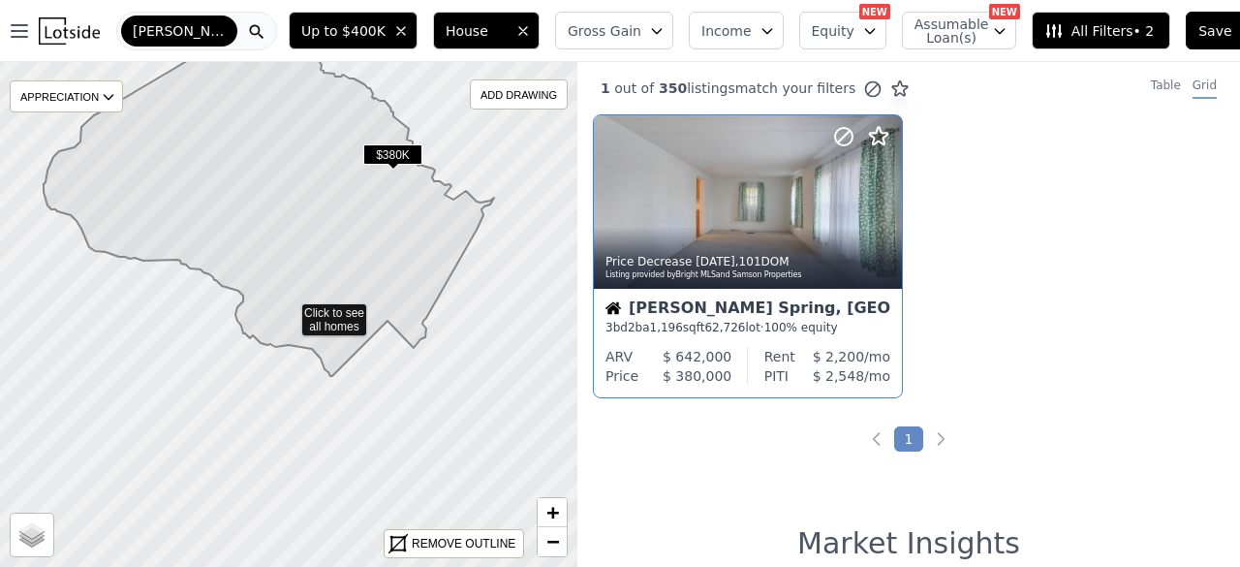
drag, startPoint x: 417, startPoint y: 245, endPoint x: 434, endPoint y: 367, distance: 123.3
click at [434, 367] on icon at bounding box center [269, 193] width 451 height 366
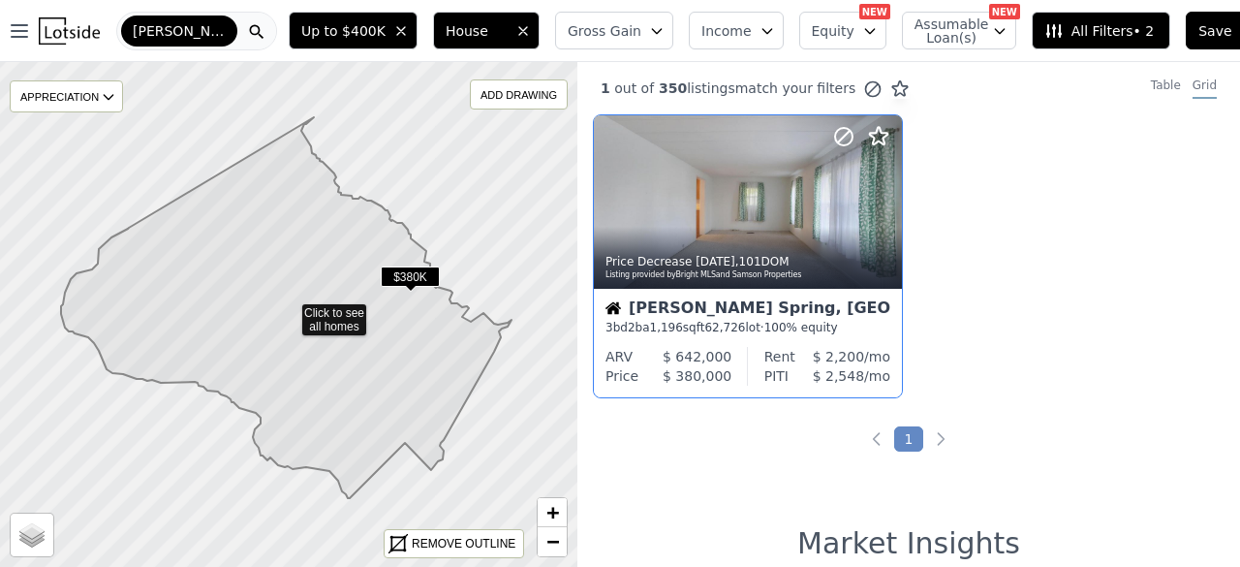
click at [402, 267] on span "$380K" at bounding box center [410, 276] width 59 height 20
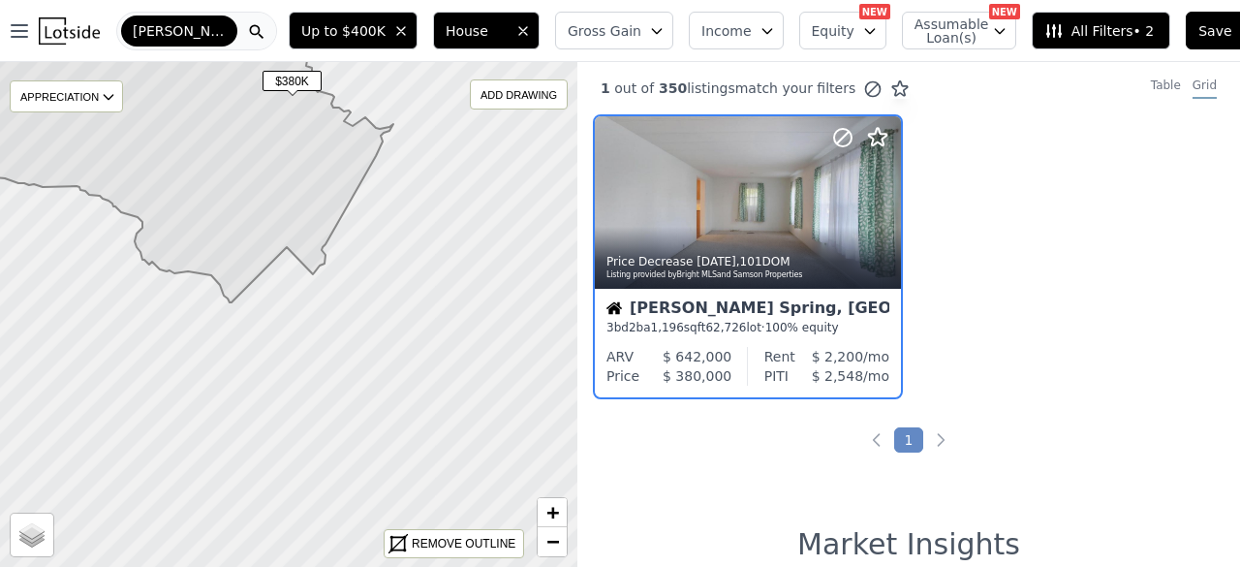
drag, startPoint x: 460, startPoint y: 378, endPoint x: 381, endPoint y: 230, distance: 168.2
click at [381, 230] on icon at bounding box center [168, 112] width 451 height 381
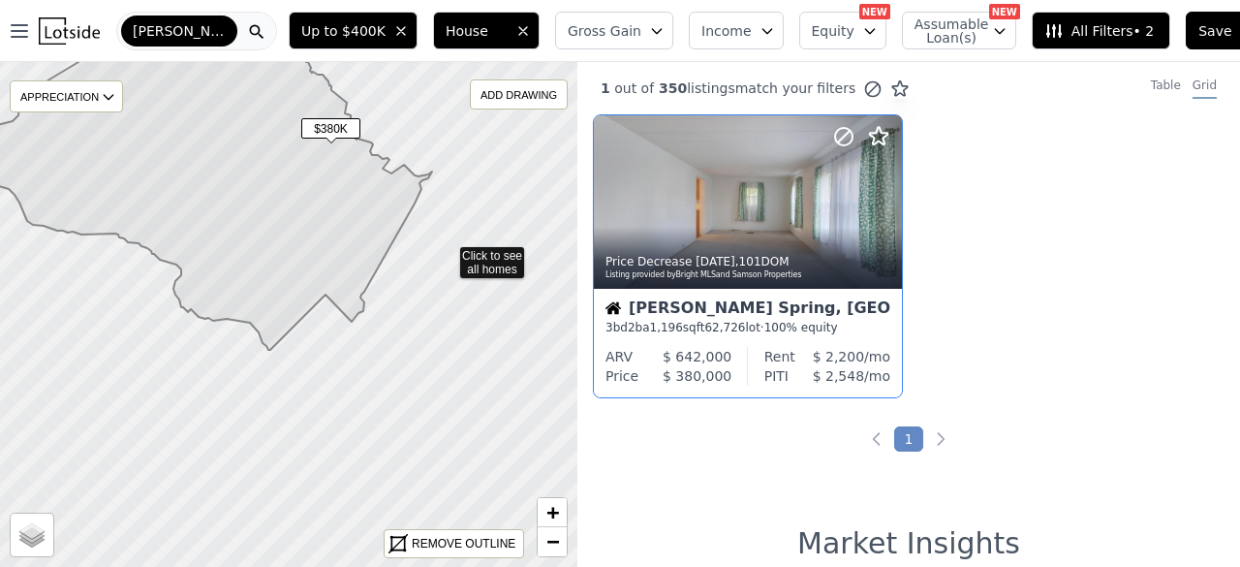
click at [447, 253] on icon at bounding box center [288, 314] width 699 height 611
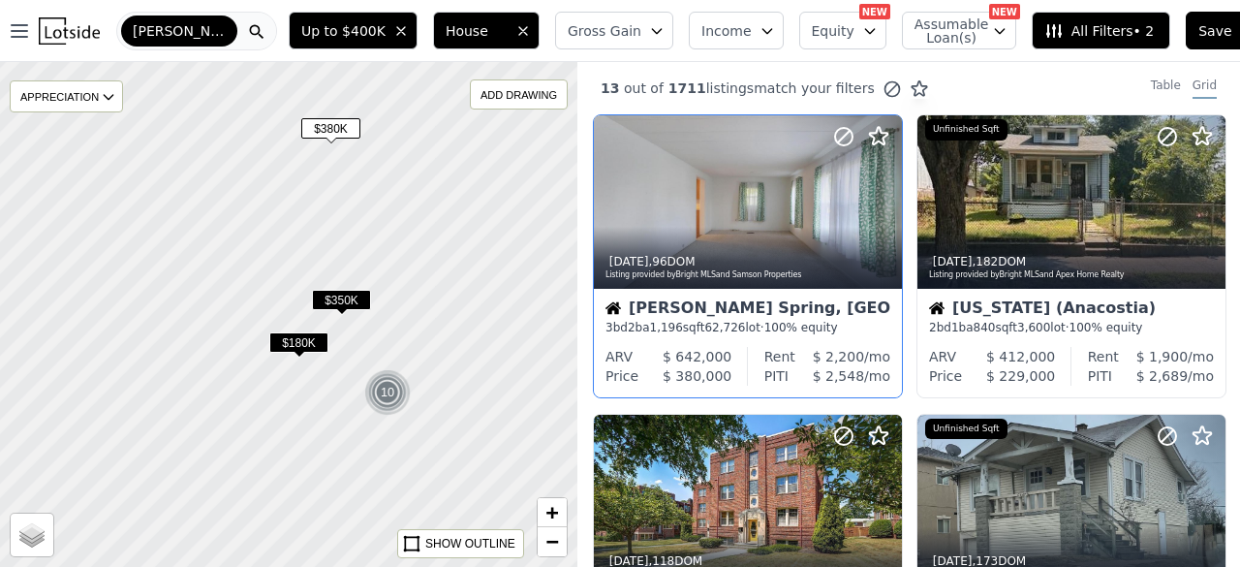
click at [611, 28] on span "Gross Gain" at bounding box center [605, 30] width 74 height 19
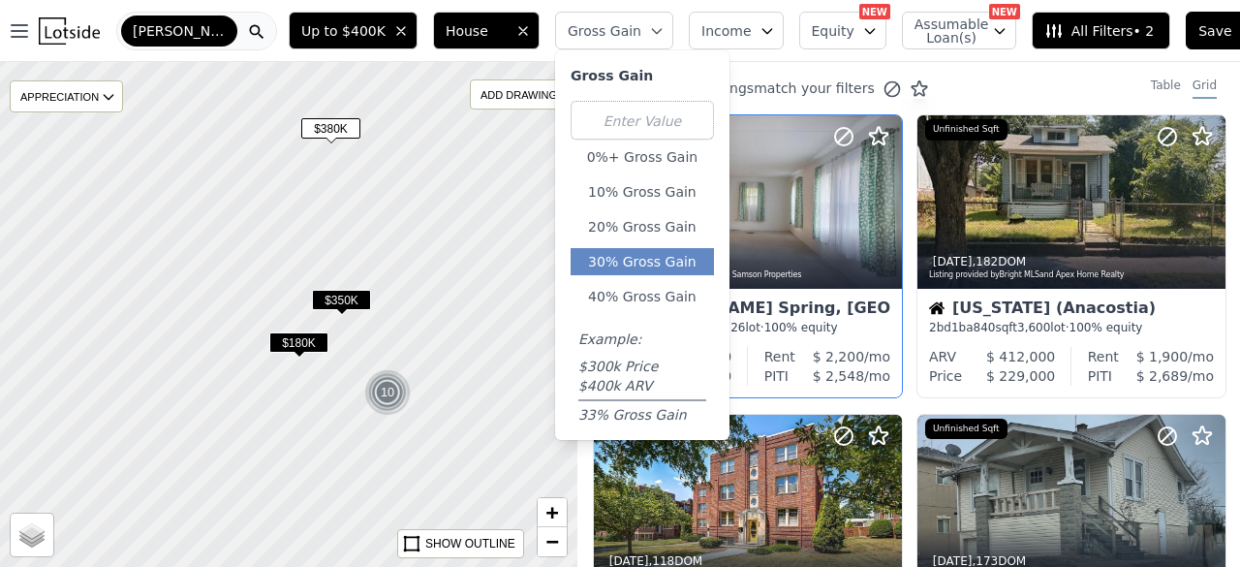
click at [607, 260] on button "30% Gross Gain" at bounding box center [642, 261] width 143 height 27
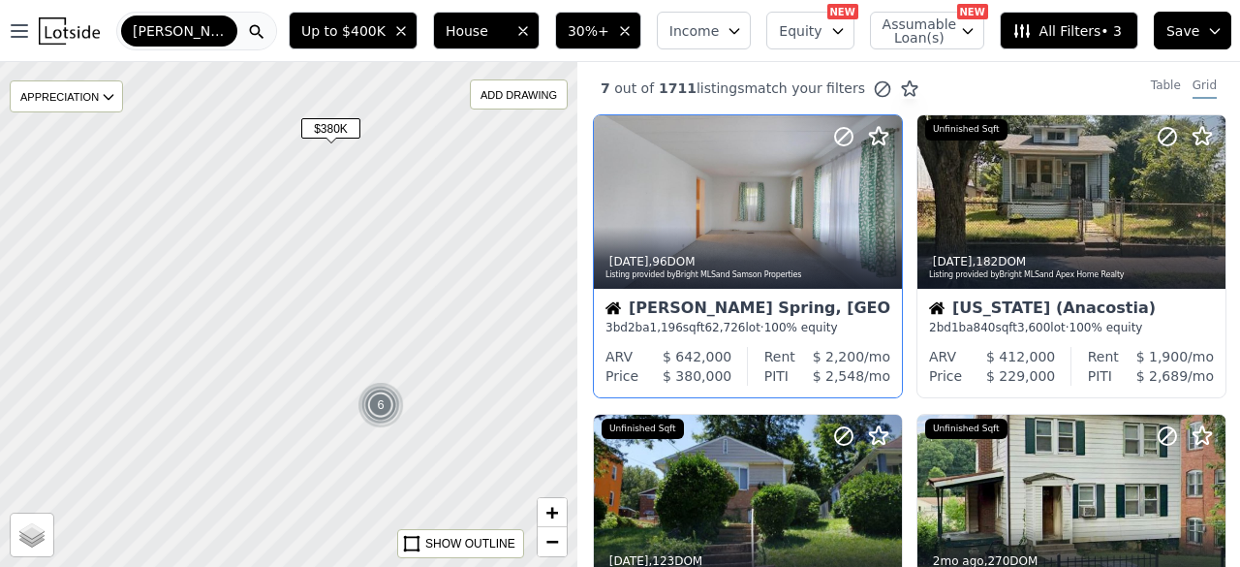
click at [610, 32] on span "30%+" at bounding box center [589, 30] width 42 height 19
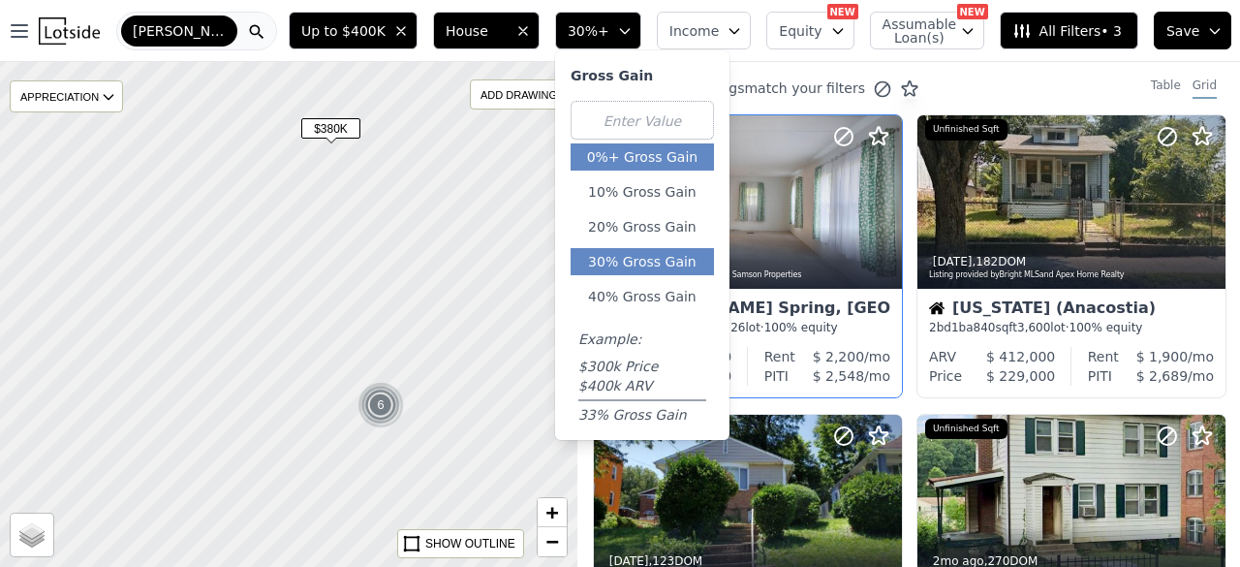
click at [648, 146] on button "0%+ Gross Gain" at bounding box center [642, 156] width 143 height 27
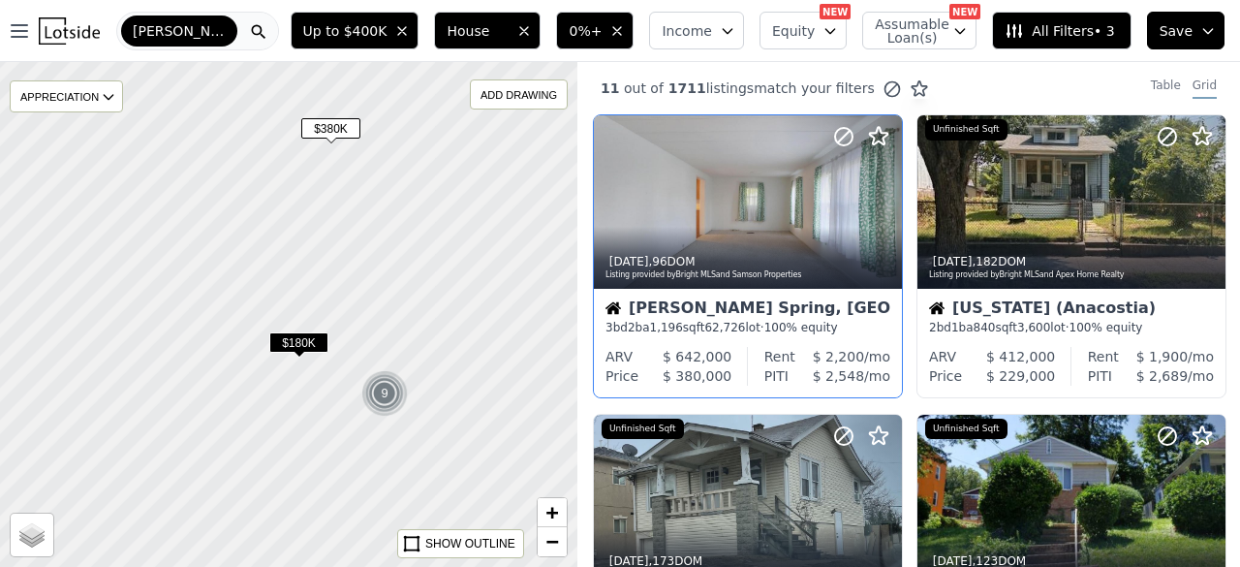
click at [625, 31] on icon "button" at bounding box center [618, 31] width 16 height 16
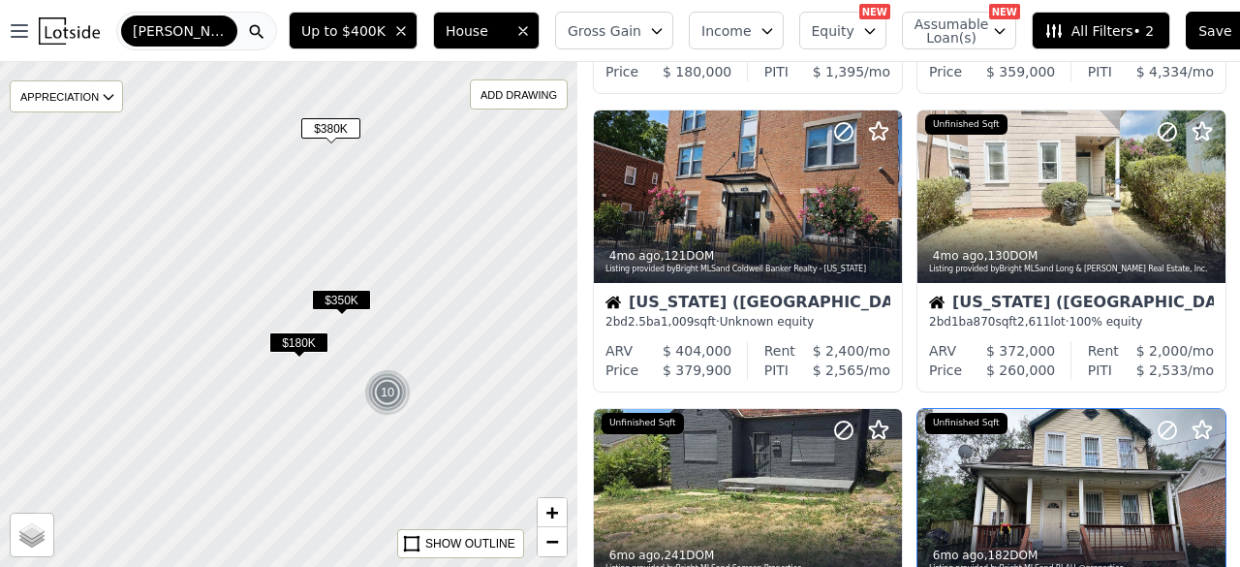
scroll to position [1163, 0]
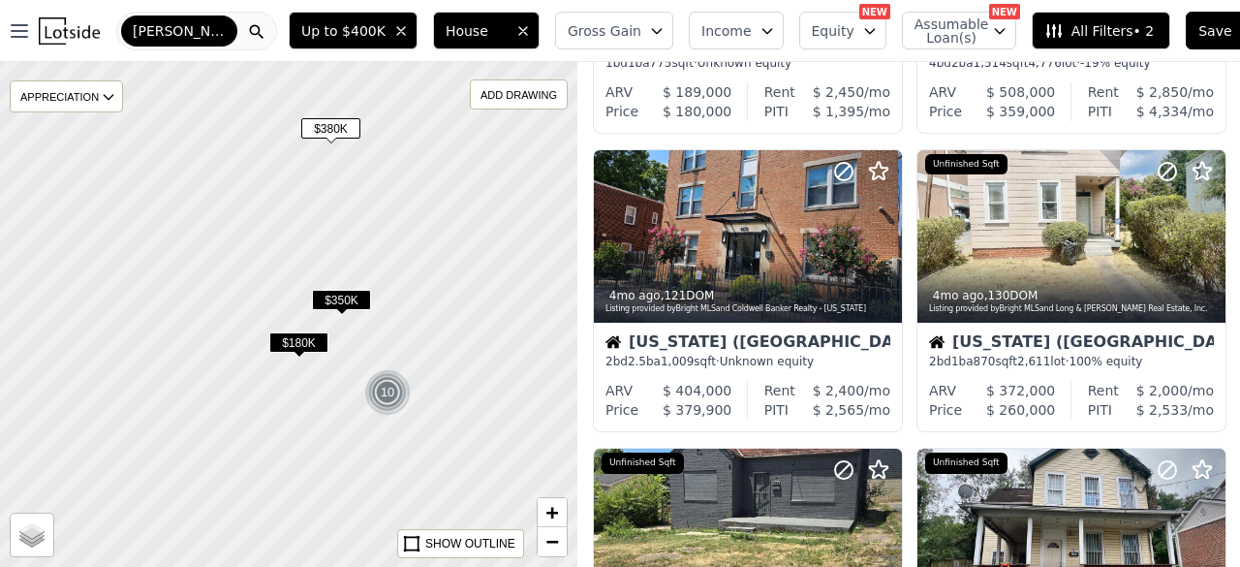
click at [474, 16] on button "House" at bounding box center [486, 31] width 107 height 38
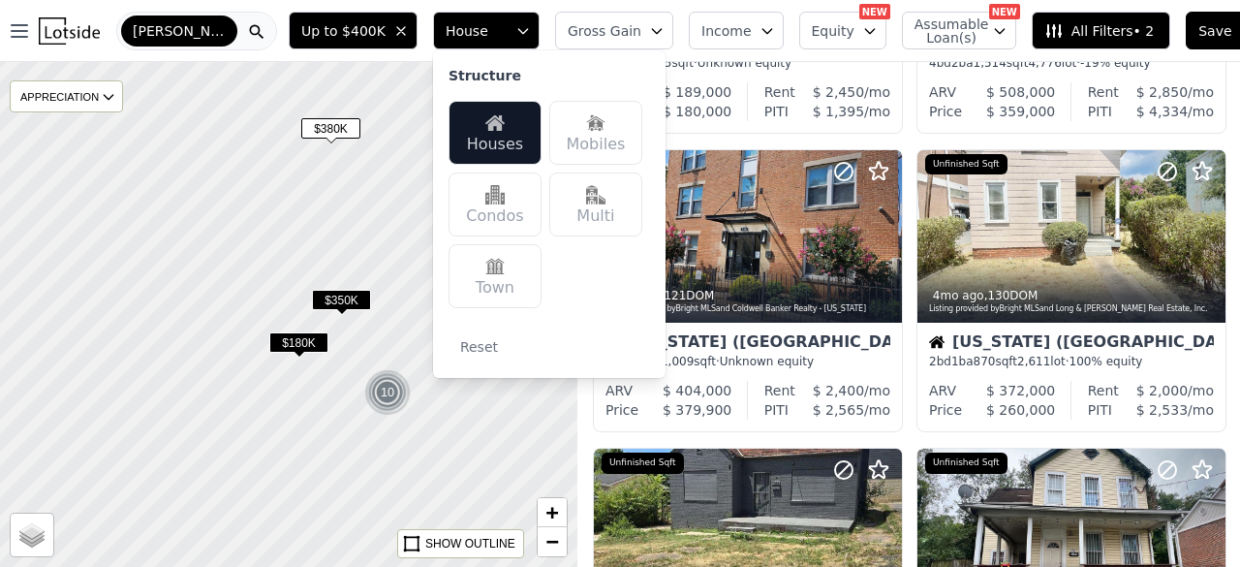
click at [468, 285] on div "Town" at bounding box center [495, 276] width 93 height 64
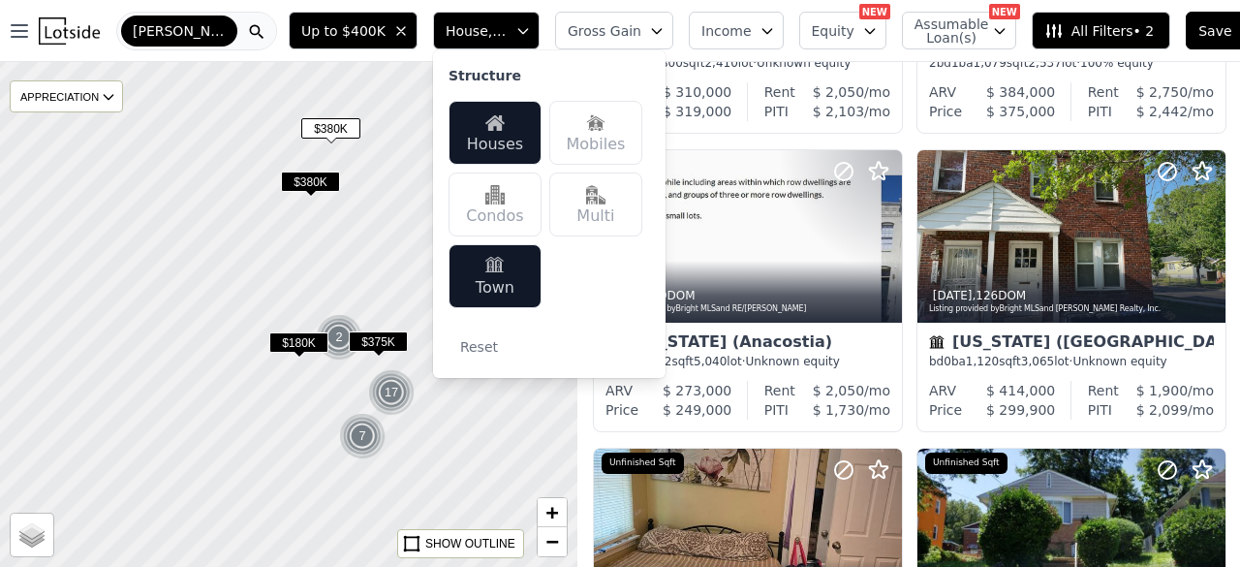
click at [587, 198] on img at bounding box center [595, 194] width 19 height 19
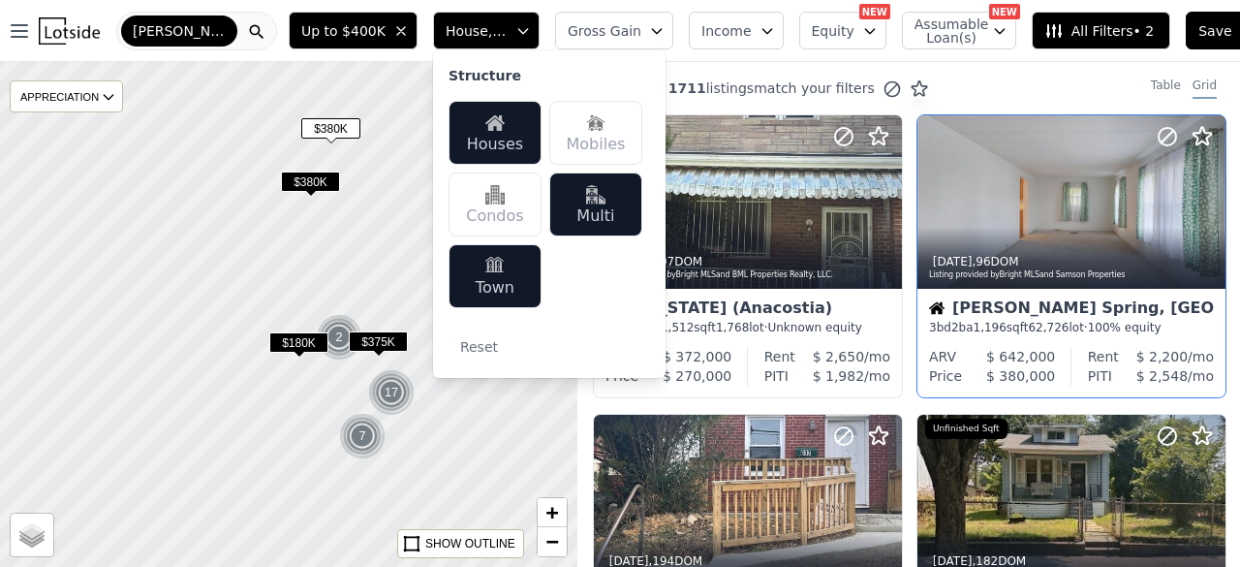
click at [685, 64] on div "30 out of 1711 listings match your filters Table Grid" at bounding box center [909, 88] width 663 height 52
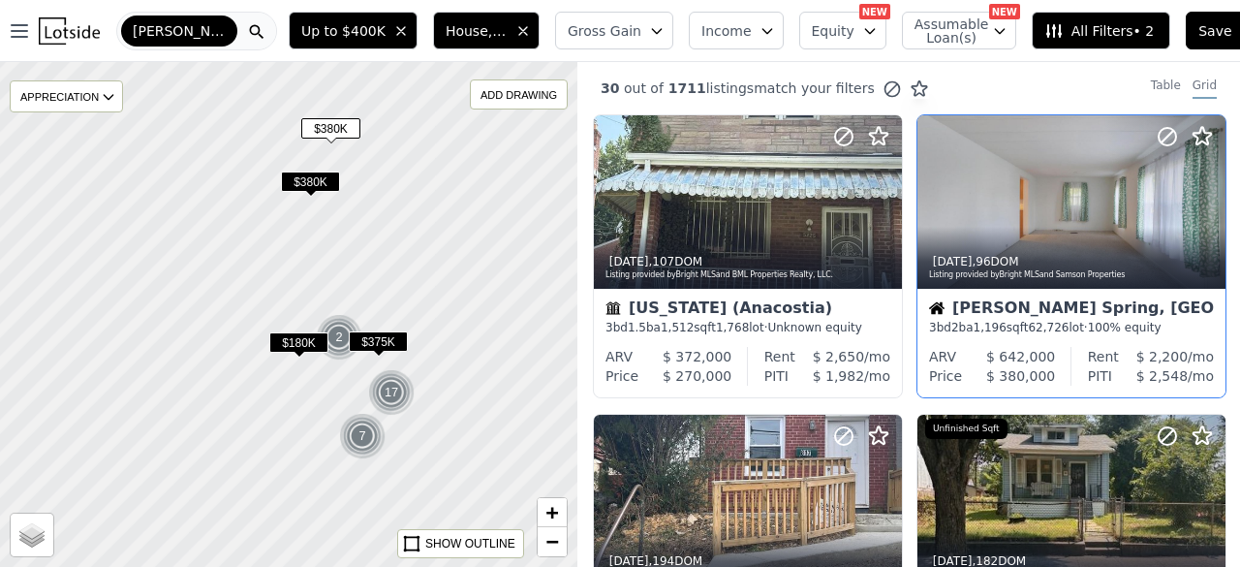
click at [812, 30] on span "Equity" at bounding box center [833, 30] width 43 height 19
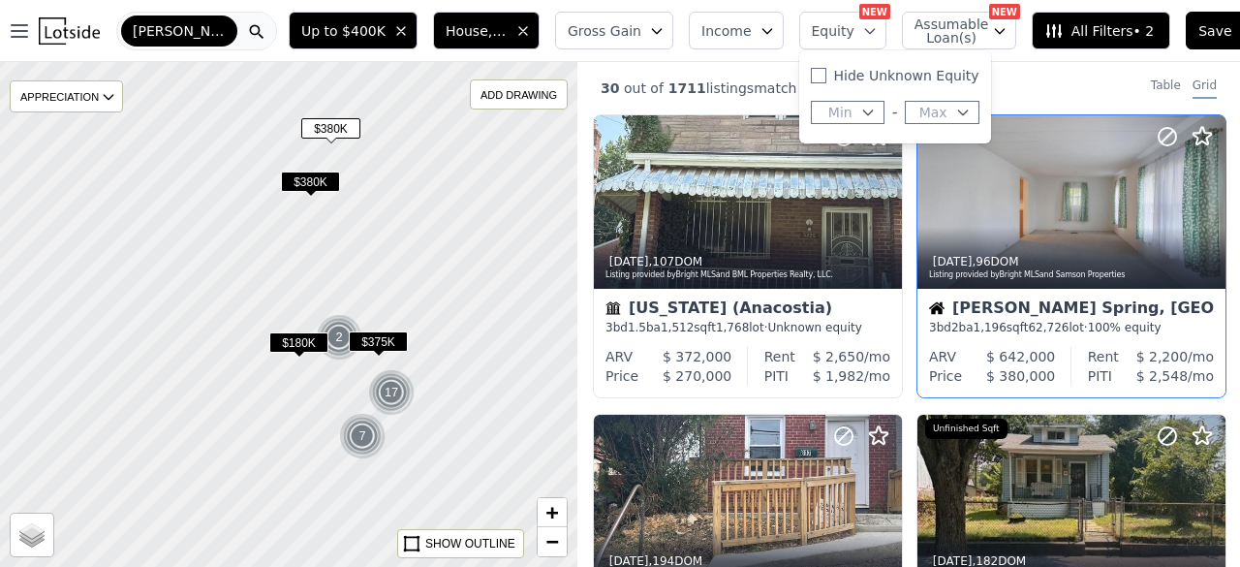
click at [860, 107] on icon "button" at bounding box center [868, 113] width 16 height 16
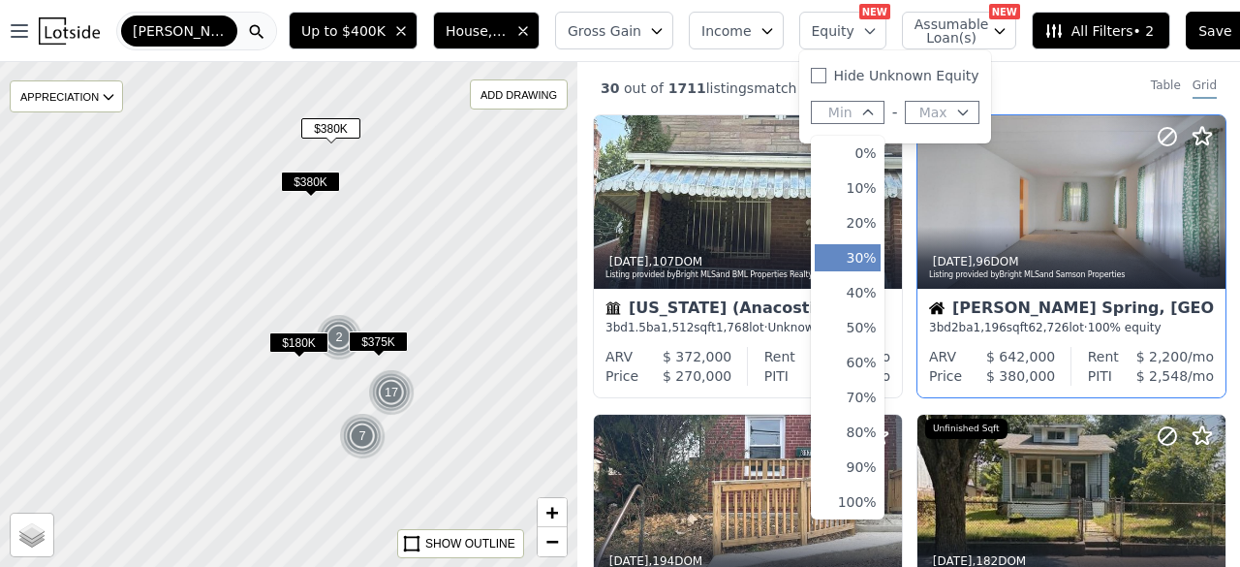
click at [828, 260] on button "30%" at bounding box center [848, 257] width 66 height 27
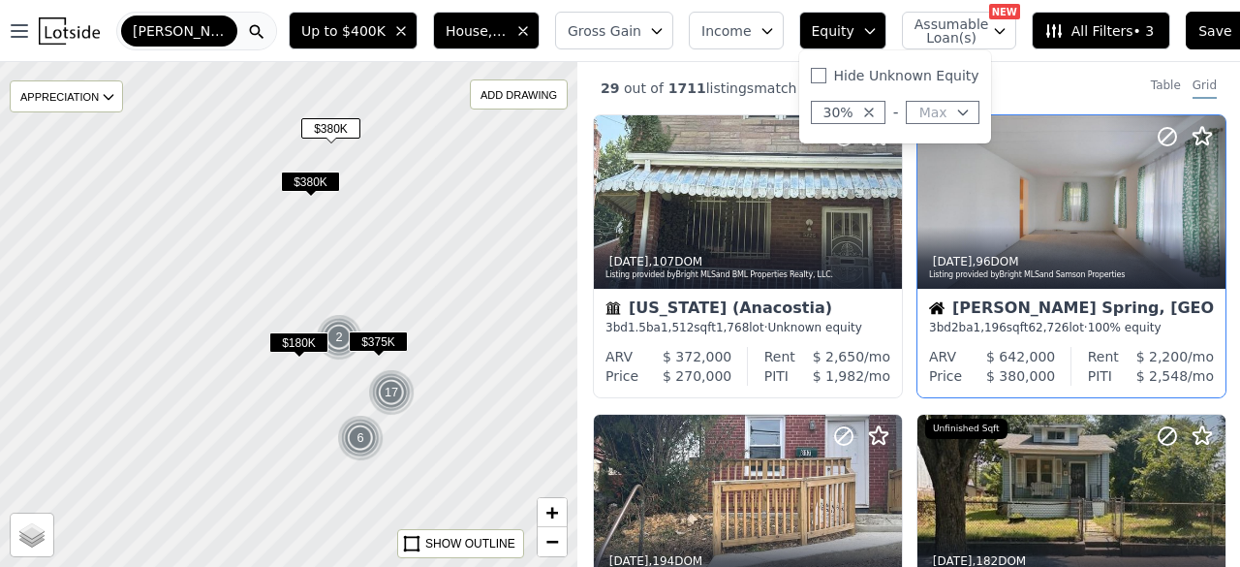
click at [666, 88] on span "1711" at bounding box center [685, 88] width 43 height 16
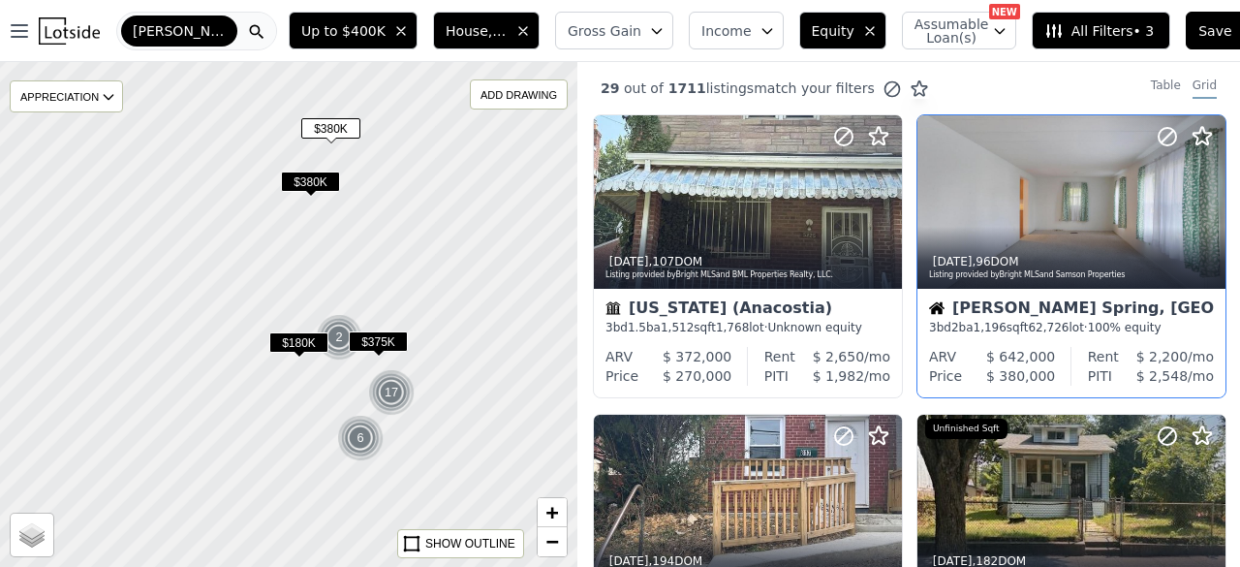
click at [1051, 34] on span "All Filters • 3" at bounding box center [1099, 30] width 109 height 19
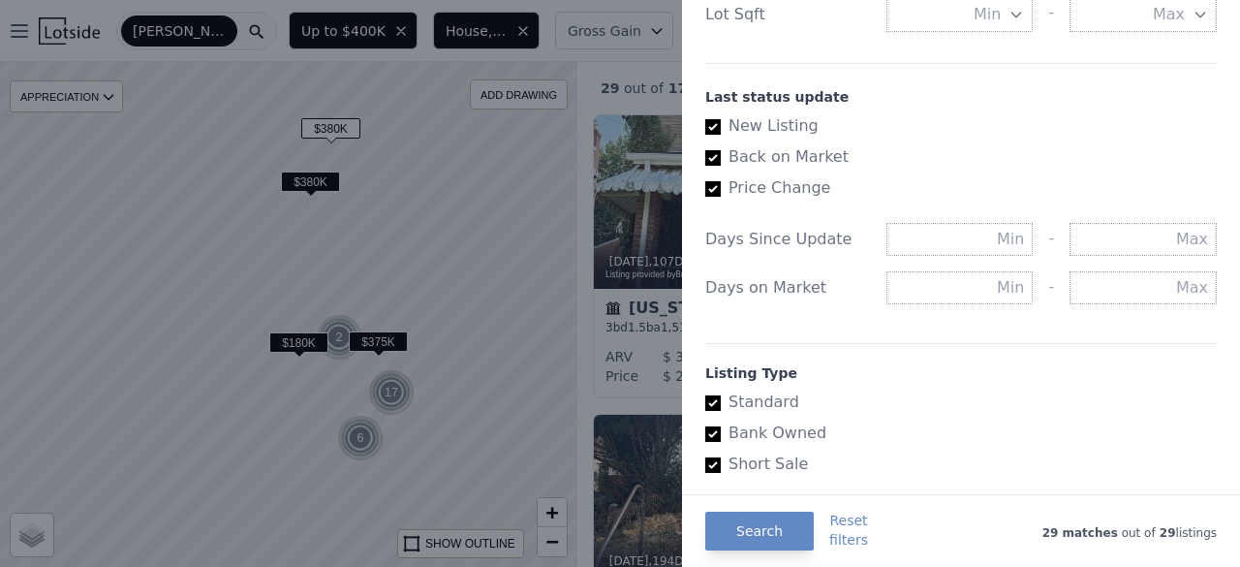
scroll to position [1066, 0]
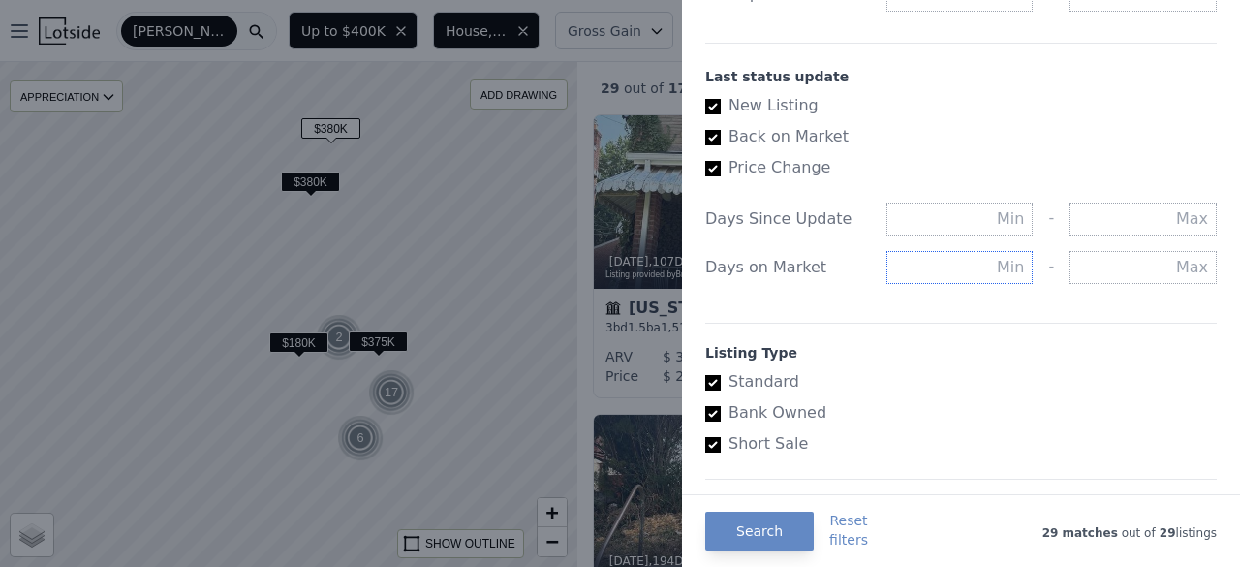
click at [960, 270] on input "text" at bounding box center [960, 267] width 147 height 33
type input "90"
click at [741, 539] on button "Search" at bounding box center [759, 531] width 109 height 39
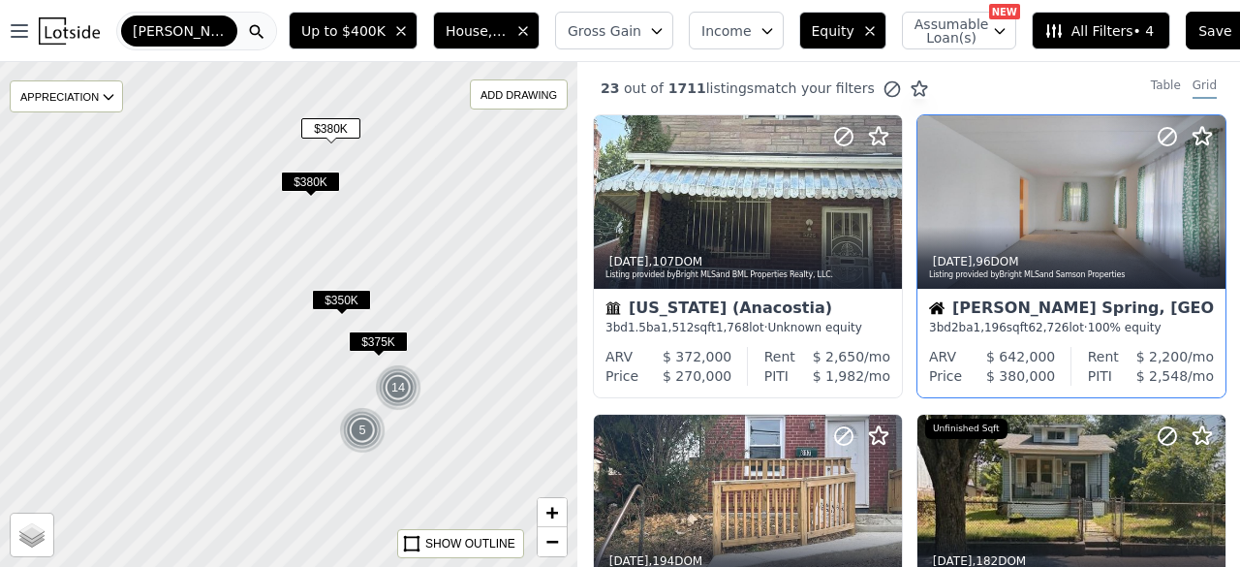
click at [600, 39] on span "Gross Gain" at bounding box center [605, 30] width 74 height 19
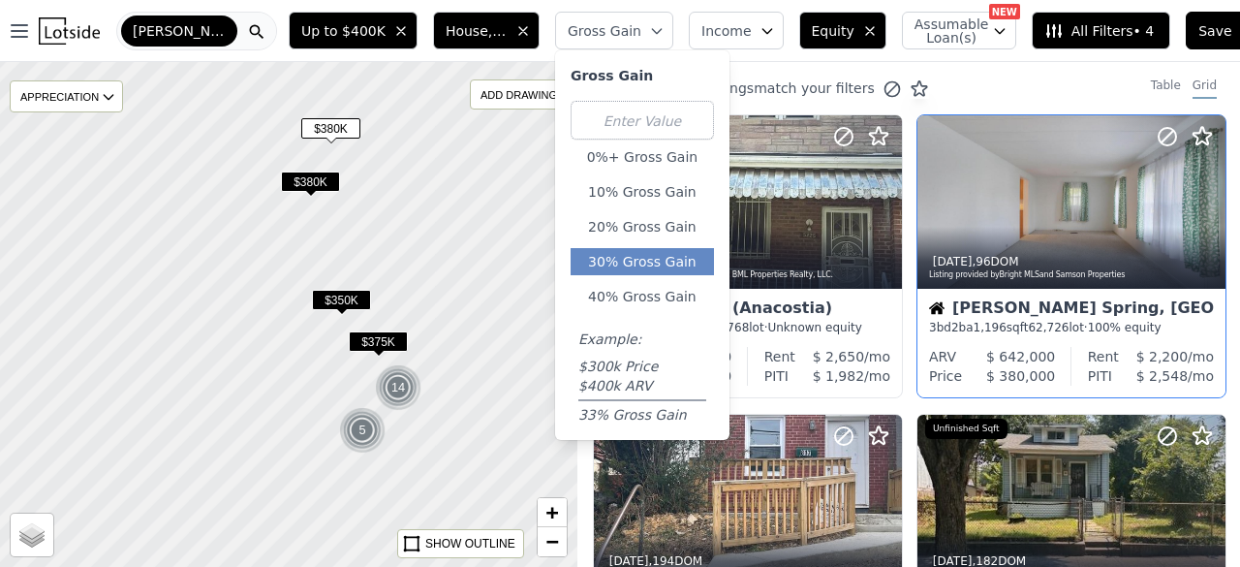
click at [608, 256] on button "30% Gross Gain" at bounding box center [642, 261] width 143 height 27
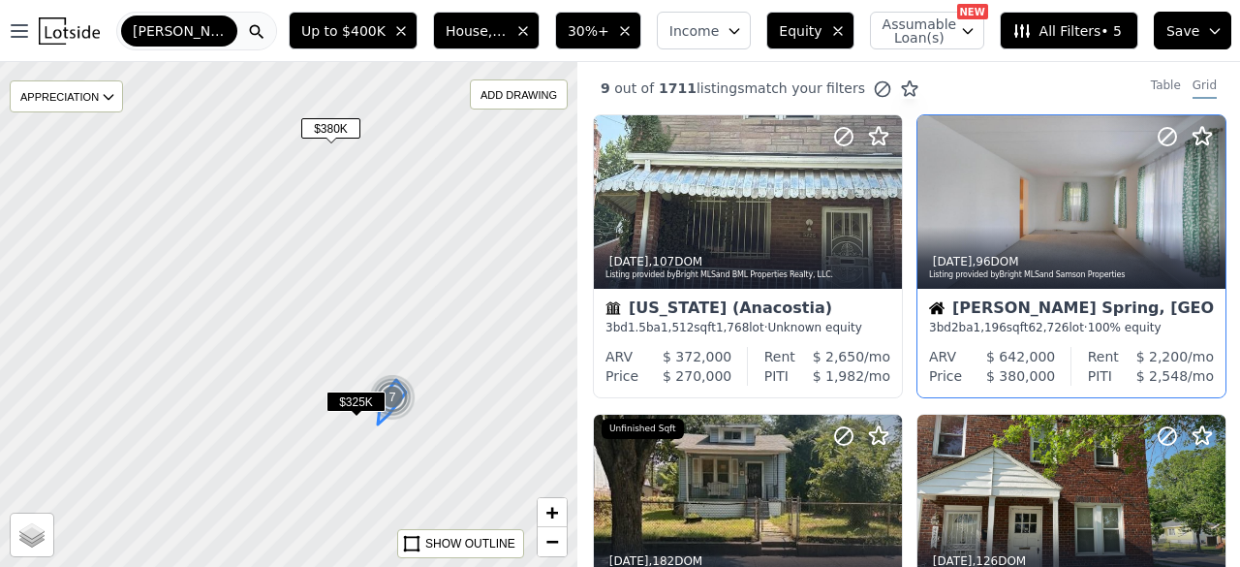
click at [393, 399] on div "7" at bounding box center [392, 397] width 47 height 47
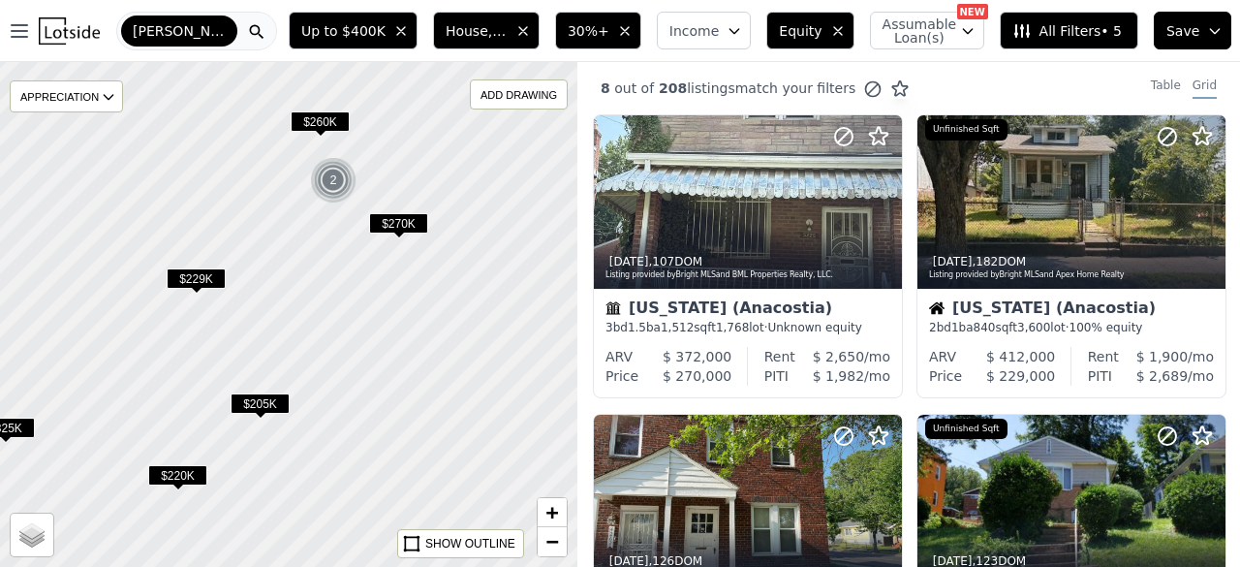
click at [333, 179] on div "2" at bounding box center [333, 180] width 47 height 47
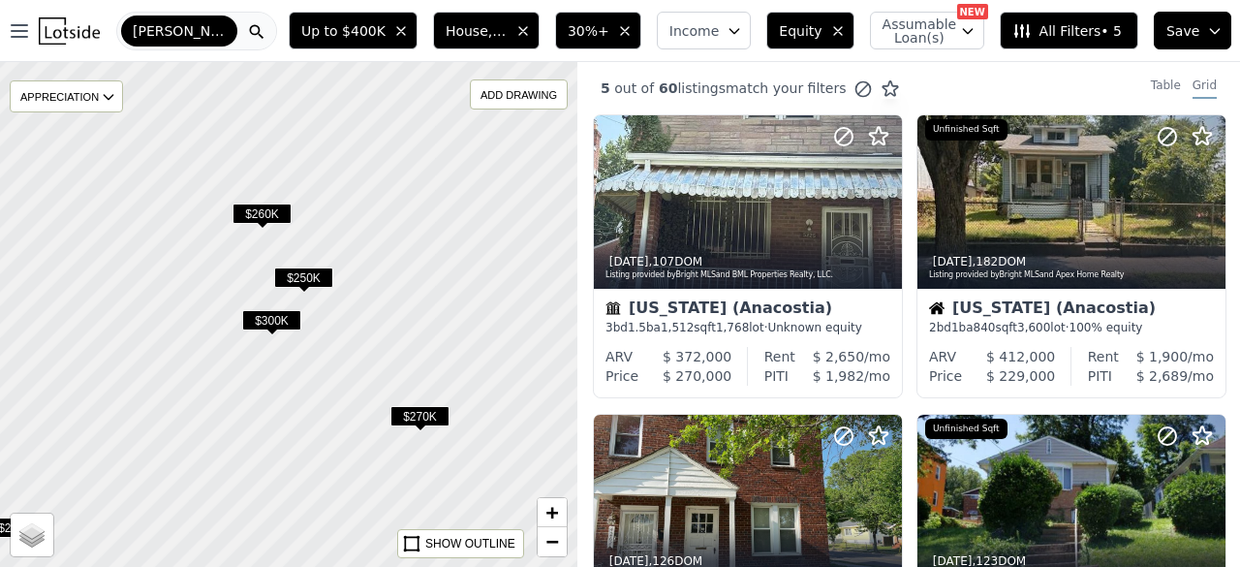
click at [265, 218] on span "$260K" at bounding box center [262, 213] width 59 height 20
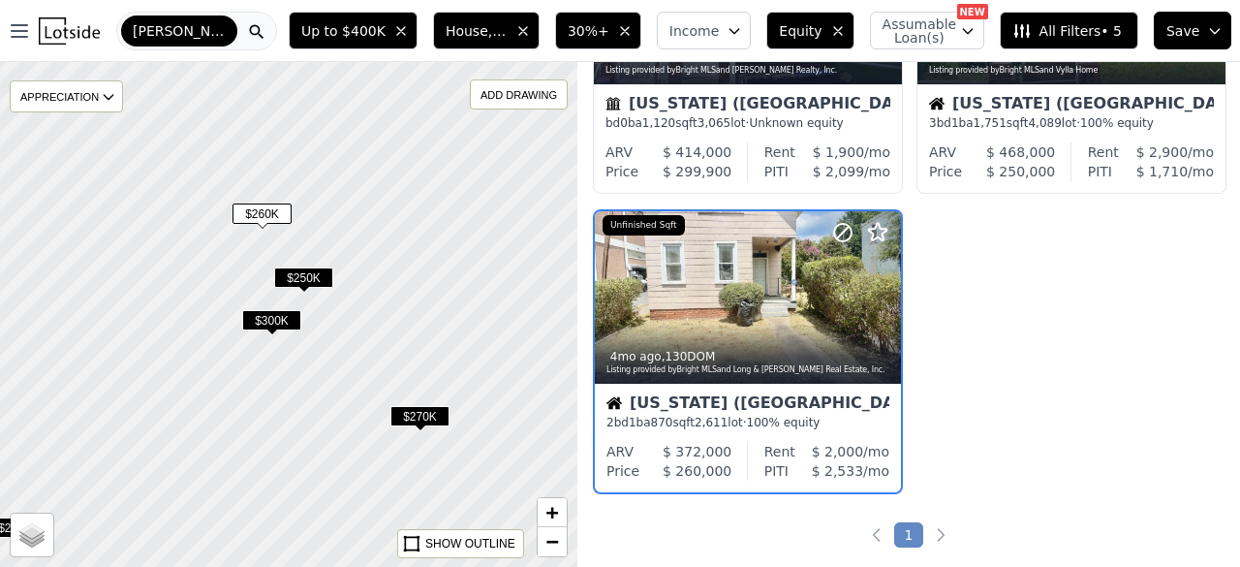
scroll to position [510, 0]
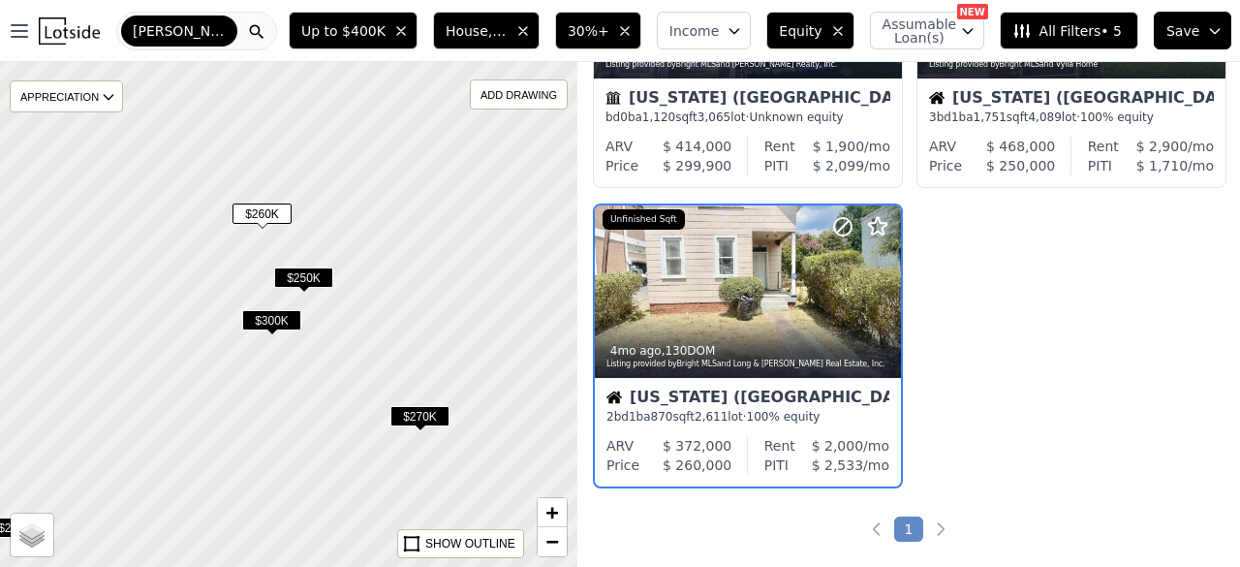
click at [307, 281] on span "$250K" at bounding box center [303, 277] width 59 height 20
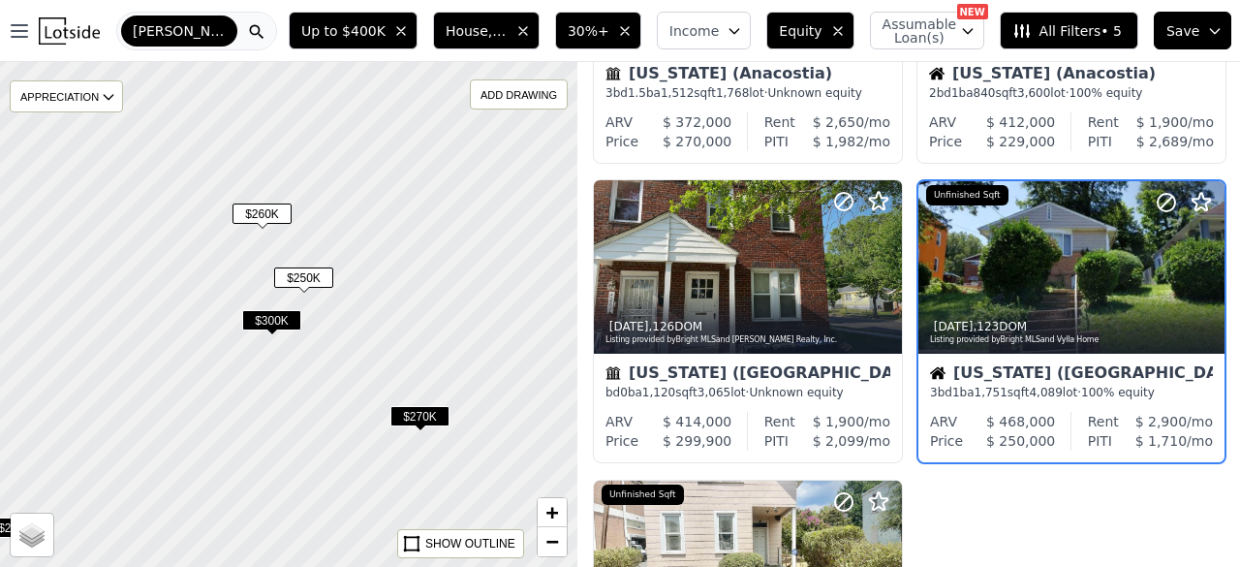
scroll to position [210, 0]
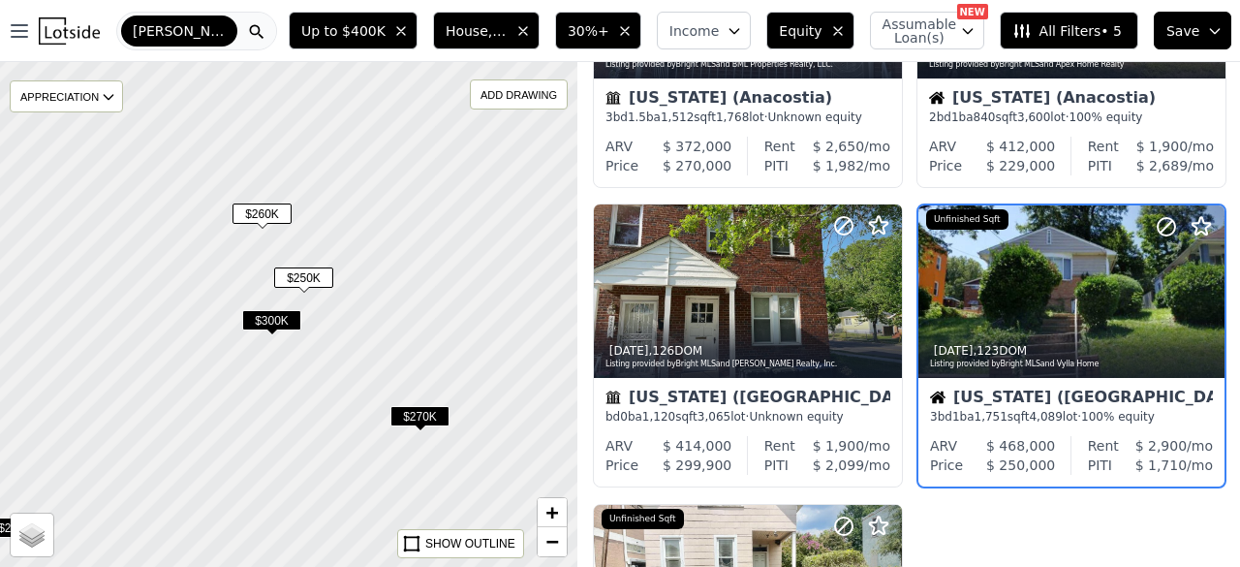
click at [273, 219] on span "$260K" at bounding box center [262, 213] width 59 height 20
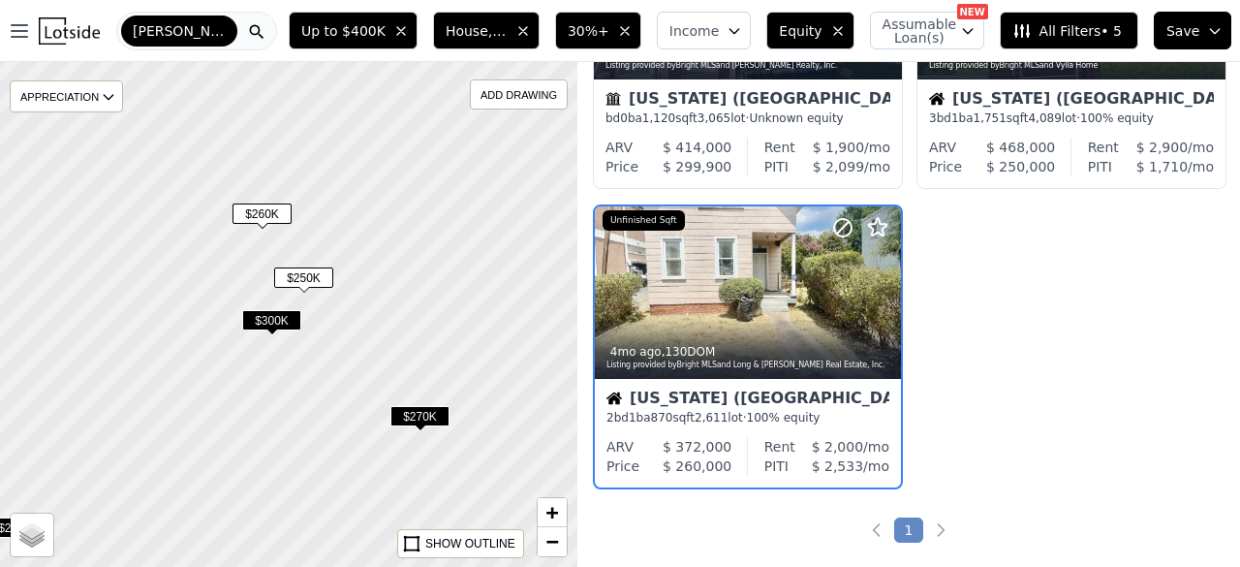
scroll to position [510, 0]
click at [313, 277] on span "$250K" at bounding box center [303, 277] width 59 height 20
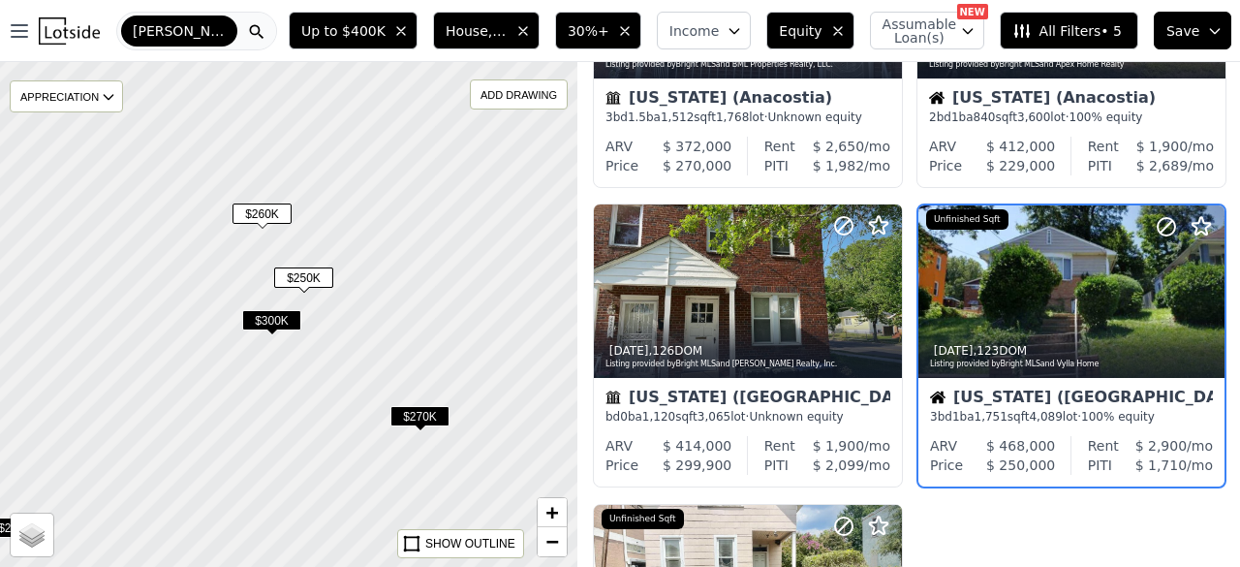
scroll to position [210, 0]
click at [272, 329] on span "$300K" at bounding box center [271, 320] width 59 height 20
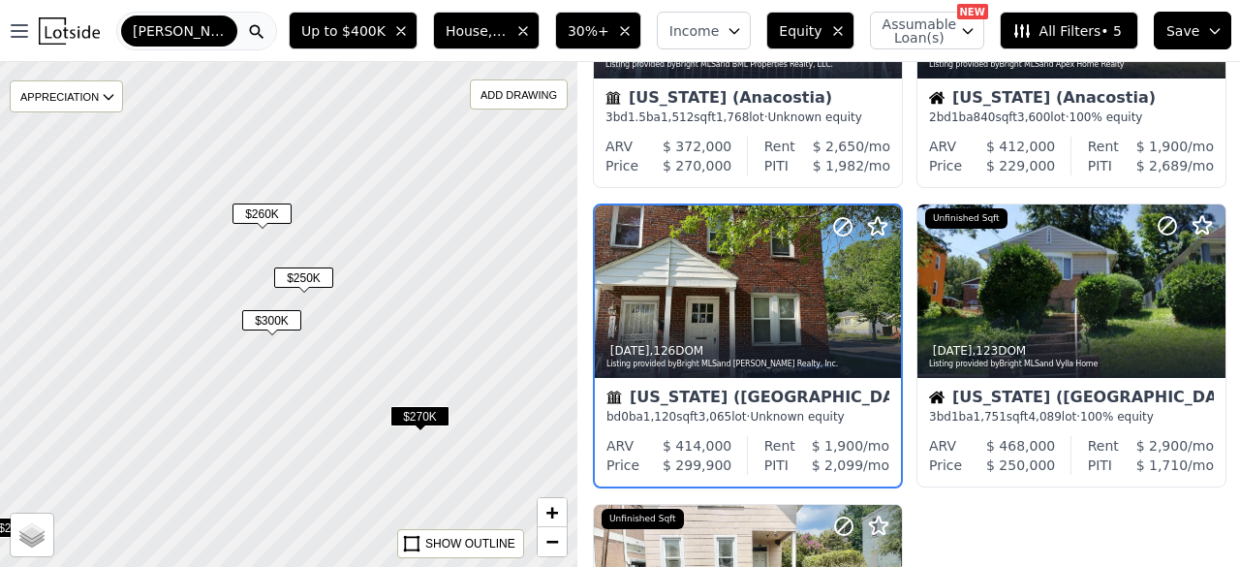
click at [439, 418] on span "$270K" at bounding box center [420, 416] width 59 height 20
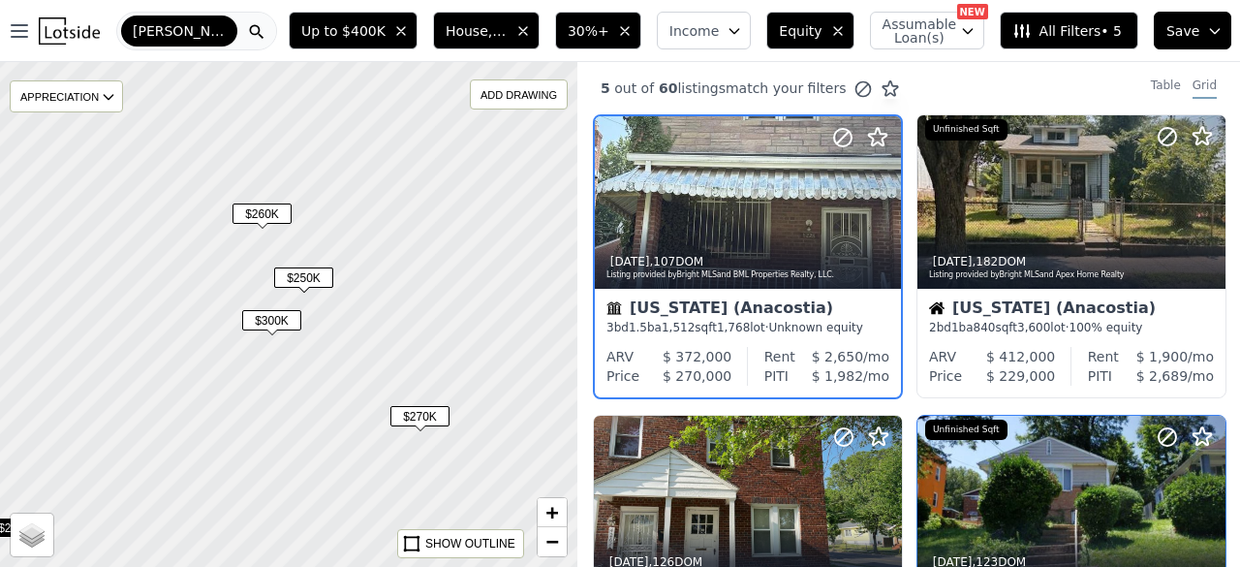
scroll to position [194, 0]
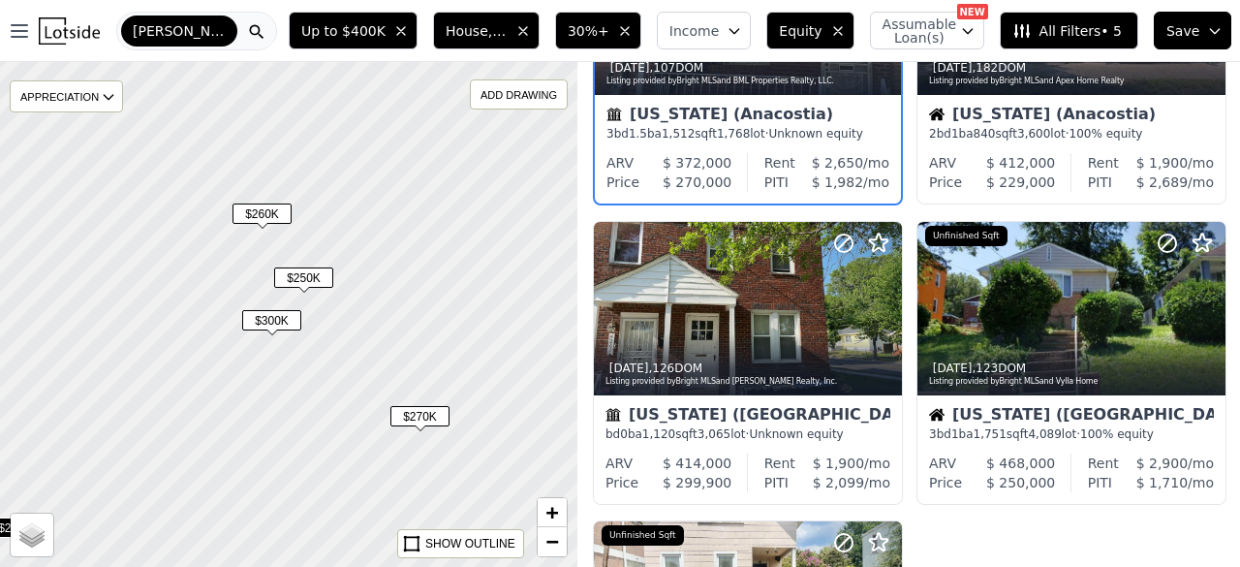
click at [183, 28] on span "[PERSON_NAME]" at bounding box center [179, 30] width 93 height 19
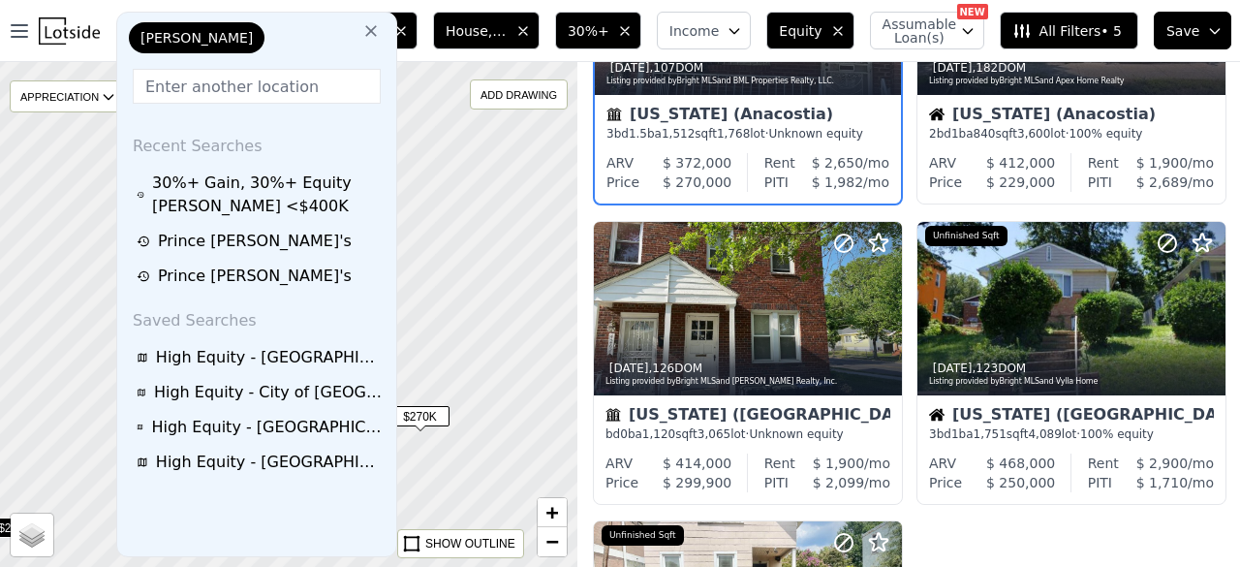
click at [212, 95] on input "text" at bounding box center [257, 86] width 248 height 35
click at [219, 35] on div "[PERSON_NAME]" at bounding box center [197, 37] width 136 height 31
click at [365, 33] on icon at bounding box center [371, 31] width 12 height 12
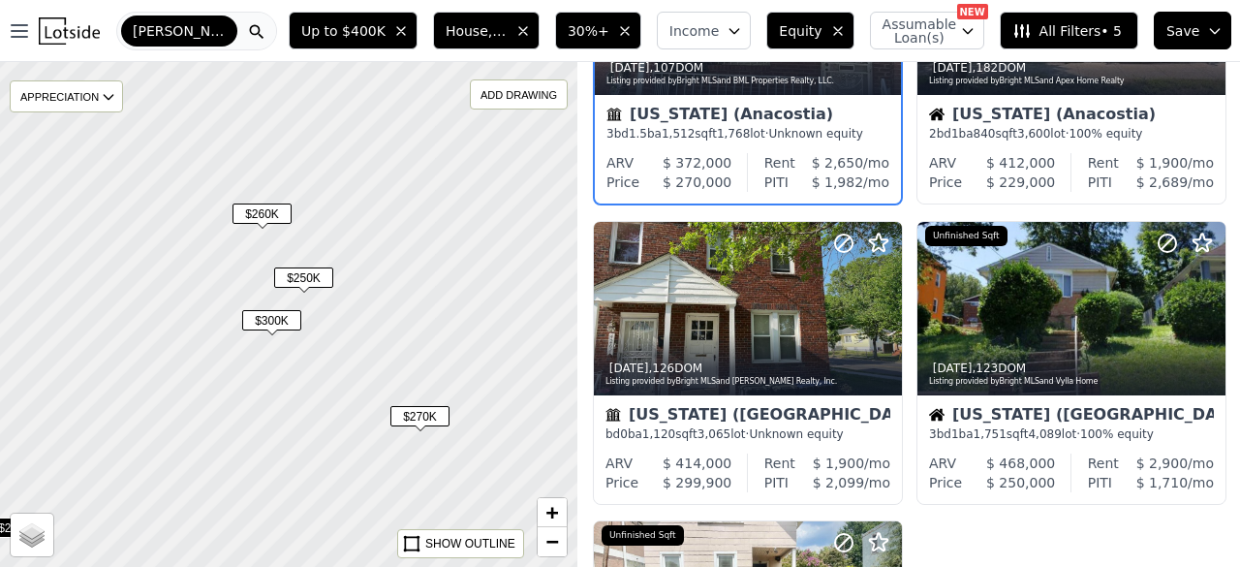
click at [206, 35] on span "[PERSON_NAME]" at bounding box center [179, 30] width 93 height 19
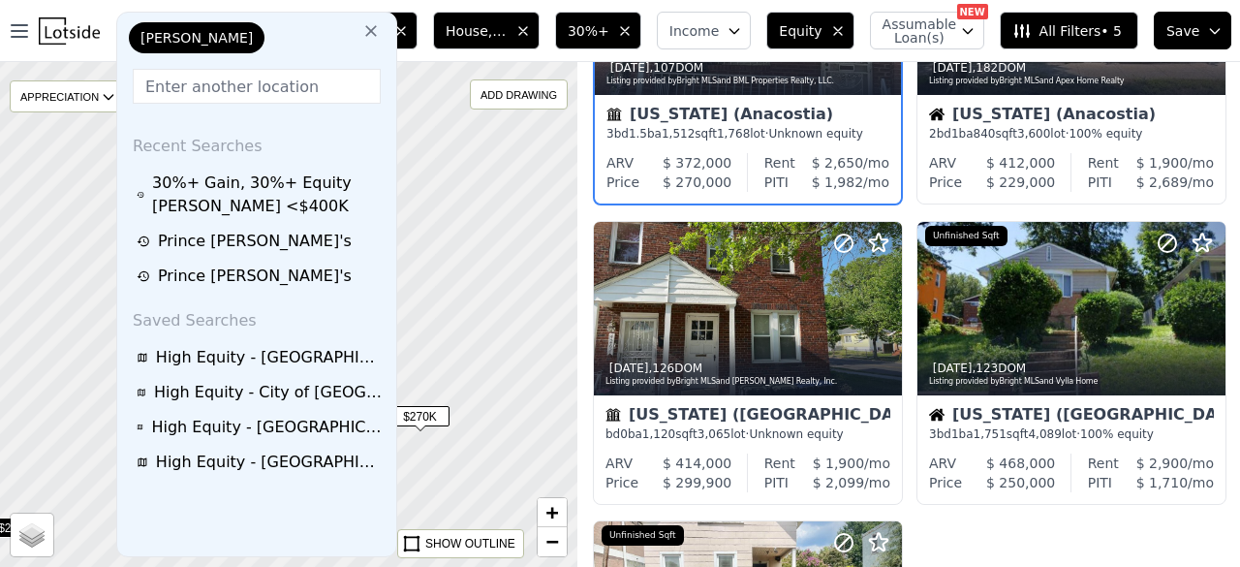
click at [272, 34] on div "[PERSON_NAME]" at bounding box center [222, 41] width 194 height 39
click at [199, 78] on input "text" at bounding box center [257, 86] width 248 height 35
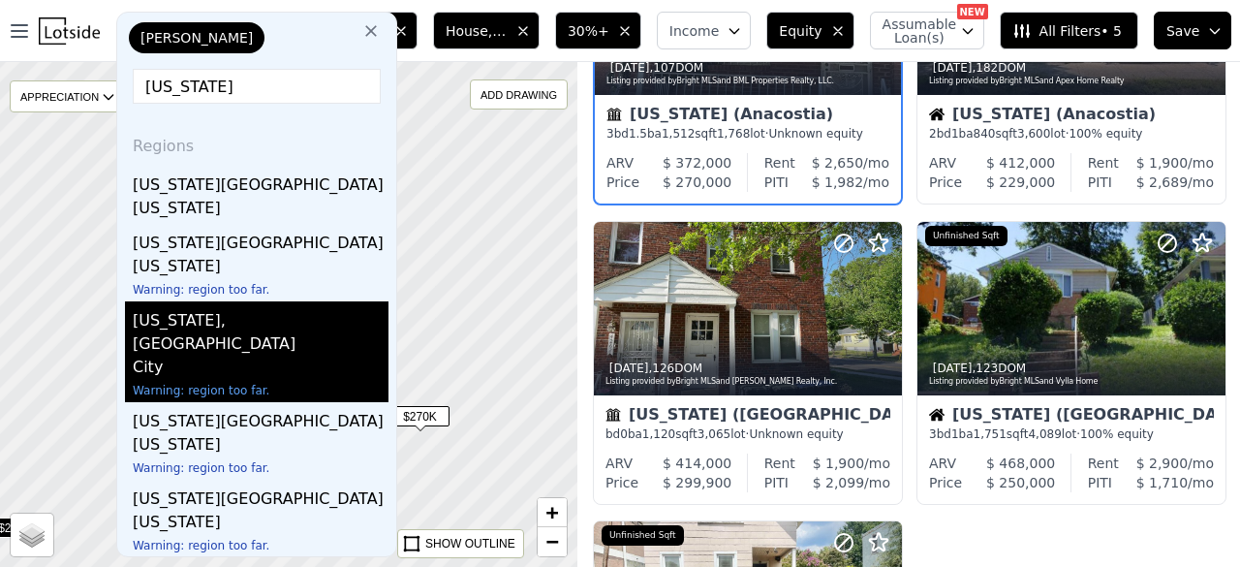
type input "[US_STATE]"
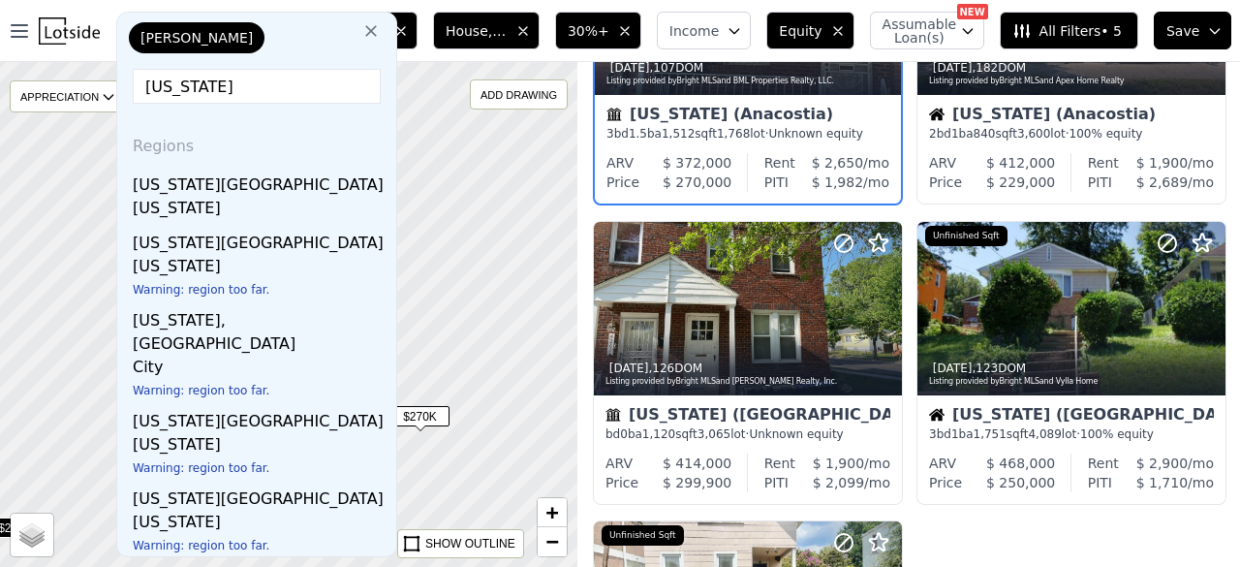
click at [260, 331] on div "[US_STATE], [GEOGRAPHIC_DATA]" at bounding box center [261, 328] width 256 height 54
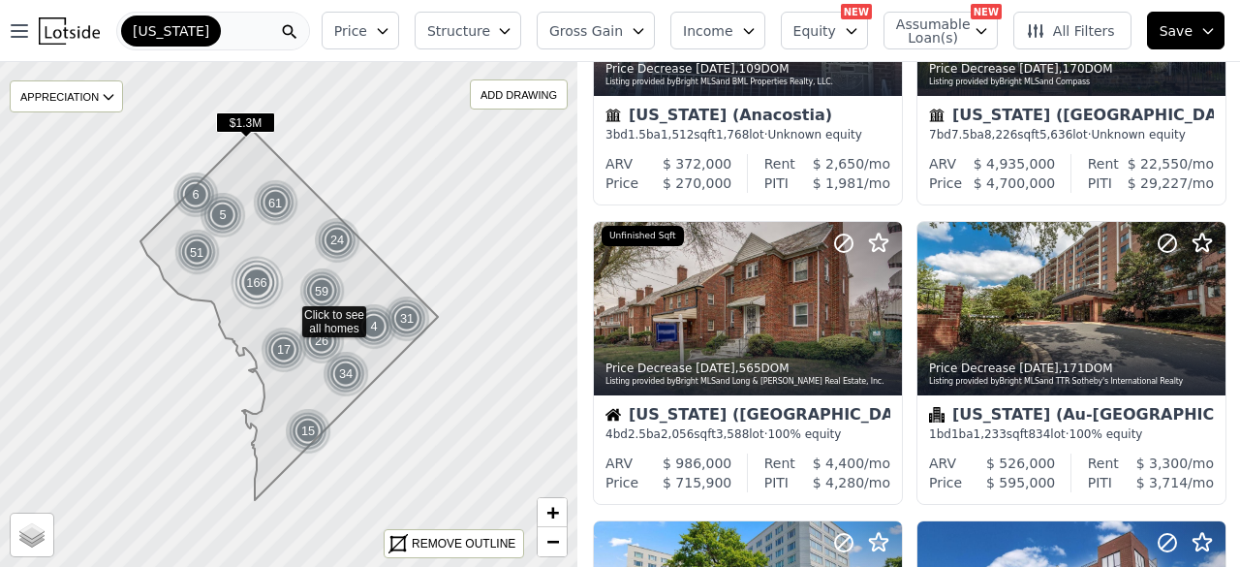
scroll to position [791, 0]
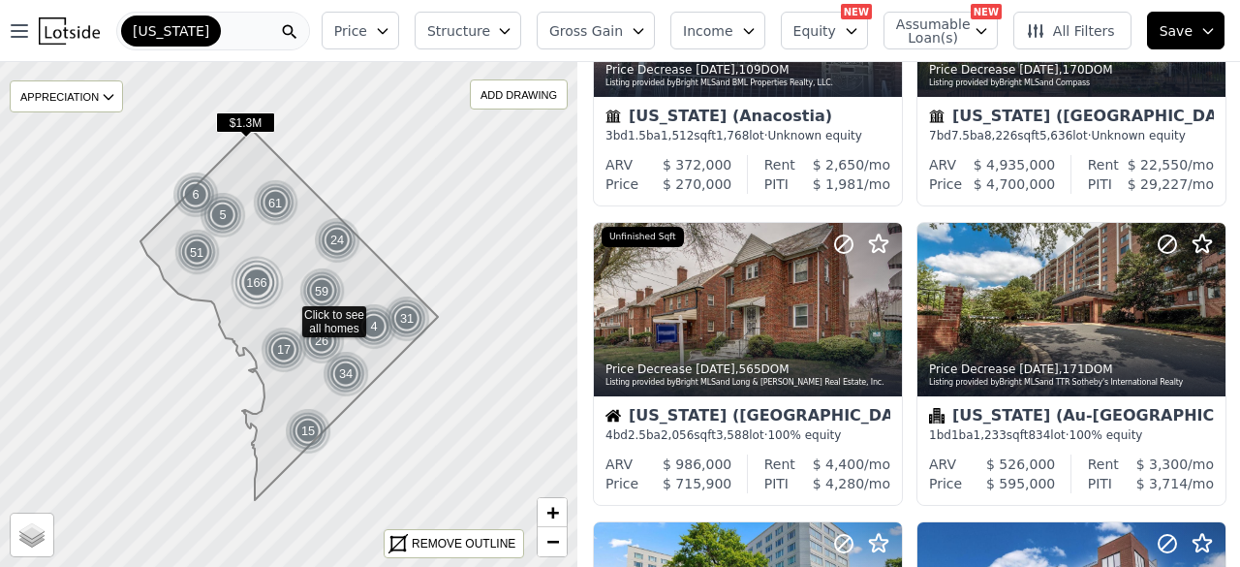
click at [399, 35] on button "Price" at bounding box center [361, 31] width 78 height 38
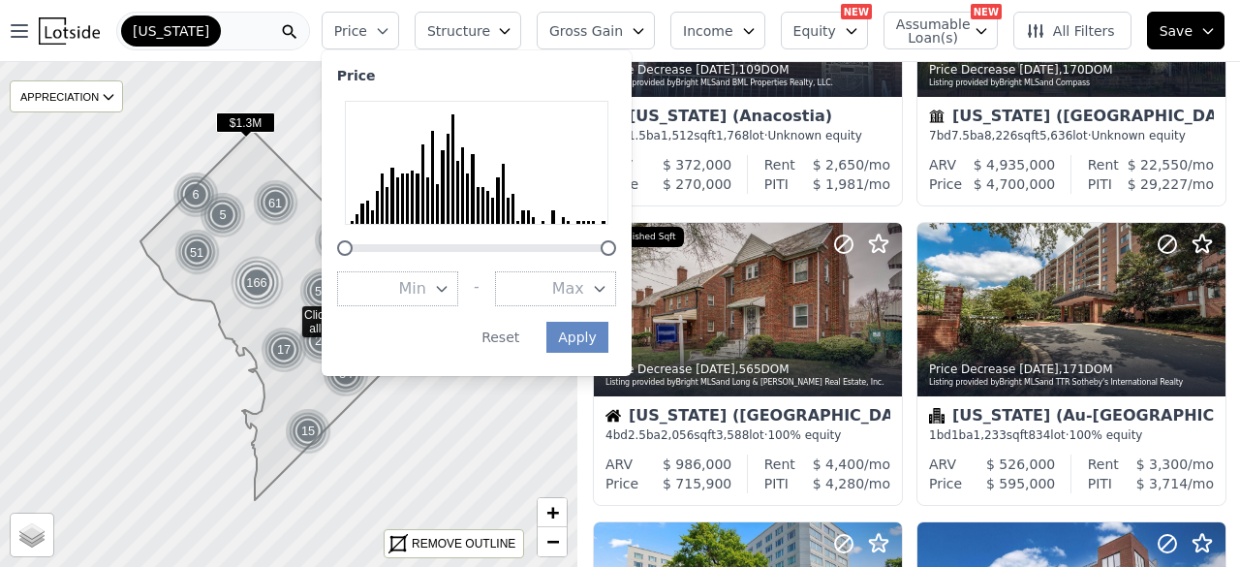
click at [399, 35] on button "Price" at bounding box center [361, 31] width 78 height 38
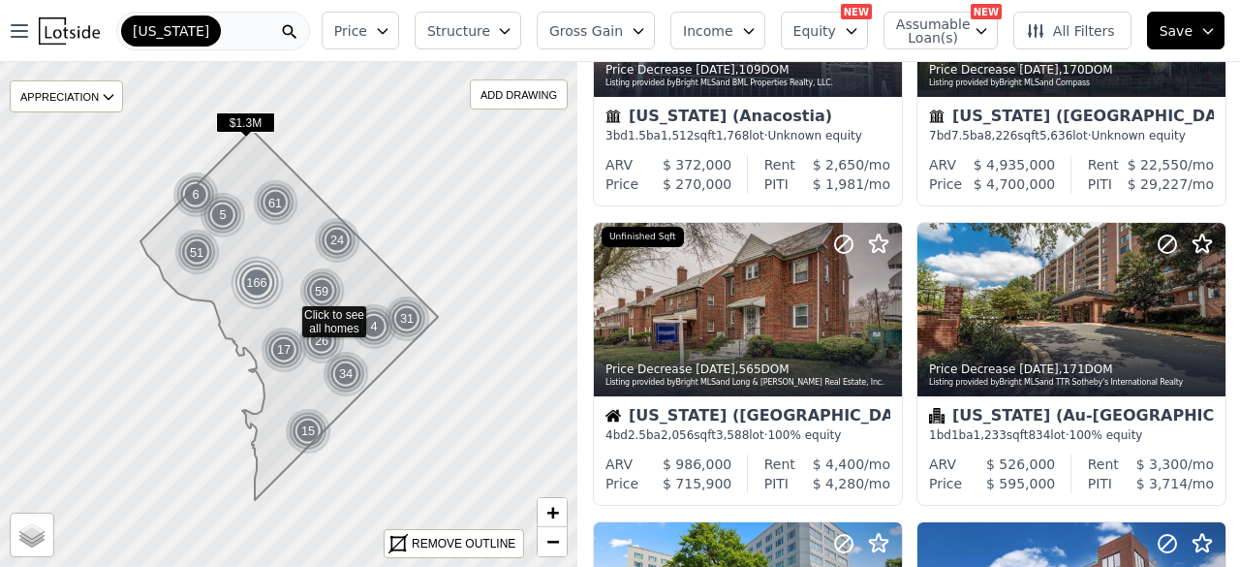
click at [398, 30] on button "Price" at bounding box center [361, 31] width 78 height 38
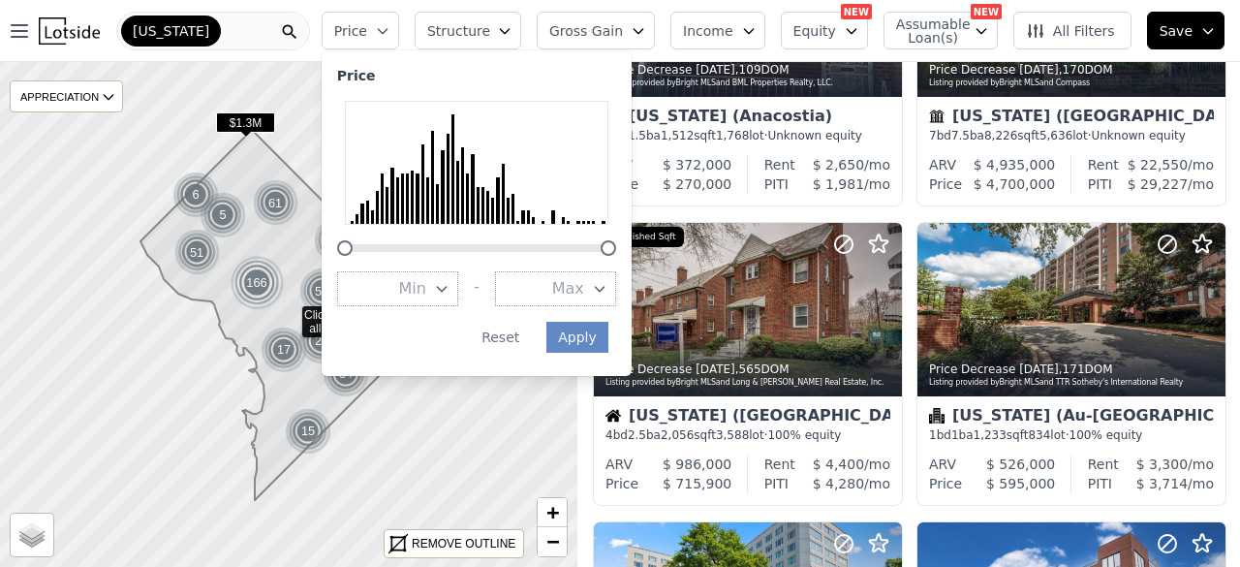
click at [580, 280] on button "Max" at bounding box center [555, 288] width 121 height 35
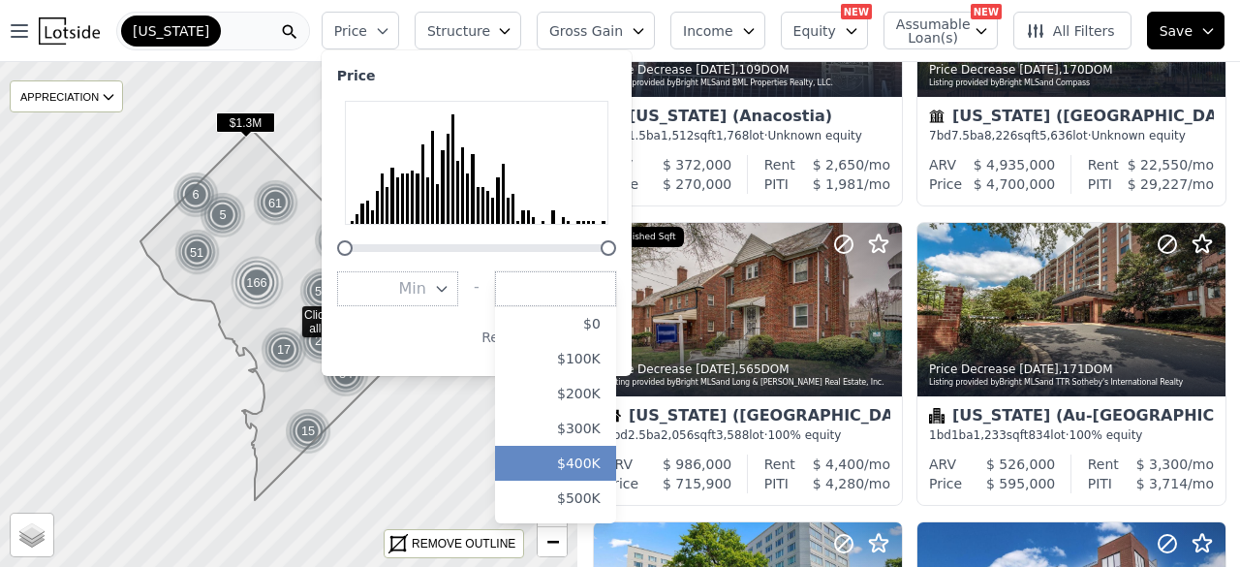
click at [611, 471] on button "$400K" at bounding box center [555, 463] width 121 height 35
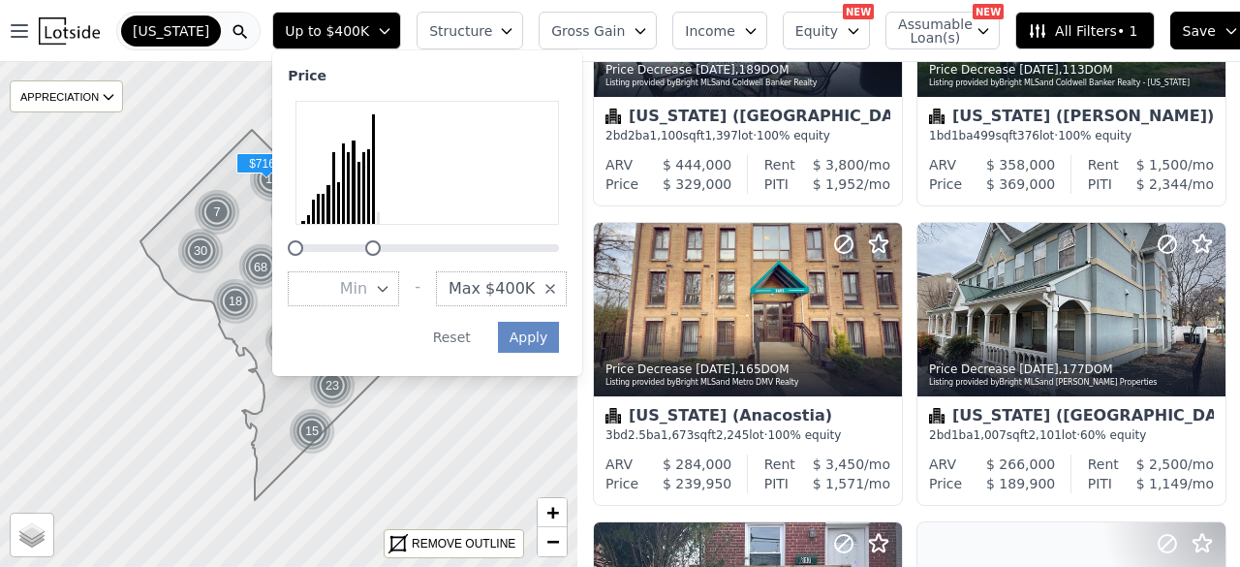
scroll to position [491, 0]
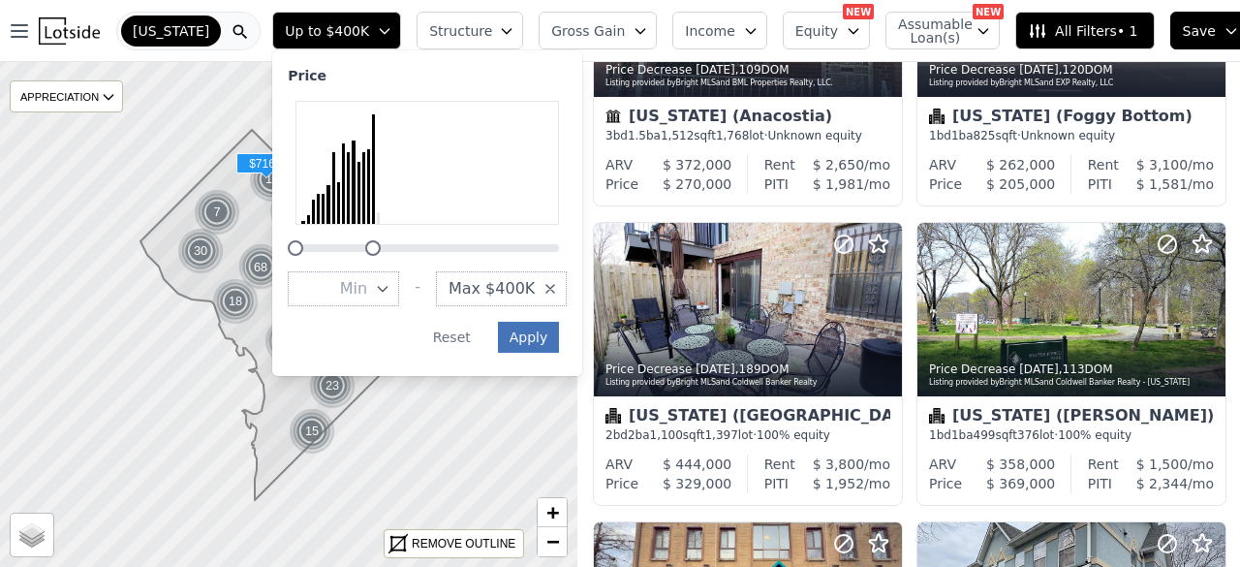
click at [554, 333] on button "Apply" at bounding box center [529, 337] width 62 height 31
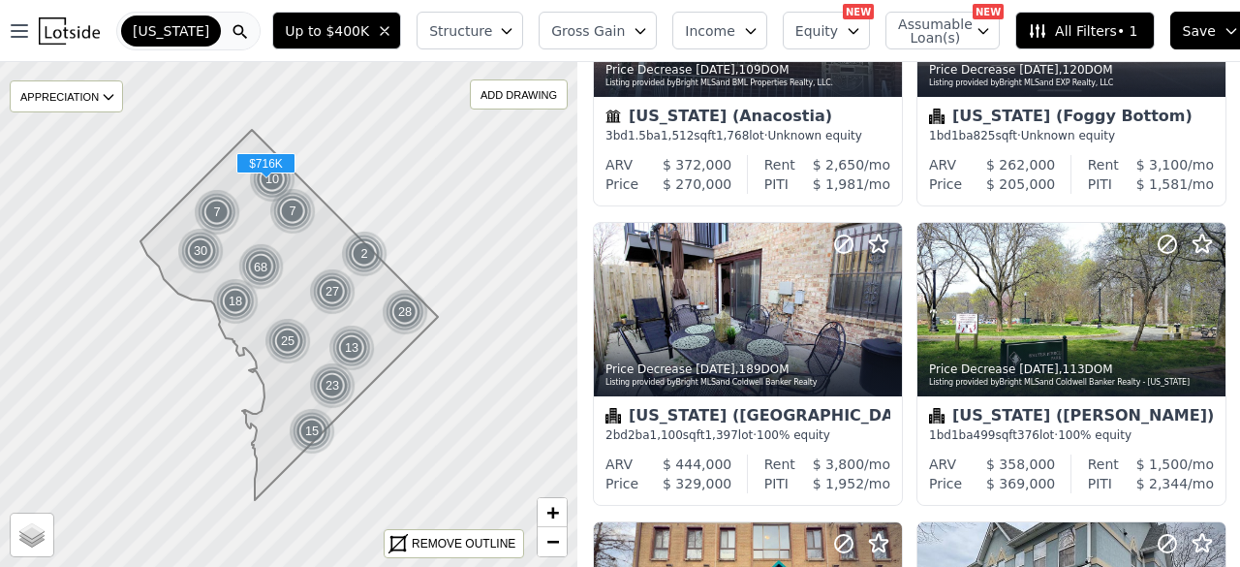
click at [484, 29] on span "Structure" at bounding box center [460, 30] width 62 height 19
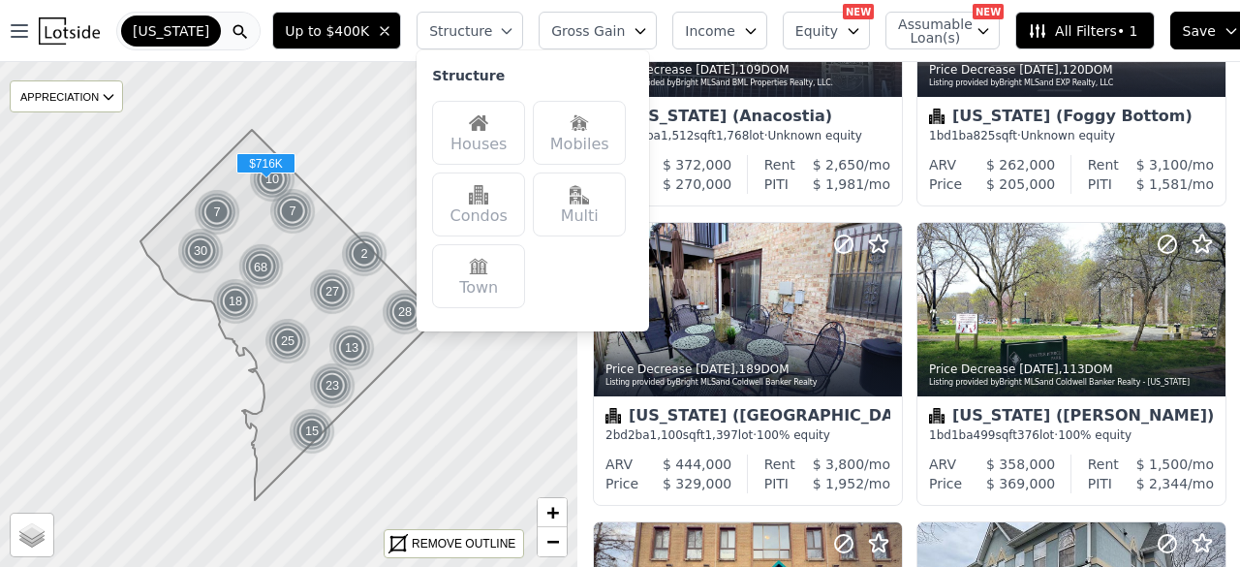
click at [608, 30] on span "Gross Gain" at bounding box center [588, 30] width 74 height 19
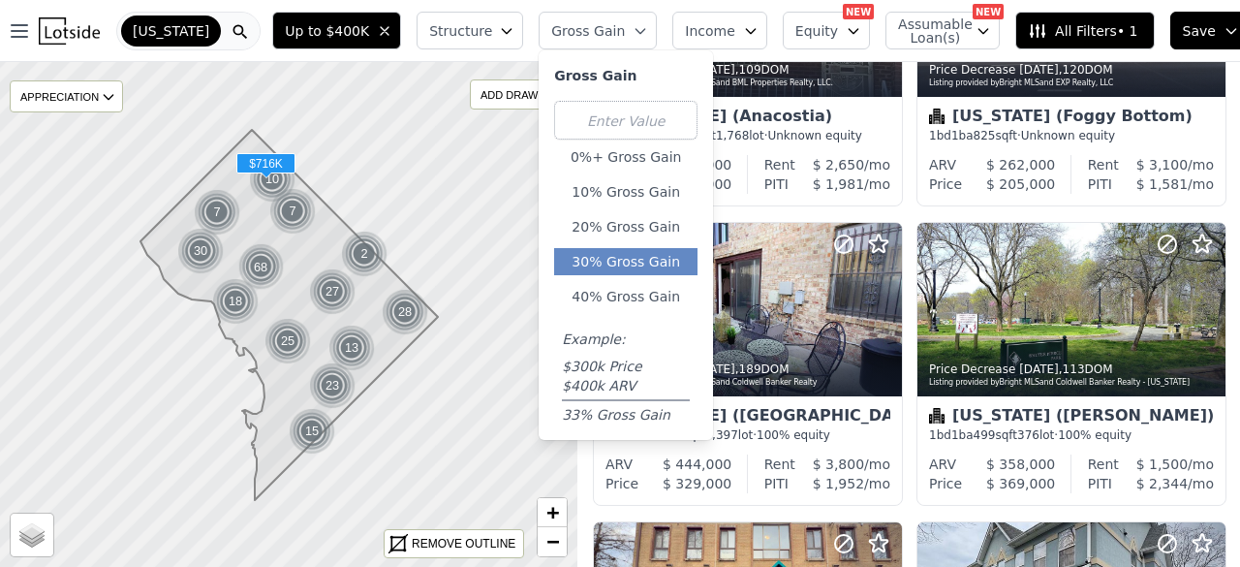
click at [605, 261] on button "30% Gross Gain" at bounding box center [625, 261] width 143 height 27
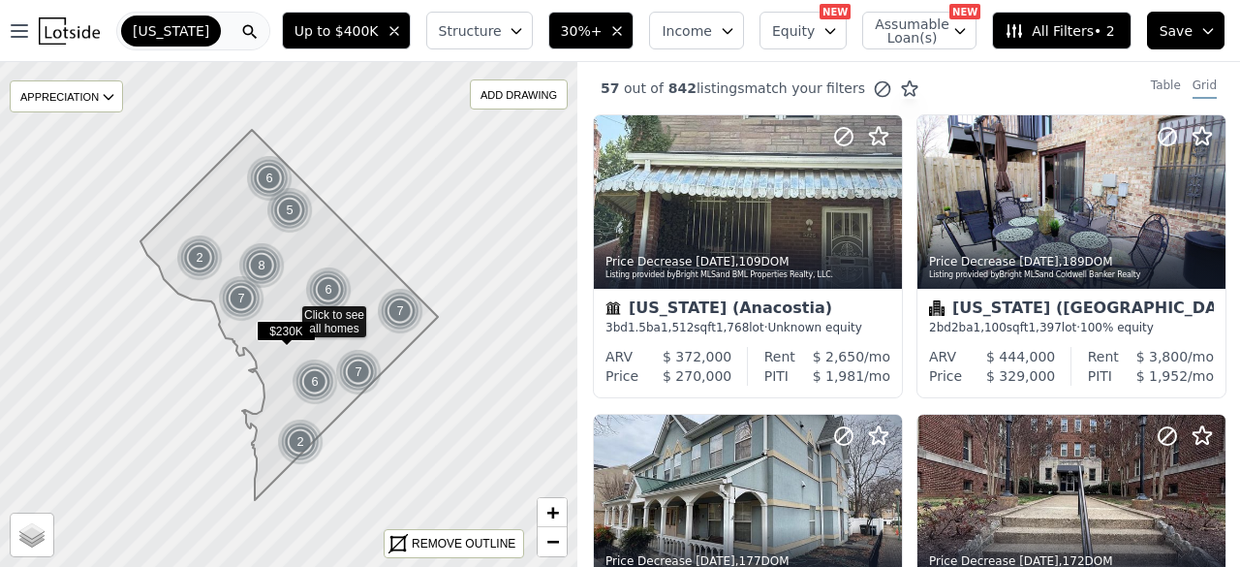
click at [815, 30] on span "Equity" at bounding box center [793, 30] width 43 height 19
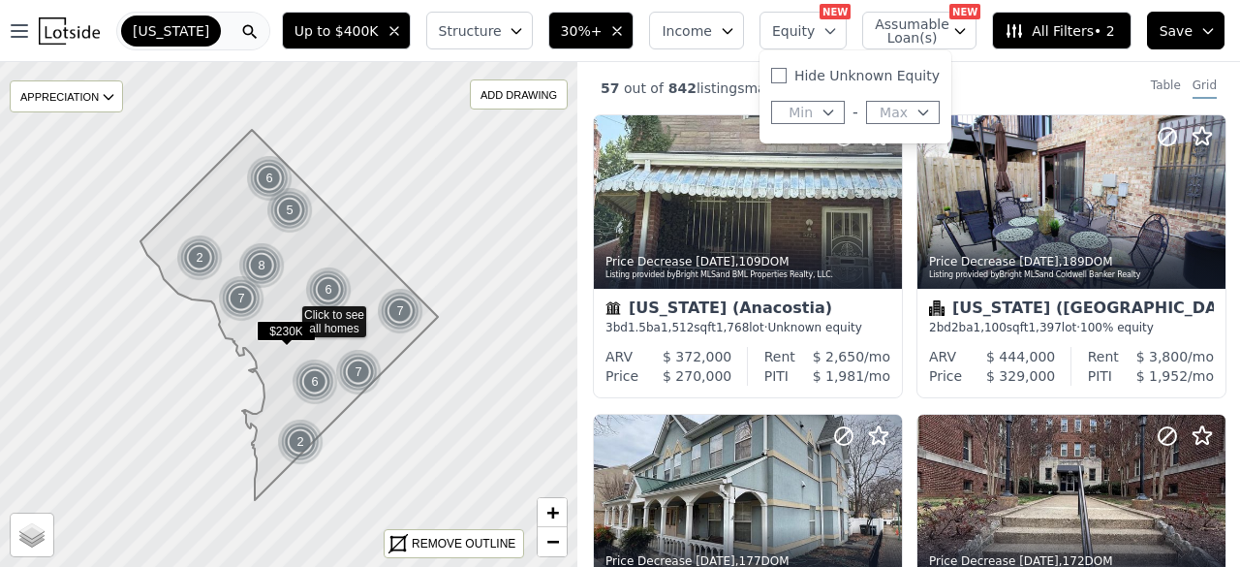
click at [813, 112] on span "Min" at bounding box center [801, 112] width 24 height 19
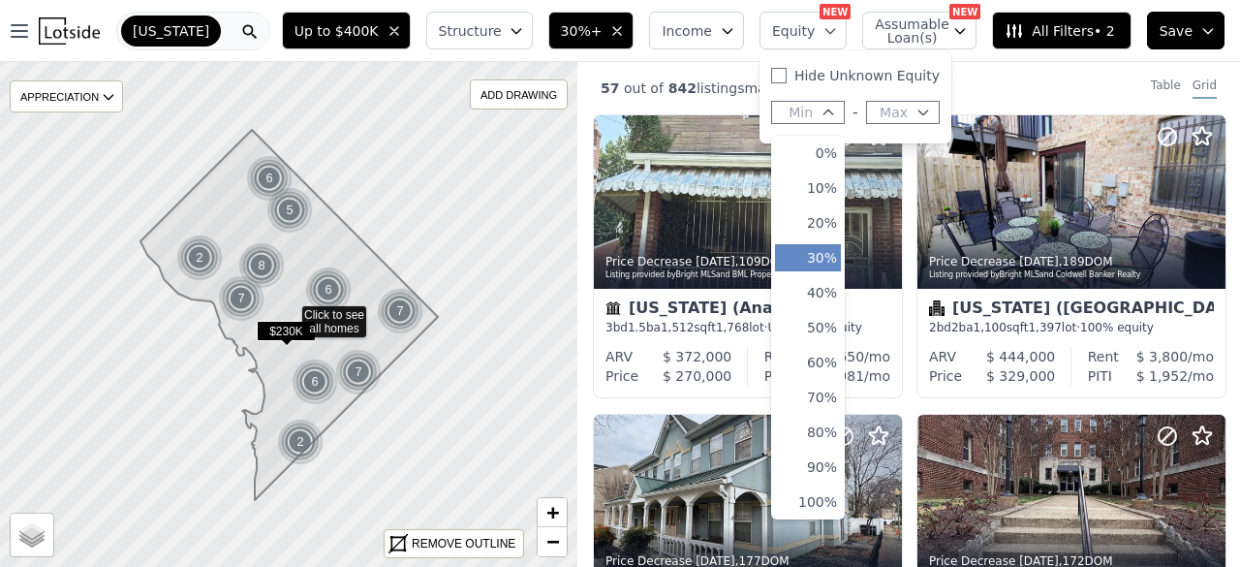
click at [818, 265] on button "30%" at bounding box center [808, 257] width 66 height 27
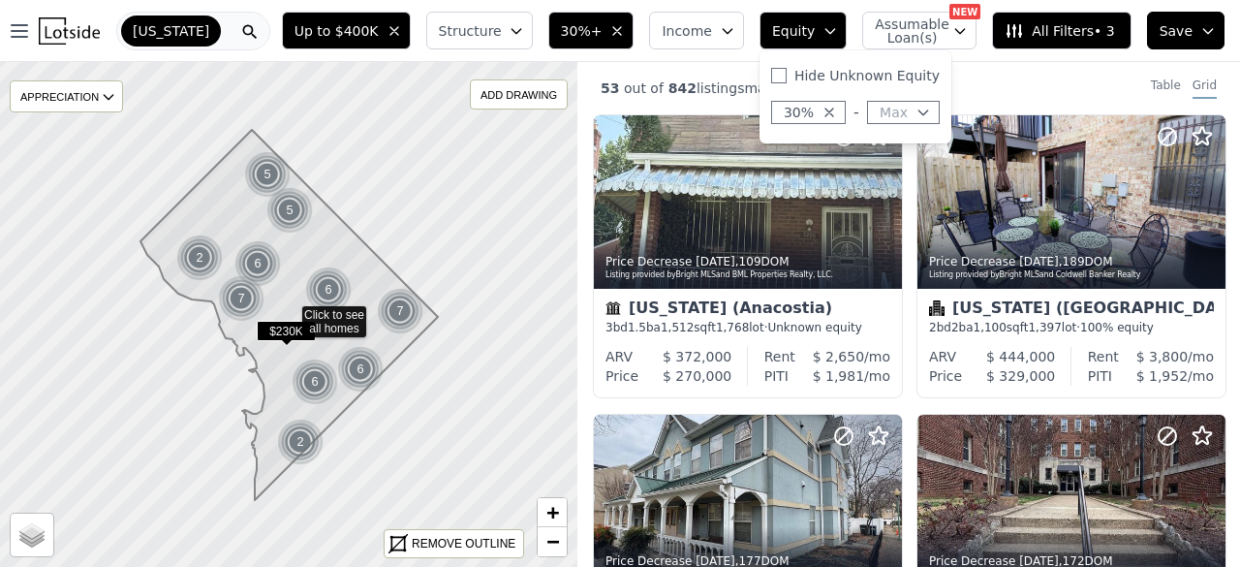
click at [714, 75] on div "53 out of 842 listings match your filters Table Grid" at bounding box center [909, 88] width 663 height 52
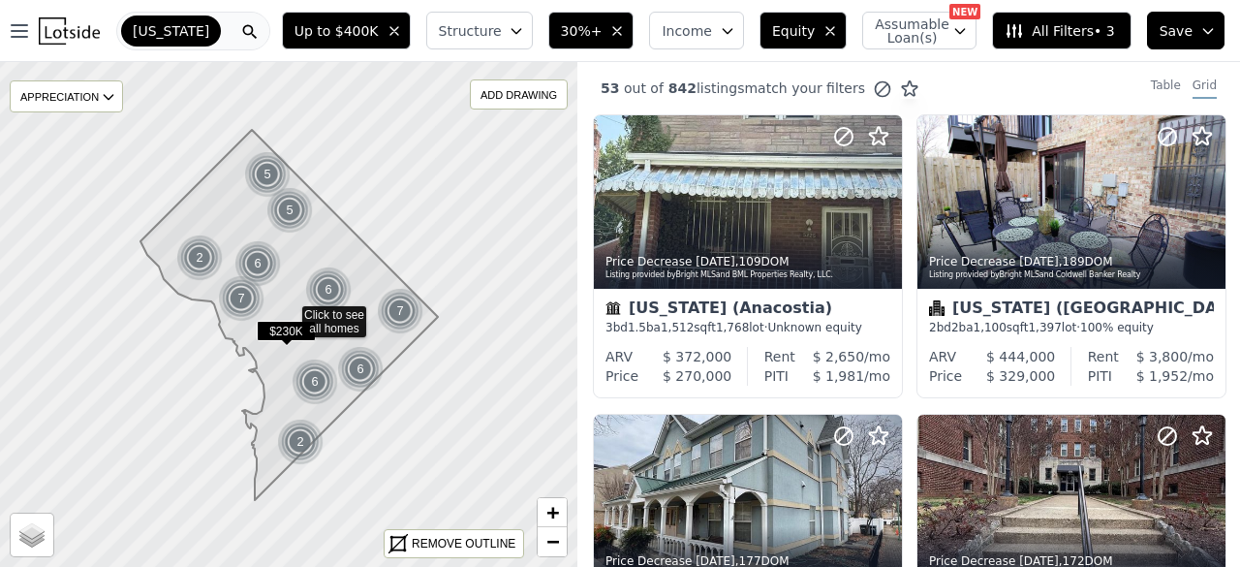
click at [1024, 31] on icon at bounding box center [1014, 30] width 19 height 19
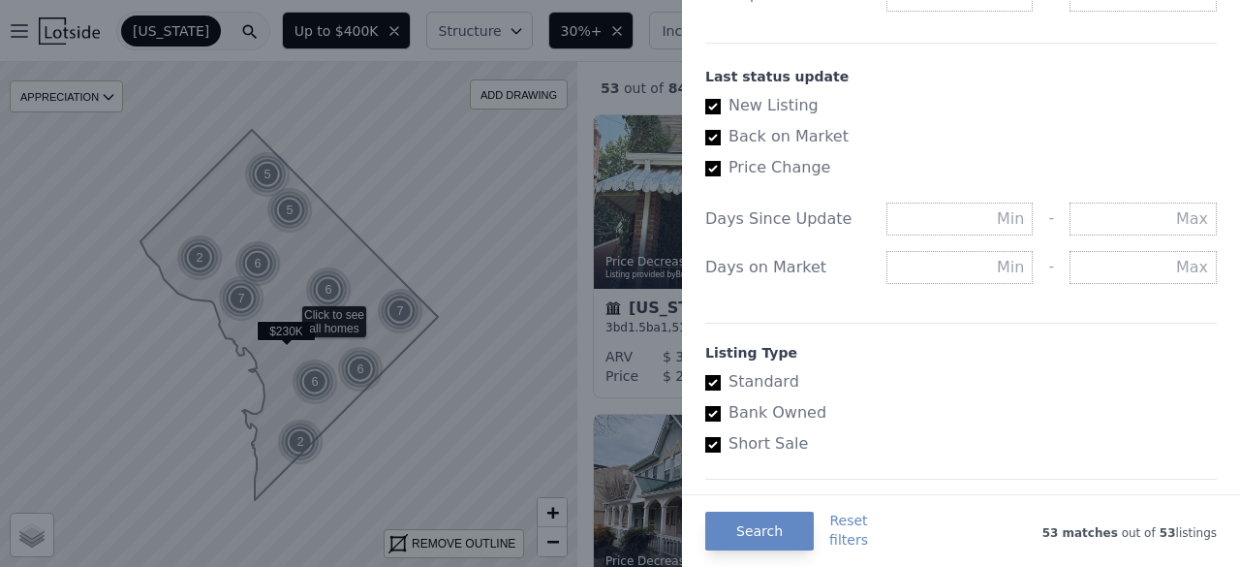
scroll to position [1202, 0]
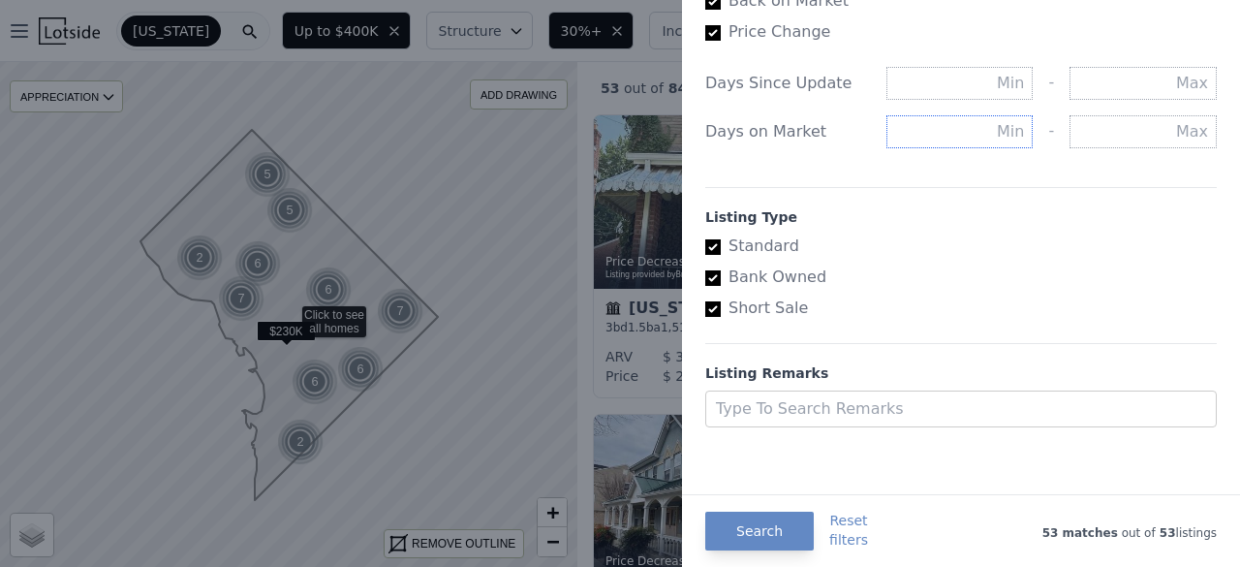
click at [943, 134] on input "text" at bounding box center [960, 131] width 147 height 33
type input "90"
click at [746, 523] on button "Search" at bounding box center [759, 531] width 109 height 39
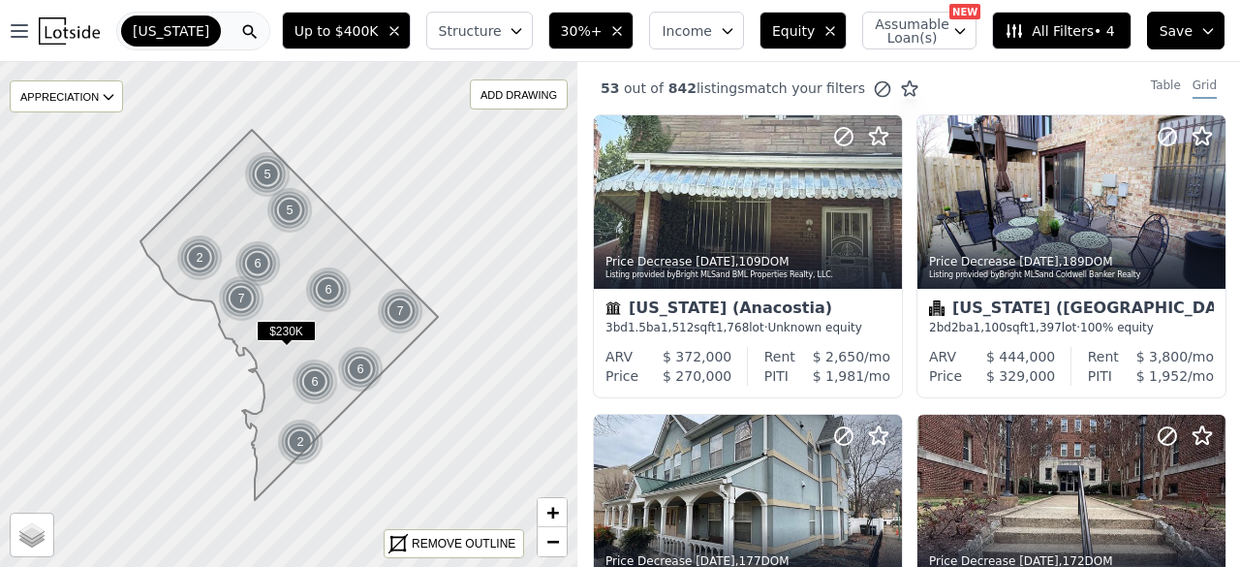
click at [1176, 30] on span "Save" at bounding box center [1176, 30] width 33 height 19
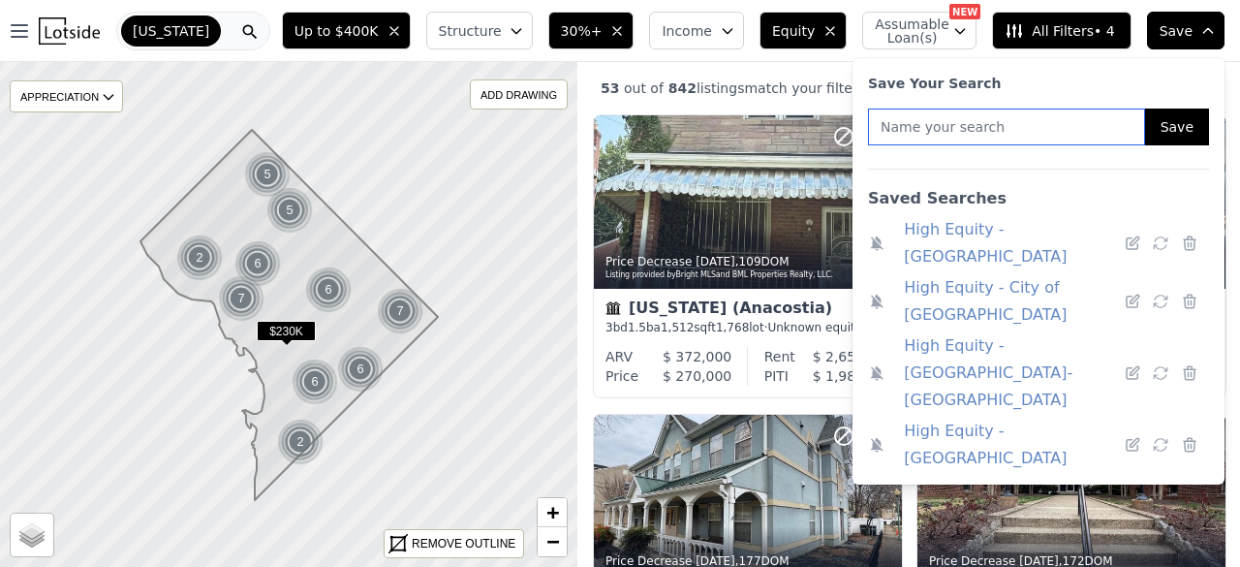
click at [988, 129] on input "text" at bounding box center [1006, 127] width 277 height 37
type input "h"
type input "High Equity - DC"
click at [1194, 117] on button "Save" at bounding box center [1177, 127] width 64 height 37
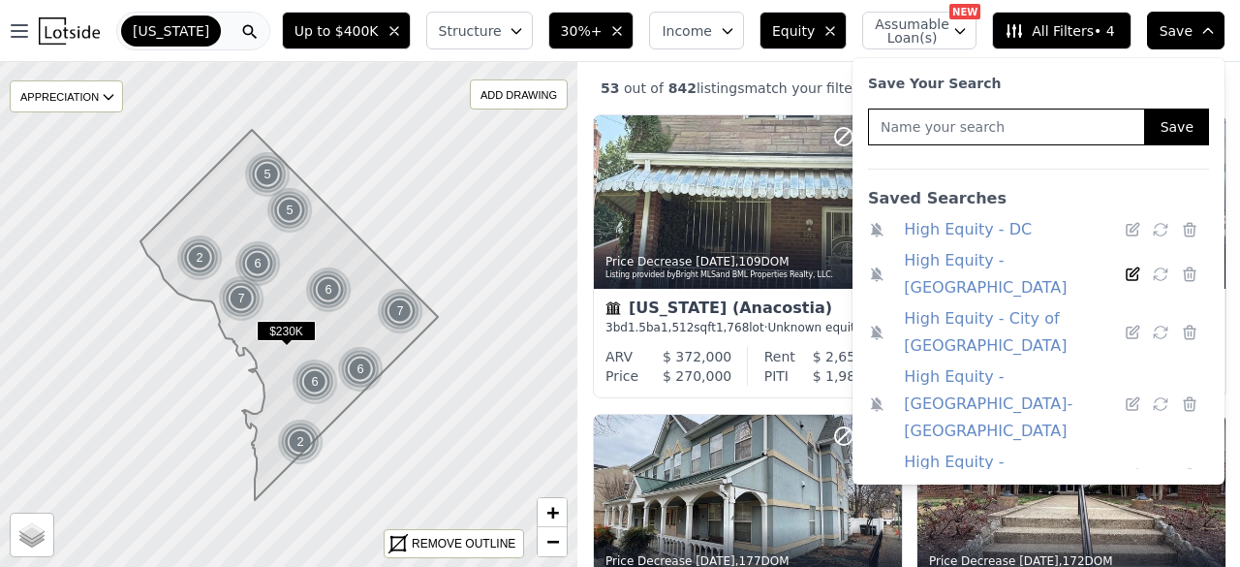
click at [1130, 273] on icon at bounding box center [1132, 274] width 17 height 17
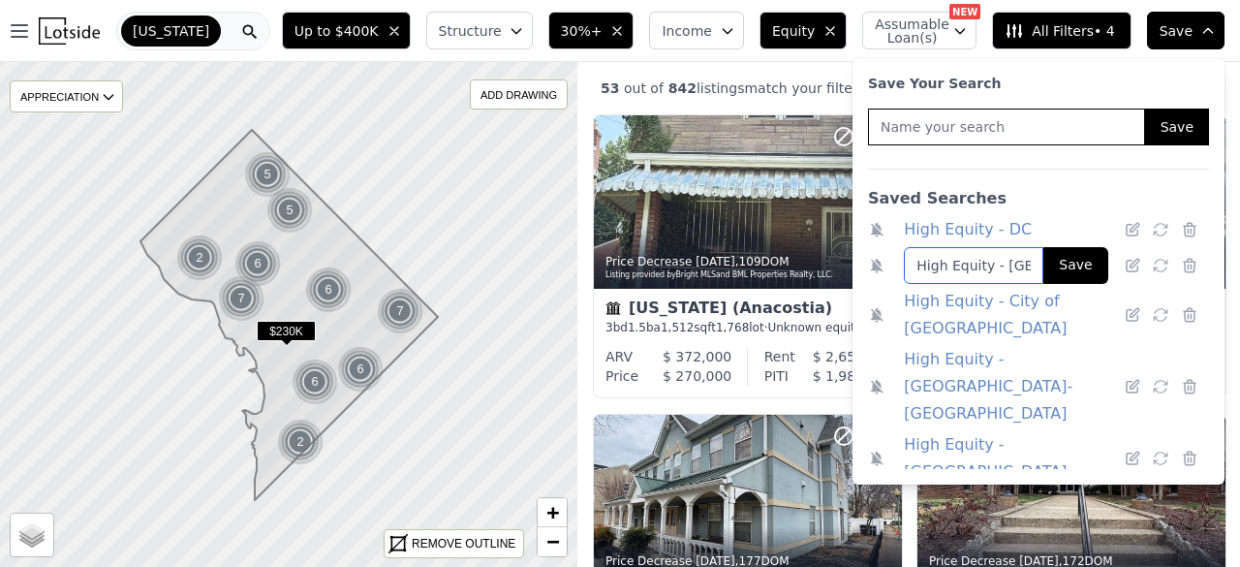
click at [1006, 275] on input "High Equity - [GEOGRAPHIC_DATA]" at bounding box center [974, 265] width 140 height 37
type input "High Equity - [GEOGRAPHIC_DATA] - [US_STATE]"
click at [1061, 264] on button "Save" at bounding box center [1076, 265] width 64 height 37
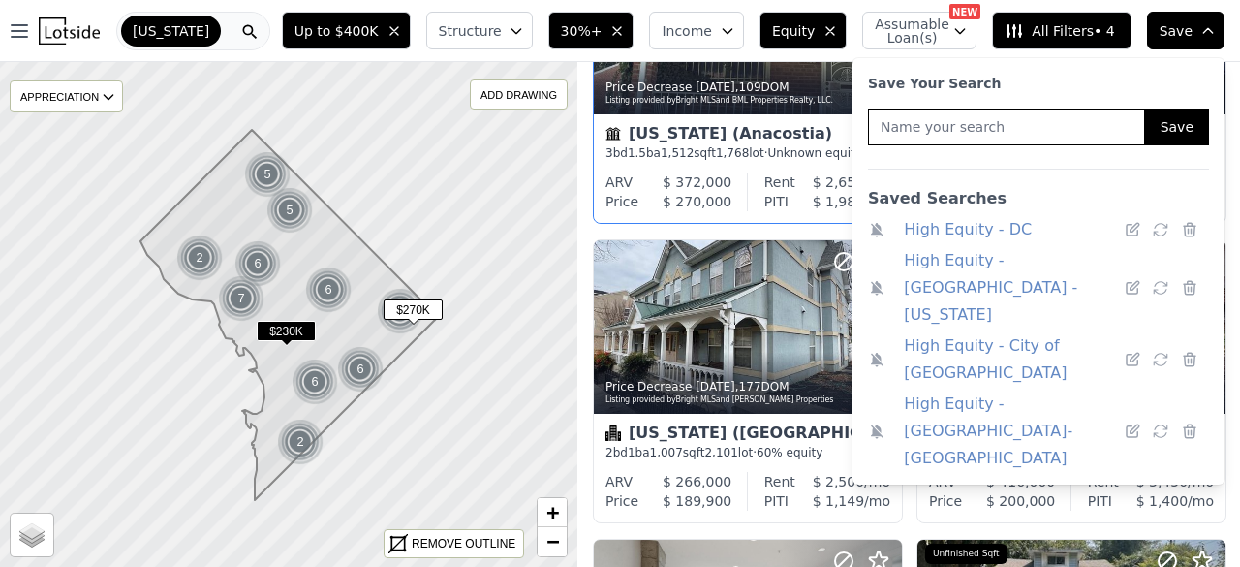
scroll to position [194, 0]
